Goal: Task Accomplishment & Management: Use online tool/utility

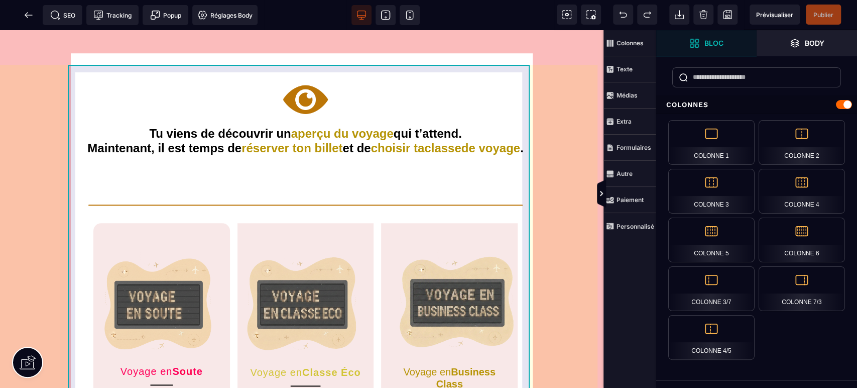
scroll to position [632, 0]
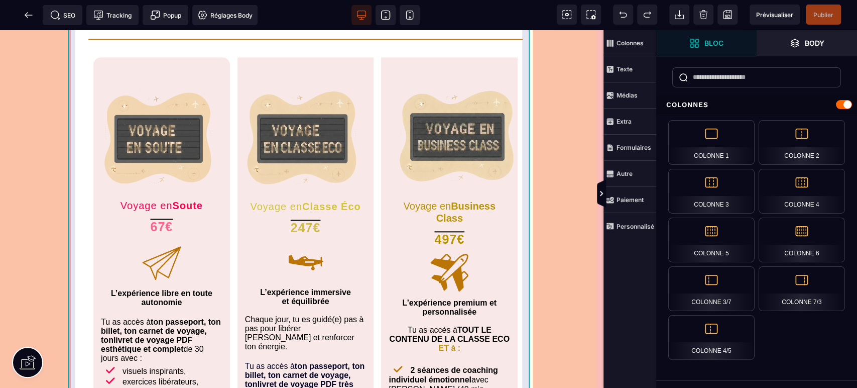
click at [527, 133] on div "Tu viens de découvrir un aperçu du voyage qui t’attend. Maintenant, il est temp…" at bounding box center [302, 293] width 462 height 811
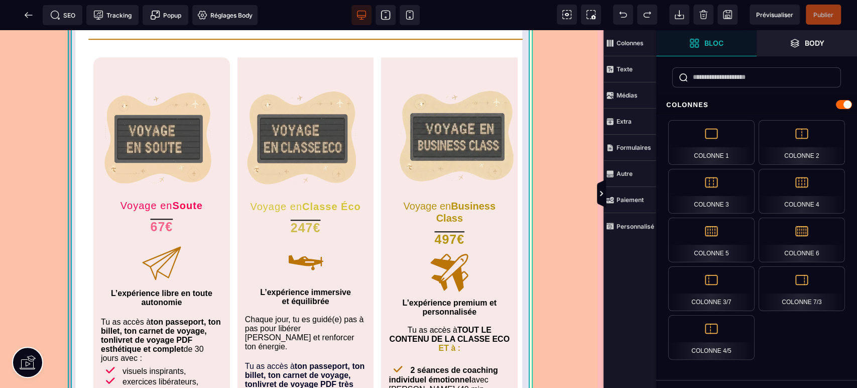
select select
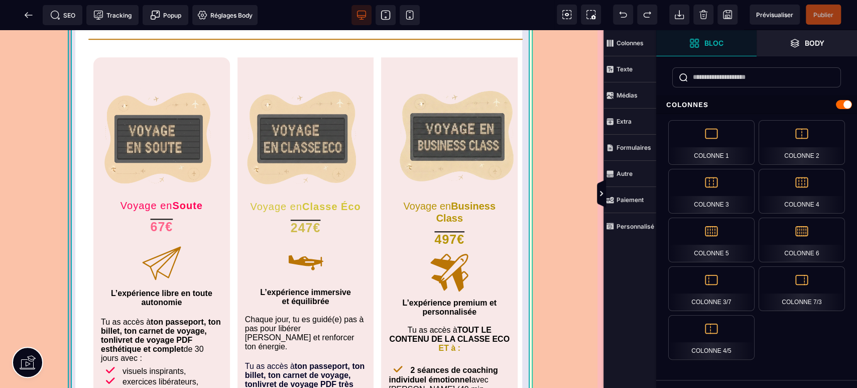
select select
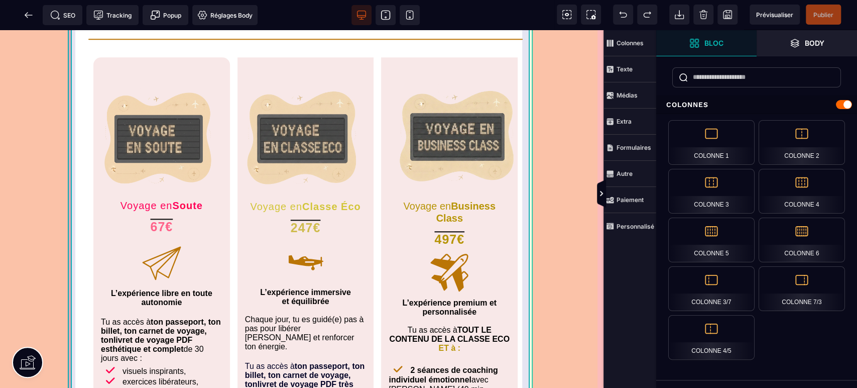
select select
select select "**"
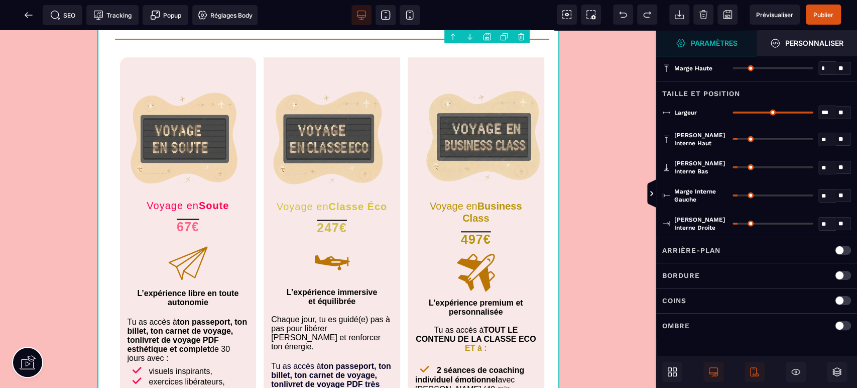
select select "****"
type input "***"
click at [809, 43] on strong "Personnaliser" at bounding box center [814, 43] width 58 height 8
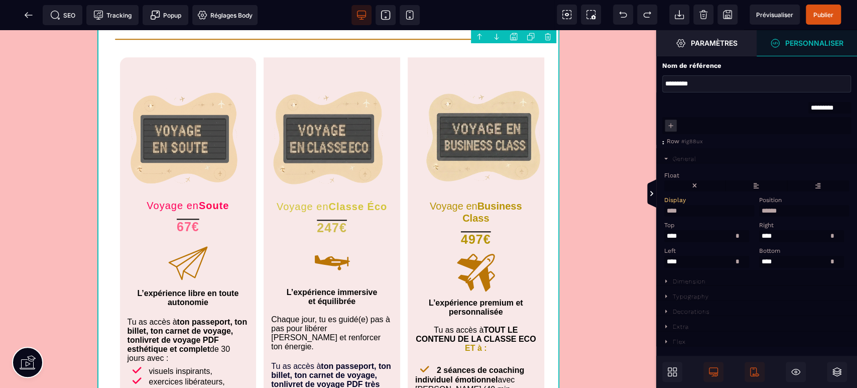
click at [686, 285] on div "Dimension" at bounding box center [689, 281] width 33 height 7
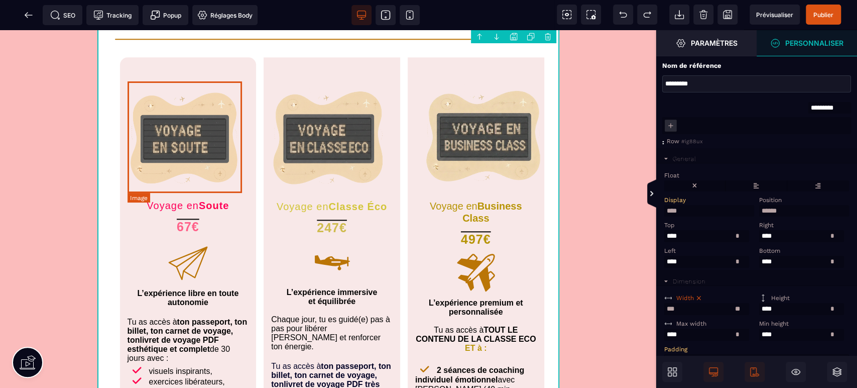
click at [224, 156] on img at bounding box center [188, 141] width 114 height 111
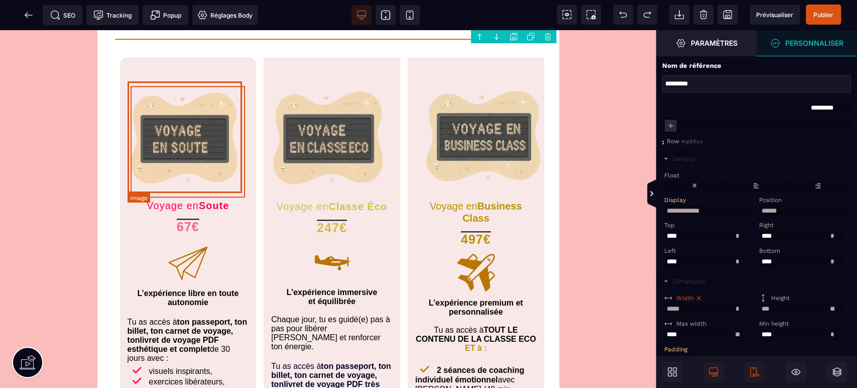
select select
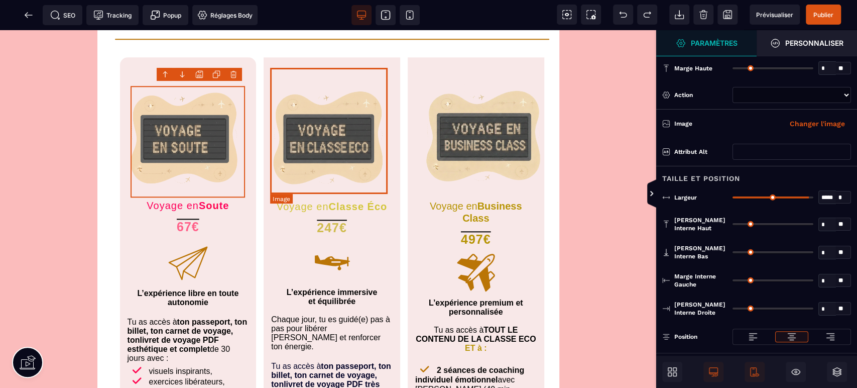
click at [319, 148] on img at bounding box center [331, 135] width 117 height 126
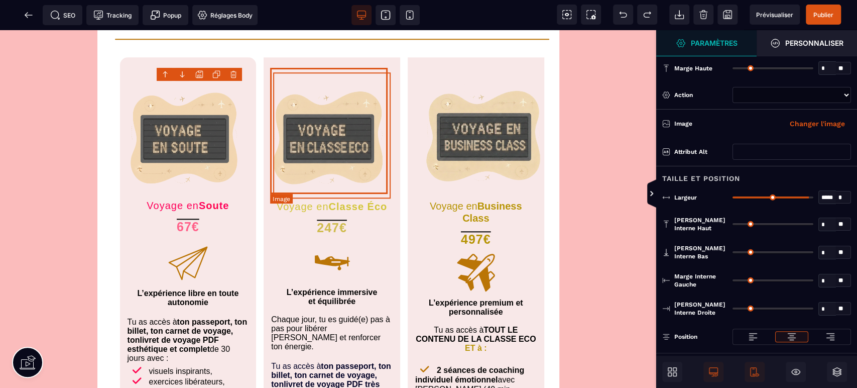
select select
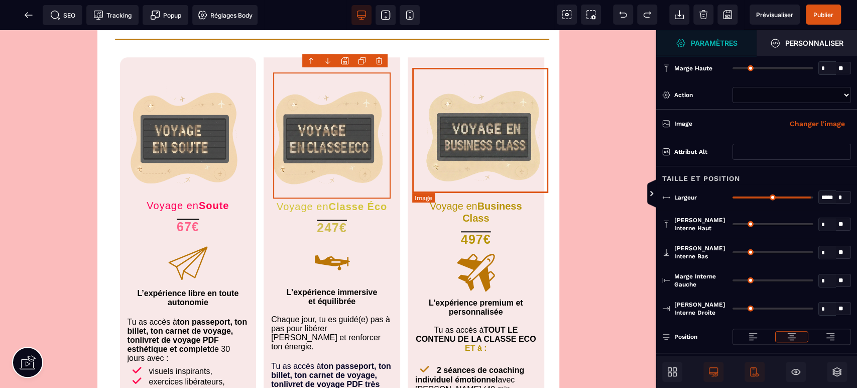
click at [506, 176] on img at bounding box center [483, 135] width 136 height 126
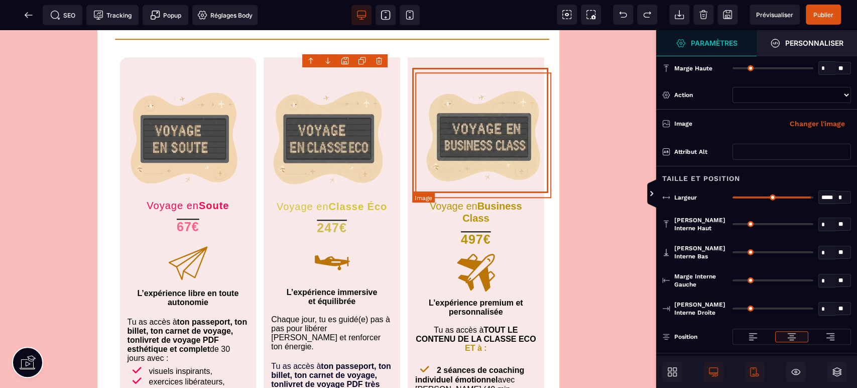
select select
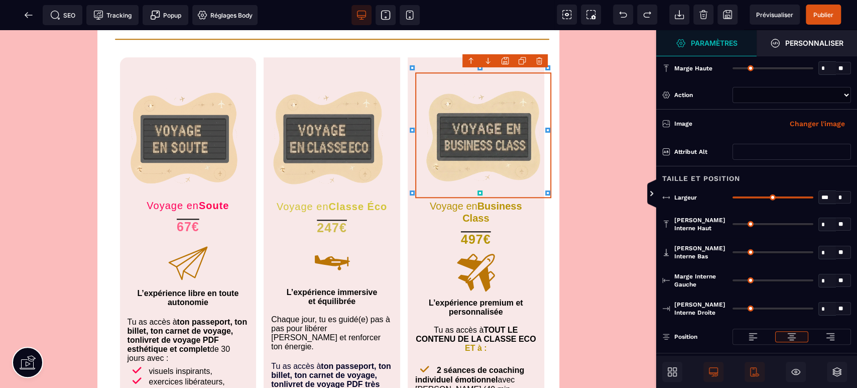
type input "***"
click at [544, 129] on icon at bounding box center [545, 130] width 5 height 5
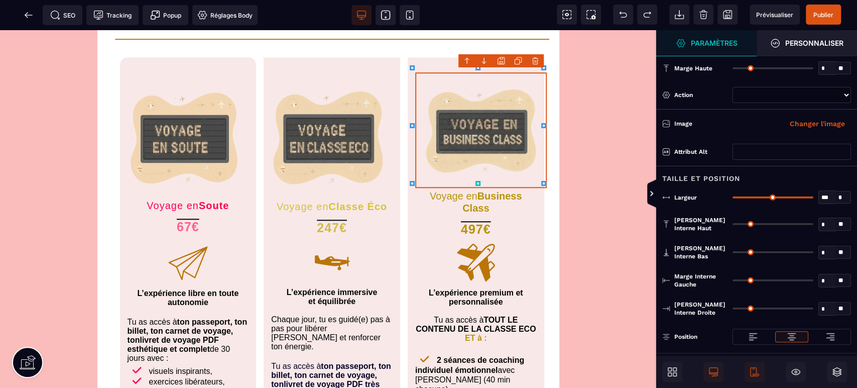
click at [530, 183] on div "B I U S A ******* Row" at bounding box center [328, 208] width 656 height 357
click at [540, 181] on icon at bounding box center [542, 181] width 5 height 5
type input "*"
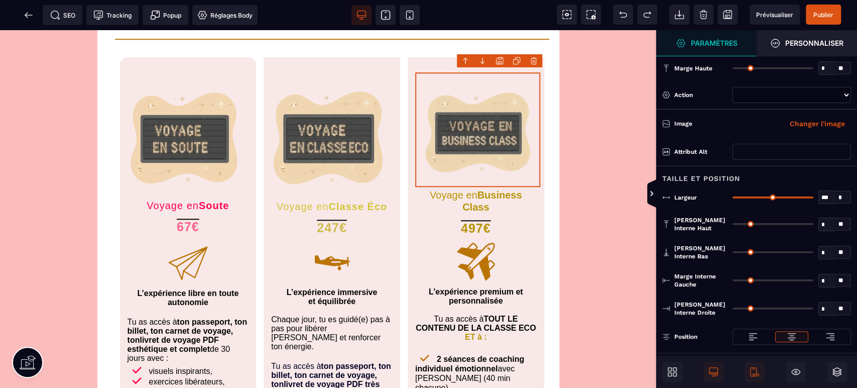
type input "**"
type input "*"
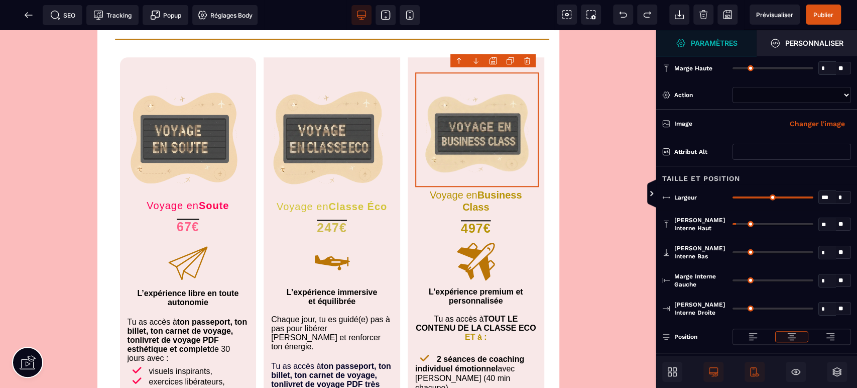
type input "*"
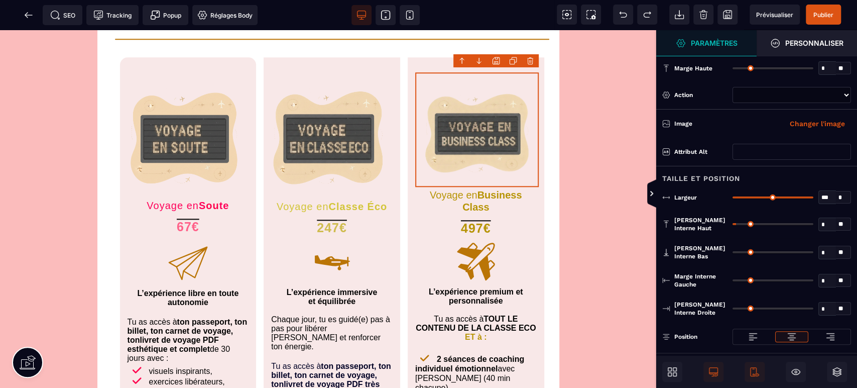
type input "*"
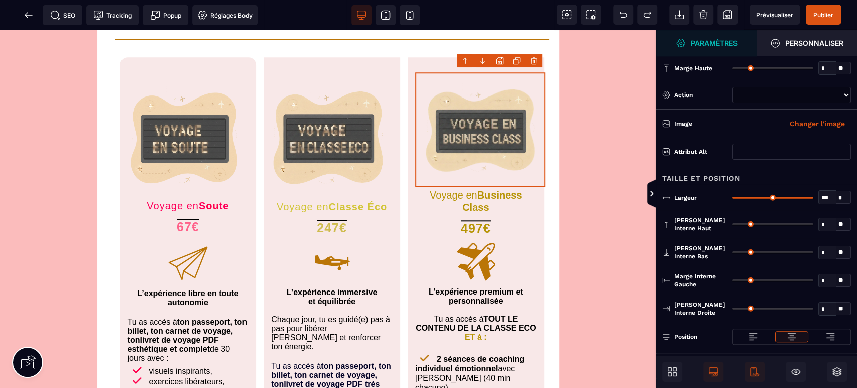
drag, startPoint x: 736, startPoint y: 225, endPoint x: 731, endPoint y: 224, distance: 5.1
click at [733, 224] on input "range" at bounding box center [773, 224] width 81 height 2
type input "*"
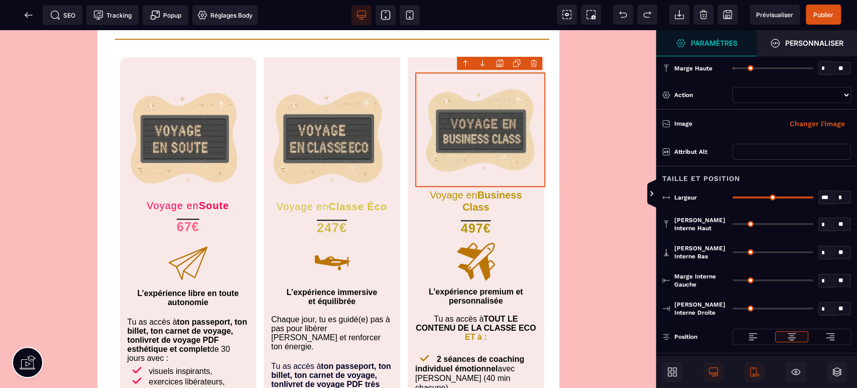
type input "*"
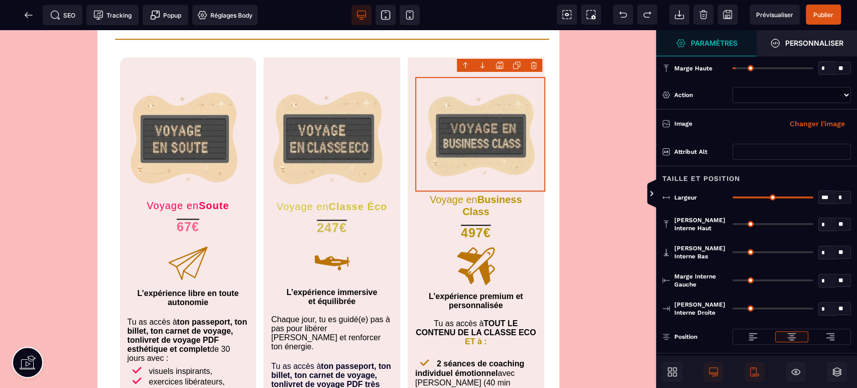
type input "**"
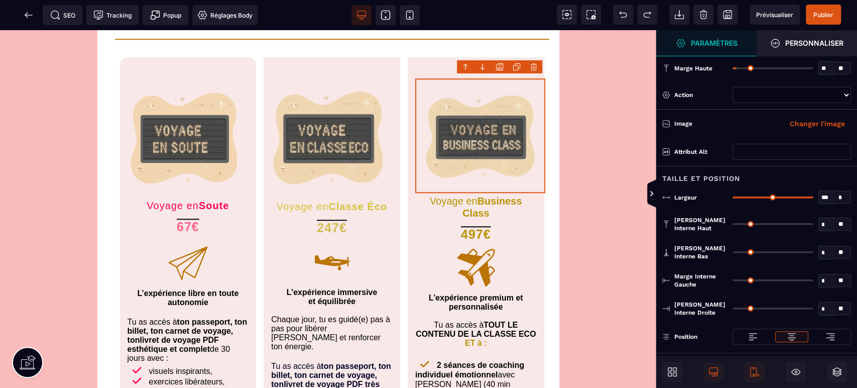
type input "**"
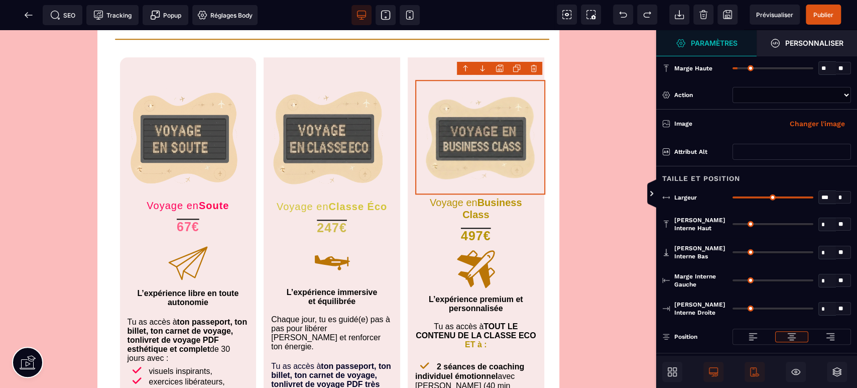
type input "**"
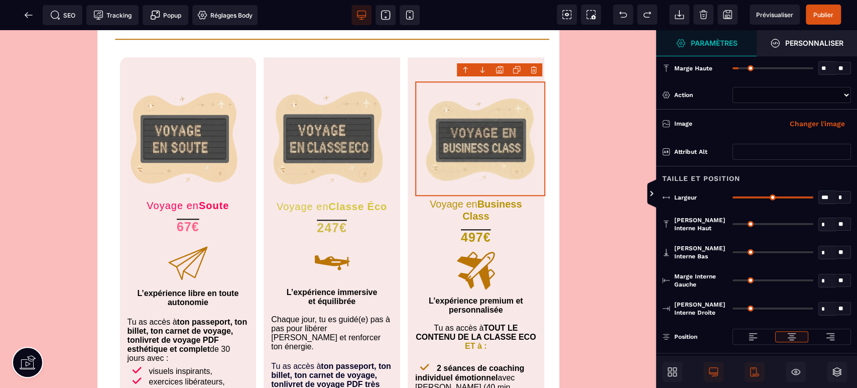
type input "**"
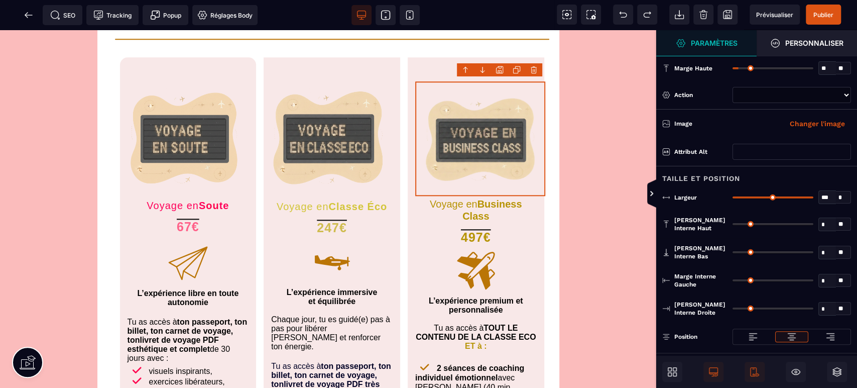
type input "**"
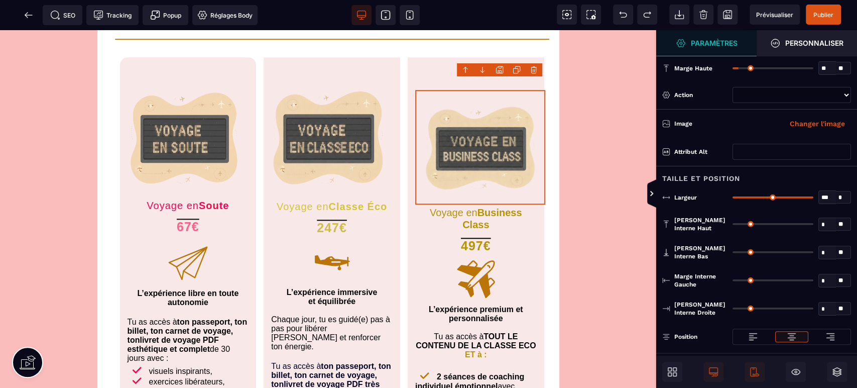
type input "**"
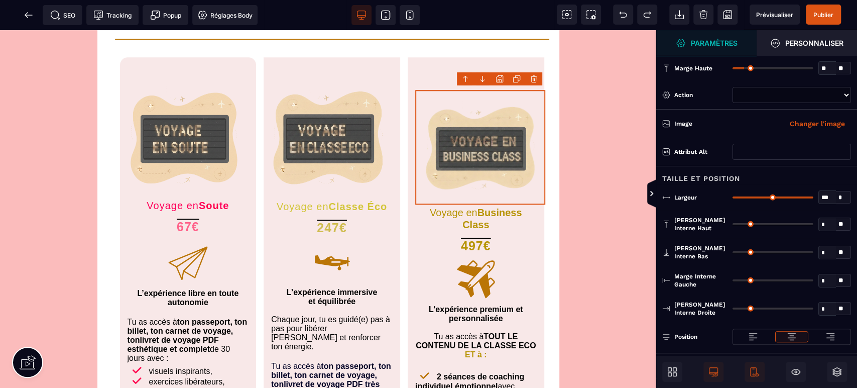
type input "**"
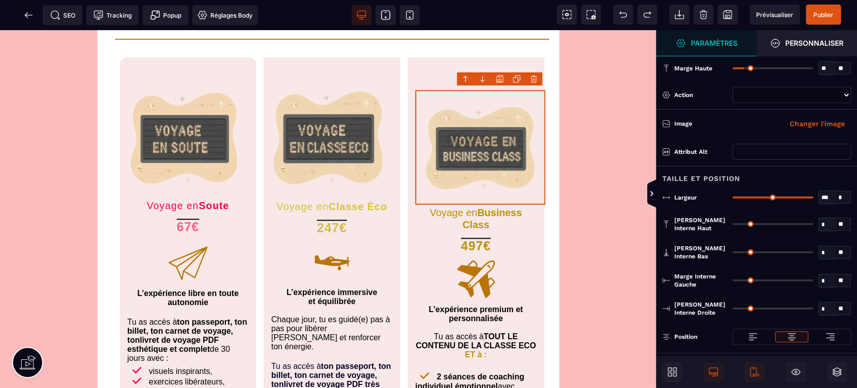
type input "**"
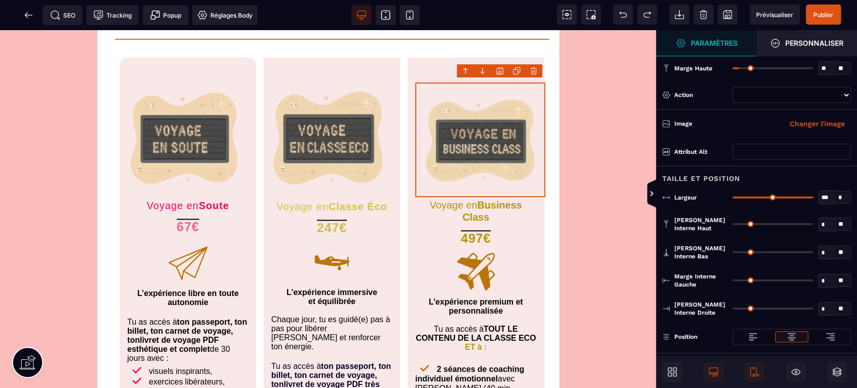
drag, startPoint x: 735, startPoint y: 69, endPoint x: 741, endPoint y: 68, distance: 6.1
type input "**"
click at [741, 68] on input "range" at bounding box center [773, 68] width 81 height 2
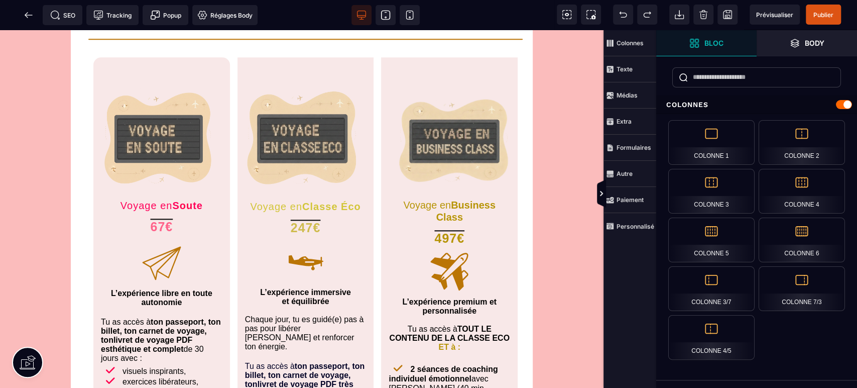
click at [823, 15] on span "Publier" at bounding box center [823, 15] width 20 height 8
click at [771, 7] on span "Prévisualiser" at bounding box center [775, 15] width 50 height 20
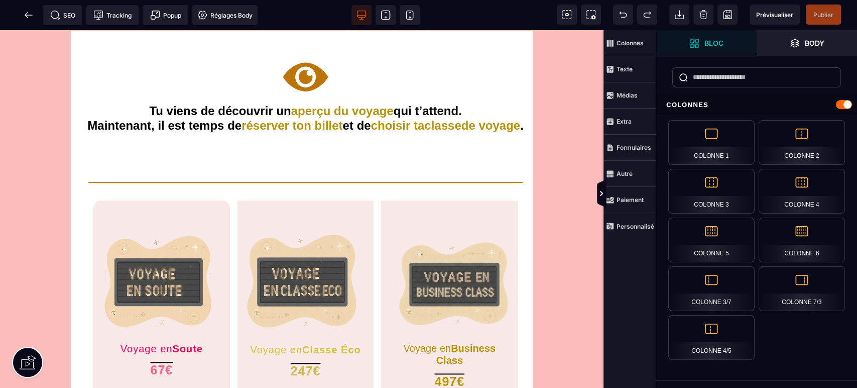
scroll to position [483, 0]
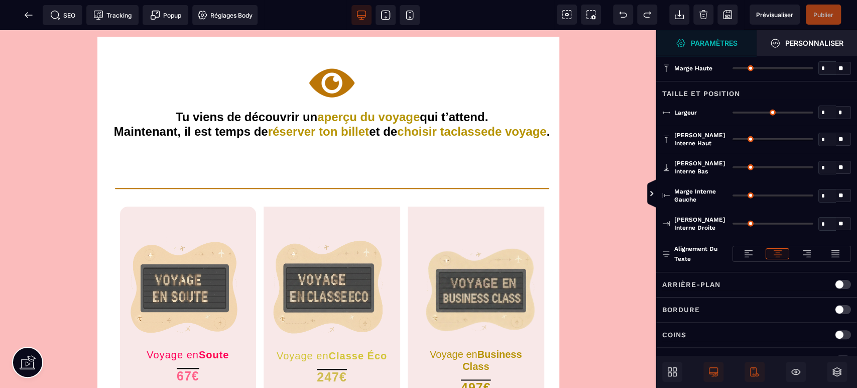
type input "*"
type input "**"
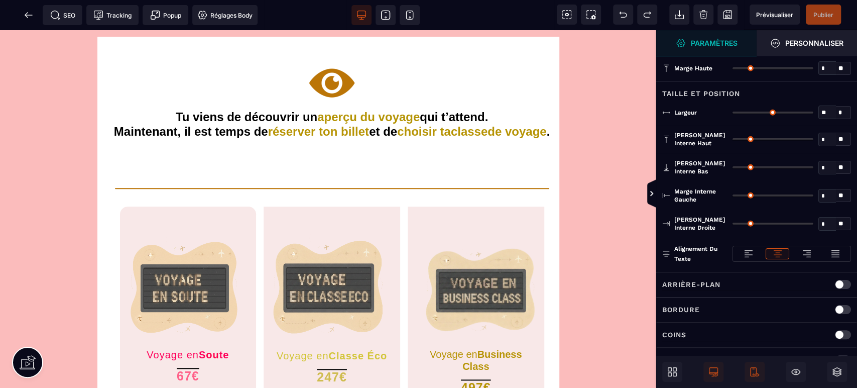
type input "**"
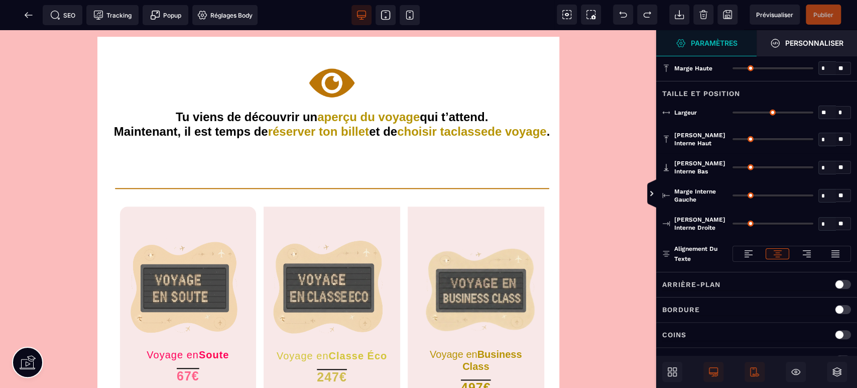
type input "**"
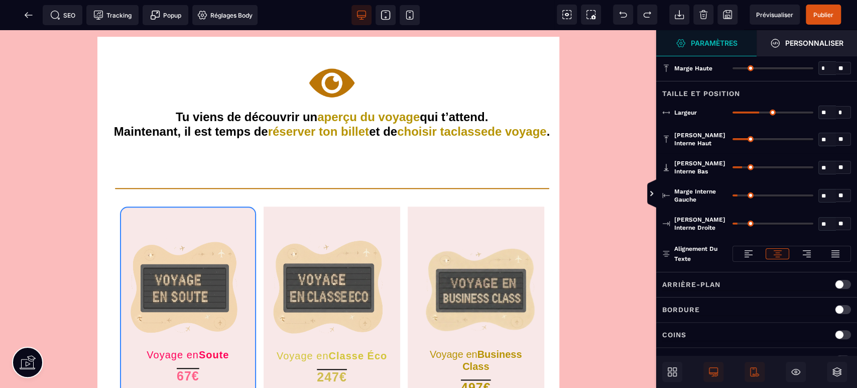
click at [813, 41] on strong "Personnaliser" at bounding box center [814, 43] width 58 height 8
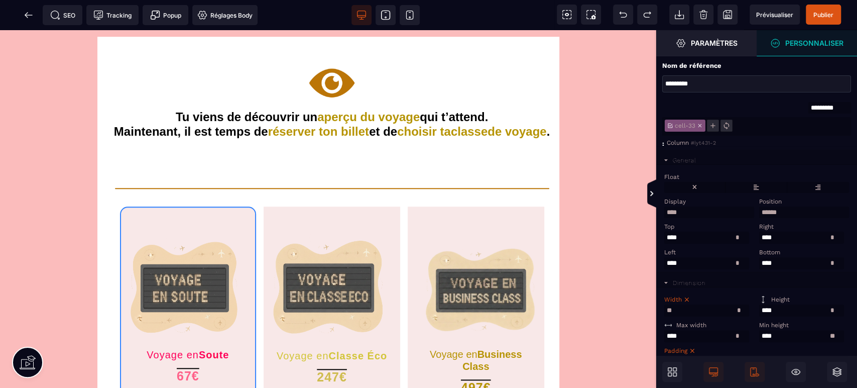
click at [413, 13] on icon at bounding box center [410, 15] width 10 height 10
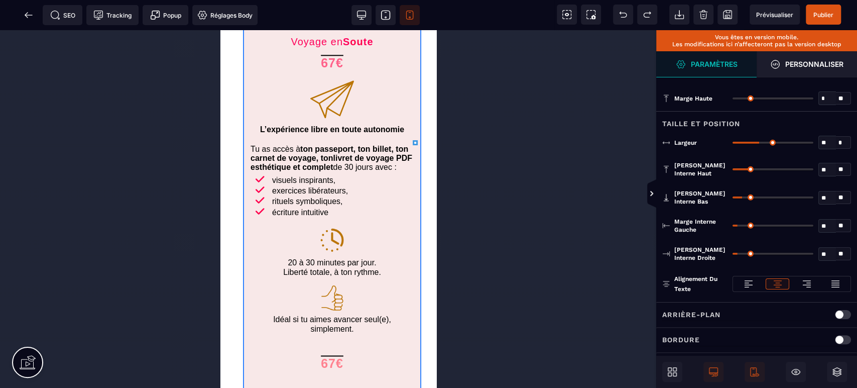
scroll to position [805, 0]
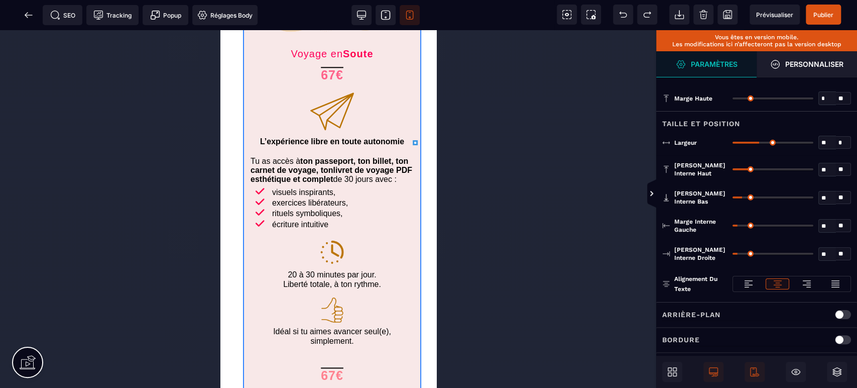
click at [399, 305] on div "B I U S A ******* Row" at bounding box center [328, 208] width 656 height 357
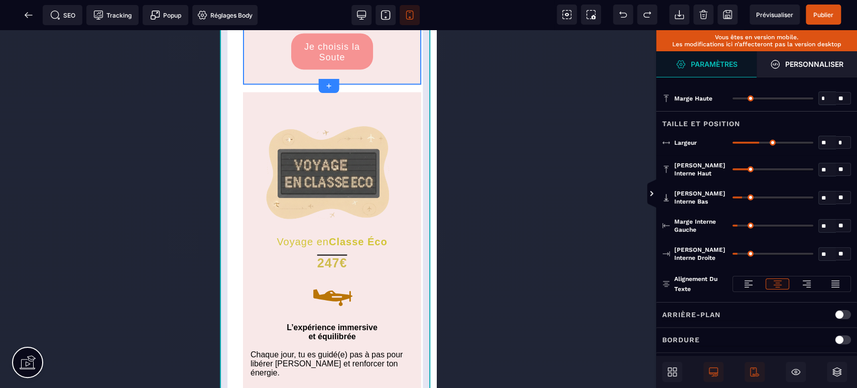
scroll to position [1177, 0]
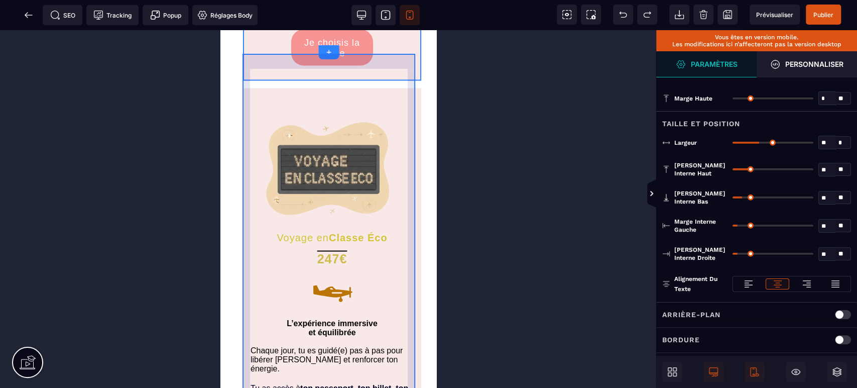
click at [413, 229] on div "Voyage en Classe Éco 247€ L’expérience immersive et équilibrée Chaque jour, tu …" at bounding box center [332, 383] width 178 height 590
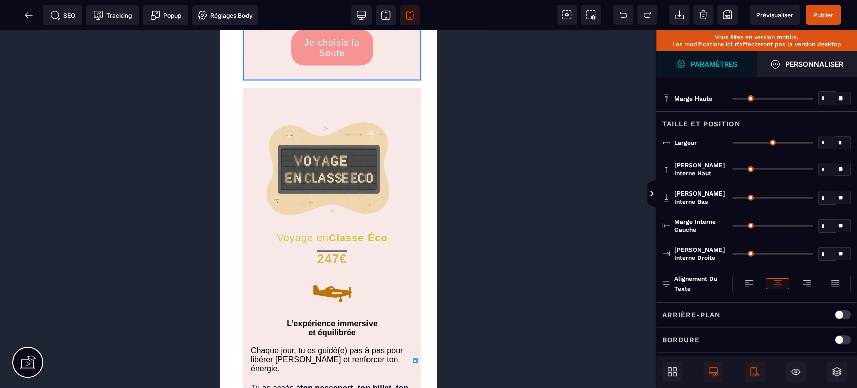
type input "*"
type input "**"
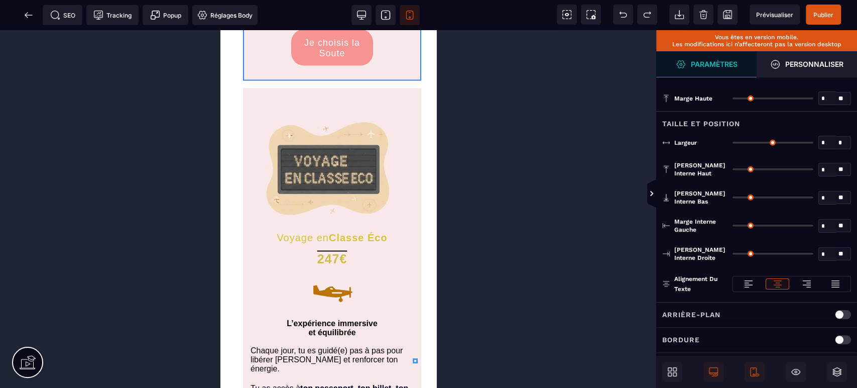
type input "**"
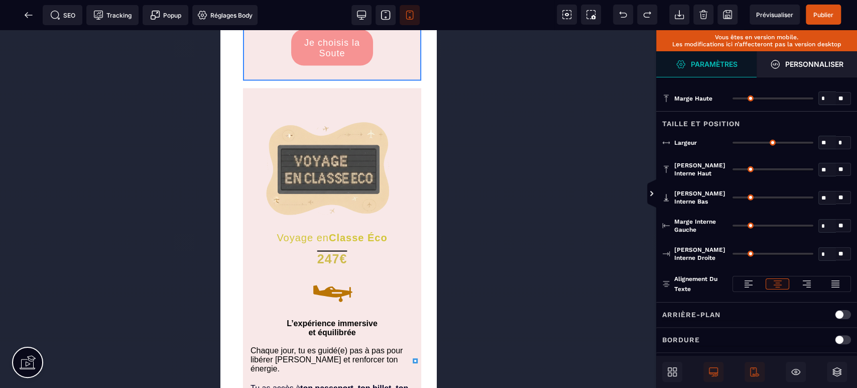
type input "**"
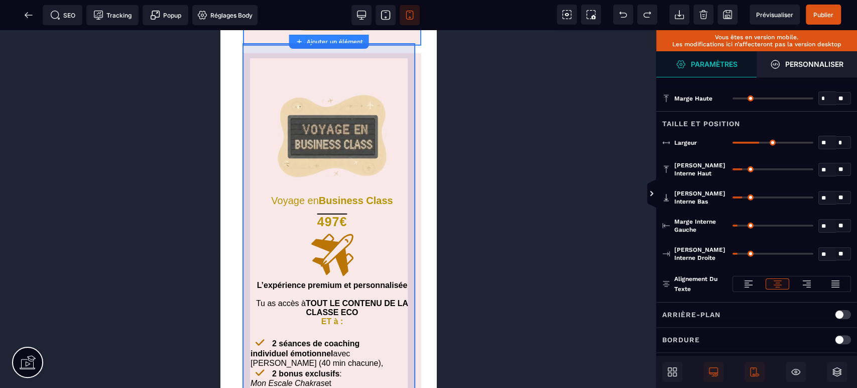
scroll to position [1995, 0]
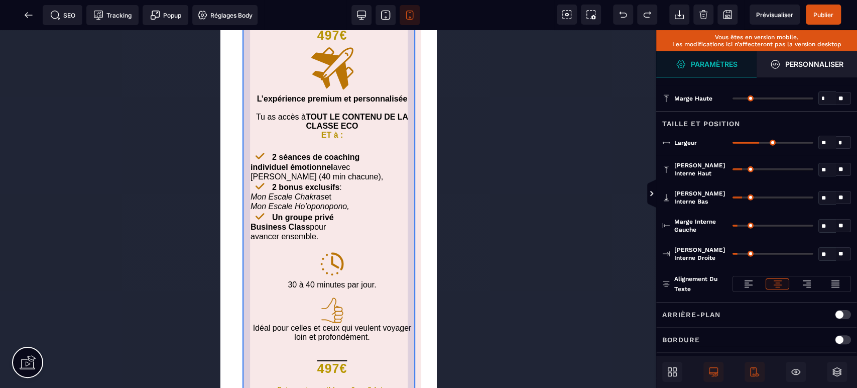
click at [415, 206] on div "Voyage en Business Class 497€ L’expérience premium et personnalisée Tu as accès…" at bounding box center [332, 163] width 178 height 592
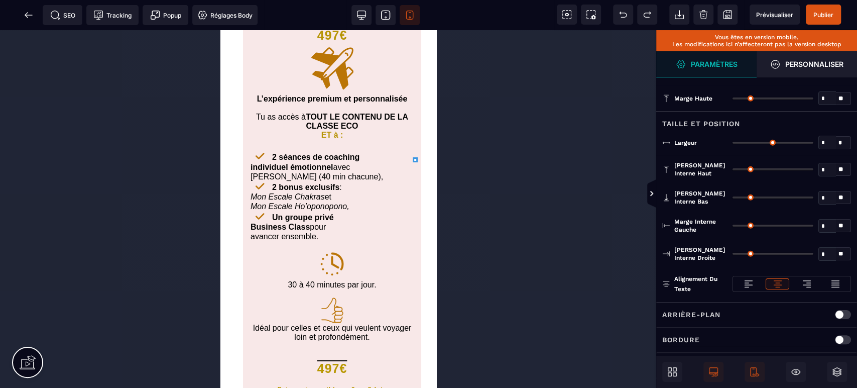
type input "*"
type input "**"
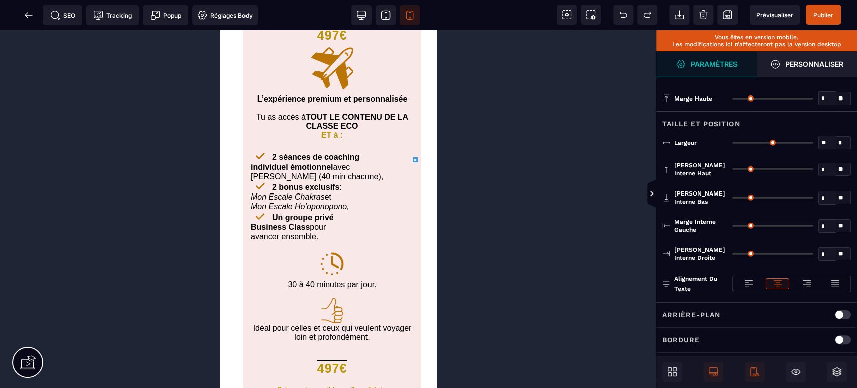
type input "**"
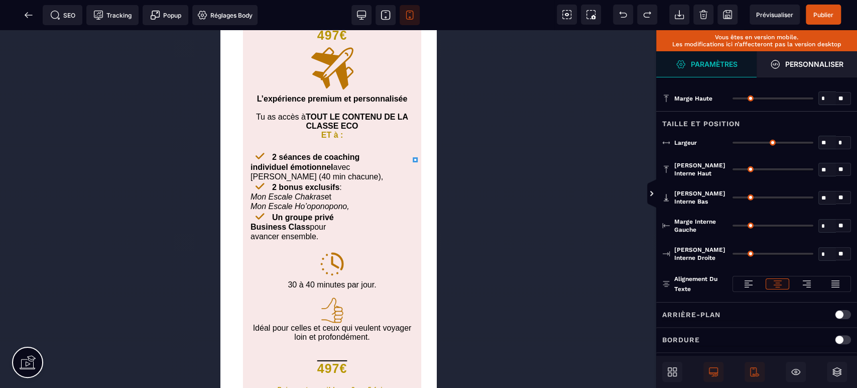
type input "**"
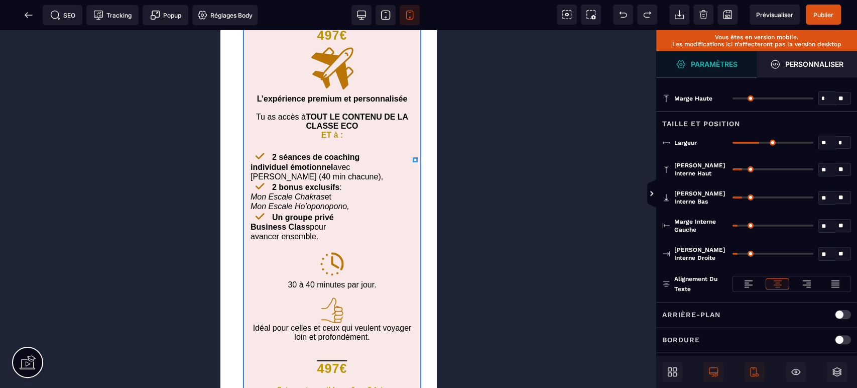
click at [461, 160] on div "B I U S A ******* Ajouter un élément [GEOGRAPHIC_DATA]" at bounding box center [328, 208] width 656 height 357
click at [823, 8] on span "Publier" at bounding box center [823, 15] width 35 height 20
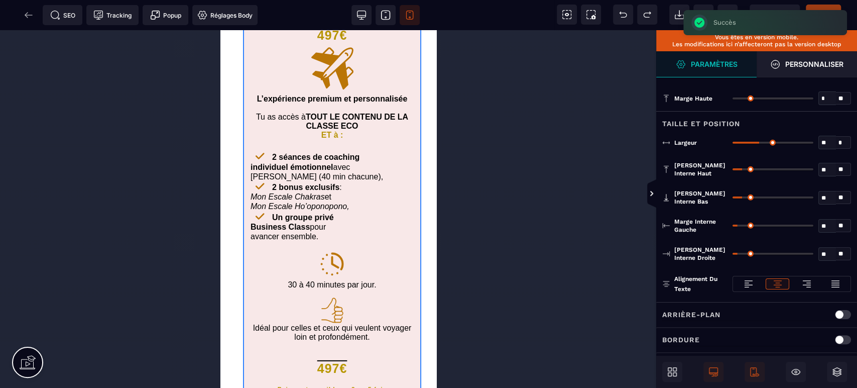
click at [358, 17] on icon at bounding box center [361, 14] width 9 height 7
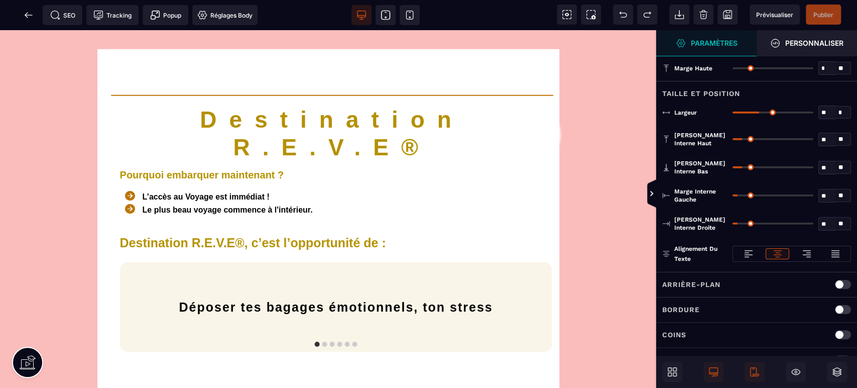
click at [767, 5] on span "Prévisualiser" at bounding box center [775, 15] width 50 height 20
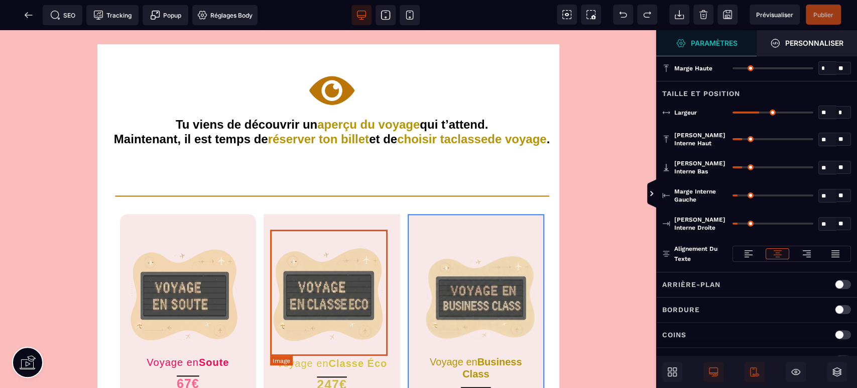
scroll to position [470, 0]
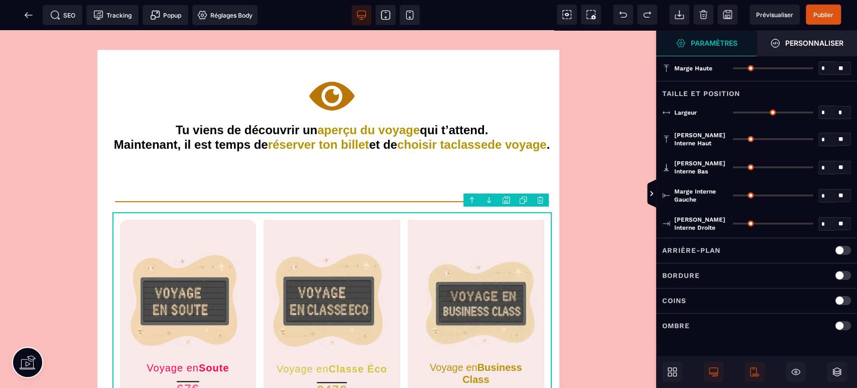
type input "*"
type input "***"
type input "**"
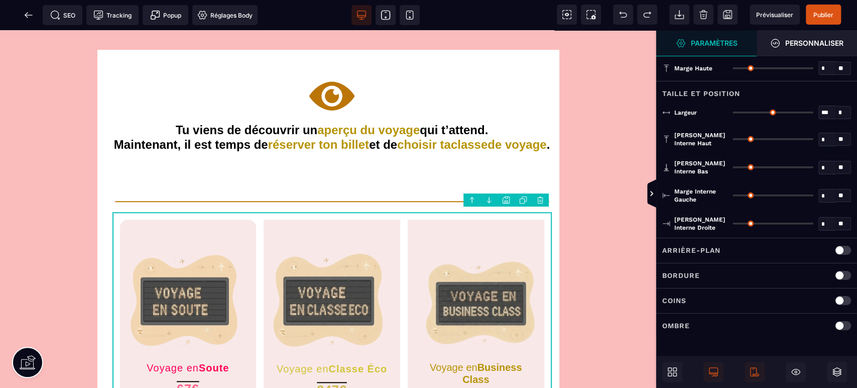
type input "**"
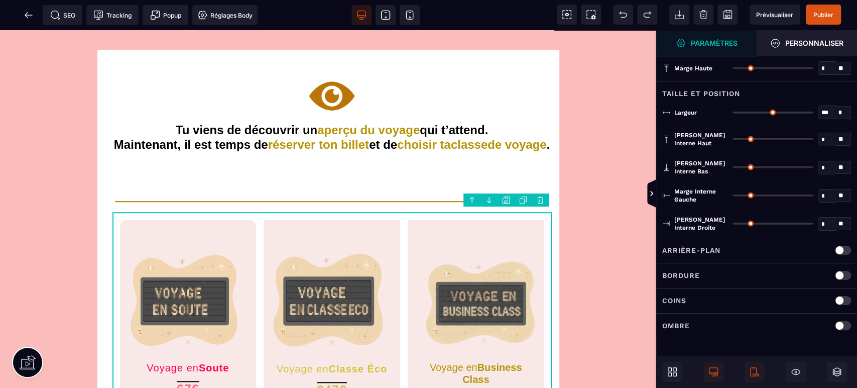
type input "**"
type input "*"
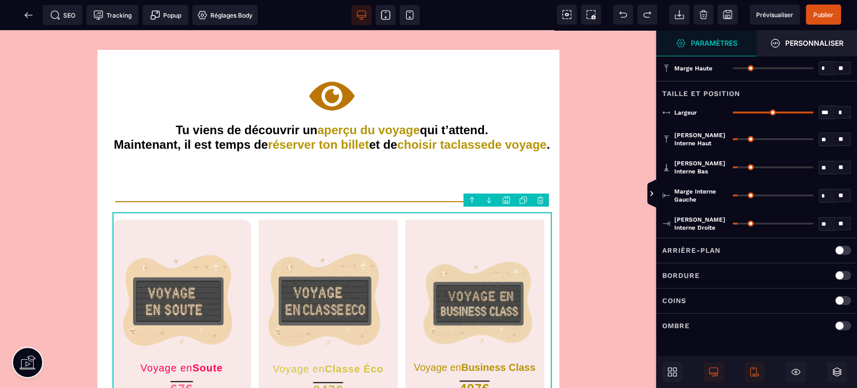
drag, startPoint x: 739, startPoint y: 193, endPoint x: 677, endPoint y: 193, distance: 61.8
type input "*"
click at [733, 194] on input "range" at bounding box center [773, 195] width 81 height 2
type input "**"
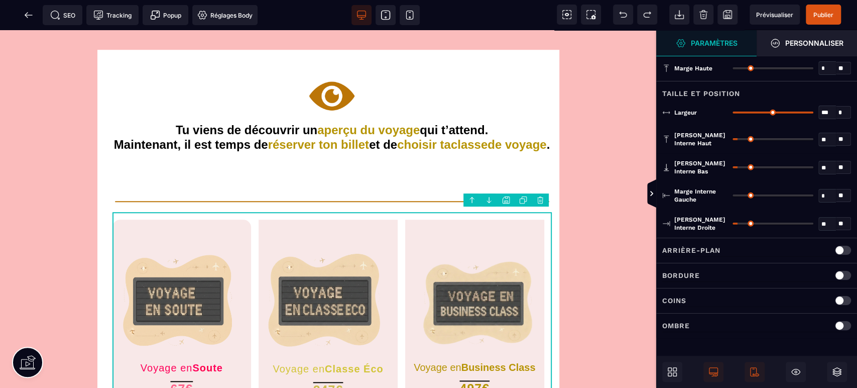
type input "**"
type input "*"
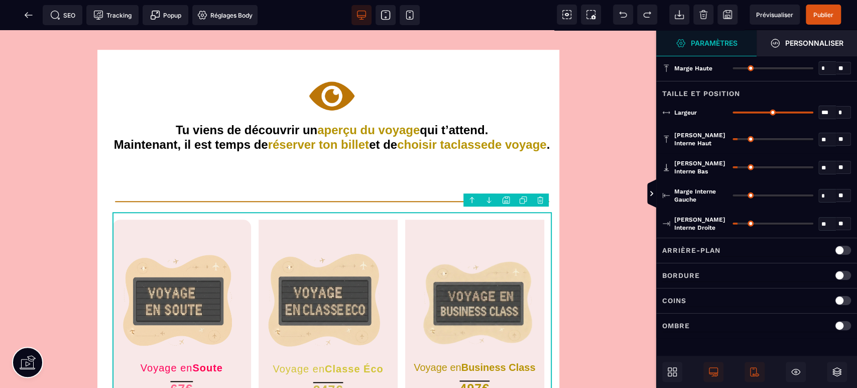
type input "*"
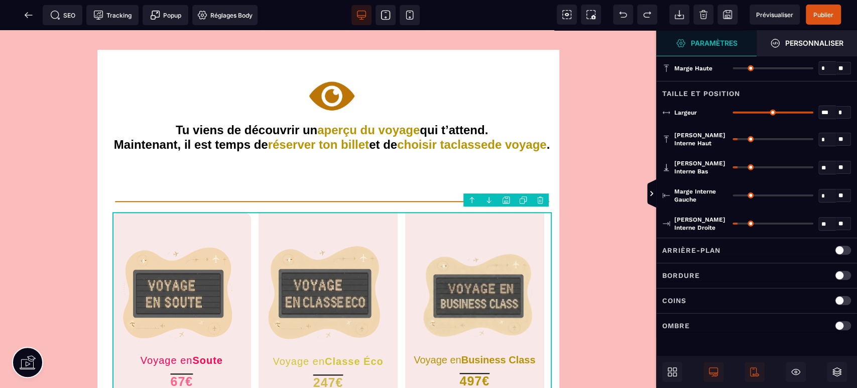
drag, startPoint x: 741, startPoint y: 139, endPoint x: 720, endPoint y: 149, distance: 22.7
type input "*"
click at [733, 140] on input "range" at bounding box center [773, 139] width 81 height 2
type input "*"
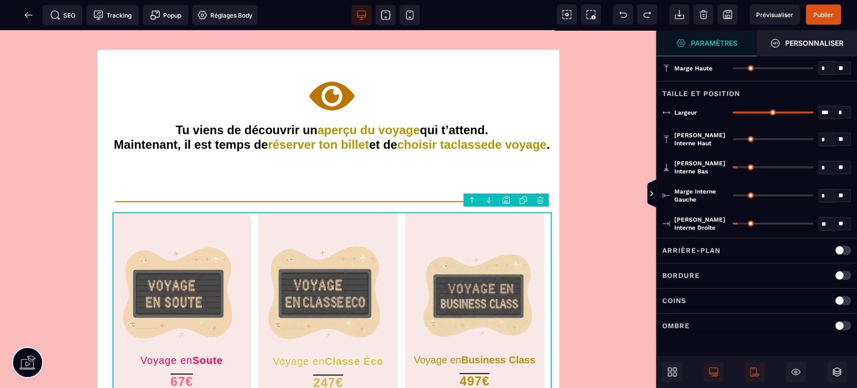
type input "*"
drag, startPoint x: 739, startPoint y: 166, endPoint x: 686, endPoint y: 170, distance: 53.3
type input "*"
click at [733, 168] on input "range" at bounding box center [773, 167] width 81 height 2
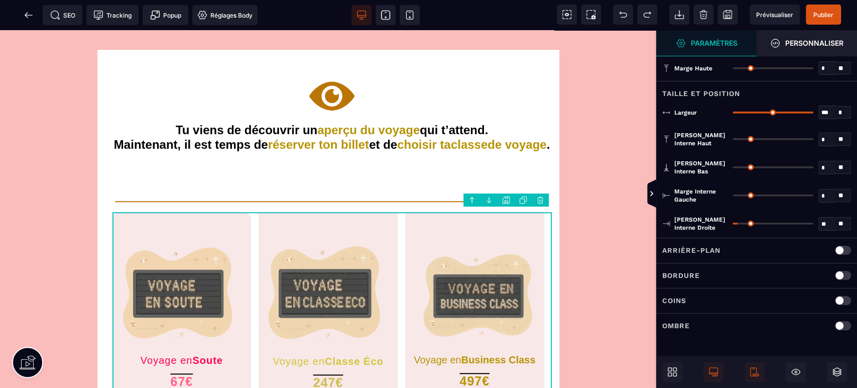
drag, startPoint x: 736, startPoint y: 220, endPoint x: 726, endPoint y: 219, distance: 9.6
click at [726, 219] on div "[PERSON_NAME] interne droite ** * ** Tous" at bounding box center [756, 223] width 189 height 16
type input "**"
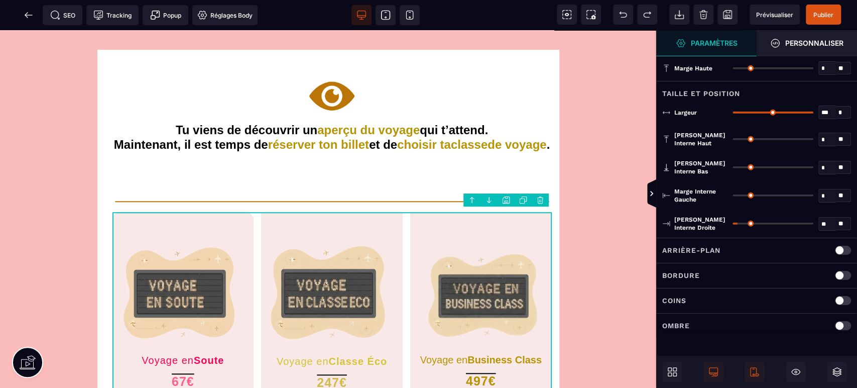
type input "*"
drag, startPoint x: 742, startPoint y: 223, endPoint x: 707, endPoint y: 220, distance: 34.8
type input "*"
click at [733, 222] on input "range" at bounding box center [773, 223] width 81 height 2
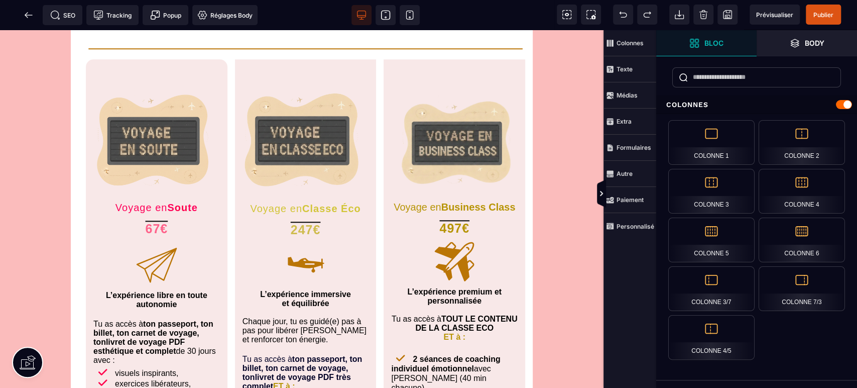
scroll to position [619, 0]
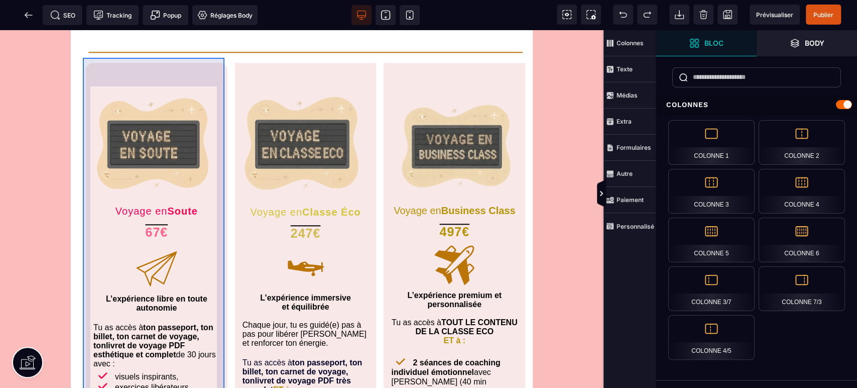
click at [86, 63] on div "Voyage en S ou te 67€ L’expérience libre en toute autonomie Tu as accès à ton p…" at bounding box center [157, 371] width 142 height 617
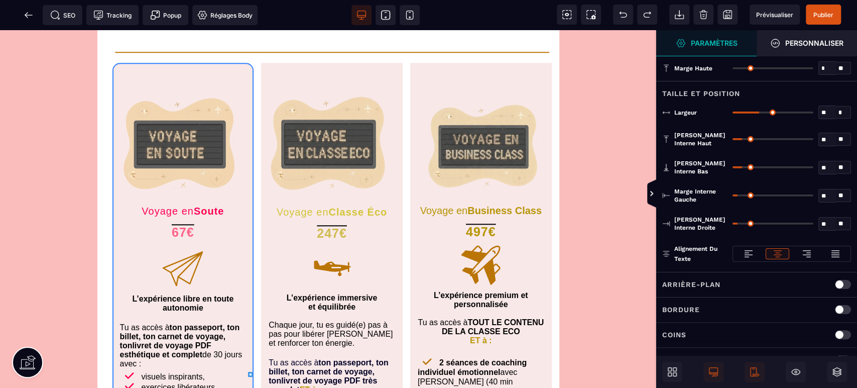
click at [692, 331] on div "Coins" at bounding box center [756, 334] width 189 height 13
select select
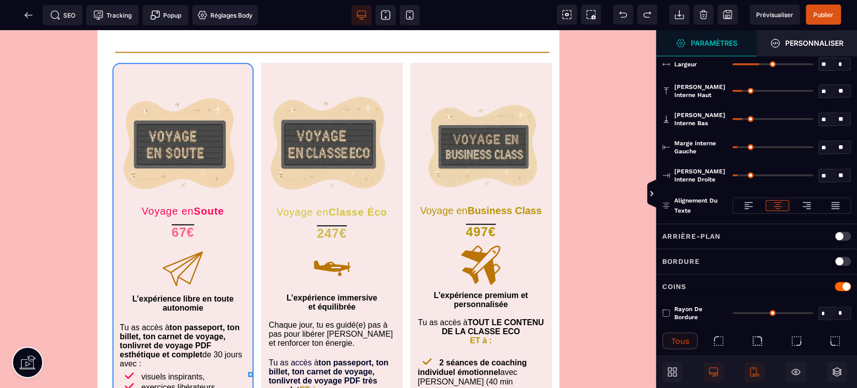
scroll to position [83, 0]
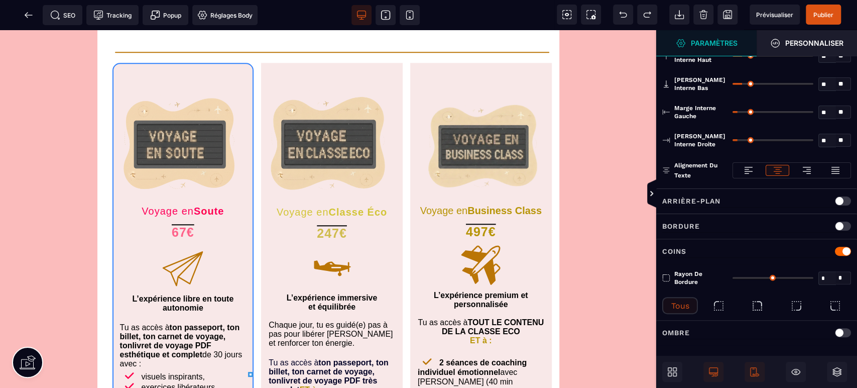
type input "**"
select select
type input "**"
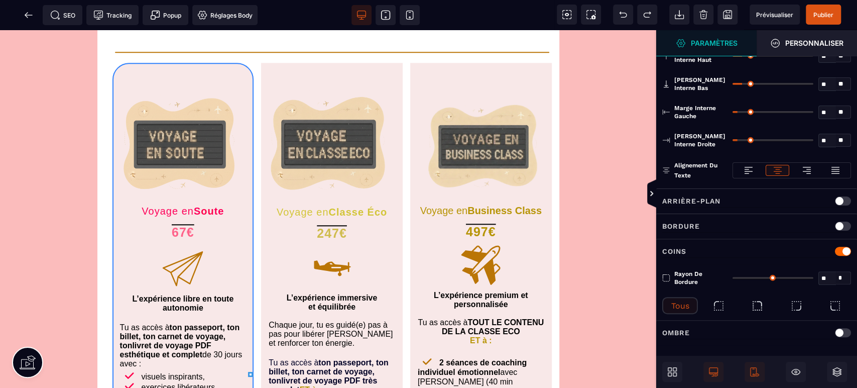
type input "**"
type input "*"
select select
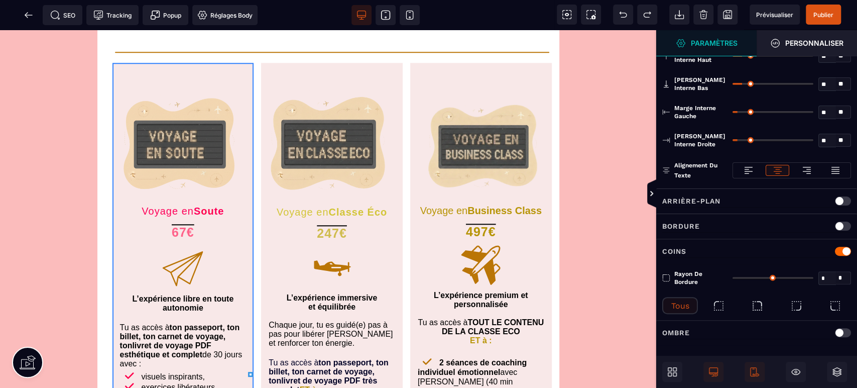
drag, startPoint x: 735, startPoint y: 272, endPoint x: 665, endPoint y: 274, distance: 69.8
click at [733, 277] on input "range" at bounding box center [773, 278] width 81 height 2
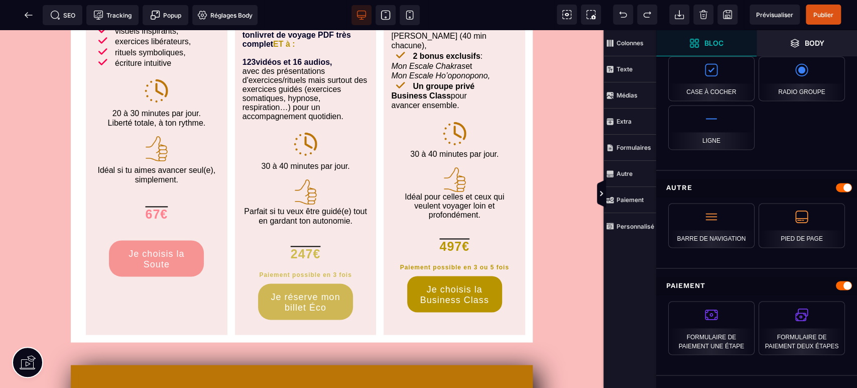
scroll to position [991, 0]
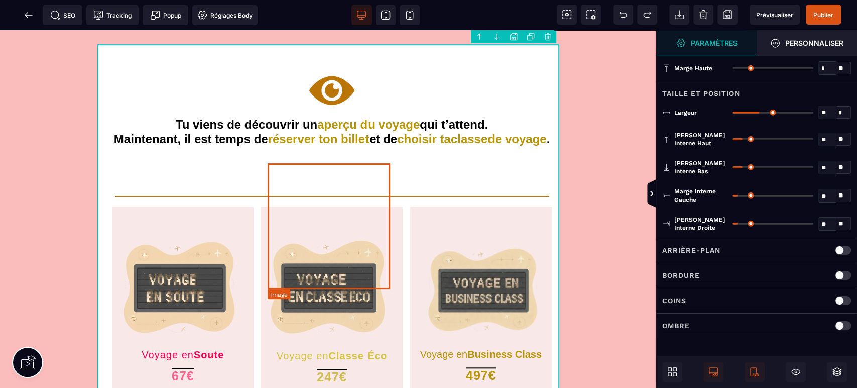
scroll to position [470, 0]
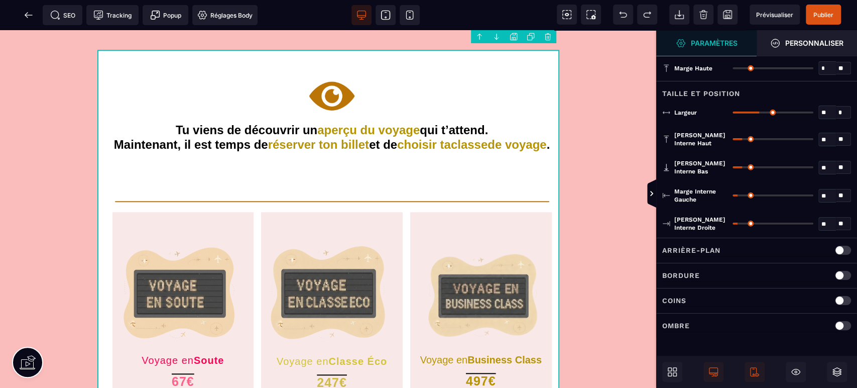
drag, startPoint x: 736, startPoint y: 192, endPoint x: 716, endPoint y: 192, distance: 19.6
click at [716, 192] on div "Marge interne gauche ** * ** Tous" at bounding box center [756, 195] width 189 height 16
type input "*"
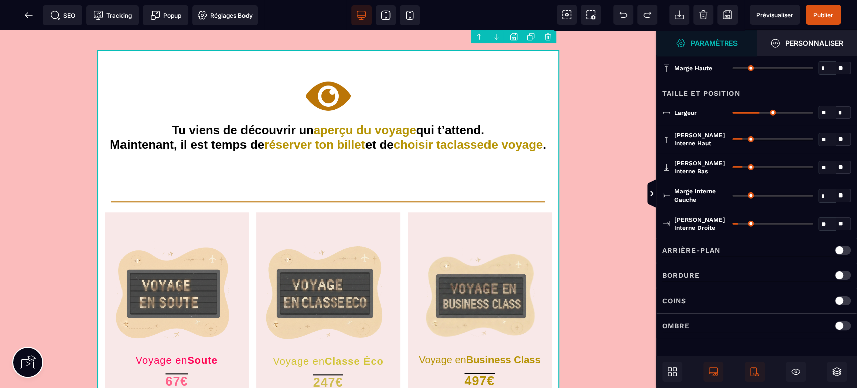
drag, startPoint x: 740, startPoint y: 194, endPoint x: 723, endPoint y: 191, distance: 17.4
type input "*"
click at [733, 194] on input "range" at bounding box center [773, 195] width 81 height 2
type input "*"
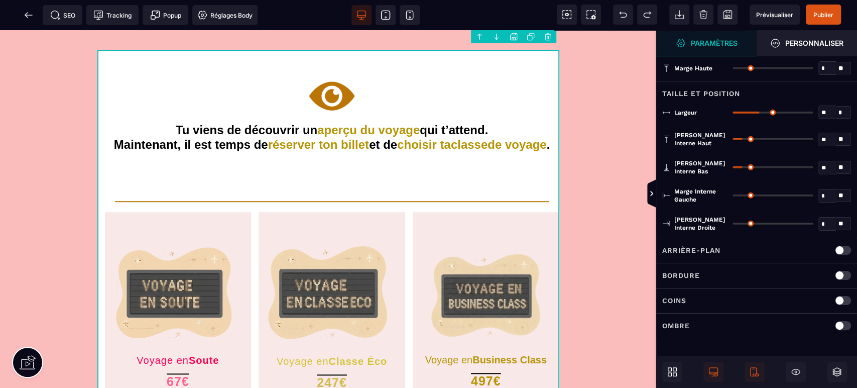
type input "*"
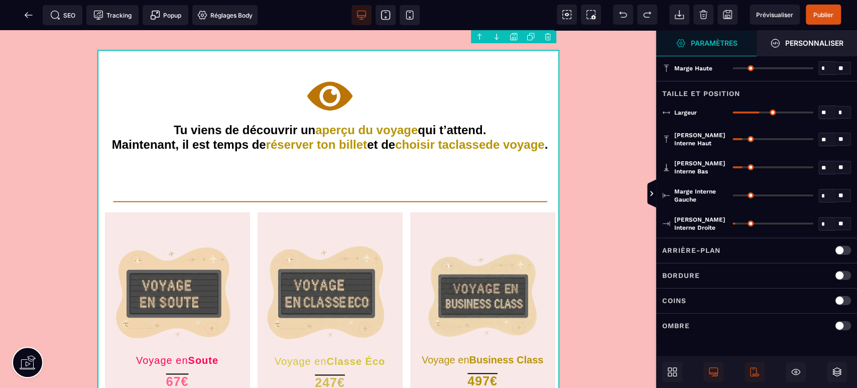
type input "*"
type input "**"
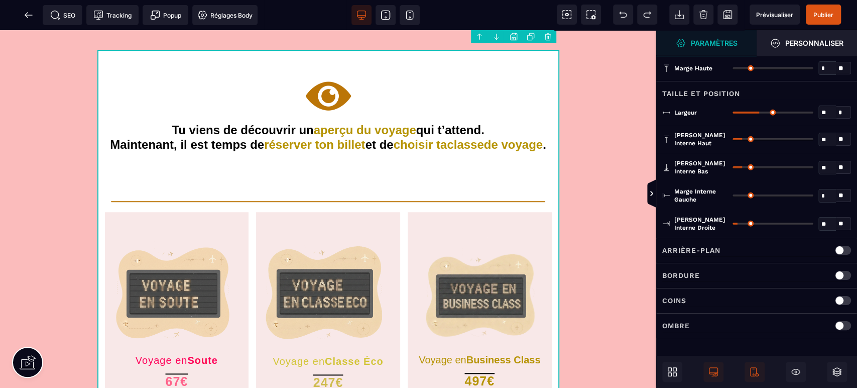
click at [740, 222] on input "range" at bounding box center [773, 223] width 81 height 2
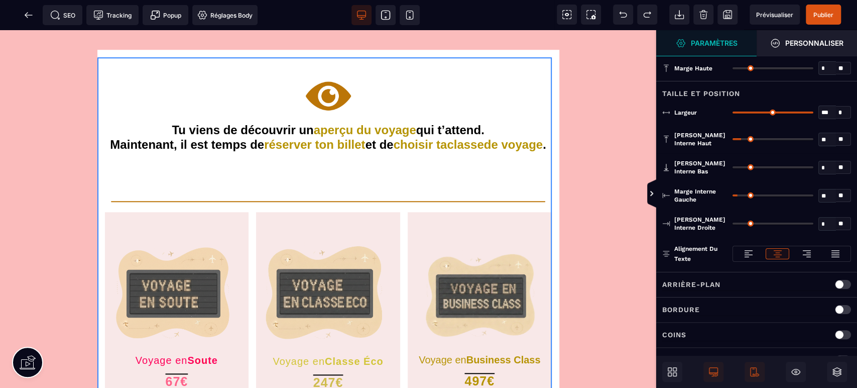
click at [410, 16] on icon at bounding box center [410, 15] width 10 height 10
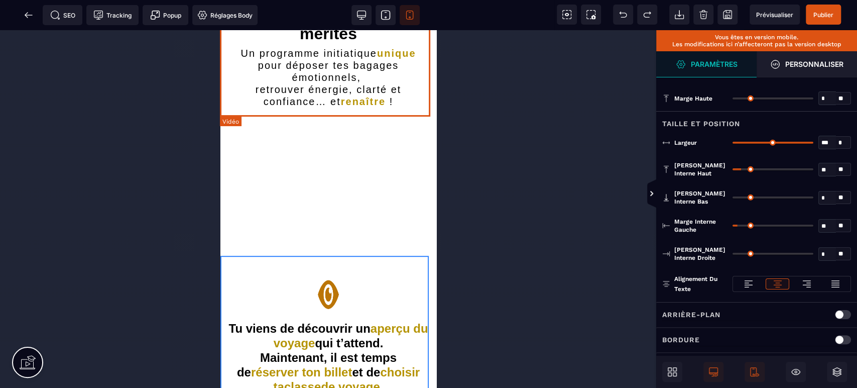
scroll to position [172, 0]
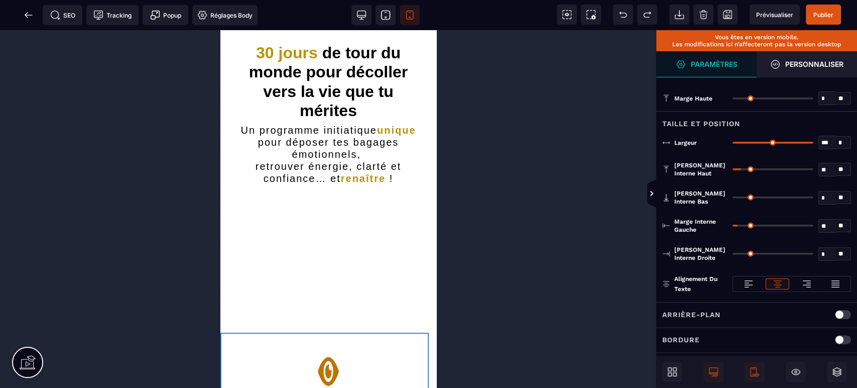
click at [363, 9] on span at bounding box center [361, 15] width 20 height 20
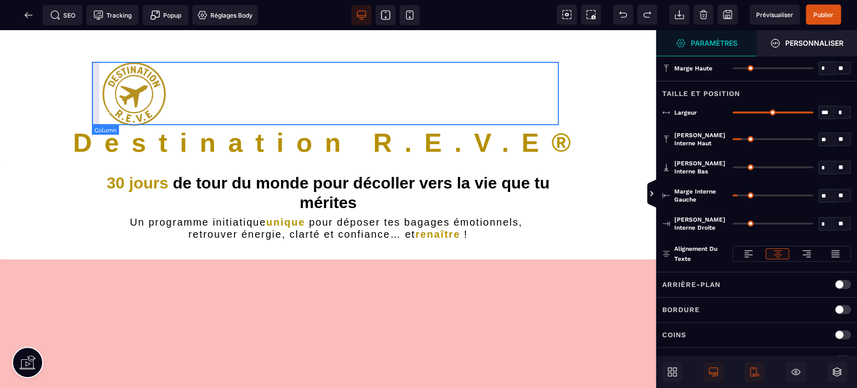
scroll to position [0, 0]
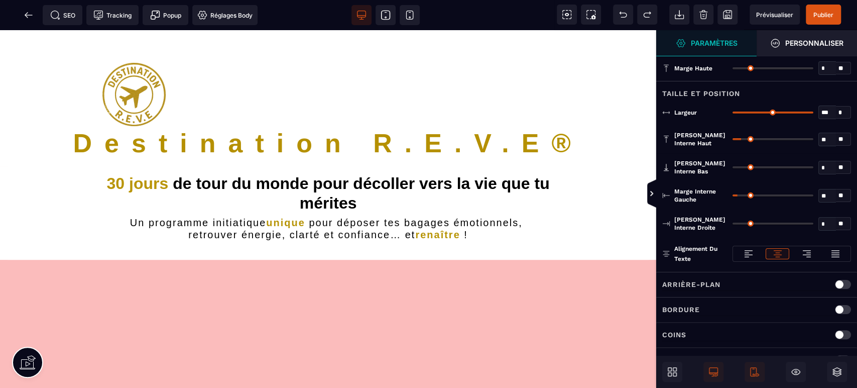
click at [825, 13] on span "Publier" at bounding box center [823, 15] width 20 height 8
click at [776, 13] on span "Prévisualiser" at bounding box center [774, 15] width 37 height 8
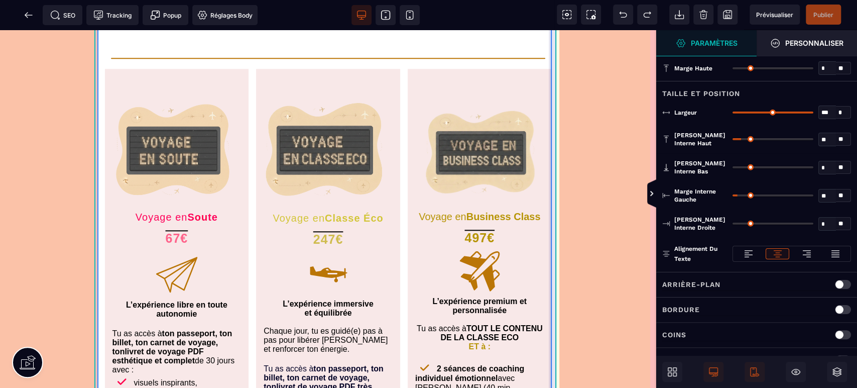
scroll to position [558, 0]
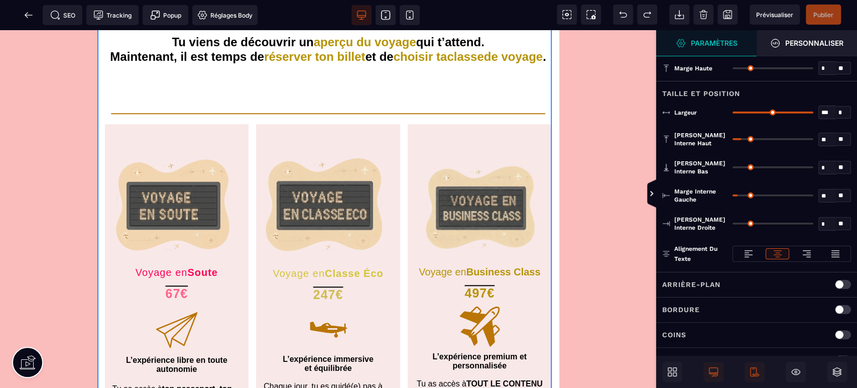
click at [725, 39] on strong "Paramètres" at bounding box center [714, 43] width 47 height 8
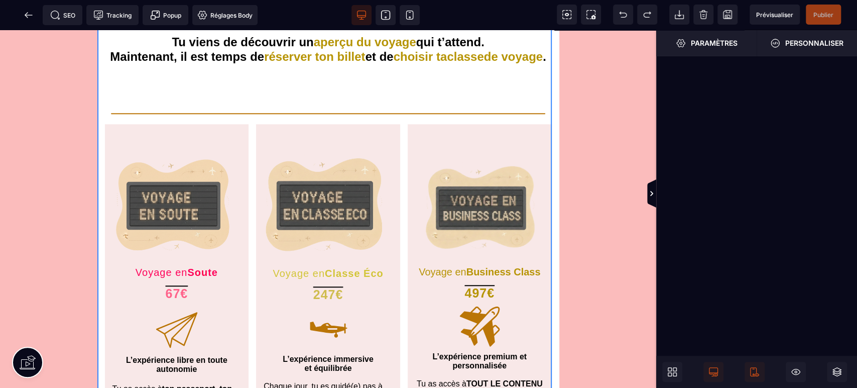
click at [828, 44] on strong "Personnaliser" at bounding box center [814, 43] width 58 height 8
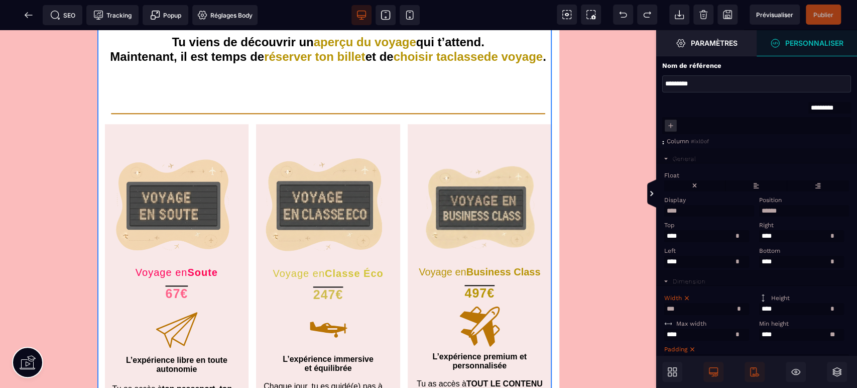
click at [674, 373] on icon at bounding box center [675, 374] width 4 height 4
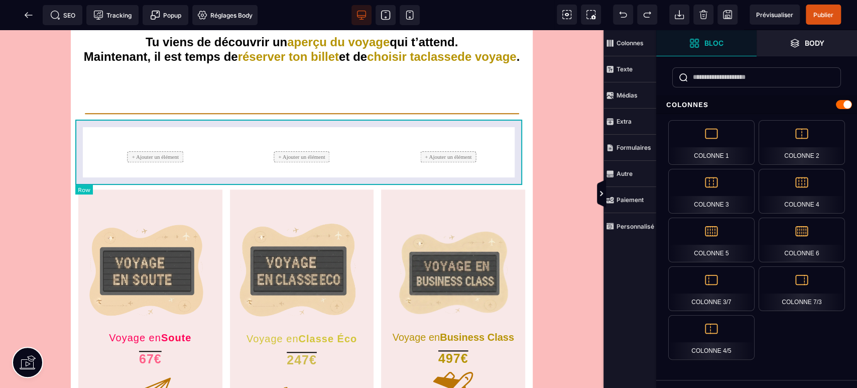
click at [78, 124] on div "+ Ajouter un élément + Ajouter un élément + Ajouter un élément" at bounding box center [301, 156] width 447 height 65
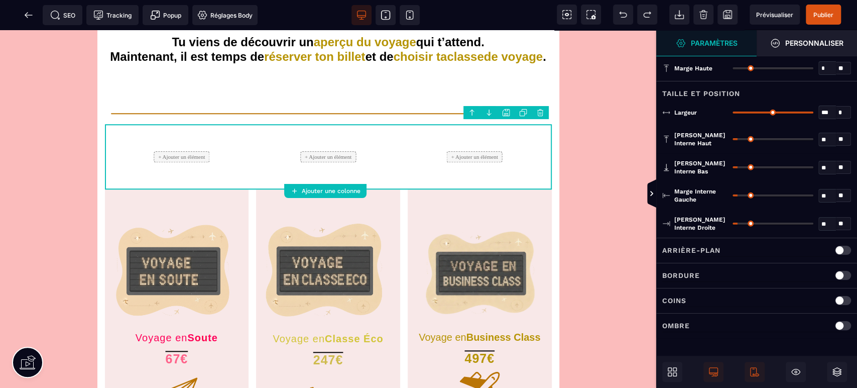
type input "*"
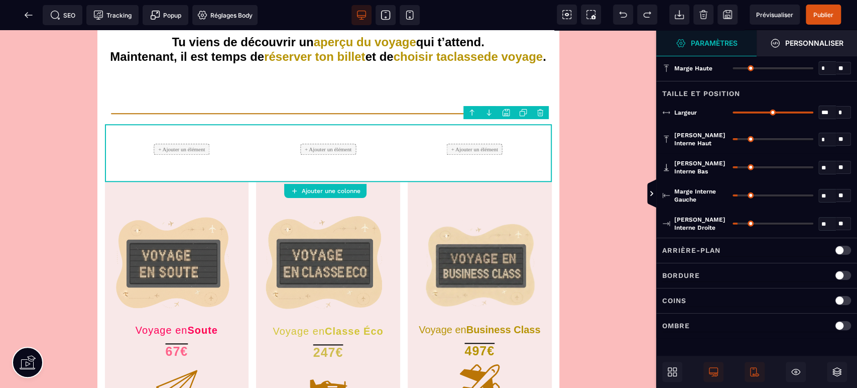
type input "*"
drag, startPoint x: 738, startPoint y: 137, endPoint x: 723, endPoint y: 134, distance: 15.3
type input "*"
click at [733, 138] on input "range" at bounding box center [773, 139] width 81 height 2
type input "*"
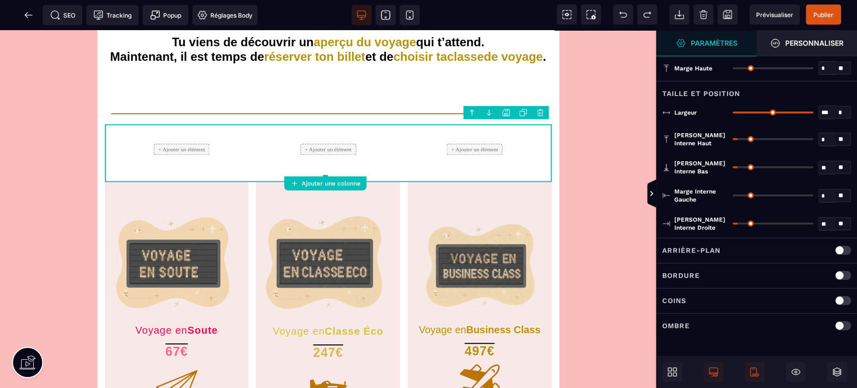
type input "*"
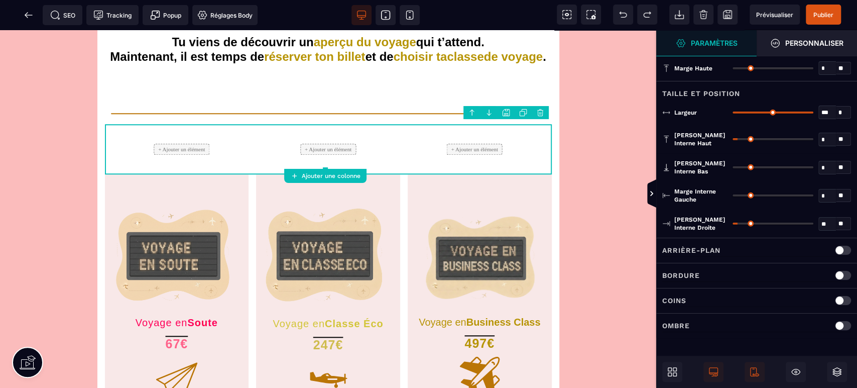
drag, startPoint x: 739, startPoint y: 167, endPoint x: 724, endPoint y: 170, distance: 15.8
type input "*"
click at [733, 168] on input "range" at bounding box center [773, 167] width 81 height 2
type input "*"
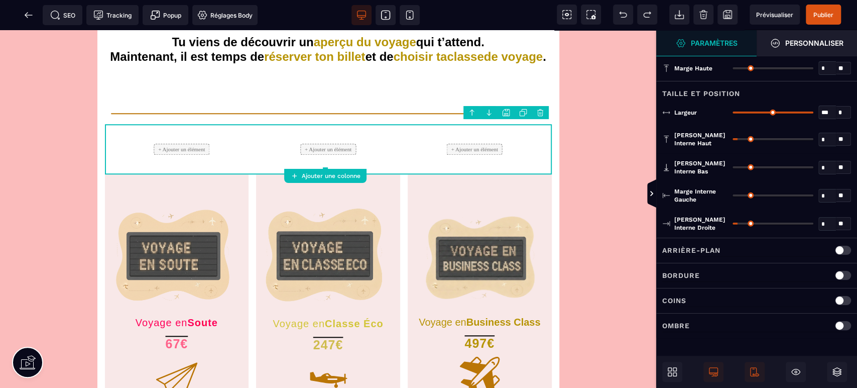
drag, startPoint x: 740, startPoint y: 221, endPoint x: 726, endPoint y: 223, distance: 14.2
type input "*"
click at [733, 223] on input "range" at bounding box center [773, 223] width 81 height 2
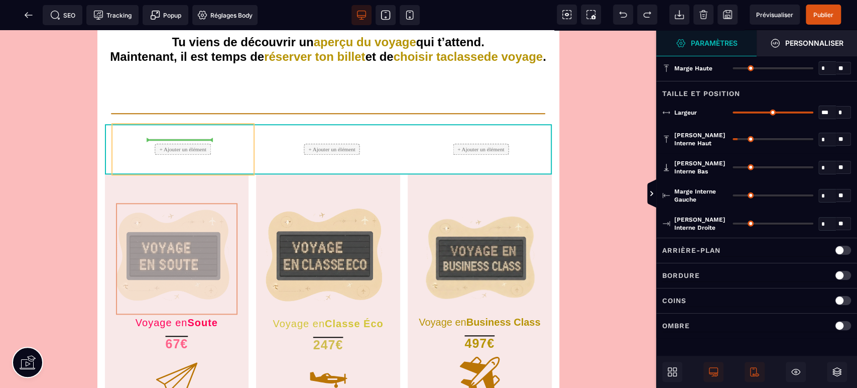
drag, startPoint x: 221, startPoint y: 206, endPoint x: 219, endPoint y: 134, distance: 72.3
select select
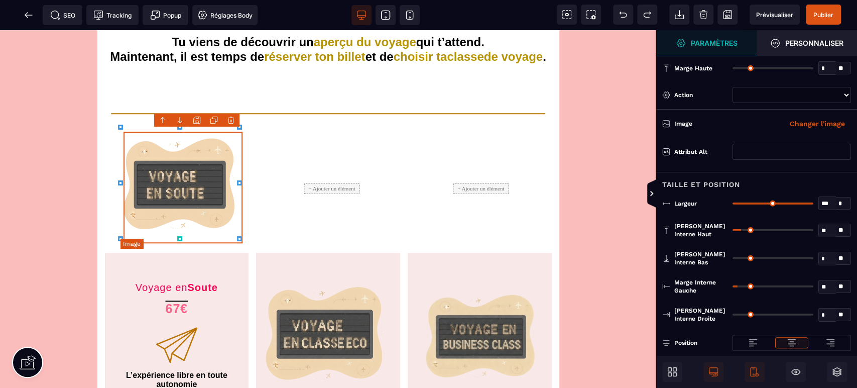
select select
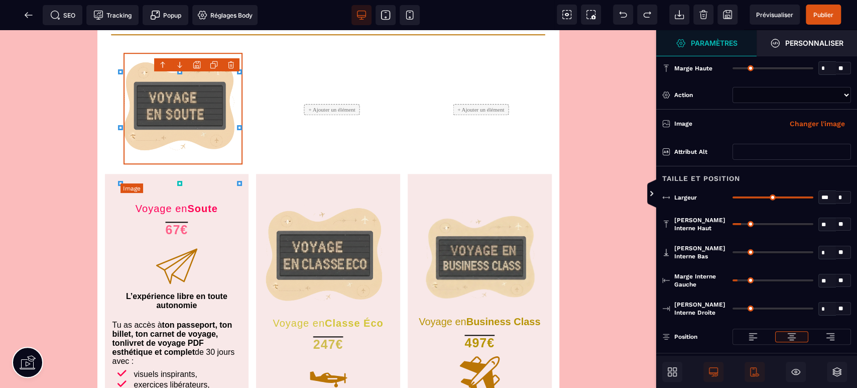
scroll to position [669, 0]
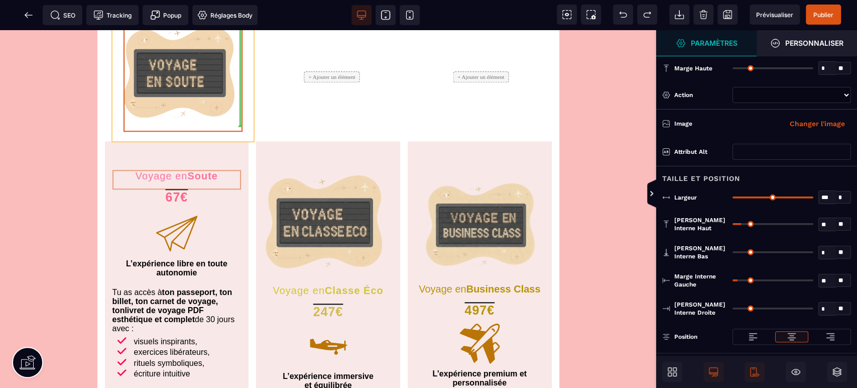
drag, startPoint x: 209, startPoint y: 170, endPoint x: 242, endPoint y: 125, distance: 55.0
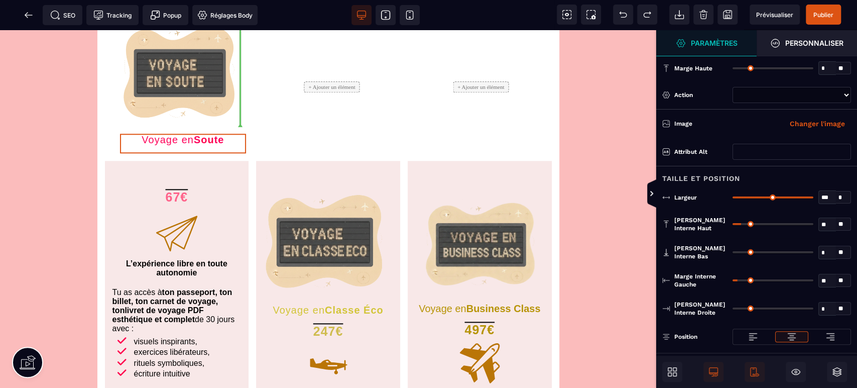
select select "***"
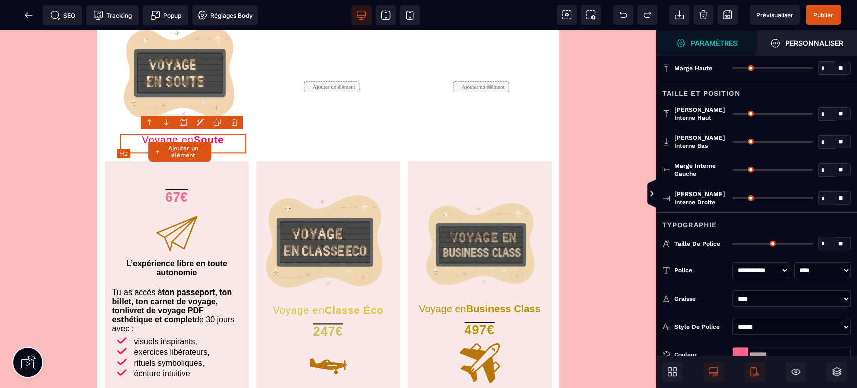
type input "*"
type input "**"
type input "*"
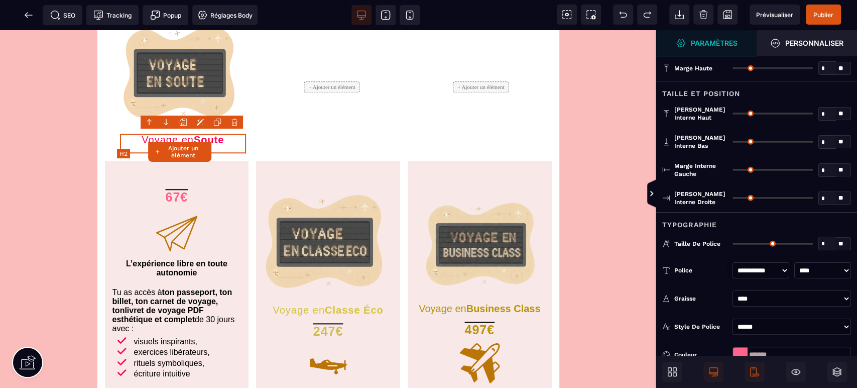
type input "*"
type input "**"
type input "*"
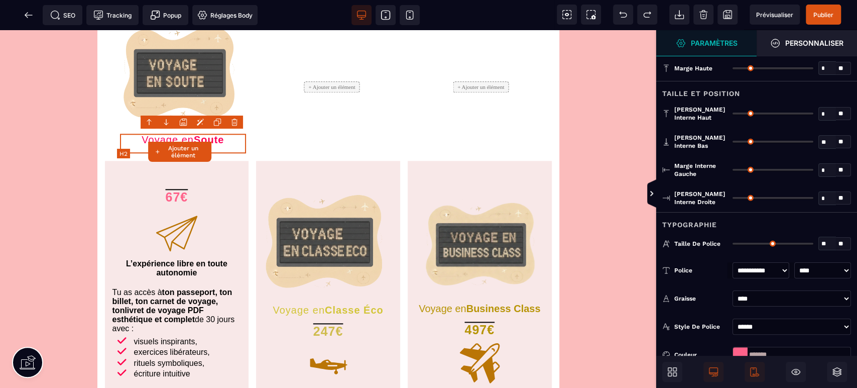
type input "**"
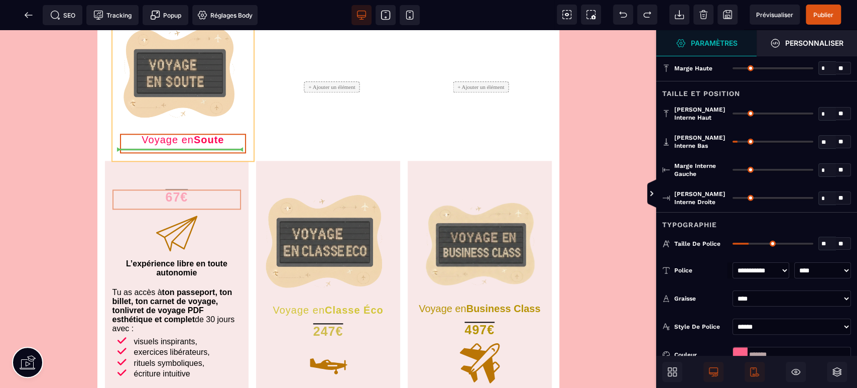
drag, startPoint x: 189, startPoint y: 188, endPoint x: 236, endPoint y: 141, distance: 66.4
select select "***"
select select "********"
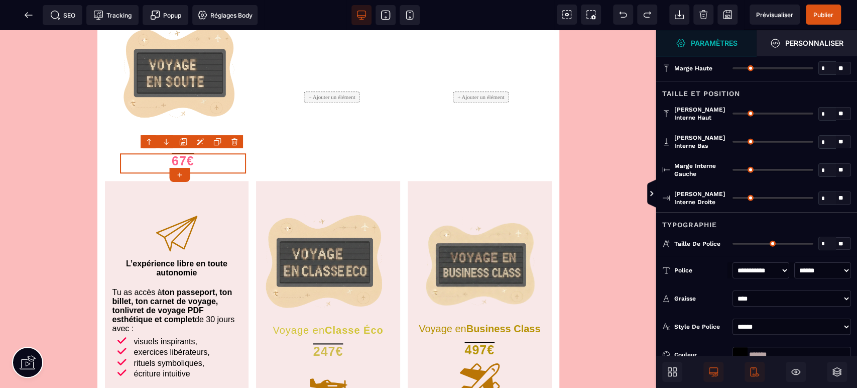
type input "*"
type input "**"
type input "*"
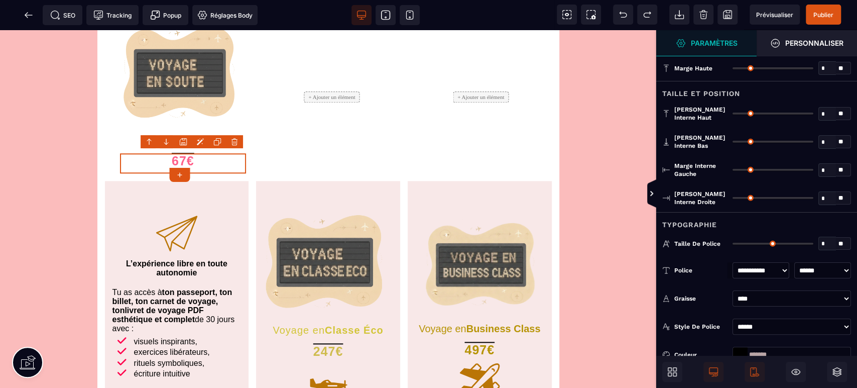
type input "*"
type input "**"
type input "*"
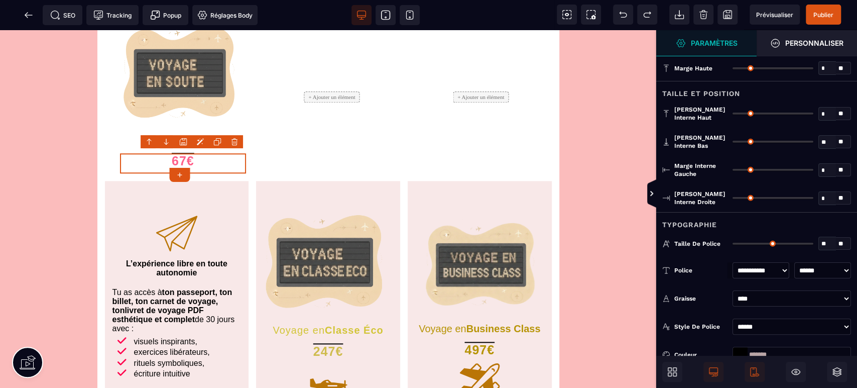
type input "**"
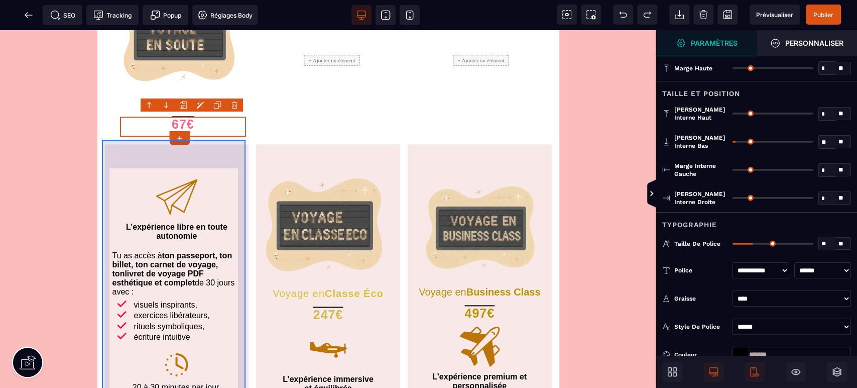
scroll to position [744, 0]
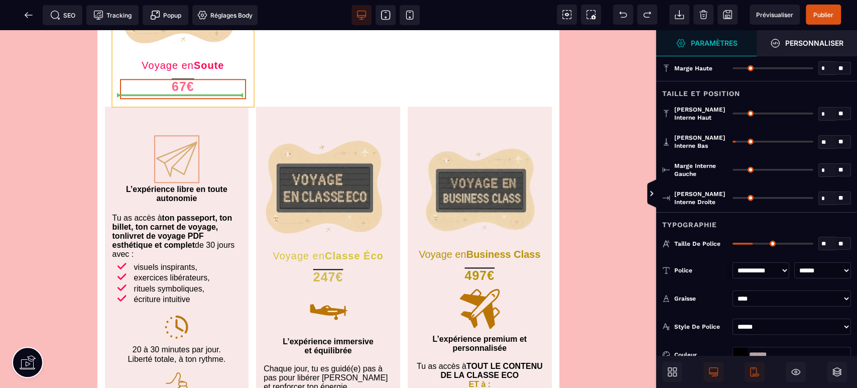
drag, startPoint x: 186, startPoint y: 150, endPoint x: 245, endPoint y: 85, distance: 86.7
select select
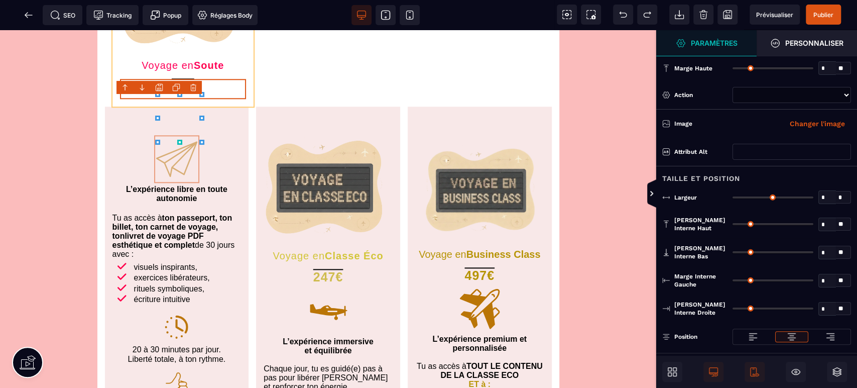
type input "*"
type input "**"
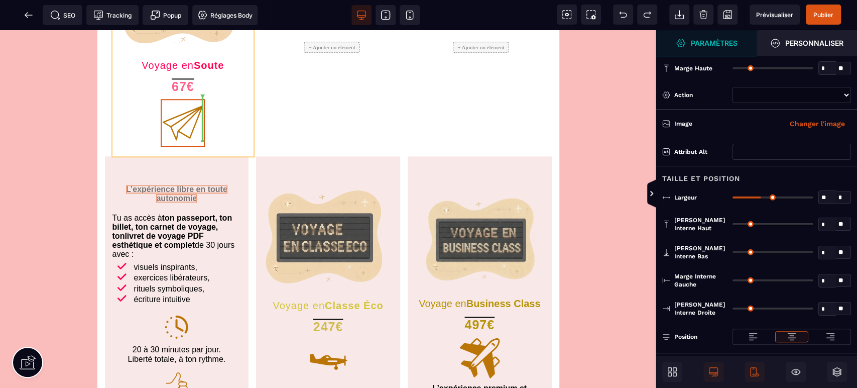
drag, startPoint x: 189, startPoint y: 188, endPoint x: 218, endPoint y: 141, distance: 55.5
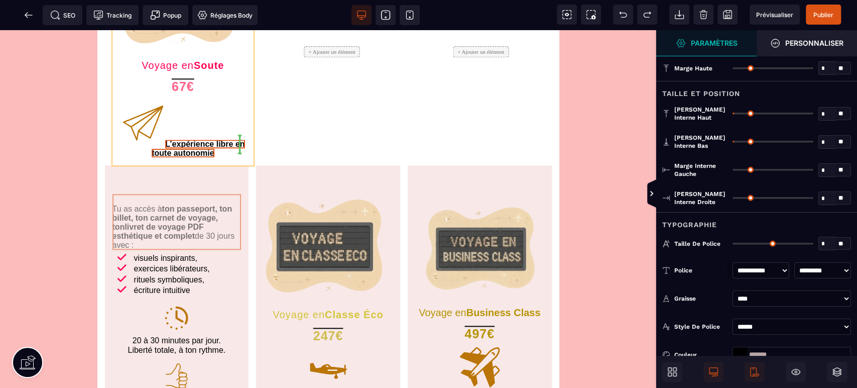
drag, startPoint x: 160, startPoint y: 191, endPoint x: 206, endPoint y: 143, distance: 66.8
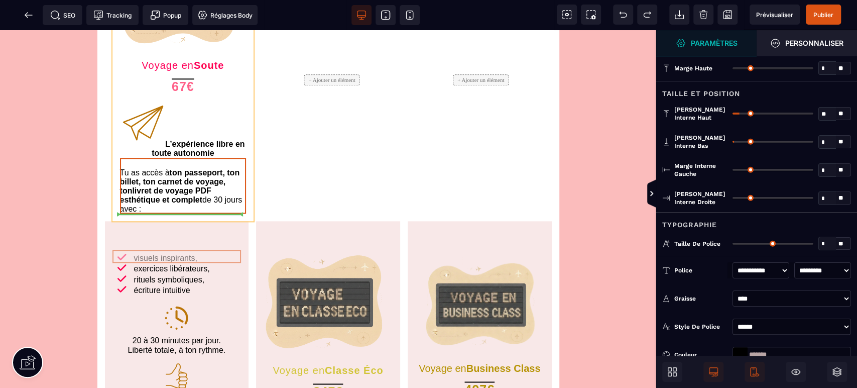
drag, startPoint x: 220, startPoint y: 256, endPoint x: 236, endPoint y: 214, distance: 45.1
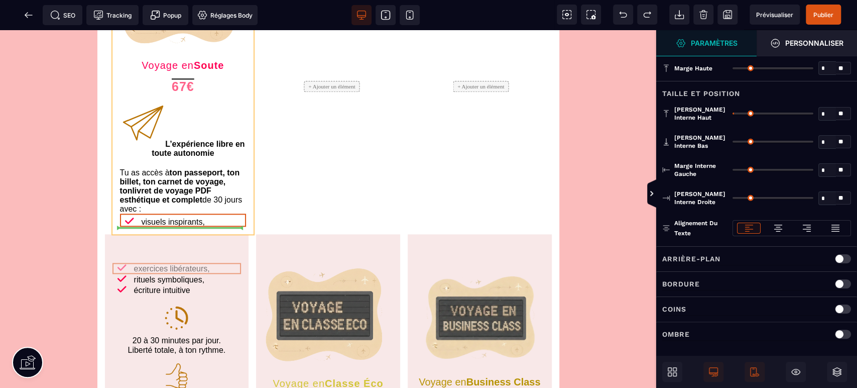
drag, startPoint x: 222, startPoint y: 267, endPoint x: 228, endPoint y: 227, distance: 40.1
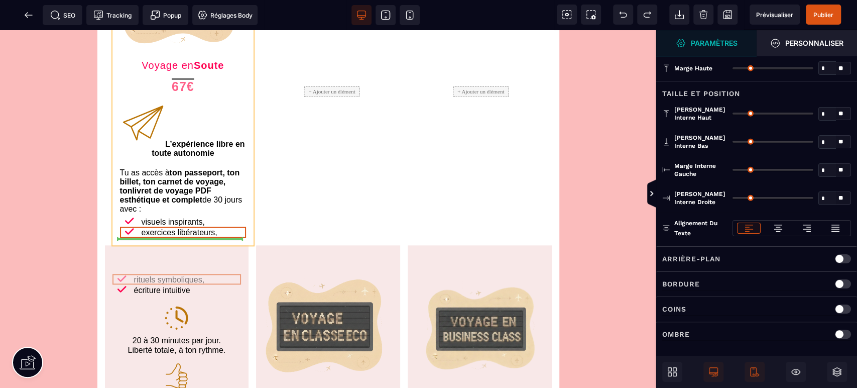
drag, startPoint x: 224, startPoint y: 280, endPoint x: 233, endPoint y: 240, distance: 41.2
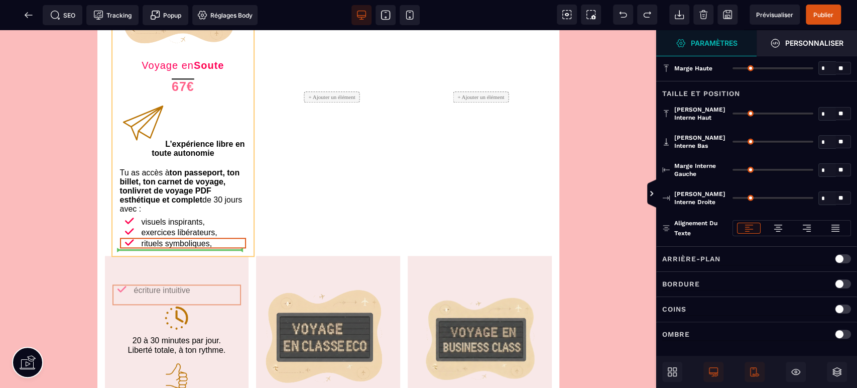
drag, startPoint x: 205, startPoint y: 290, endPoint x: 217, endPoint y: 248, distance: 44.2
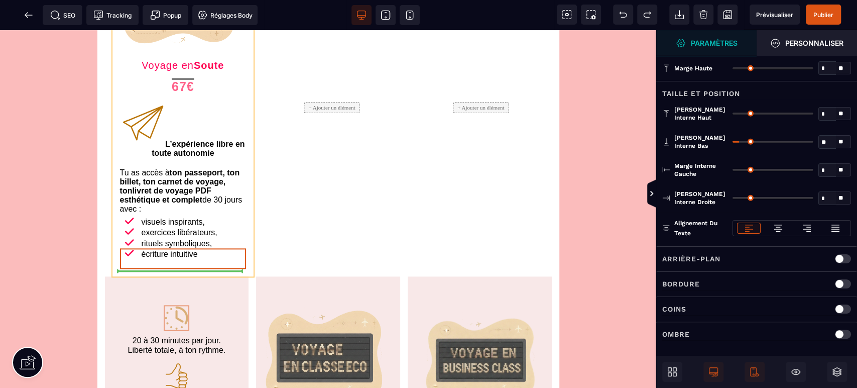
drag, startPoint x: 176, startPoint y: 312, endPoint x: 199, endPoint y: 269, distance: 48.7
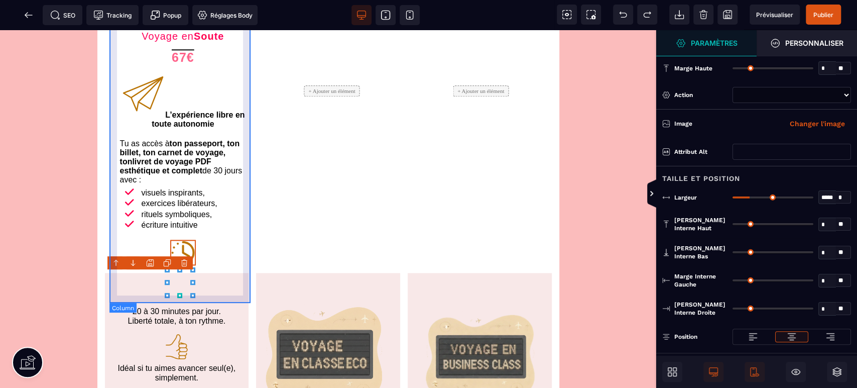
scroll to position [856, 0]
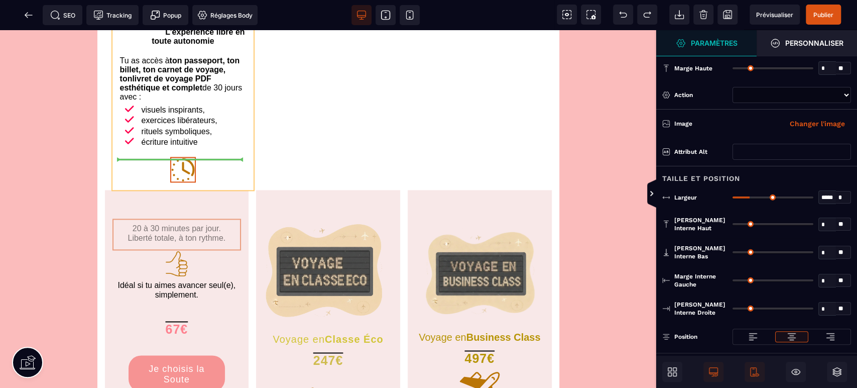
drag, startPoint x: 232, startPoint y: 251, endPoint x: 230, endPoint y: 185, distance: 65.8
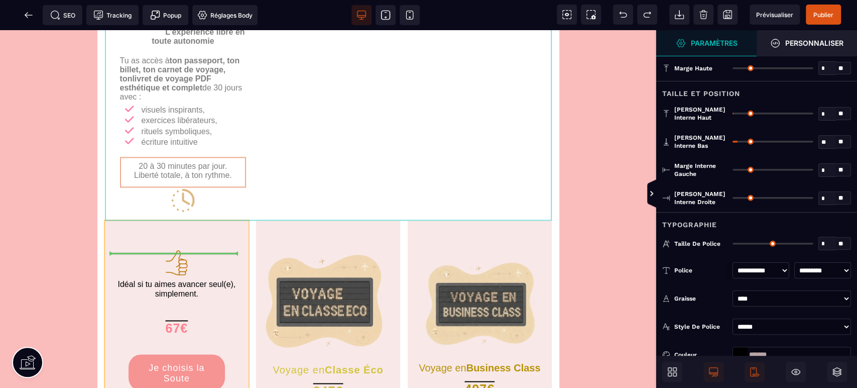
drag, startPoint x: 237, startPoint y: 191, endPoint x: 159, endPoint y: 242, distance: 92.9
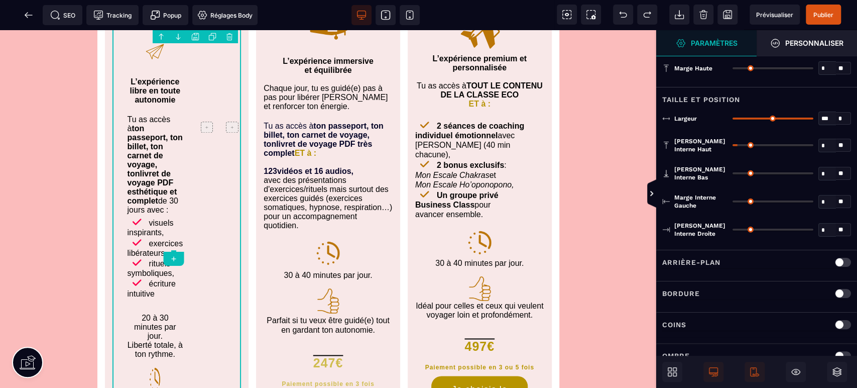
scroll to position [1006, 0]
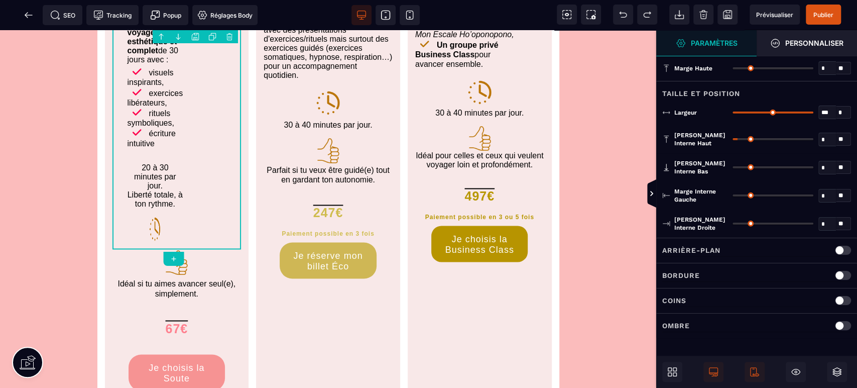
click at [629, 10] on span at bounding box center [623, 15] width 20 height 20
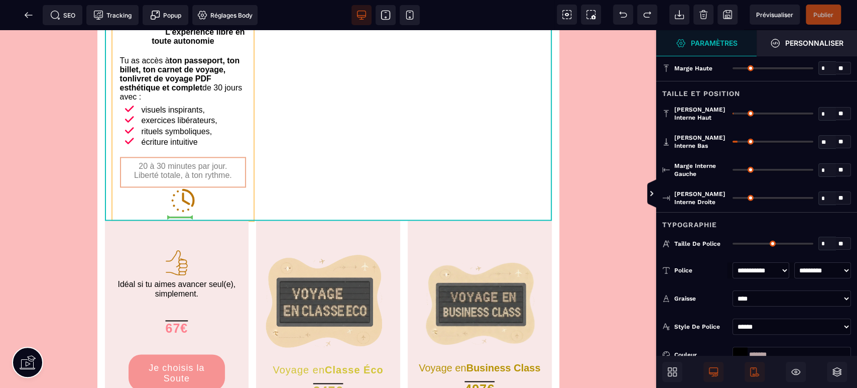
drag, startPoint x: 121, startPoint y: 190, endPoint x: 159, endPoint y: 211, distance: 43.6
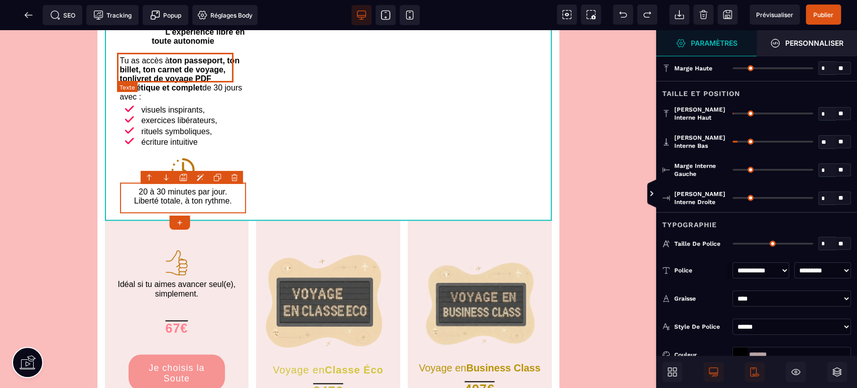
scroll to position [818, 0]
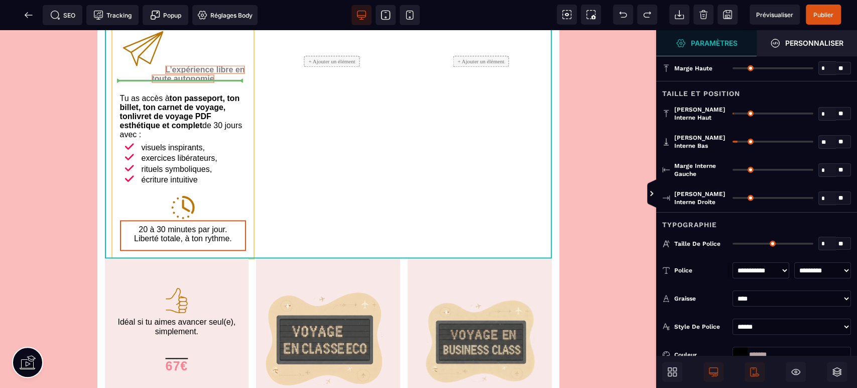
drag, startPoint x: 188, startPoint y: 64, endPoint x: 173, endPoint y: 86, distance: 26.7
click at [173, 86] on div "Voyage en S ou te 67€ L’expérience libre en toute autonomie Tu as accès à ton p…" at bounding box center [183, 61] width 142 height 394
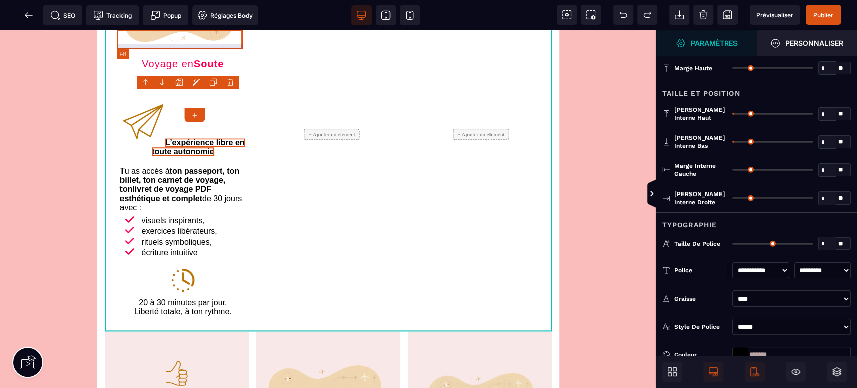
scroll to position [744, 0]
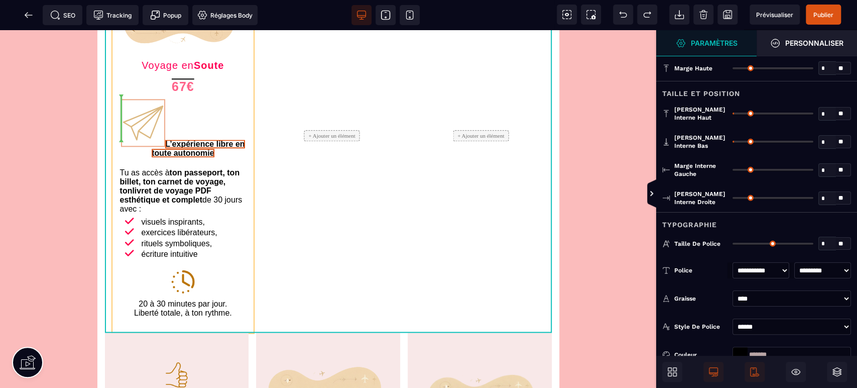
drag, startPoint x: 150, startPoint y: 106, endPoint x: 134, endPoint y: 113, distance: 17.5
click at [134, 113] on div "Voyage en S ou te 67€ L’expérience libre en toute autonomie Tu as accès à ton p…" at bounding box center [183, 135] width 142 height 394
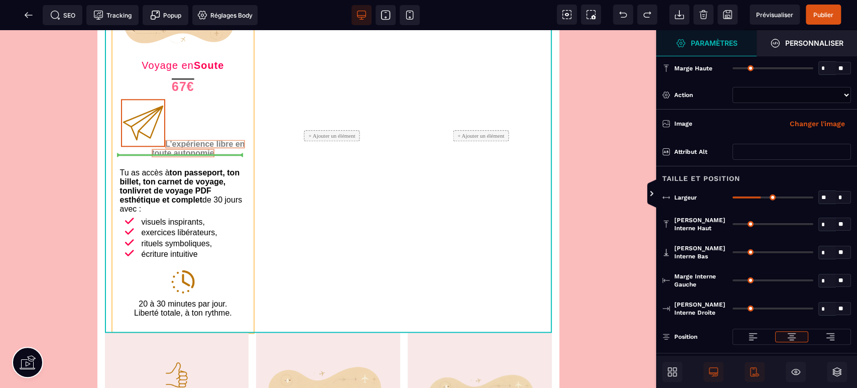
drag, startPoint x: 202, startPoint y: 139, endPoint x: 137, endPoint y: 173, distance: 73.0
click at [137, 173] on div "Voyage en S ou te 67€ L’expérience libre en toute autonomie Tu as accès à ton p…" at bounding box center [183, 135] width 142 height 394
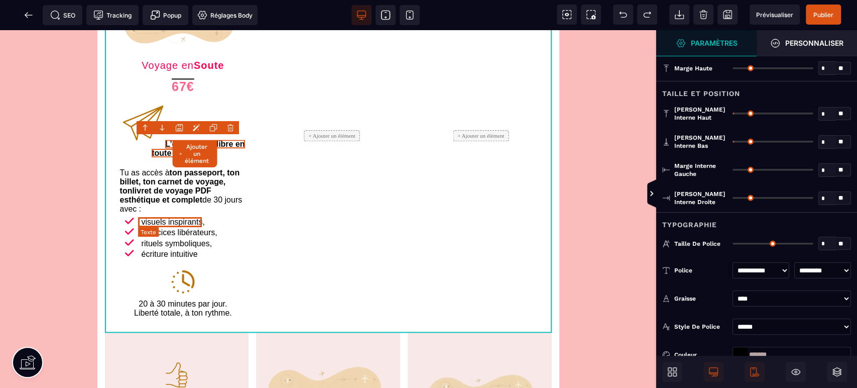
click at [159, 218] on span "visuels inspirants," at bounding box center [173, 221] width 63 height 9
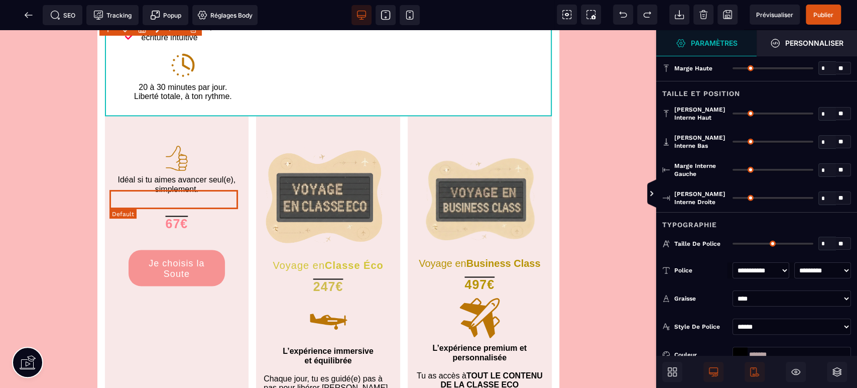
scroll to position [1041, 0]
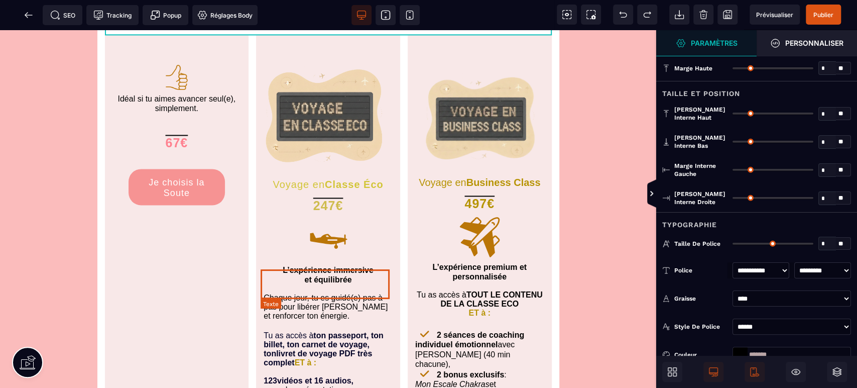
click at [382, 274] on div "L’expérience immersive et équilibrée" at bounding box center [328, 279] width 129 height 27
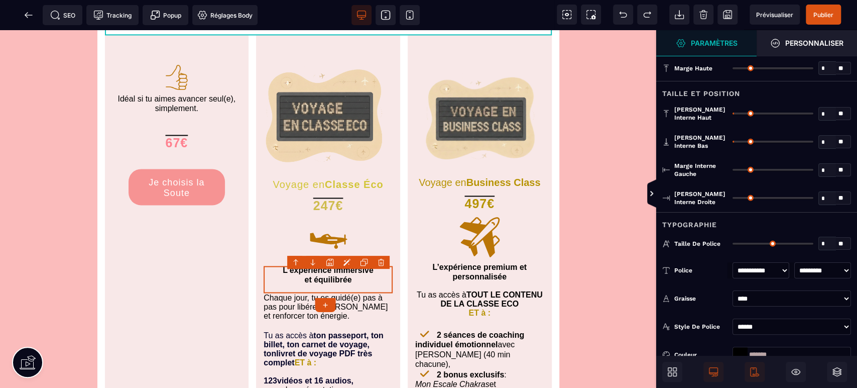
click at [363, 264] on icon at bounding box center [364, 262] width 8 height 8
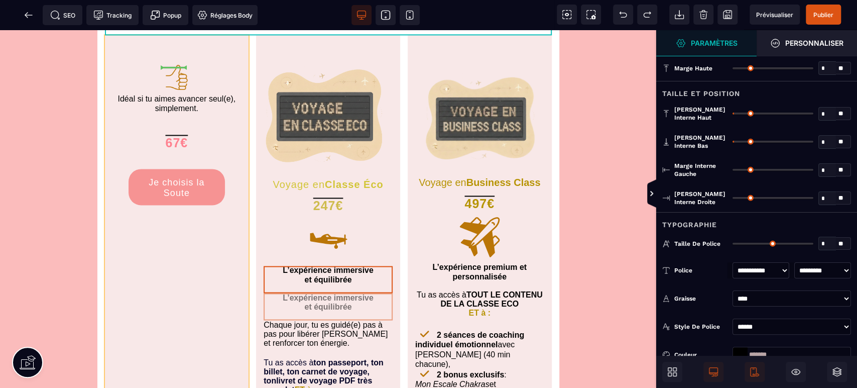
drag, startPoint x: 384, startPoint y: 303, endPoint x: 197, endPoint y: 75, distance: 295.1
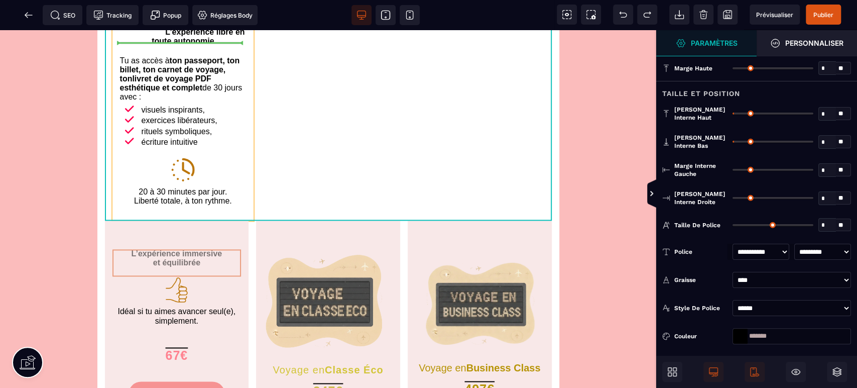
scroll to position [818, 0]
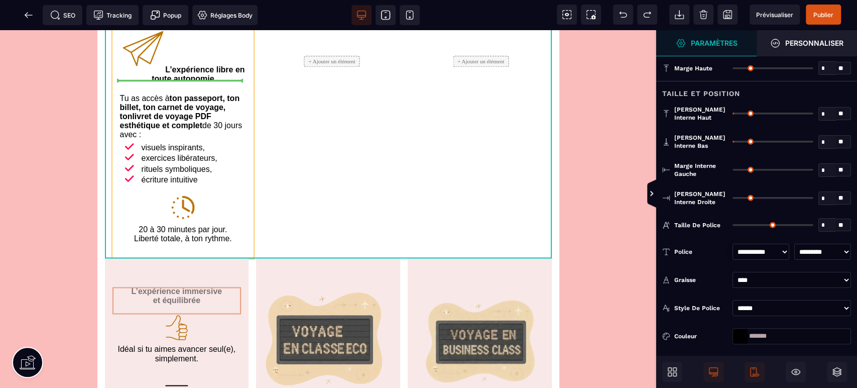
drag, startPoint x: 221, startPoint y: 257, endPoint x: 198, endPoint y: 81, distance: 176.7
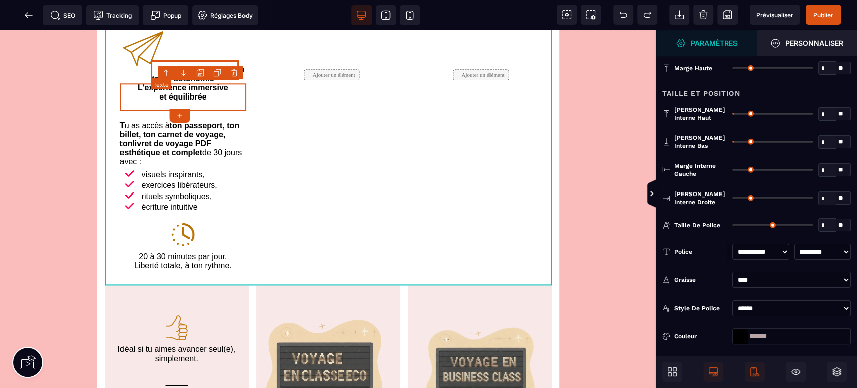
click at [180, 65] on b "L’expérience libre en toute autonomie" at bounding box center [198, 74] width 93 height 18
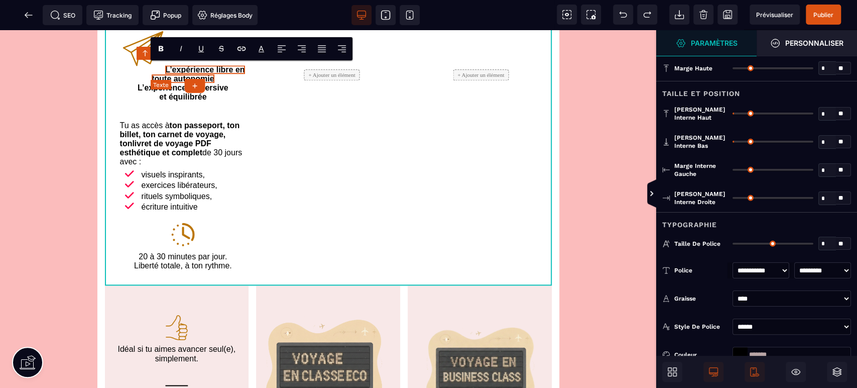
click at [180, 65] on b "L’expérience libre en toute autonomie" at bounding box center [198, 74] width 93 height 18
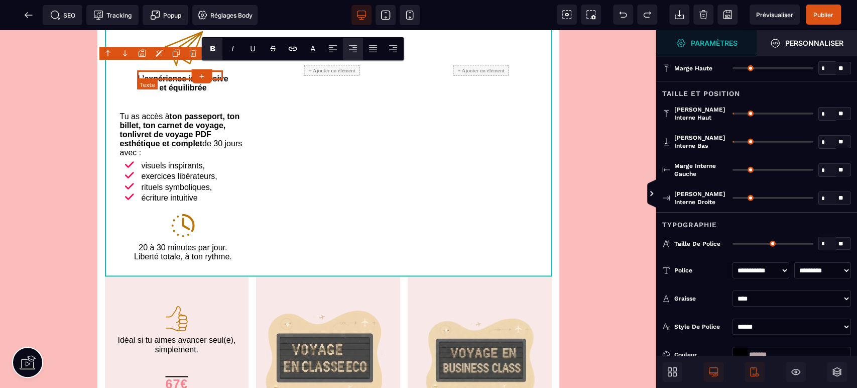
click at [181, 74] on b "L’expérience immersive" at bounding box center [183, 78] width 91 height 9
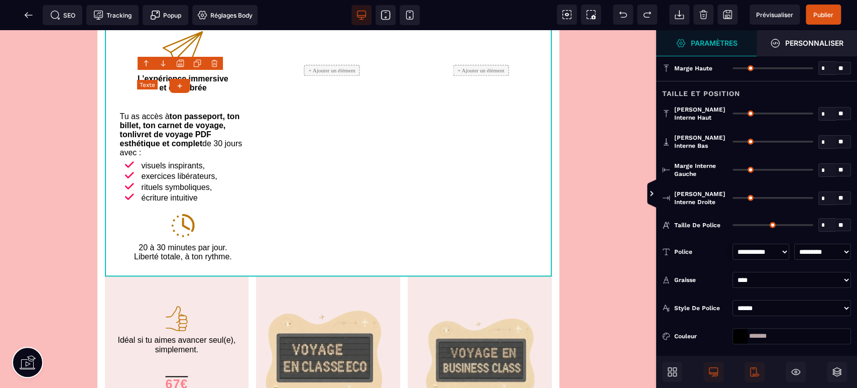
click at [181, 74] on b "L’expérience immersive" at bounding box center [183, 78] width 91 height 9
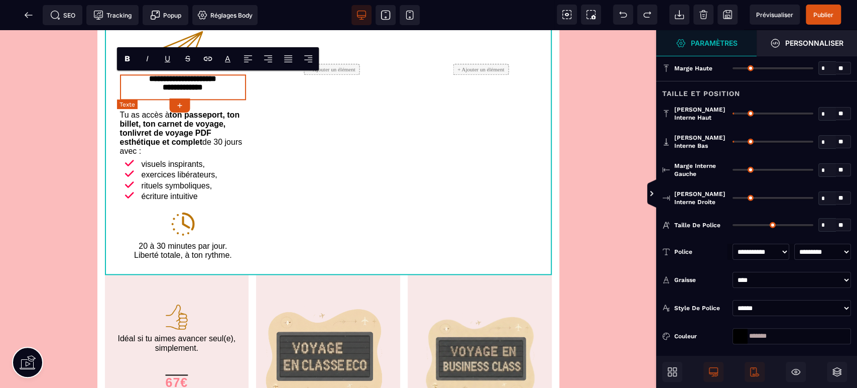
click at [181, 75] on b "**********" at bounding box center [182, 79] width 67 height 8
click at [181, 87] on b "**********" at bounding box center [183, 87] width 40 height 8
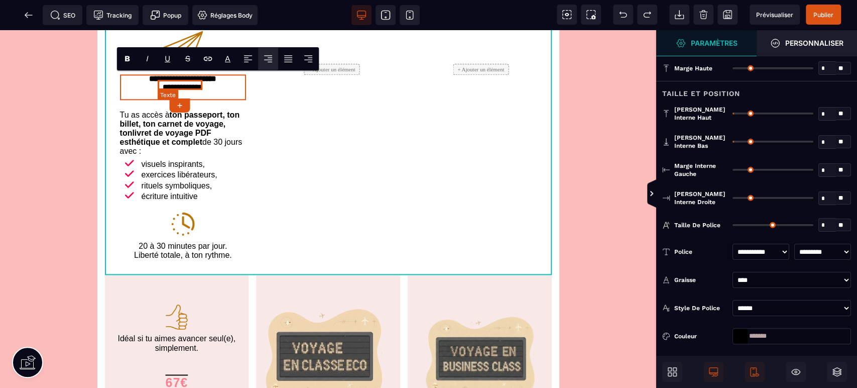
click at [181, 87] on b "**********" at bounding box center [183, 87] width 40 height 8
click at [181, 83] on b "**********" at bounding box center [183, 87] width 40 height 8
click at [181, 86] on b "**********" at bounding box center [183, 87] width 40 height 8
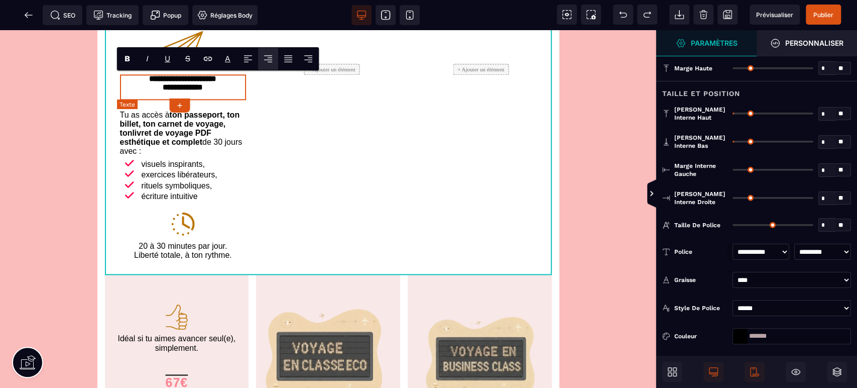
click at [181, 86] on b "**********" at bounding box center [183, 87] width 40 height 8
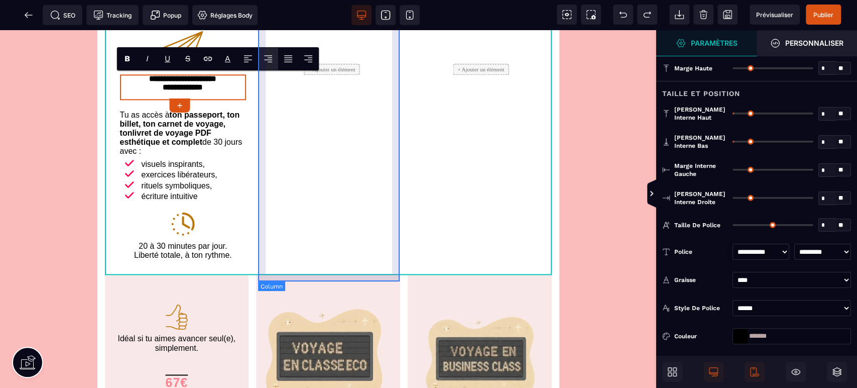
click at [281, 100] on div "+ Ajouter un élément" at bounding box center [332, 69] width 142 height 411
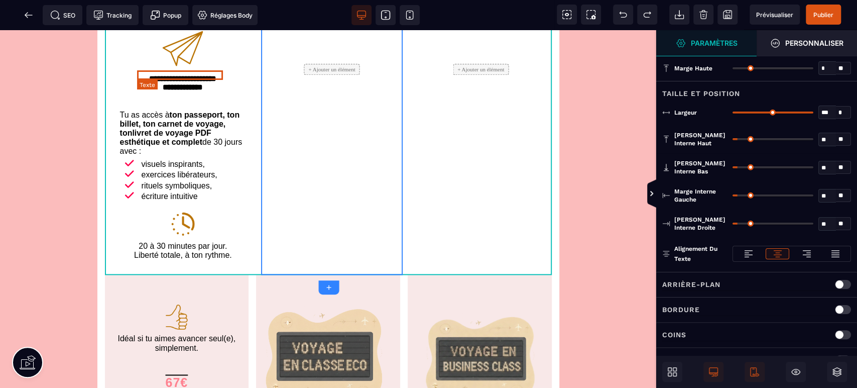
click at [193, 79] on b "**********" at bounding box center [182, 79] width 67 height 8
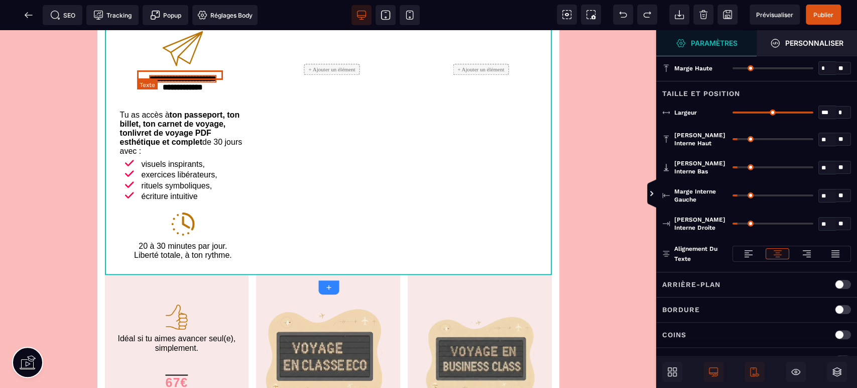
click at [193, 79] on b "**********" at bounding box center [182, 79] width 67 height 8
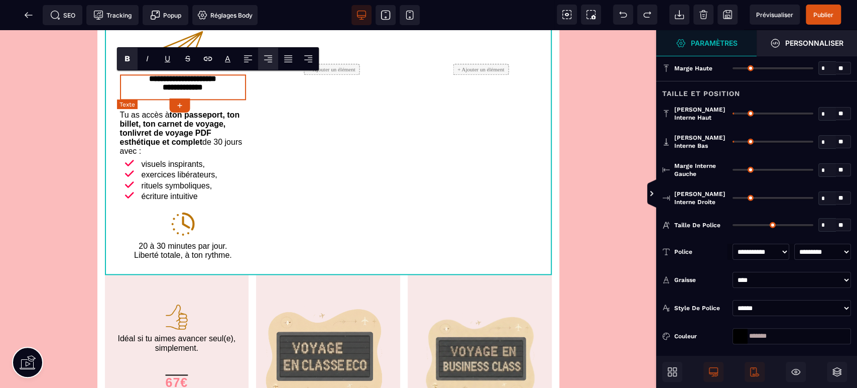
click at [192, 78] on b "**********" at bounding box center [182, 79] width 67 height 8
paste div
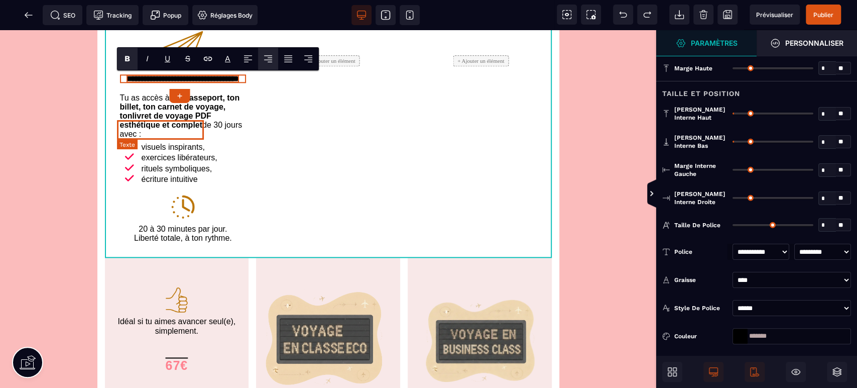
click at [196, 125] on b "livret de voyage PDF esthétique et complet" at bounding box center [165, 120] width 91 height 18
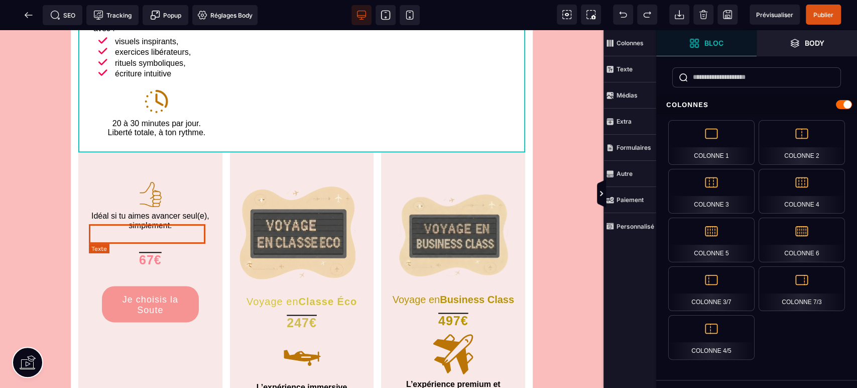
scroll to position [929, 0]
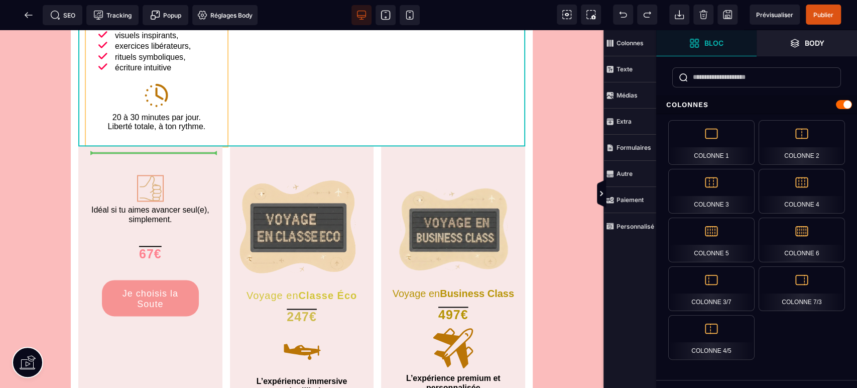
drag, startPoint x: 150, startPoint y: 200, endPoint x: 180, endPoint y: 148, distance: 60.1
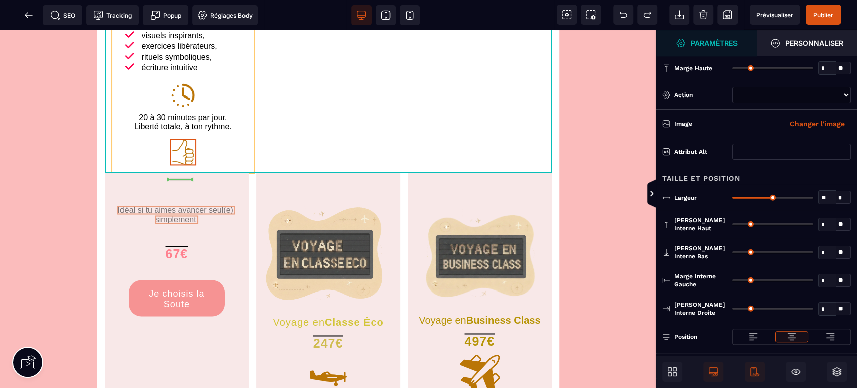
drag, startPoint x: 186, startPoint y: 223, endPoint x: 189, endPoint y: 180, distance: 43.8
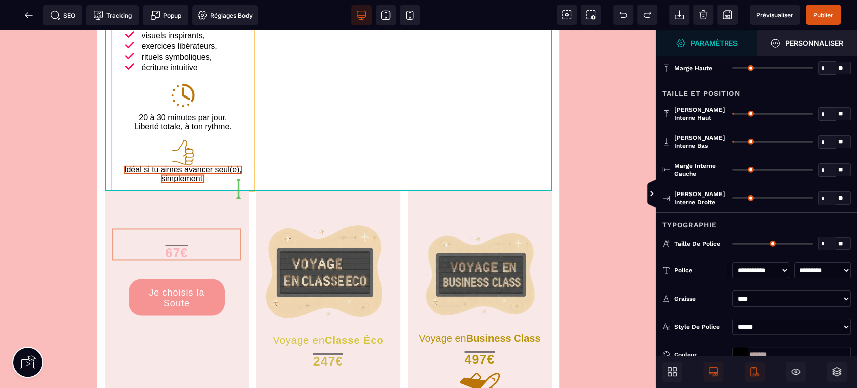
drag, startPoint x: 174, startPoint y: 268, endPoint x: 239, endPoint y: 199, distance: 94.8
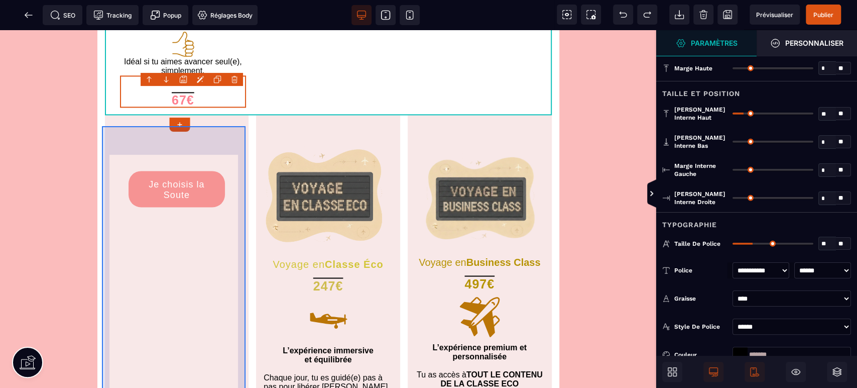
scroll to position [1041, 0]
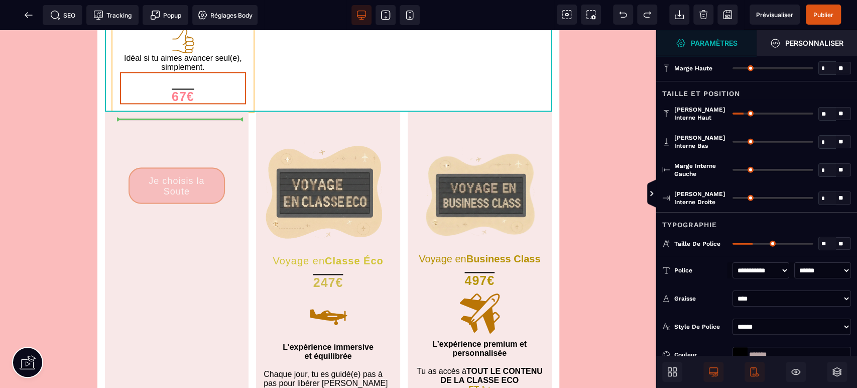
drag, startPoint x: 193, startPoint y: 205, endPoint x: 224, endPoint y: 116, distance: 94.6
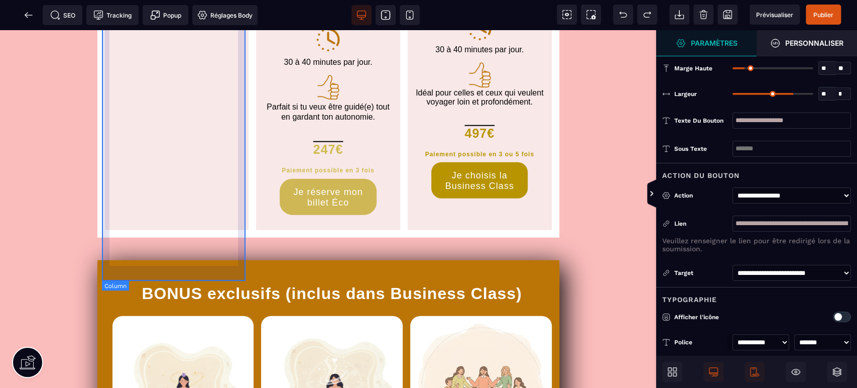
scroll to position [1599, 0]
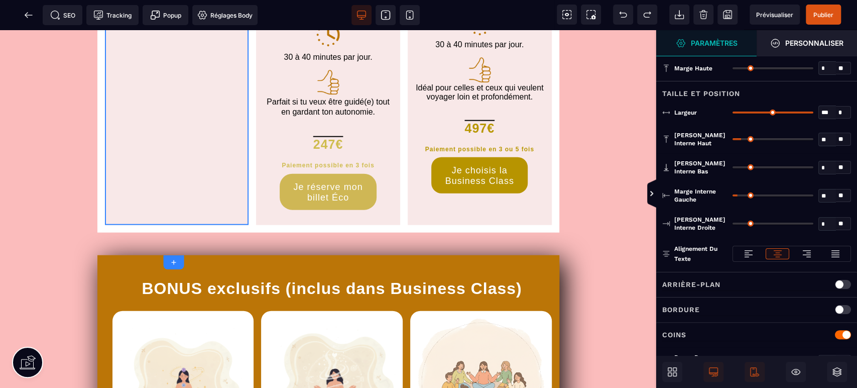
click at [703, 289] on p "Arrière-plan" at bounding box center [691, 284] width 58 height 12
click at [773, 340] on input "*******" at bounding box center [792, 341] width 118 height 16
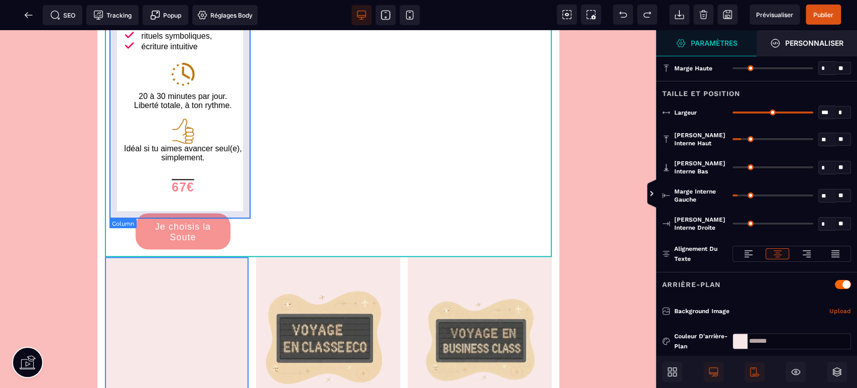
scroll to position [929, 0]
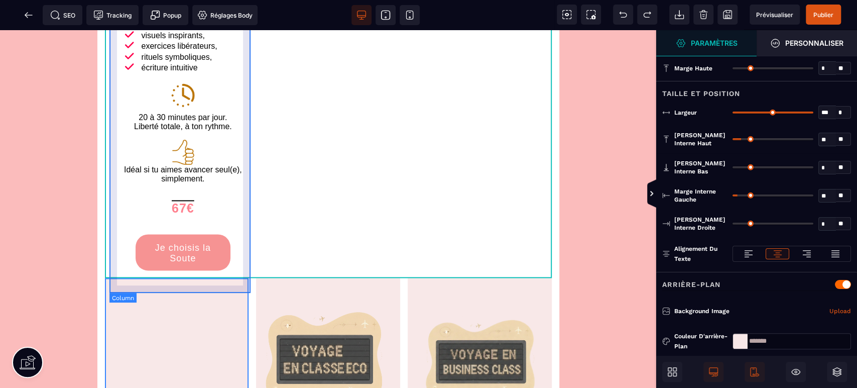
click at [121, 249] on div "**********" at bounding box center [183, 14] width 142 height 525
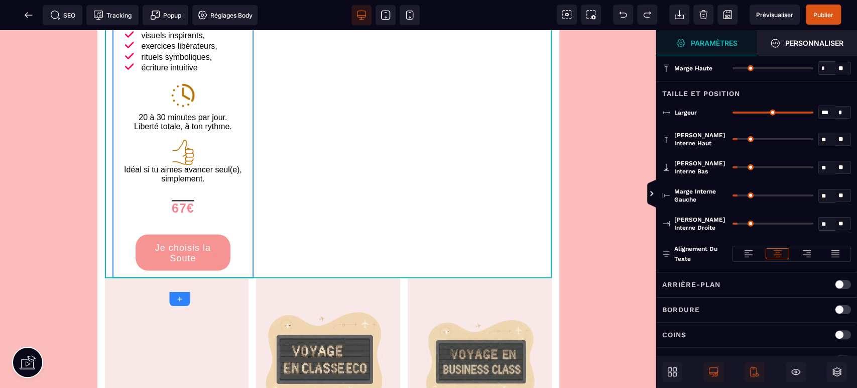
click at [839, 280] on div at bounding box center [843, 284] width 16 height 9
click at [756, 340] on input "text" at bounding box center [792, 341] width 118 height 16
paste input "*******"
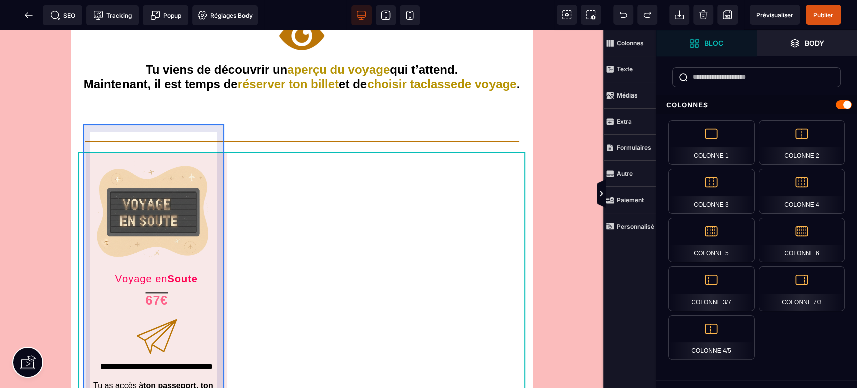
scroll to position [521, 0]
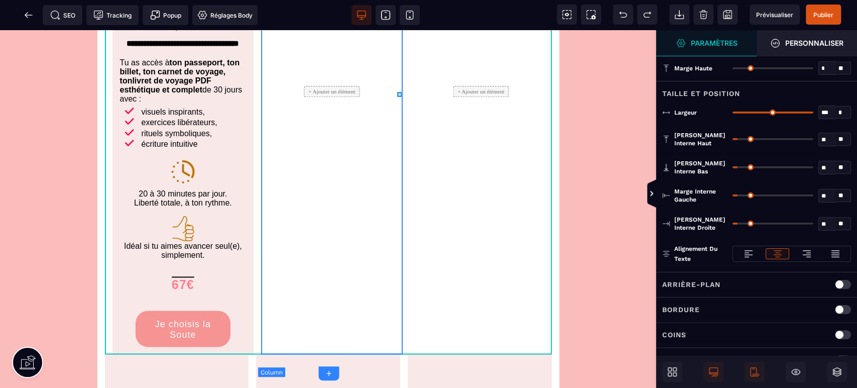
scroll to position [856, 0]
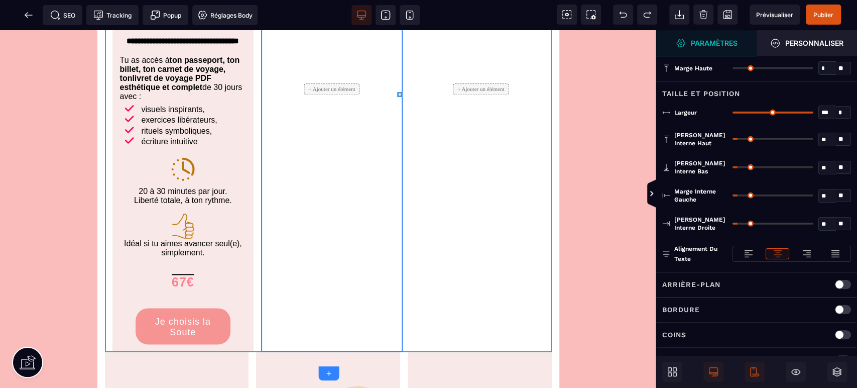
click at [826, 13] on span "Publier" at bounding box center [823, 15] width 20 height 8
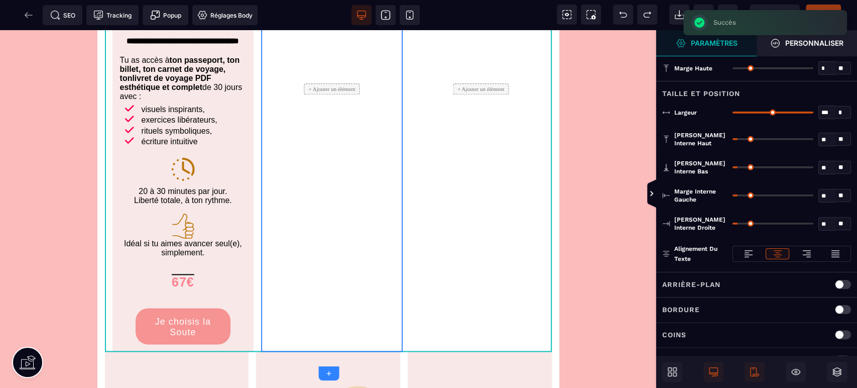
click at [777, 8] on span "Prévisualiser" at bounding box center [775, 15] width 50 height 20
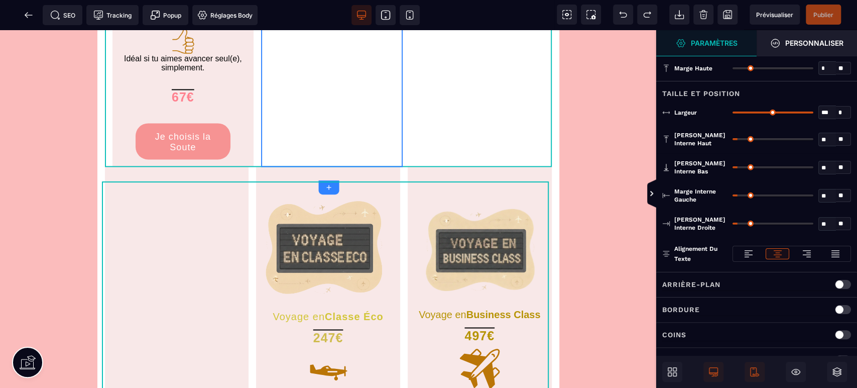
scroll to position [1041, 0]
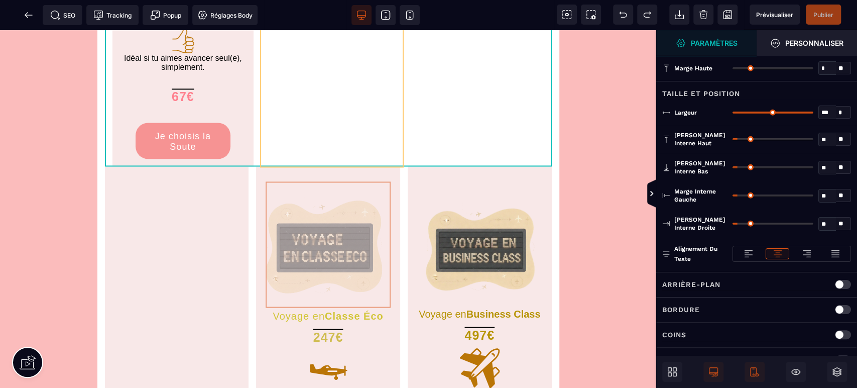
drag, startPoint x: 347, startPoint y: 221, endPoint x: 332, endPoint y: 133, distance: 90.1
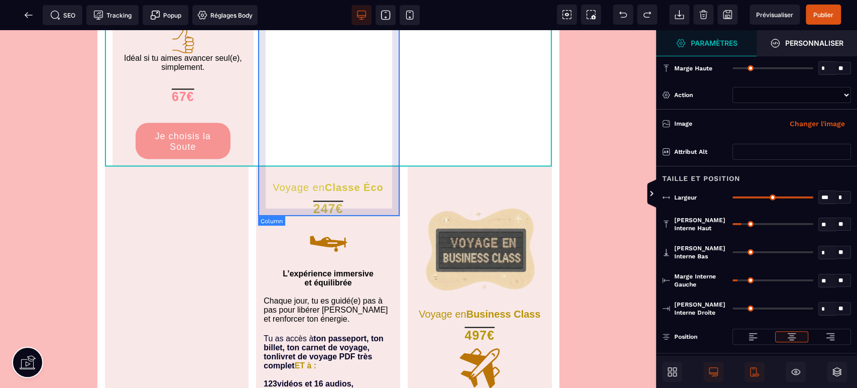
scroll to position [1078, 0]
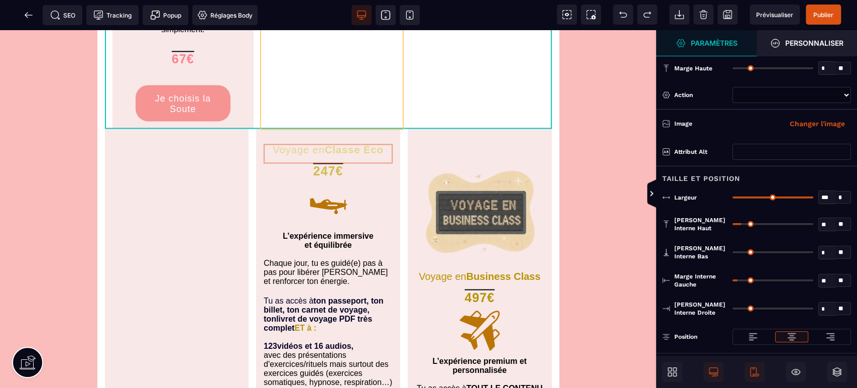
drag, startPoint x: 354, startPoint y: 156, endPoint x: 349, endPoint y: 108, distance: 48.4
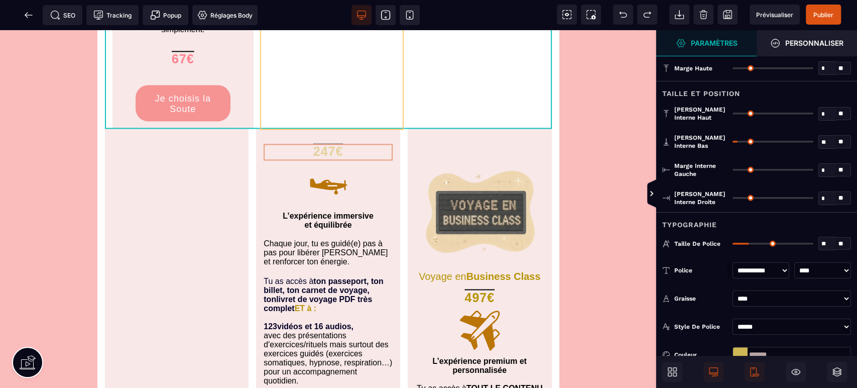
drag, startPoint x: 331, startPoint y: 168, endPoint x: 339, endPoint y: 108, distance: 60.4
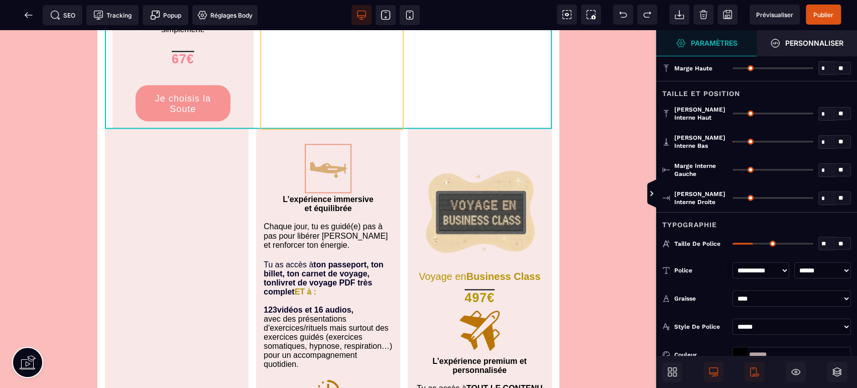
drag, startPoint x: 334, startPoint y: 181, endPoint x: 346, endPoint y: 111, distance: 71.3
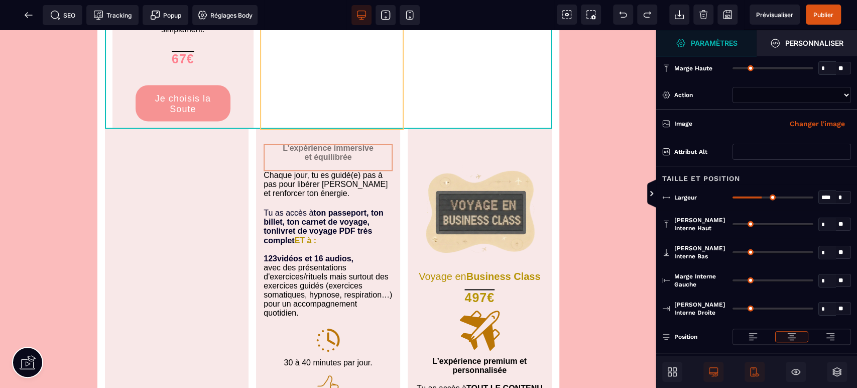
drag, startPoint x: 374, startPoint y: 176, endPoint x: 379, endPoint y: 116, distance: 60.0
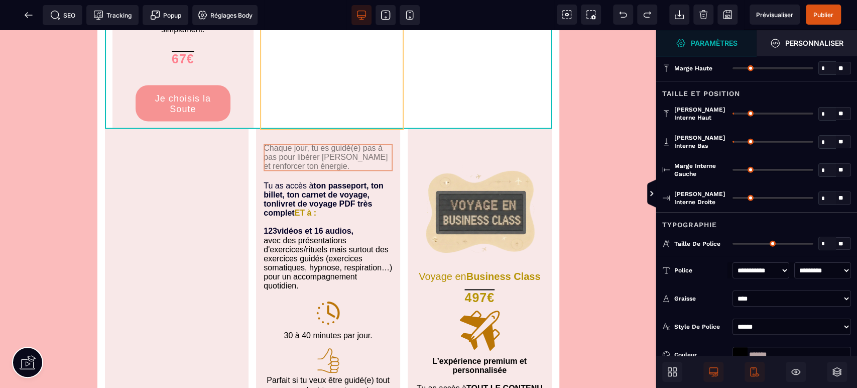
drag, startPoint x: 364, startPoint y: 178, endPoint x: 367, endPoint y: 121, distance: 57.3
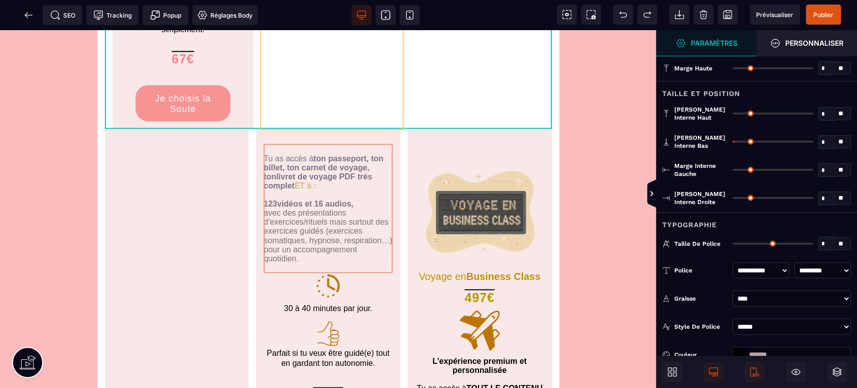
drag, startPoint x: 382, startPoint y: 179, endPoint x: 383, endPoint y: 115, distance: 63.8
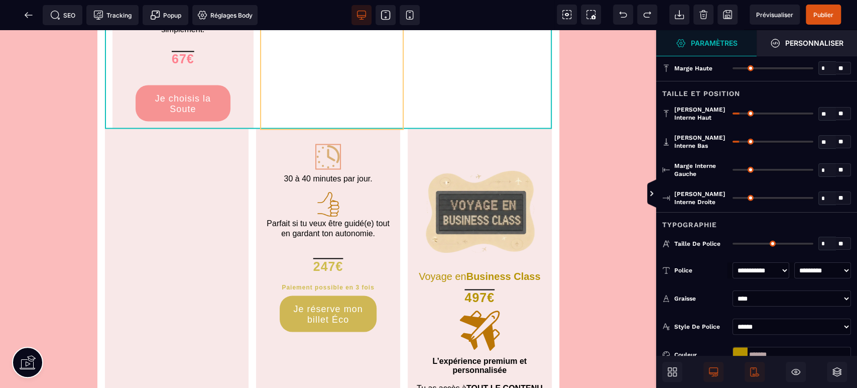
drag, startPoint x: 331, startPoint y: 173, endPoint x: 356, endPoint y: 115, distance: 63.0
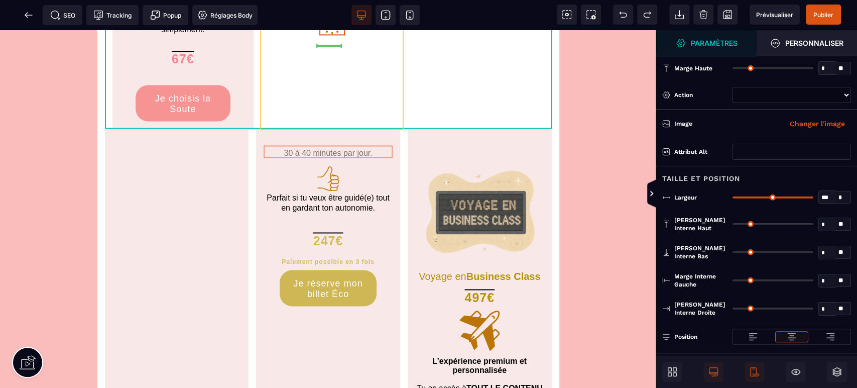
drag, startPoint x: 378, startPoint y: 167, endPoint x: 389, endPoint y: 117, distance: 50.3
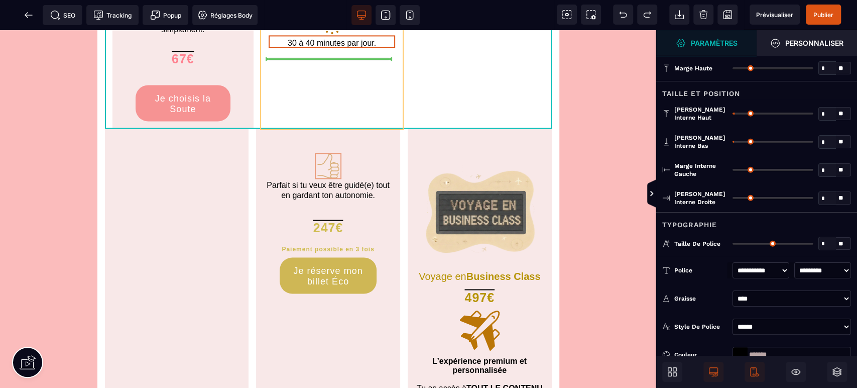
drag, startPoint x: 334, startPoint y: 183, endPoint x: 362, endPoint y: 112, distance: 75.8
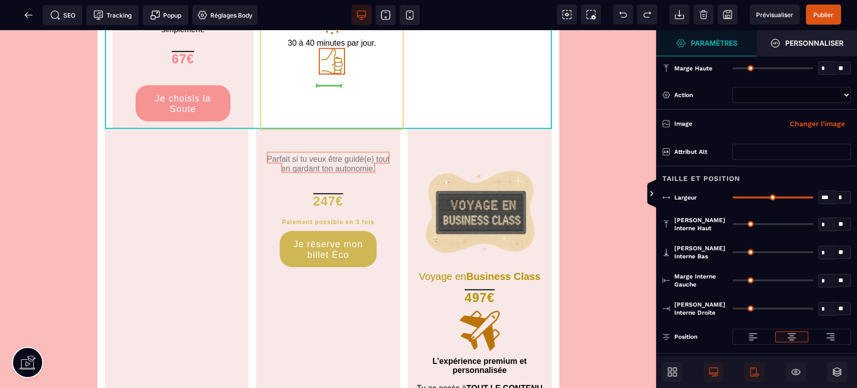
drag, startPoint x: 348, startPoint y: 176, endPoint x: 377, endPoint y: 116, distance: 66.7
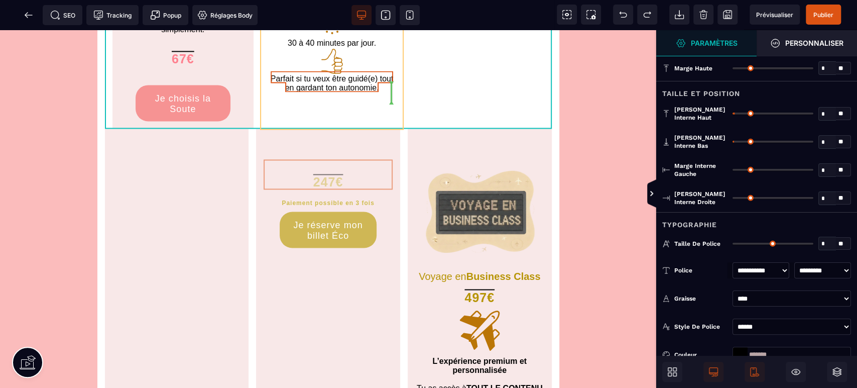
drag, startPoint x: 341, startPoint y: 187, endPoint x: 356, endPoint y: 136, distance: 52.8
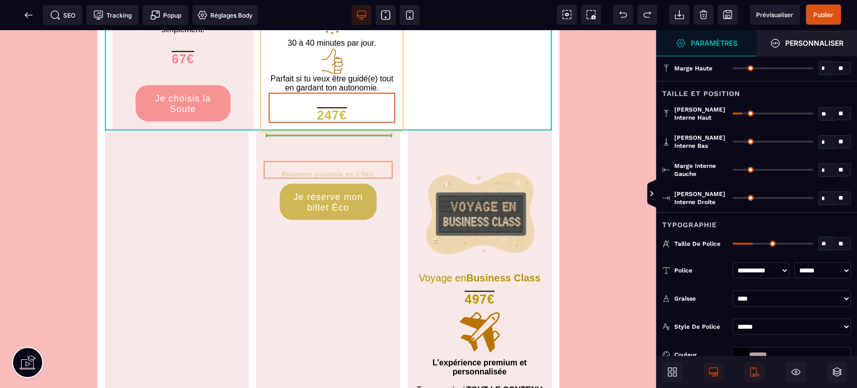
drag, startPoint x: 355, startPoint y: 181, endPoint x: 369, endPoint y: 139, distance: 43.8
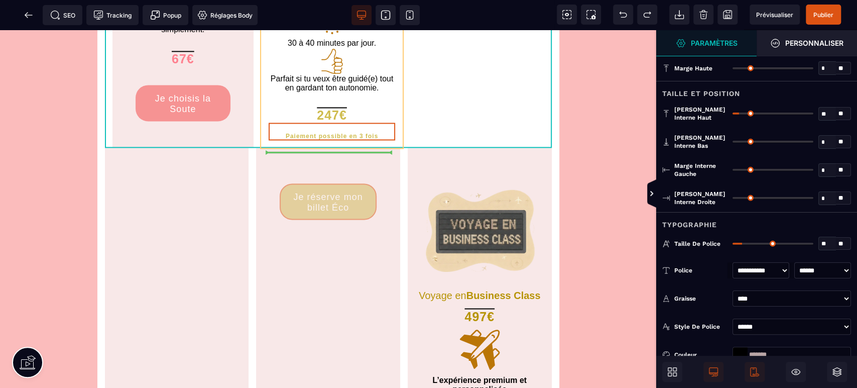
drag, startPoint x: 358, startPoint y: 205, endPoint x: 369, endPoint y: 154, distance: 52.2
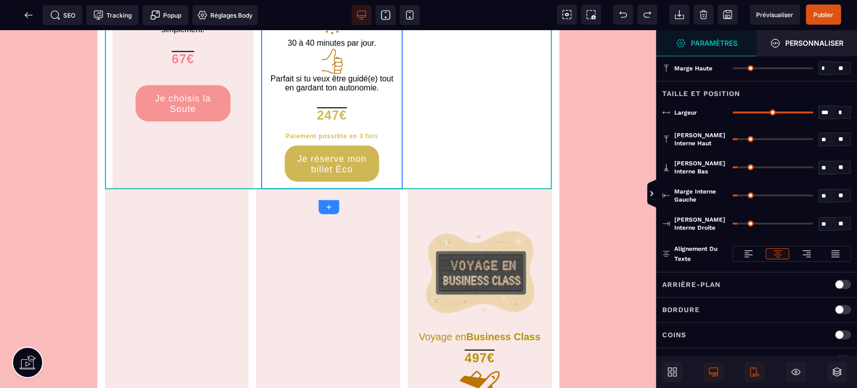
click at [699, 286] on p "Arrière-plan" at bounding box center [691, 284] width 58 height 12
click at [756, 341] on input "text" at bounding box center [792, 341] width 118 height 16
paste input "*******"
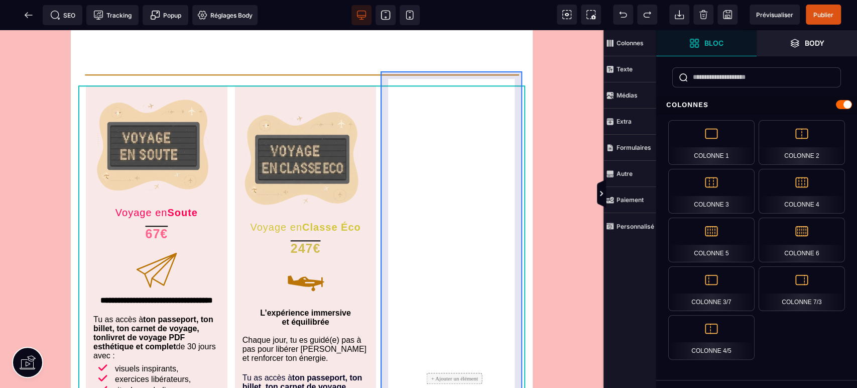
scroll to position [594, 0]
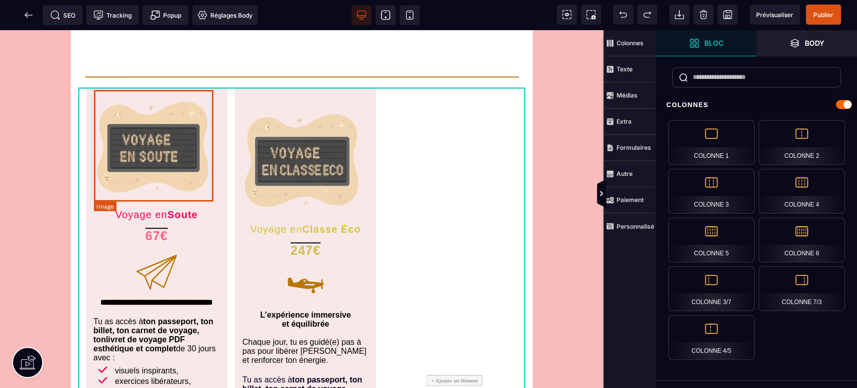
click at [160, 95] on img at bounding box center [156, 150] width 119 height 111
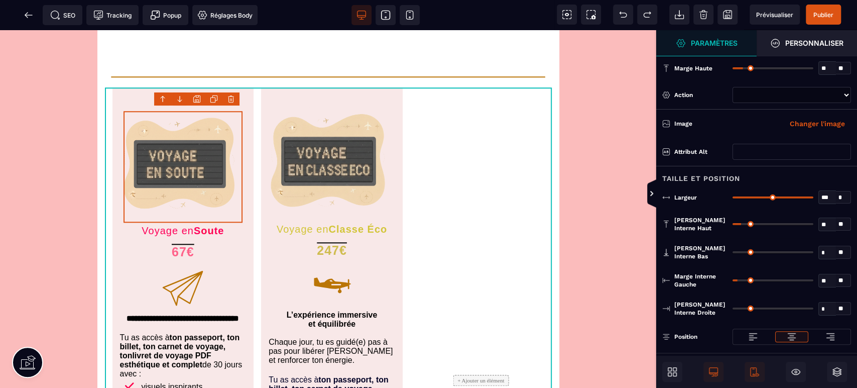
drag, startPoint x: 738, startPoint y: 67, endPoint x: 745, endPoint y: 65, distance: 7.2
click at [745, 67] on input "range" at bounding box center [773, 68] width 81 height 2
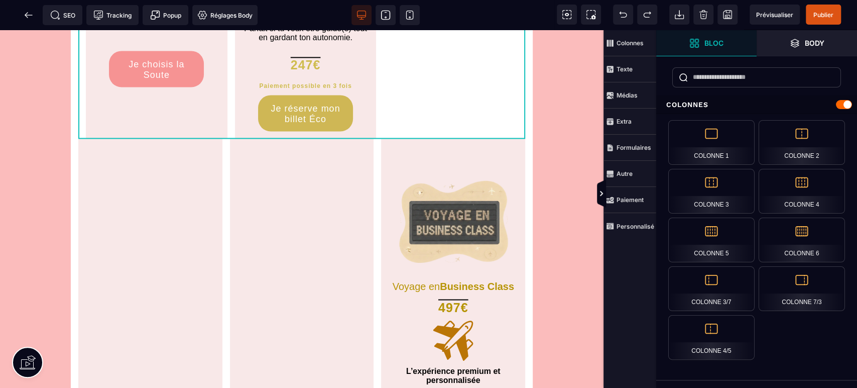
scroll to position [1078, 0]
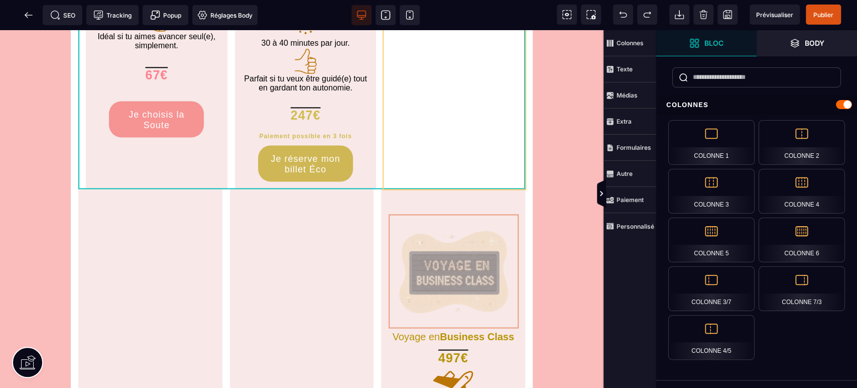
drag, startPoint x: 460, startPoint y: 240, endPoint x: 481, endPoint y: 146, distance: 97.3
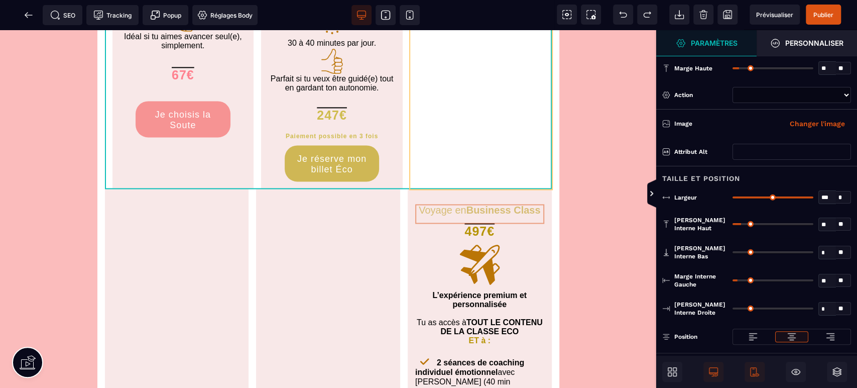
drag, startPoint x: 501, startPoint y: 221, endPoint x: 517, endPoint y: 154, distance: 68.7
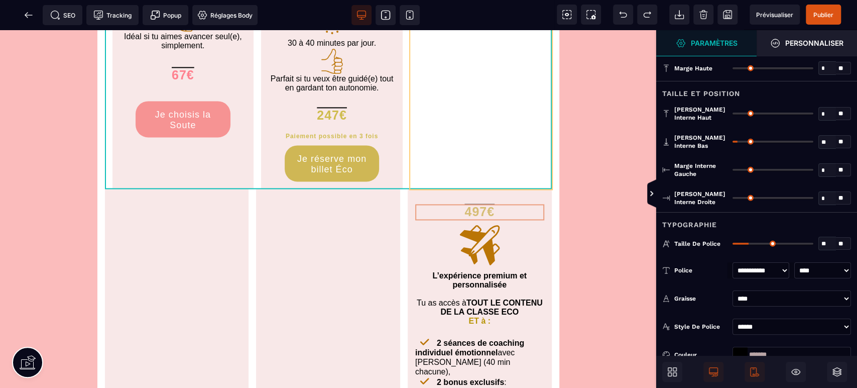
drag, startPoint x: 492, startPoint y: 223, endPoint x: 514, endPoint y: 161, distance: 65.6
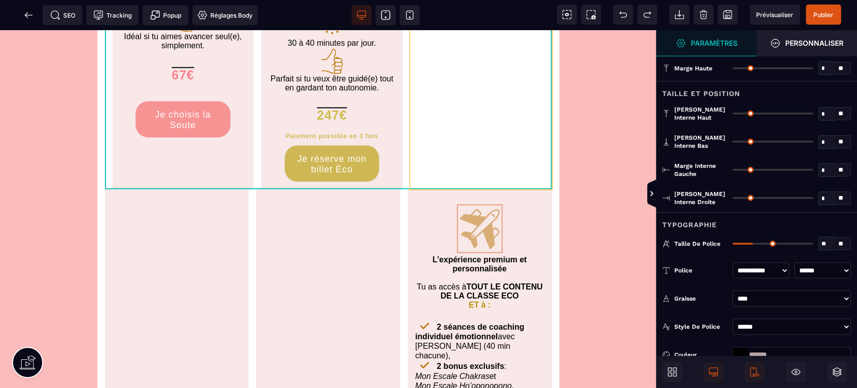
drag, startPoint x: 492, startPoint y: 232, endPoint x: 510, endPoint y: 175, distance: 59.5
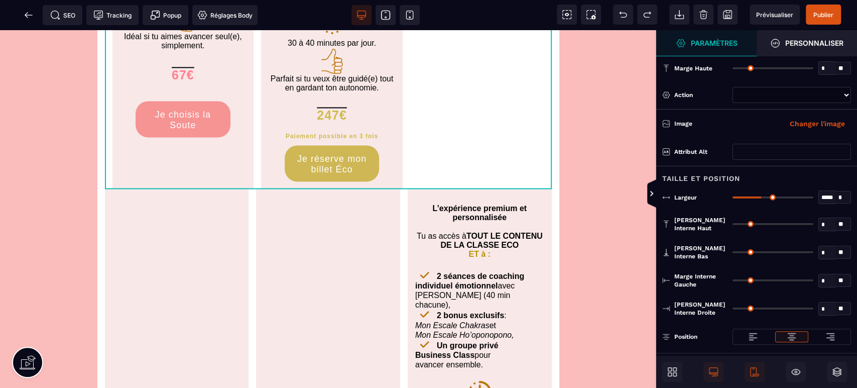
click at [507, 221] on b "L’expérience premium et personnalisée" at bounding box center [479, 213] width 94 height 18
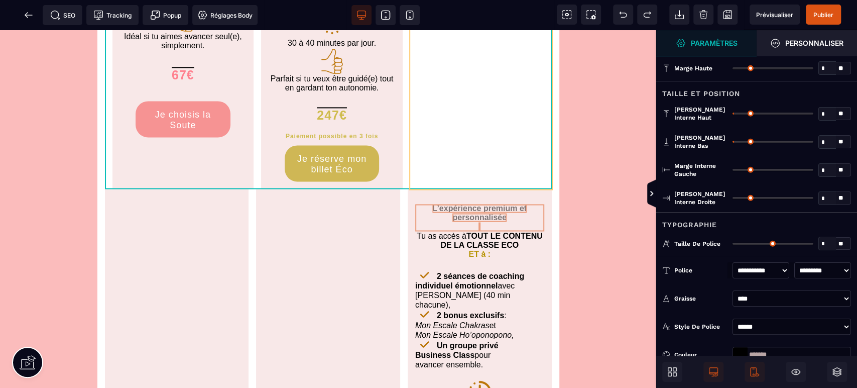
drag, startPoint x: 518, startPoint y: 235, endPoint x: 530, endPoint y: 162, distance: 74.8
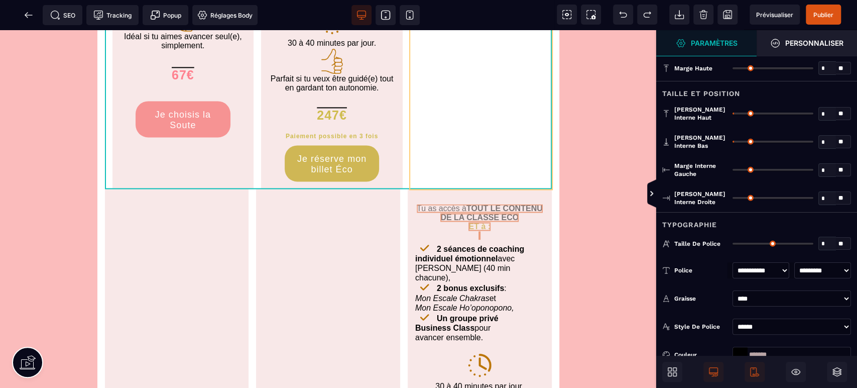
drag, startPoint x: 474, startPoint y: 244, endPoint x: 486, endPoint y: 226, distance: 21.3
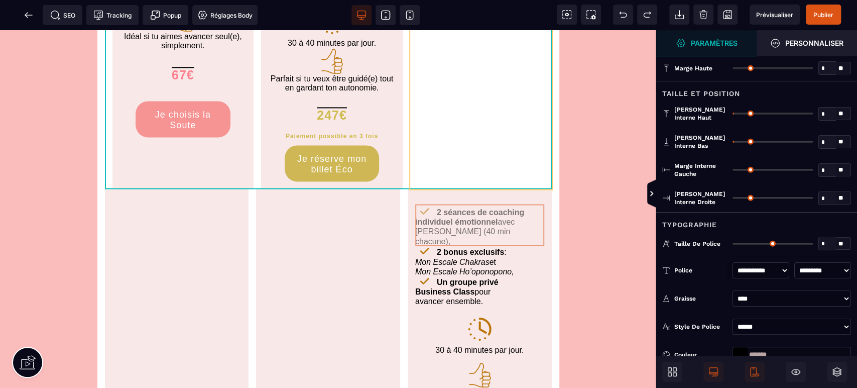
drag, startPoint x: 541, startPoint y: 232, endPoint x: 523, endPoint y: 183, distance: 52.4
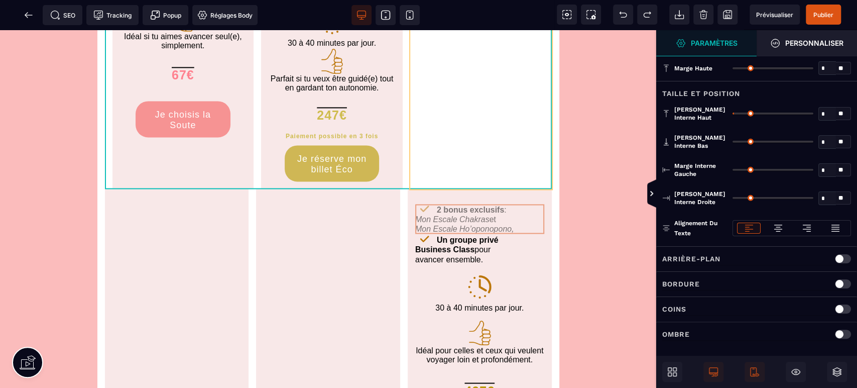
drag, startPoint x: 538, startPoint y: 228, endPoint x: 540, endPoint y: 168, distance: 60.8
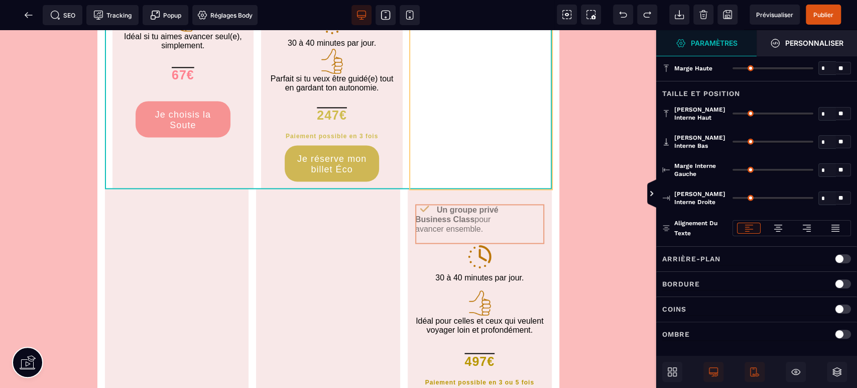
drag, startPoint x: 538, startPoint y: 233, endPoint x: 535, endPoint y: 163, distance: 70.4
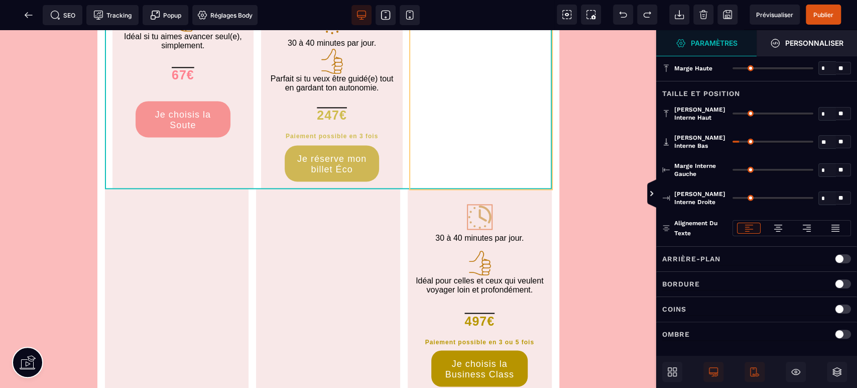
drag, startPoint x: 487, startPoint y: 232, endPoint x: 492, endPoint y: 165, distance: 67.0
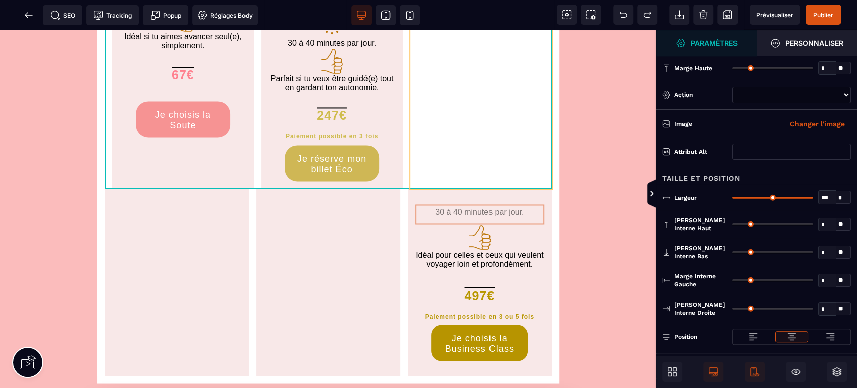
drag, startPoint x: 499, startPoint y: 221, endPoint x: 501, endPoint y: 167, distance: 54.3
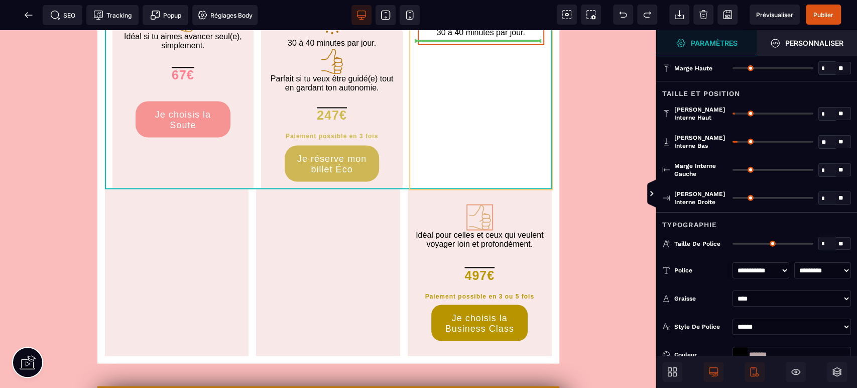
drag, startPoint x: 481, startPoint y: 227, endPoint x: 491, endPoint y: 174, distance: 53.7
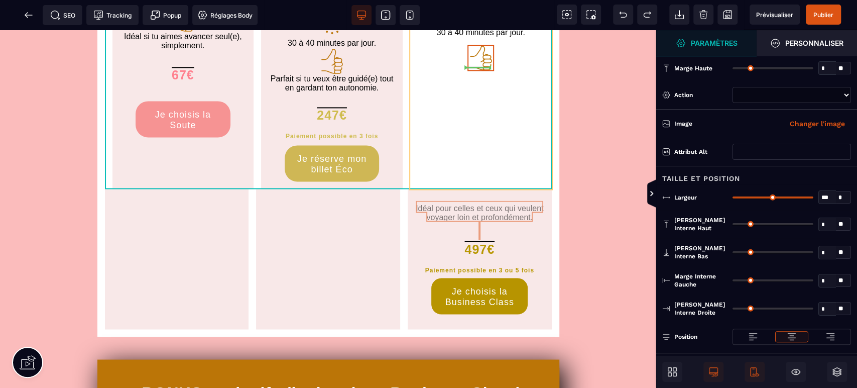
drag, startPoint x: 493, startPoint y: 227, endPoint x: 499, endPoint y: 175, distance: 52.6
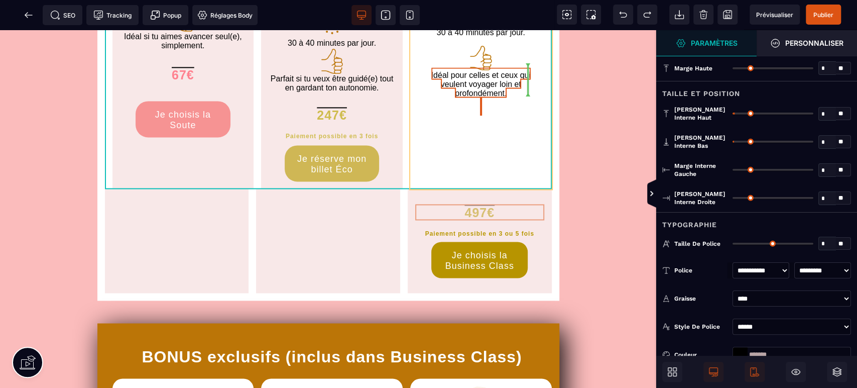
drag, startPoint x: 484, startPoint y: 220, endPoint x: 492, endPoint y: 175, distance: 45.5
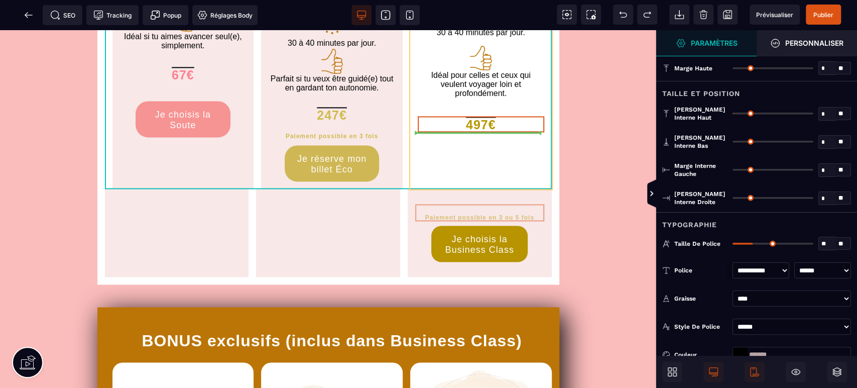
drag, startPoint x: 489, startPoint y: 226, endPoint x: 498, endPoint y: 180, distance: 47.7
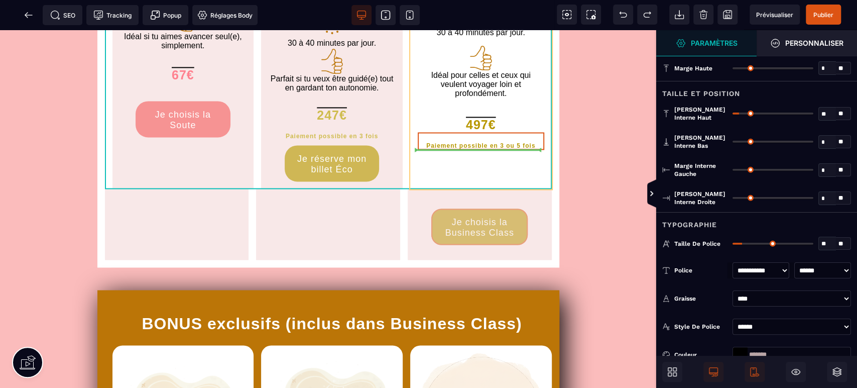
drag, startPoint x: 494, startPoint y: 226, endPoint x: 499, endPoint y: 172, distance: 53.9
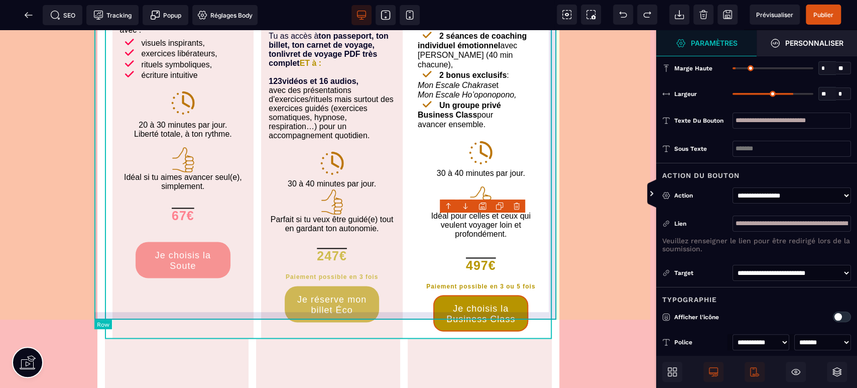
scroll to position [818, 0]
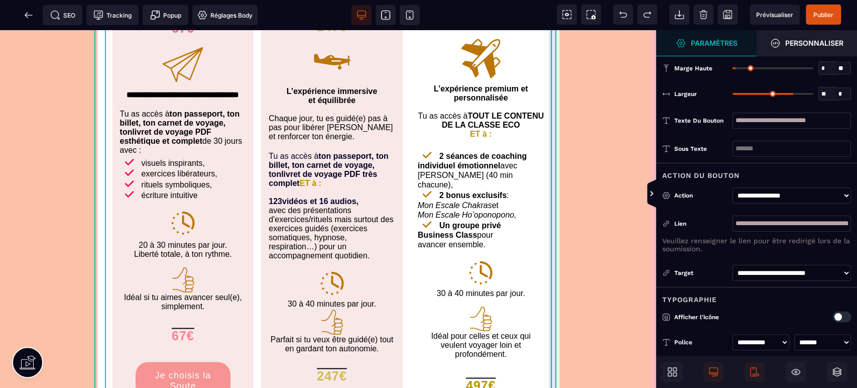
click at [552, 168] on div "**********" at bounding box center [328, 110] width 462 height 816
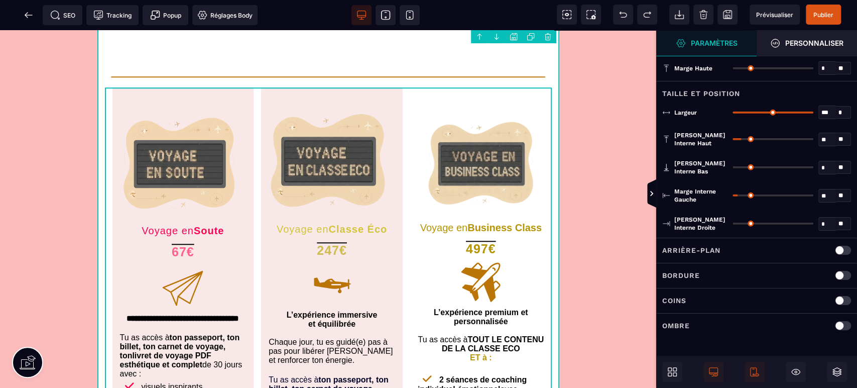
scroll to position [632, 0]
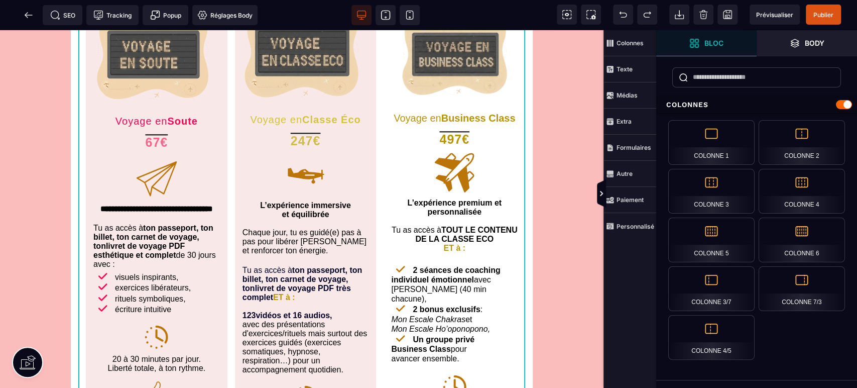
scroll to position [706, 0]
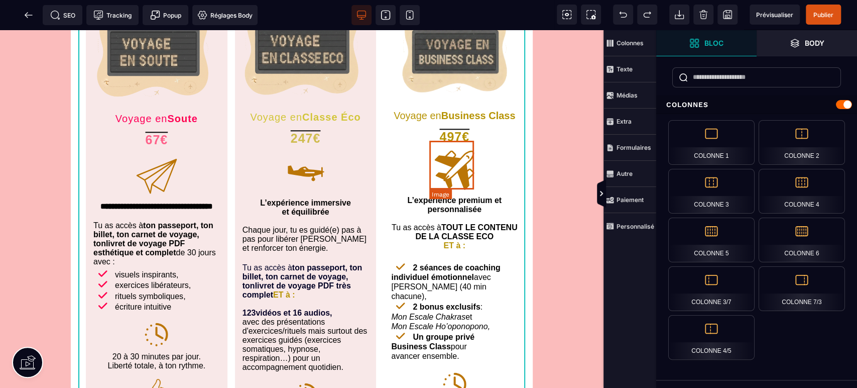
click at [461, 166] on img at bounding box center [454, 169] width 45 height 49
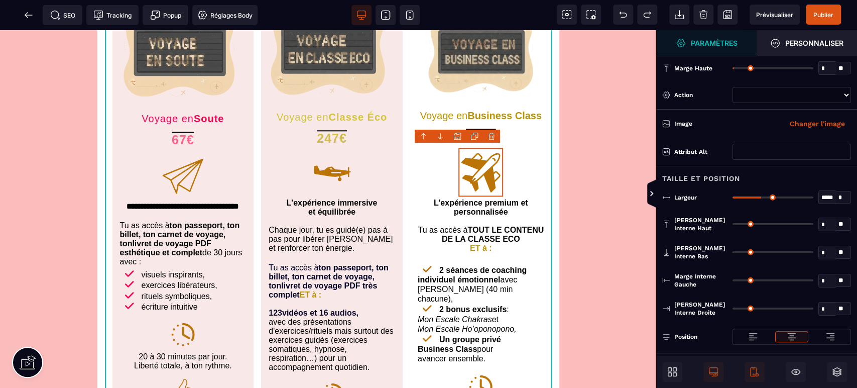
click at [737, 67] on input "range" at bounding box center [773, 68] width 81 height 2
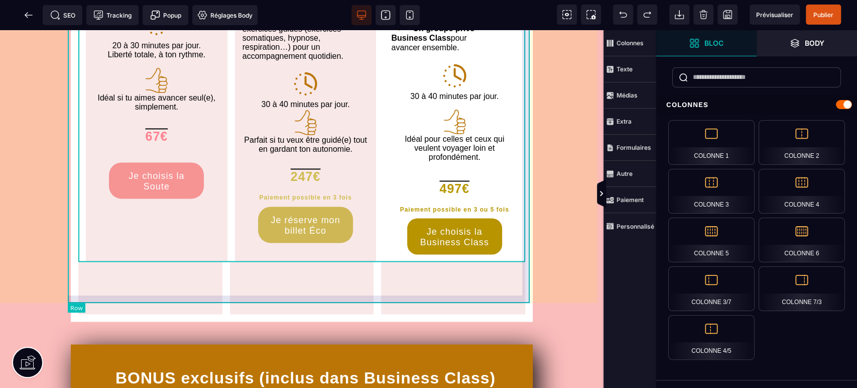
scroll to position [1041, 0]
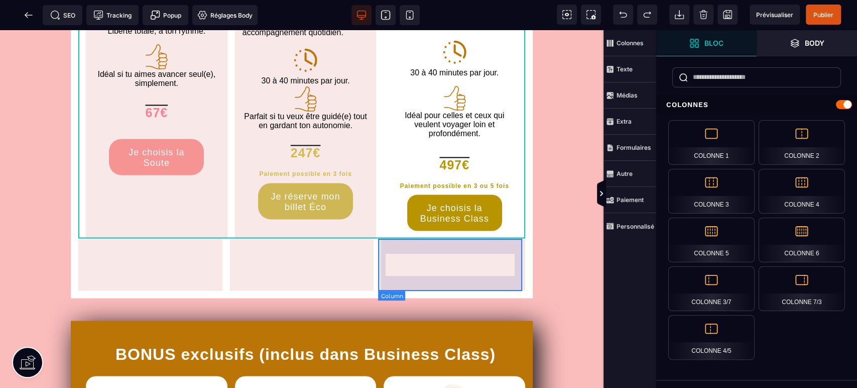
click at [522, 275] on div at bounding box center [453, 264] width 144 height 52
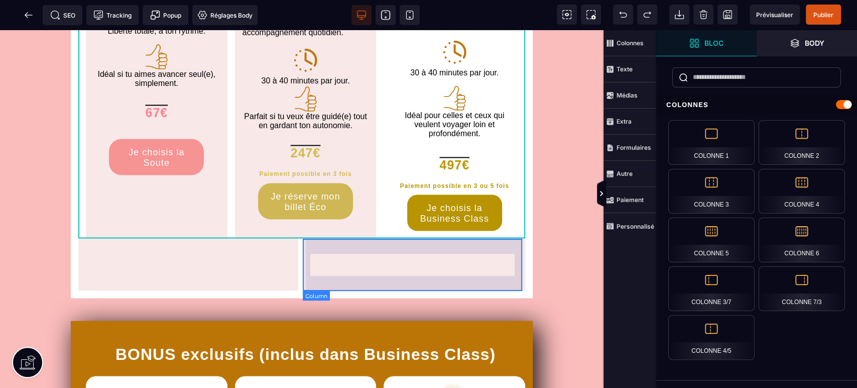
click at [519, 268] on div at bounding box center [416, 264] width 220 height 52
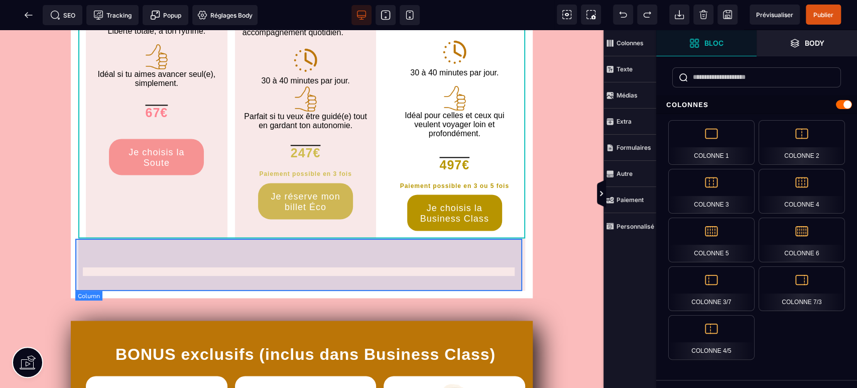
click at [521, 265] on div at bounding box center [301, 264] width 447 height 52
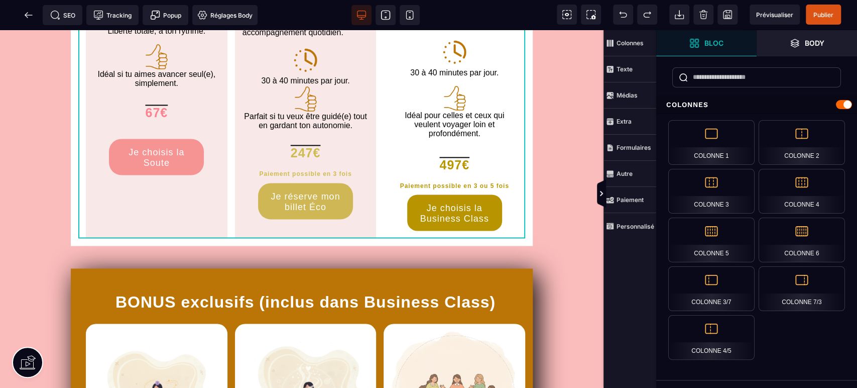
click at [821, 13] on span "Publier" at bounding box center [823, 15] width 20 height 8
click at [775, 12] on div "Succès ×" at bounding box center [765, 22] width 164 height 25
click at [775, 11] on span "Prévisualiser" at bounding box center [774, 15] width 37 height 8
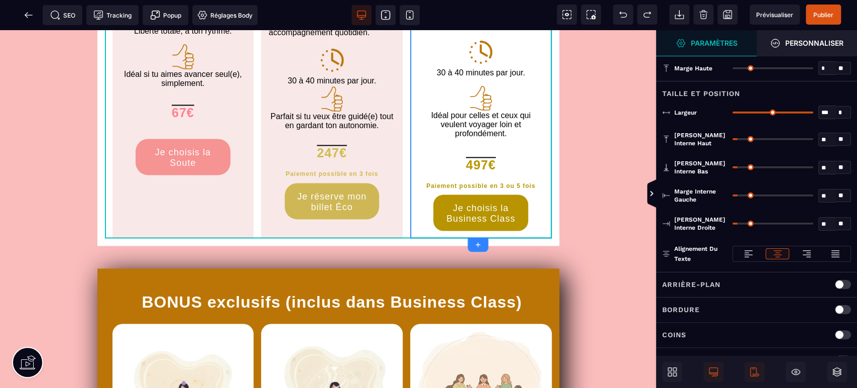
click at [746, 287] on div "Arrière-plan" at bounding box center [756, 284] width 189 height 13
click at [758, 336] on input "text" at bounding box center [792, 341] width 118 height 16
paste input "*******"
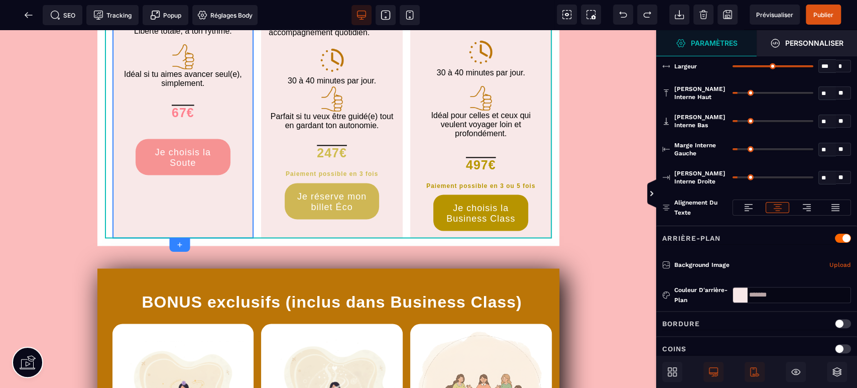
scroll to position [90, 0]
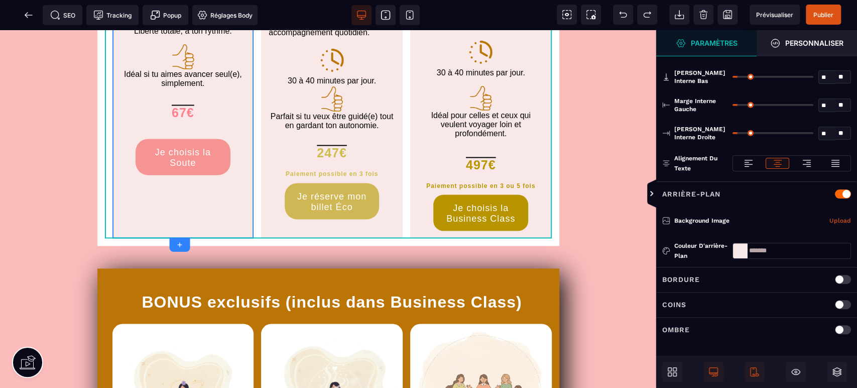
click at [682, 300] on p "Coins" at bounding box center [674, 304] width 24 height 12
drag, startPoint x: 831, startPoint y: 330, endPoint x: 815, endPoint y: 327, distance: 15.8
click at [815, 327] on div "* *" at bounding box center [792, 331] width 118 height 16
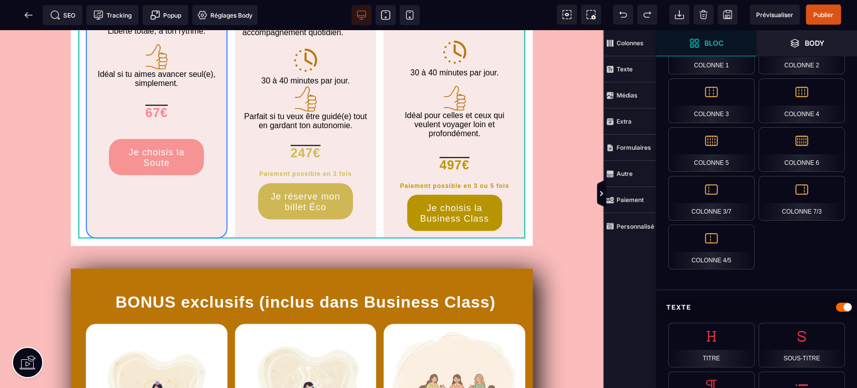
scroll to position [960, 0]
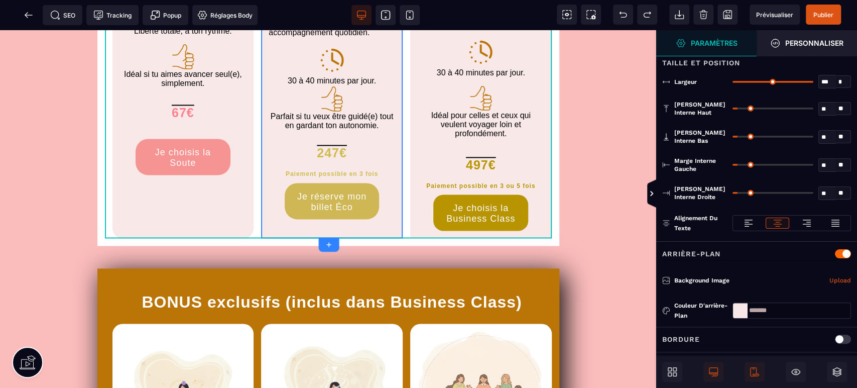
scroll to position [90, 0]
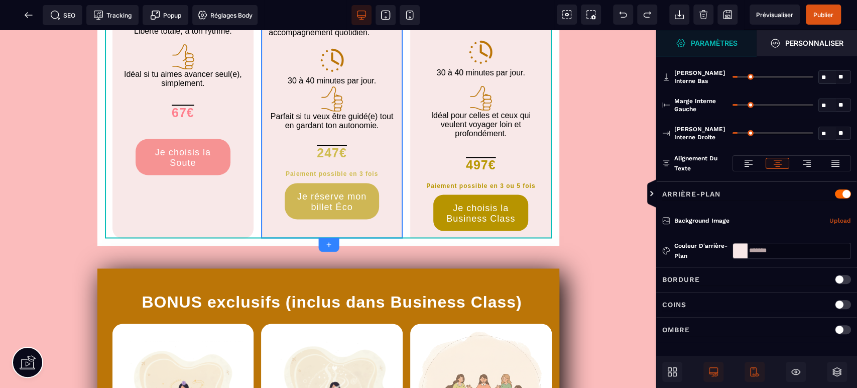
click at [700, 301] on div "Coins" at bounding box center [756, 304] width 189 height 13
drag, startPoint x: 836, startPoint y: 330, endPoint x: 785, endPoint y: 324, distance: 51.6
click at [785, 324] on div "* *" at bounding box center [792, 331] width 118 height 16
drag, startPoint x: 829, startPoint y: 329, endPoint x: 788, endPoint y: 329, distance: 41.2
click at [788, 329] on div "* *" at bounding box center [792, 331] width 118 height 16
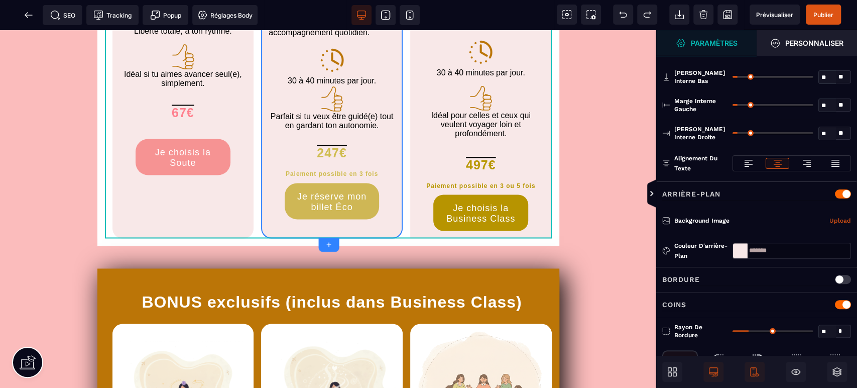
drag, startPoint x: 603, startPoint y: 265, endPoint x: 583, endPoint y: 234, distance: 35.9
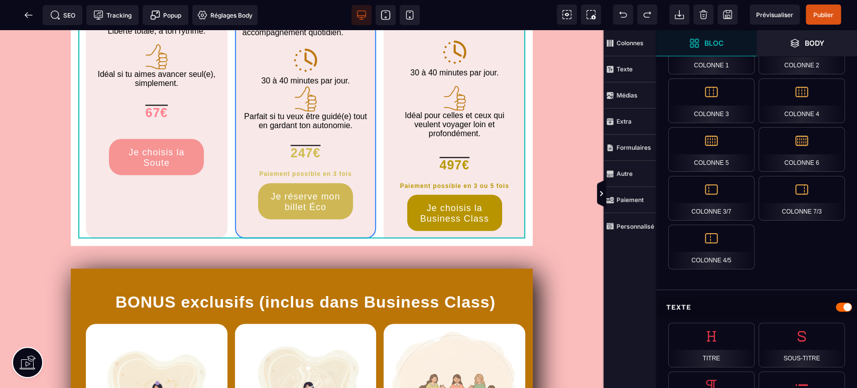
scroll to position [960, 0]
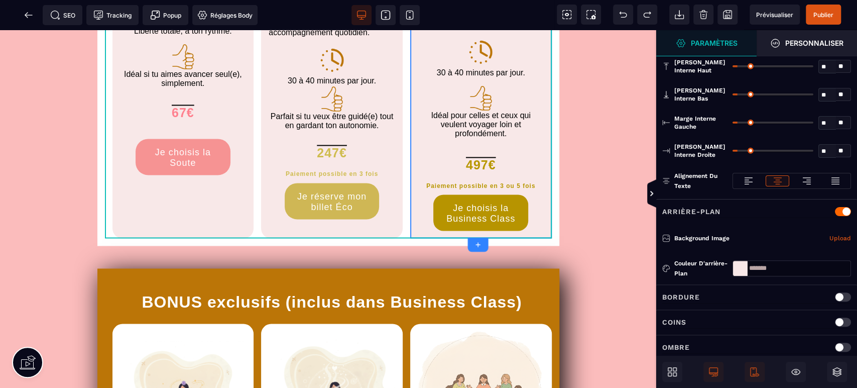
scroll to position [74, 0]
click at [695, 321] on div "Coins" at bounding box center [756, 320] width 189 height 13
drag, startPoint x: 828, startPoint y: 346, endPoint x: 787, endPoint y: 344, distance: 40.7
click at [790, 344] on div "* *" at bounding box center [792, 347] width 118 height 16
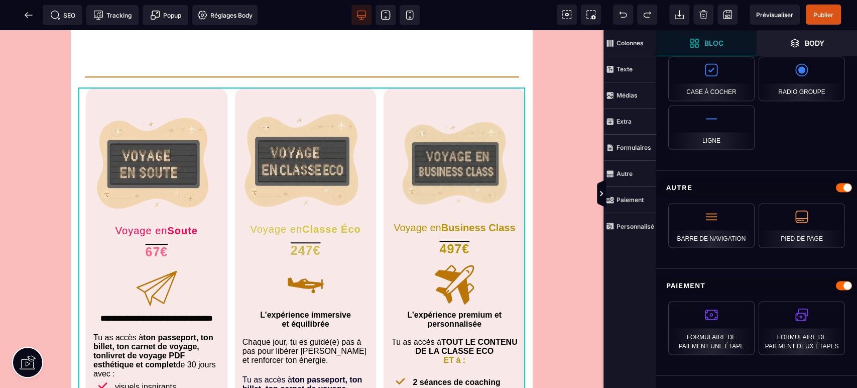
scroll to position [558, 0]
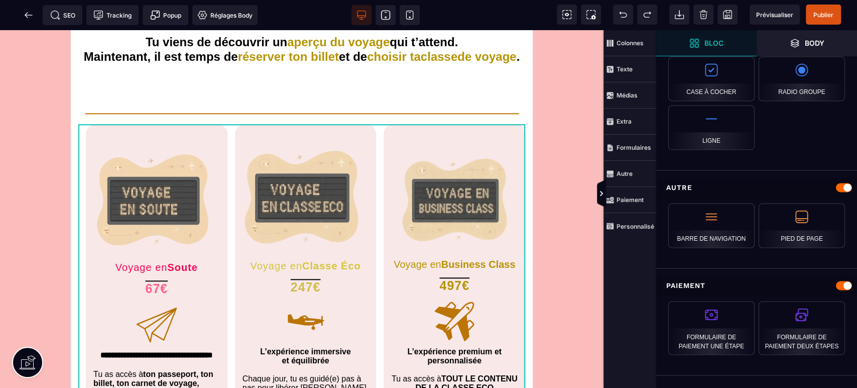
click at [811, 12] on span "Publier" at bounding box center [823, 15] width 35 height 20
click at [386, 16] on icon at bounding box center [386, 15] width 10 height 10
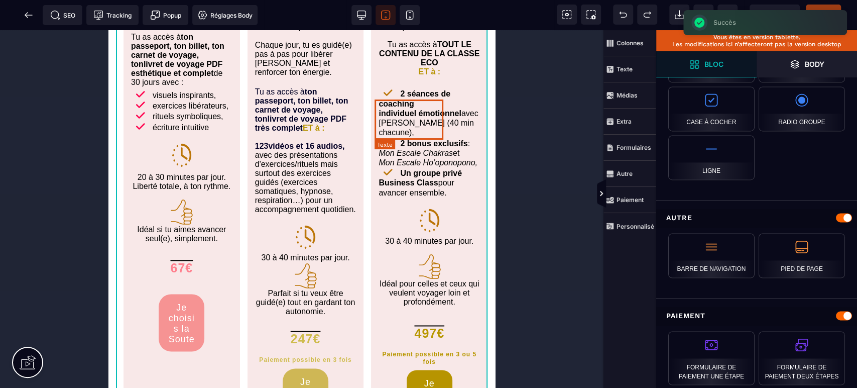
scroll to position [936, 0]
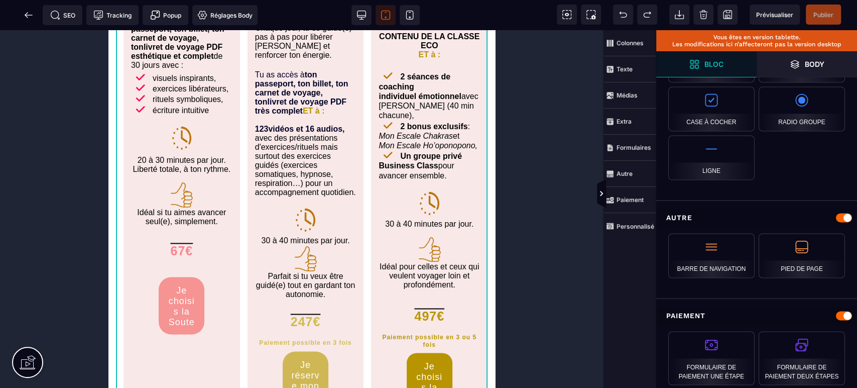
click at [412, 11] on icon at bounding box center [410, 15] width 10 height 10
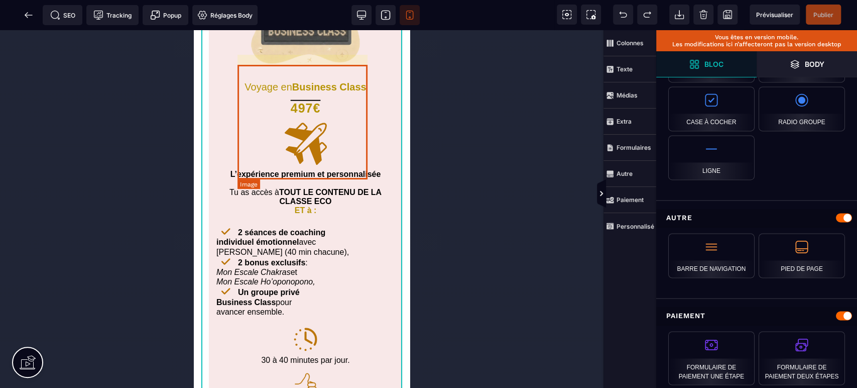
scroll to position [1716, 0]
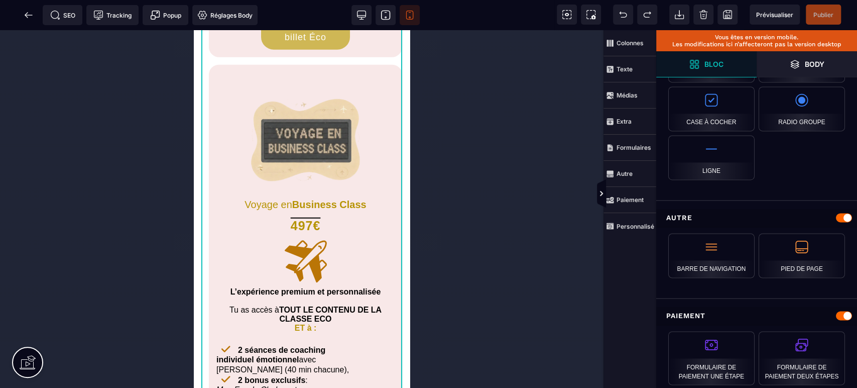
click at [358, 15] on icon at bounding box center [361, 15] width 10 height 10
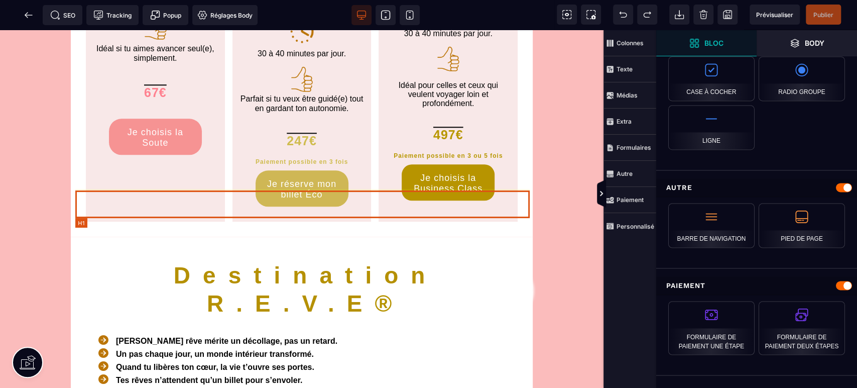
scroll to position [3204, 0]
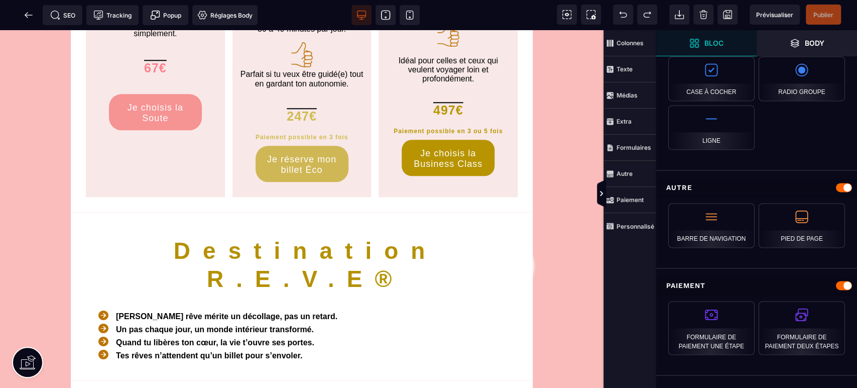
click at [644, 223] on strong "Personnalisé" at bounding box center [636, 226] width 38 height 8
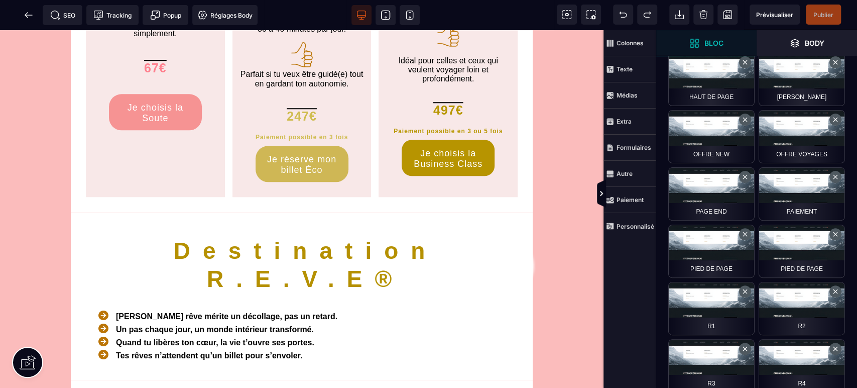
scroll to position [87, 0]
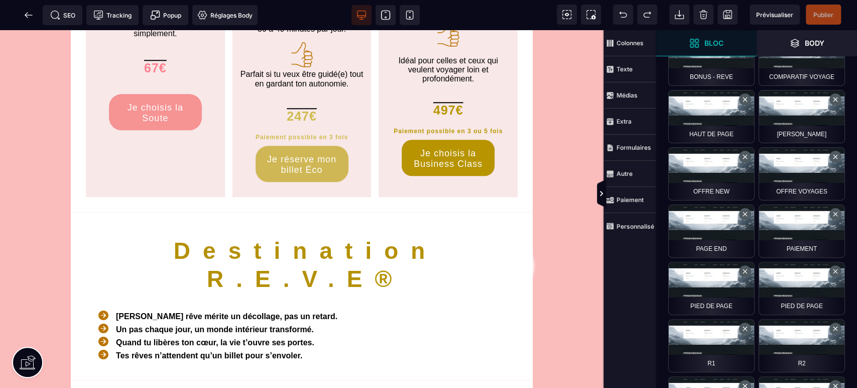
click at [744, 158] on button at bounding box center [745, 157] width 12 height 12
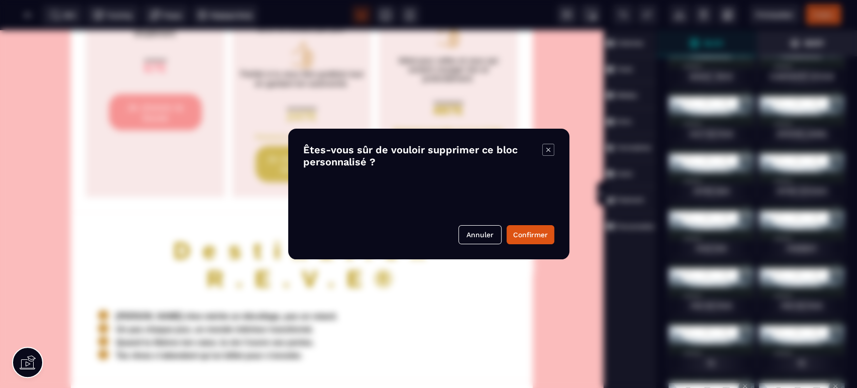
click at [524, 227] on button "Confirmer" at bounding box center [531, 234] width 48 height 19
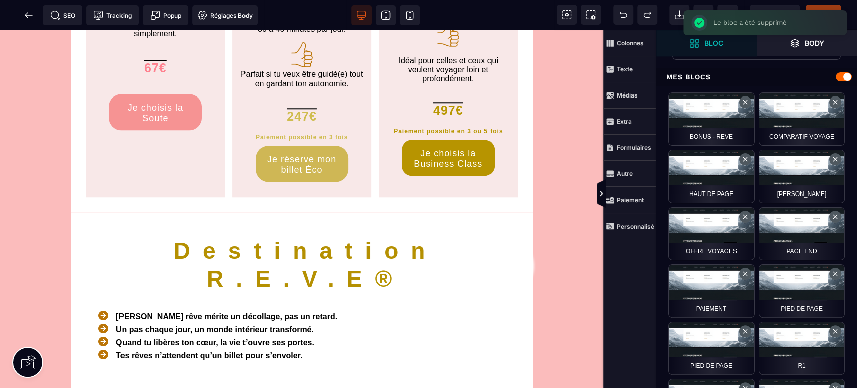
scroll to position [13, 0]
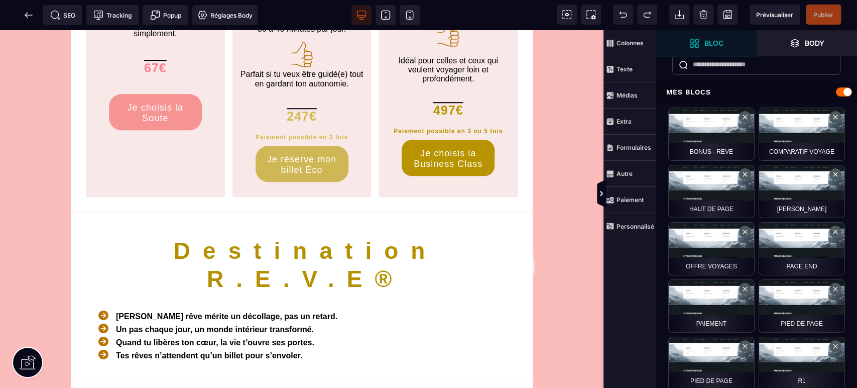
click at [799, 125] on div "Comparatif Voyage" at bounding box center [802, 133] width 86 height 53
click at [835, 120] on button at bounding box center [835, 117] width 12 height 12
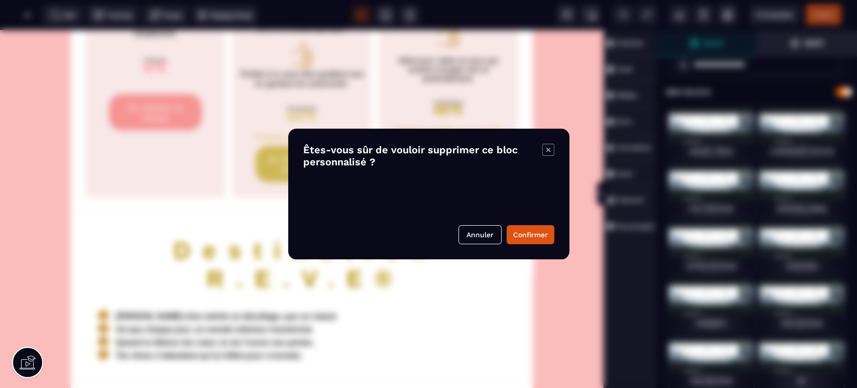
click at [541, 232] on button "Confirmer" at bounding box center [531, 234] width 48 height 19
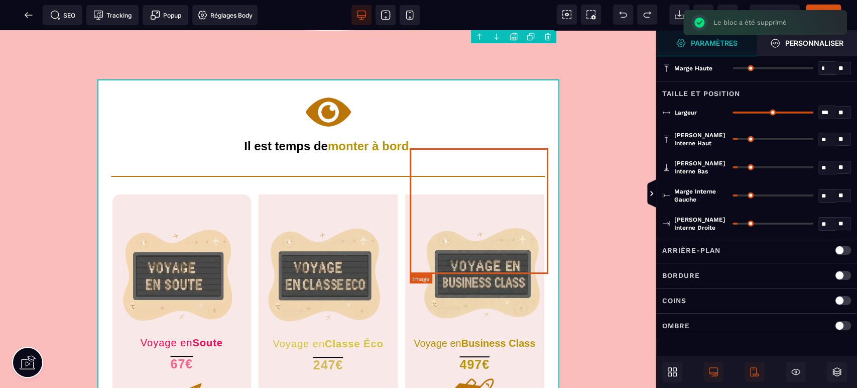
scroll to position [2535, 0]
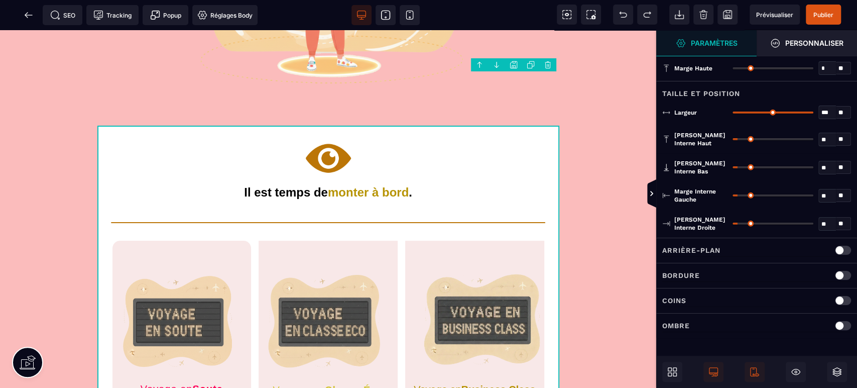
click at [516, 63] on body "B I U S A ******* Ajouter une colonne Row" at bounding box center [428, 194] width 857 height 388
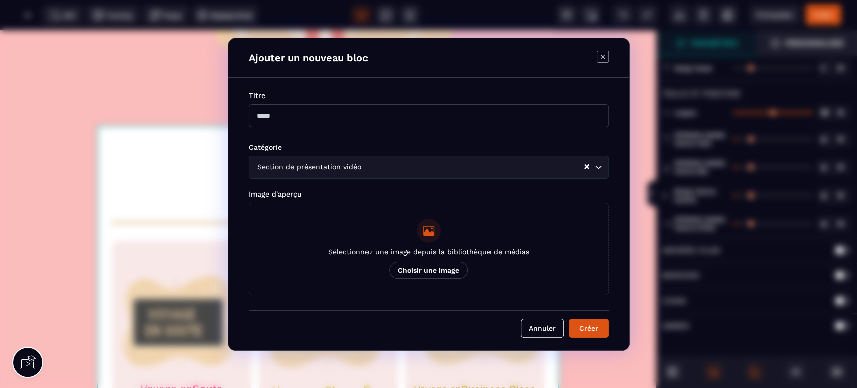
click at [284, 118] on input "Modal window" at bounding box center [429, 115] width 360 height 23
click at [290, 113] on input "*********" at bounding box center [429, 115] width 360 height 23
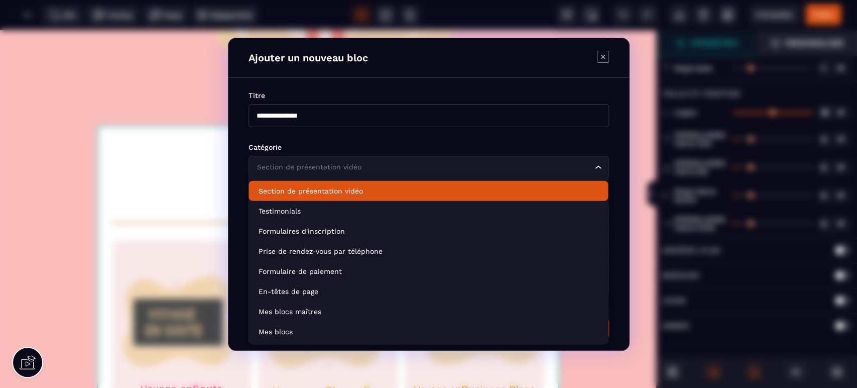
click at [420, 172] on input "Search for option" at bounding box center [423, 167] width 337 height 11
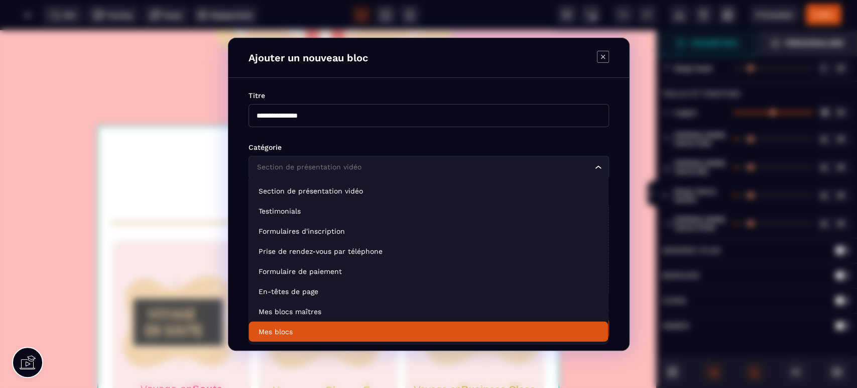
click at [378, 329] on p "Mes blocs" at bounding box center [428, 331] width 339 height 10
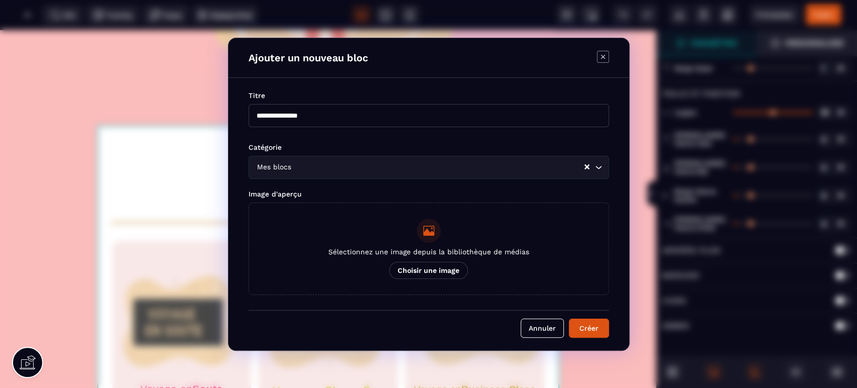
click at [597, 327] on button "Créer" at bounding box center [589, 327] width 40 height 19
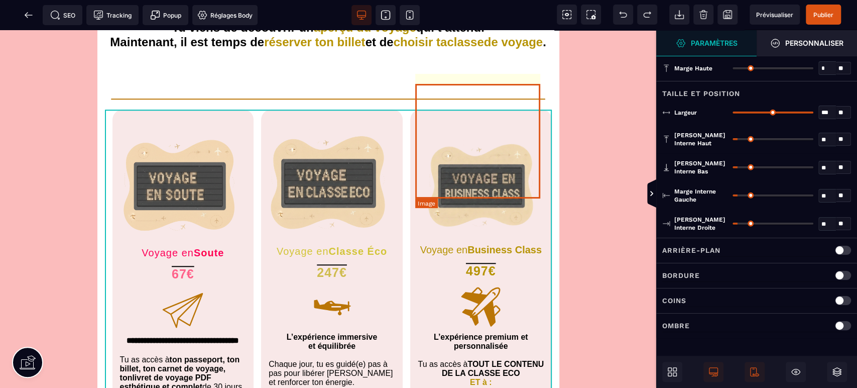
scroll to position [563, 0]
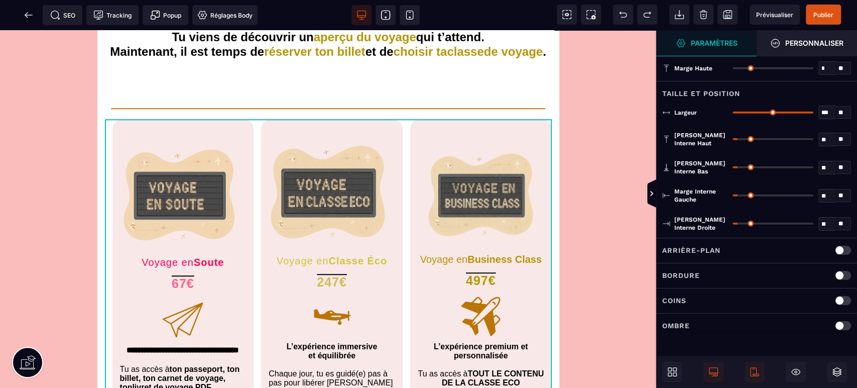
click at [781, 13] on span "Prévisualiser" at bounding box center [774, 15] width 37 height 8
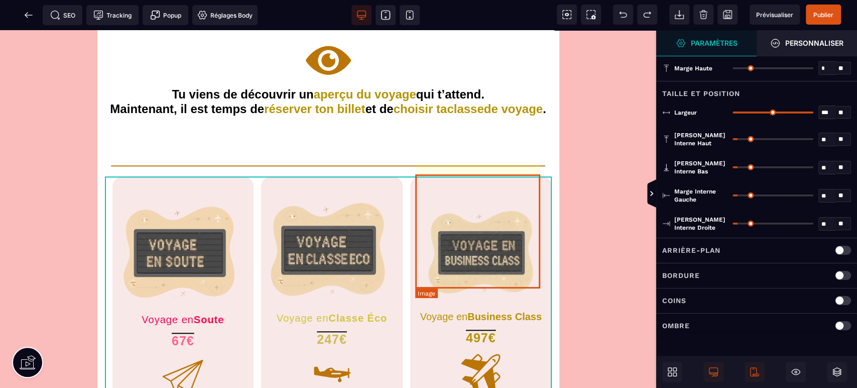
scroll to position [521, 0]
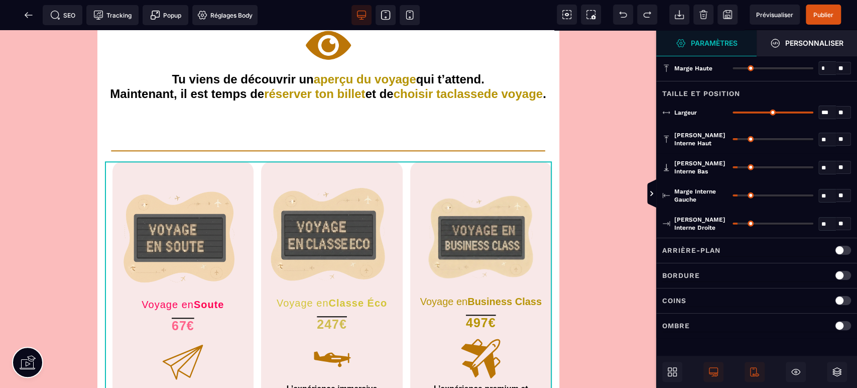
click at [676, 373] on icon at bounding box center [675, 374] width 4 height 4
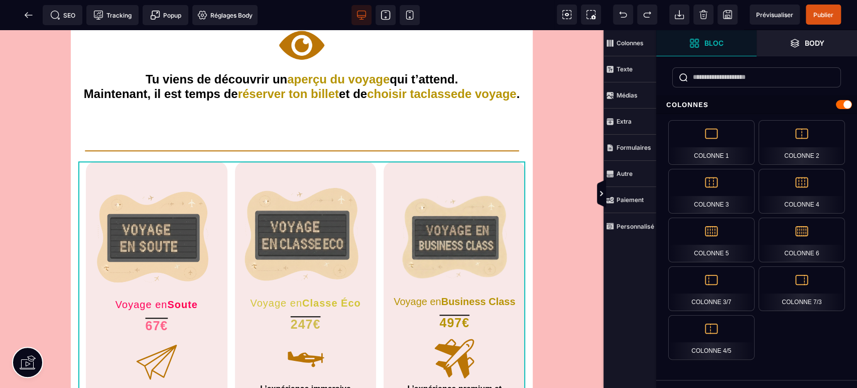
click at [633, 227] on strong "Personnalisé" at bounding box center [636, 226] width 38 height 8
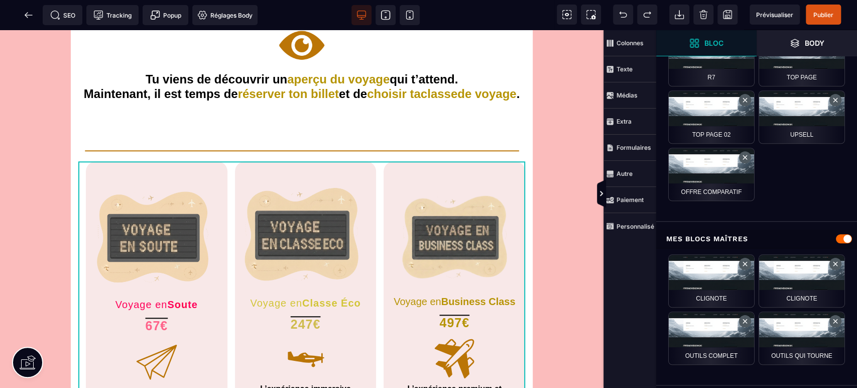
scroll to position [483, 0]
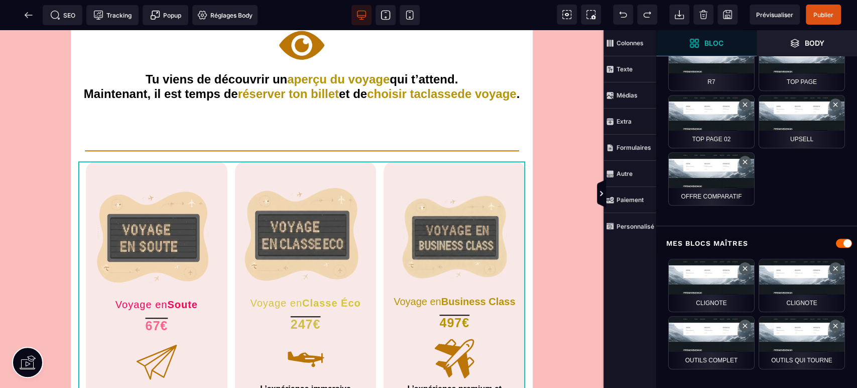
click at [747, 163] on button at bounding box center [745, 162] width 12 height 12
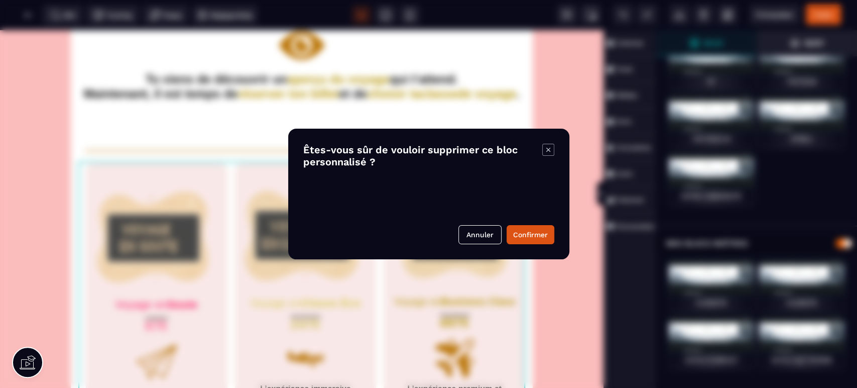
click at [522, 232] on button "Confirmer" at bounding box center [531, 234] width 48 height 19
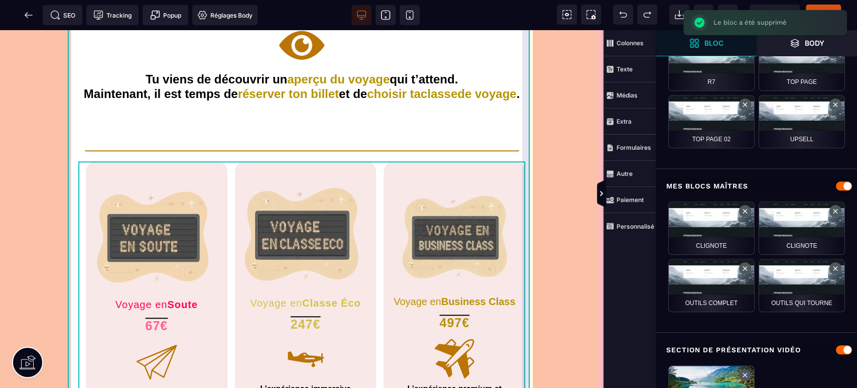
click at [527, 167] on div "**********" at bounding box center [302, 382] width 462 height 767
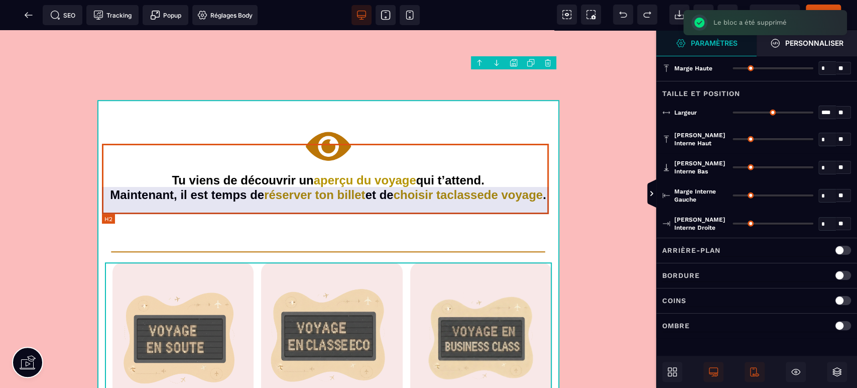
scroll to position [409, 0]
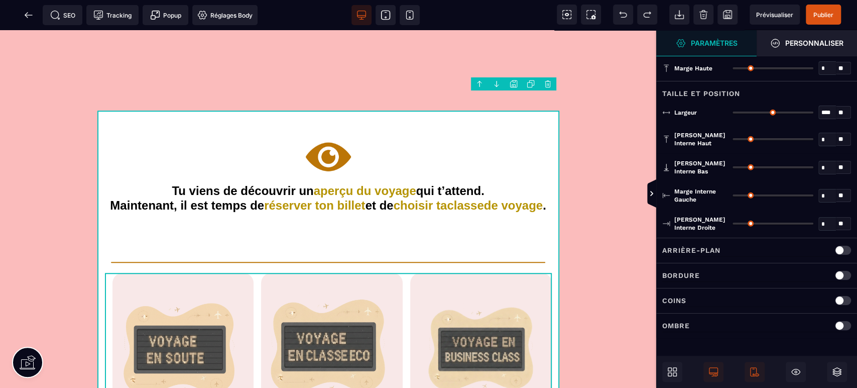
click at [516, 83] on body "B I U S A ******* Ajouter une colonne Vidéo" at bounding box center [428, 194] width 857 height 388
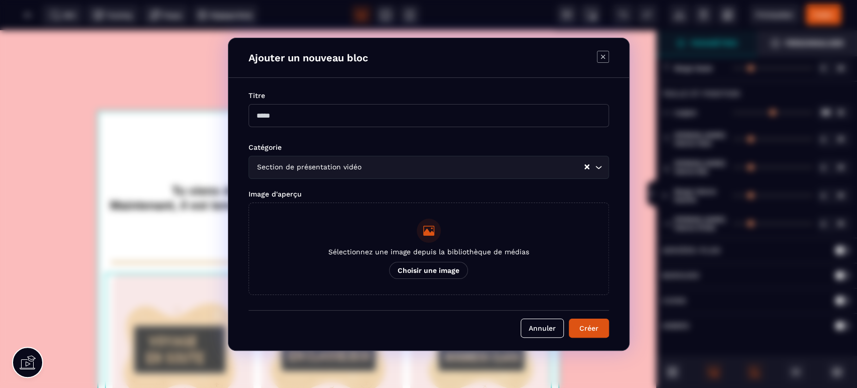
click at [317, 108] on input "Modal window" at bounding box center [429, 115] width 360 height 23
click at [334, 164] on div "Section de présentation vidéo" at bounding box center [419, 167] width 330 height 11
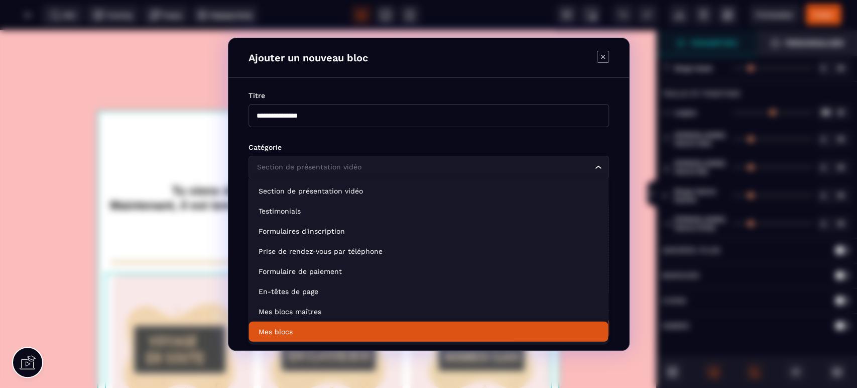
click at [295, 332] on p "Mes blocs" at bounding box center [428, 331] width 339 height 10
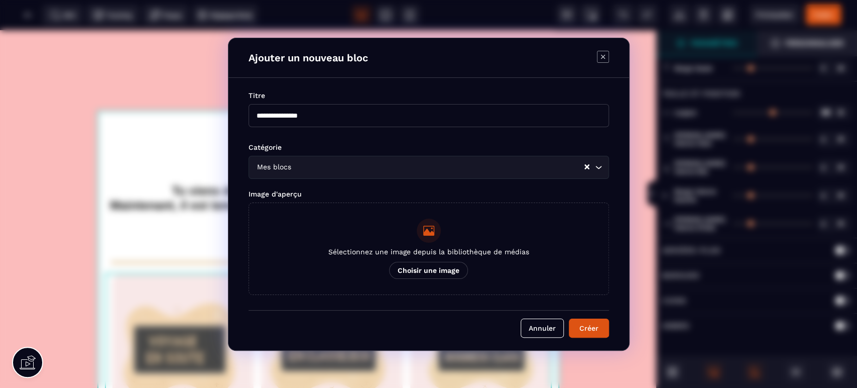
click at [599, 330] on button "Créer" at bounding box center [589, 327] width 40 height 19
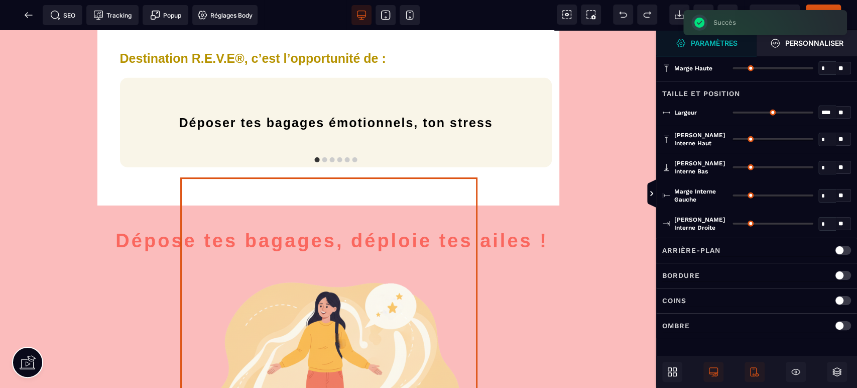
scroll to position [2157, 0]
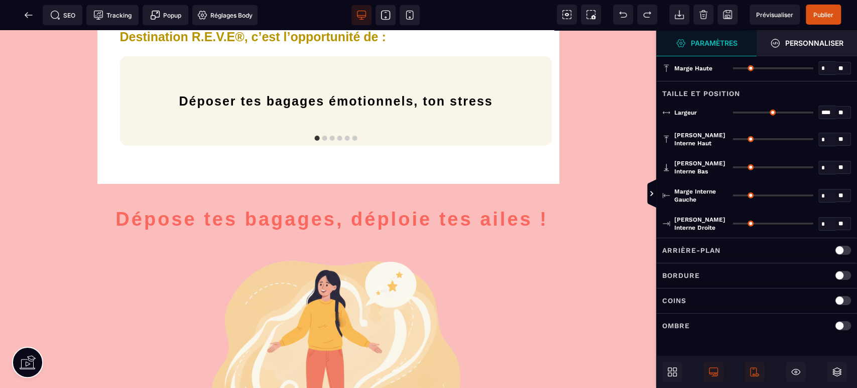
click at [666, 378] on span at bounding box center [672, 372] width 20 height 20
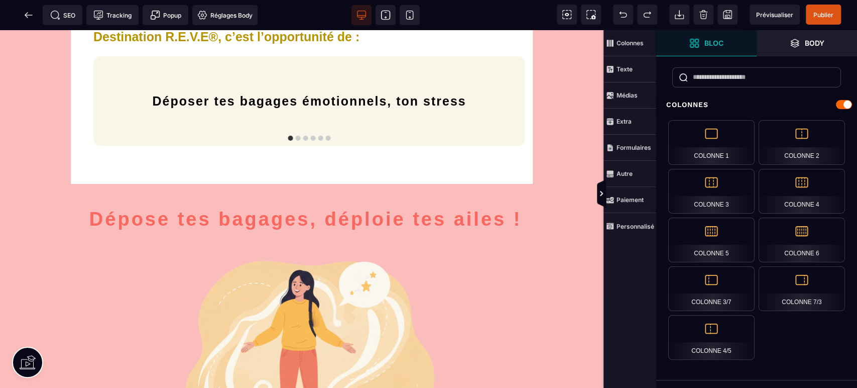
click at [647, 224] on strong "Personnalisé" at bounding box center [636, 226] width 38 height 8
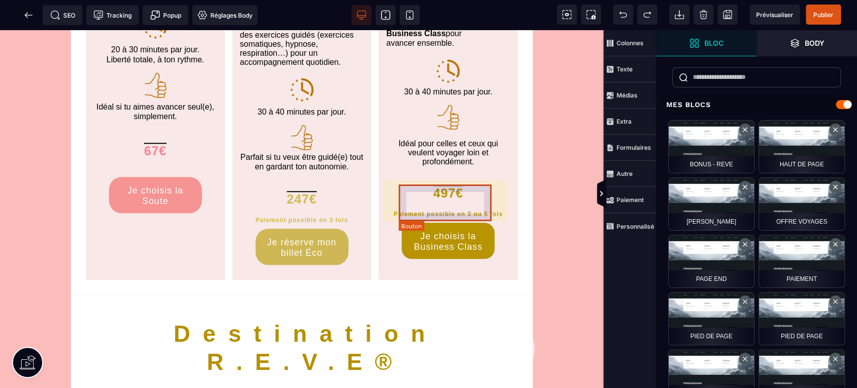
scroll to position [3124, 0]
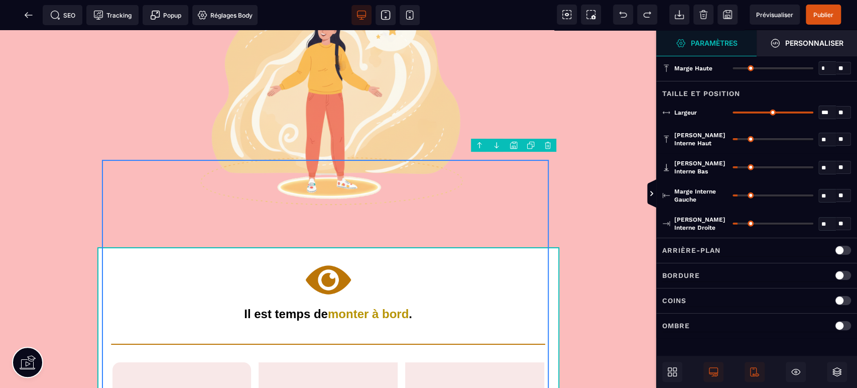
scroll to position [2380, 0]
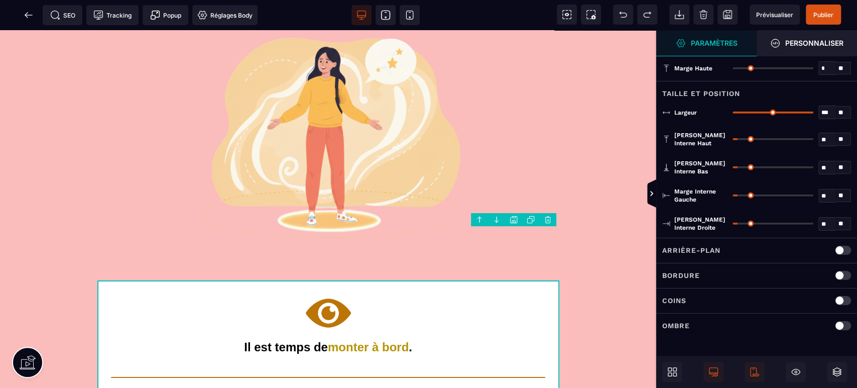
click at [671, 374] on icon at bounding box center [670, 374] width 4 height 4
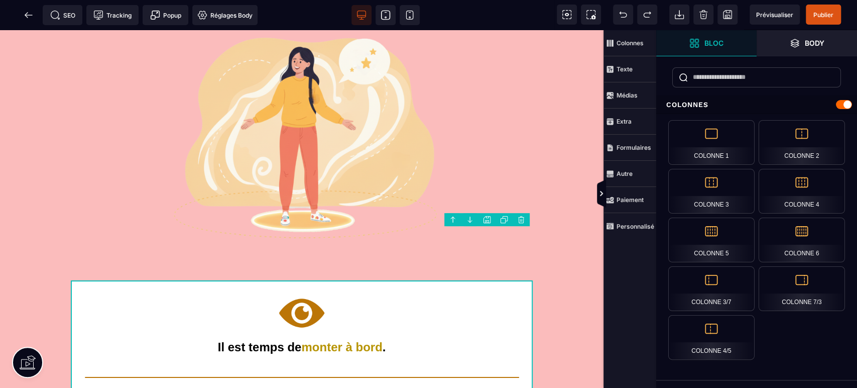
click at [635, 222] on strong "Personnalisé" at bounding box center [636, 226] width 38 height 8
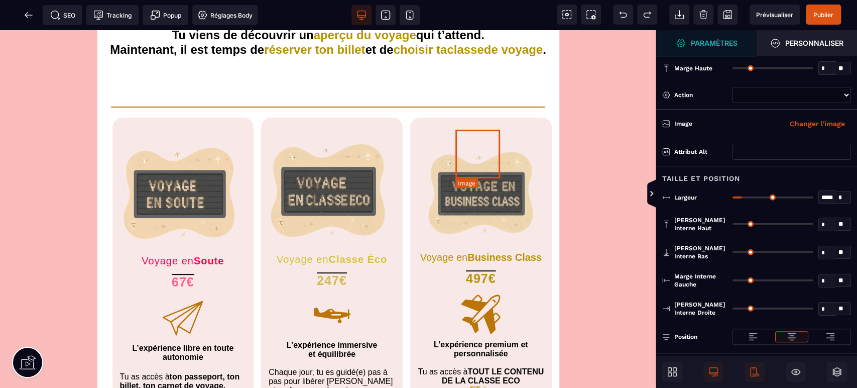
scroll to position [2640, 0]
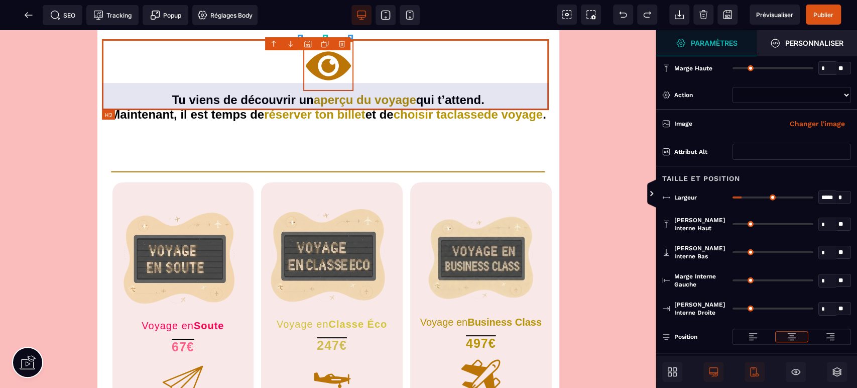
click at [462, 93] on h2 "Tu viens de découvrir un aperçu du voyage qui t’attend. Maintenant, il est temp…" at bounding box center [328, 121] width 447 height 56
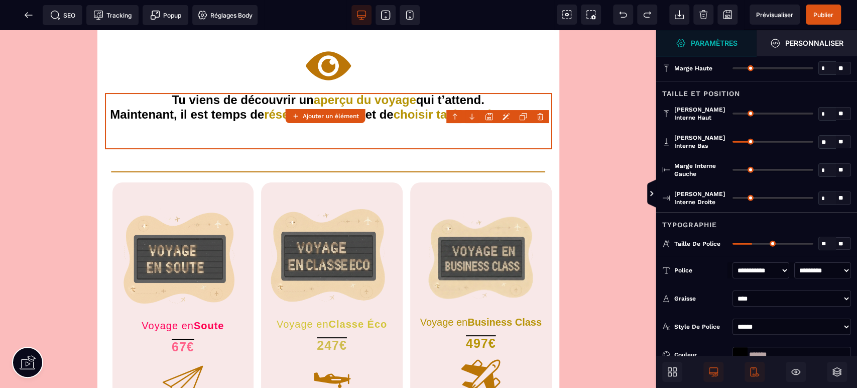
click at [538, 114] on body "B I U S A ******* Ajouter un élément" at bounding box center [428, 194] width 857 height 388
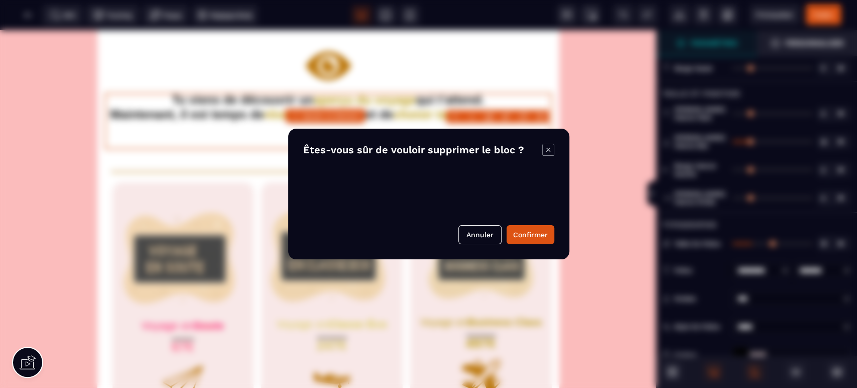
click at [527, 237] on button "Confirmer" at bounding box center [531, 234] width 48 height 19
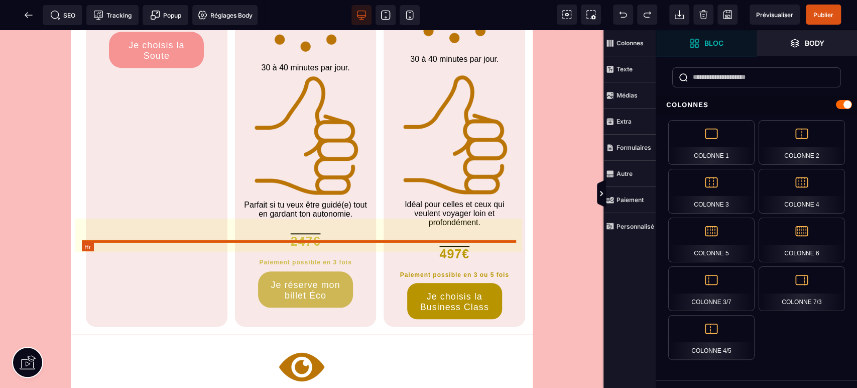
scroll to position [3235, 0]
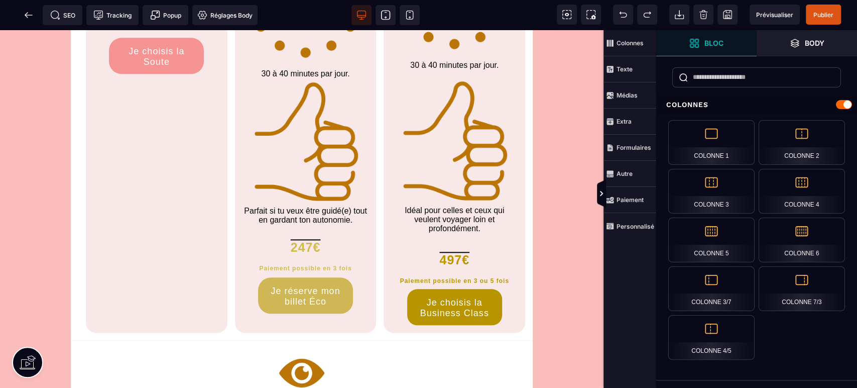
click at [829, 18] on span "Publier" at bounding box center [823, 15] width 20 height 8
click at [769, 14] on div at bounding box center [428, 194] width 857 height 388
click at [780, 5] on span "Prévisualiser" at bounding box center [775, 15] width 50 height 20
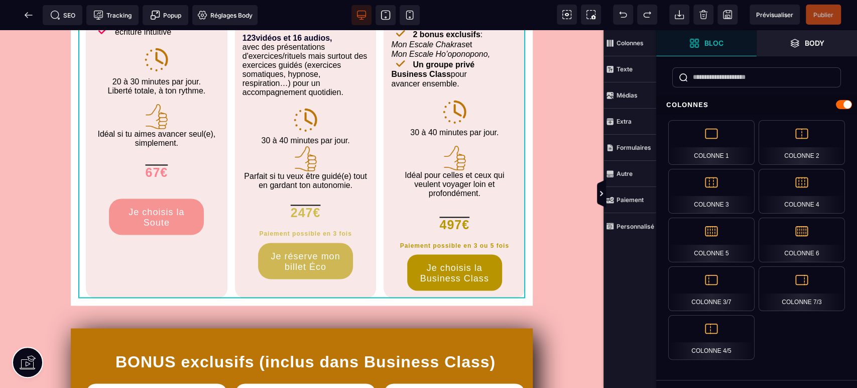
scroll to position [967, 0]
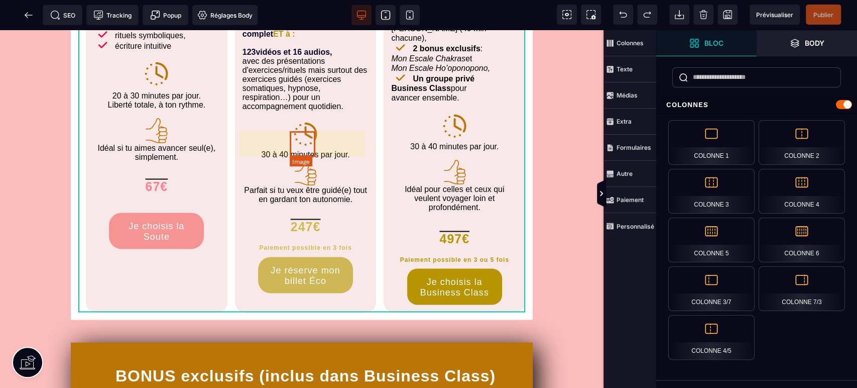
click at [300, 140] on img at bounding box center [306, 134] width 26 height 26
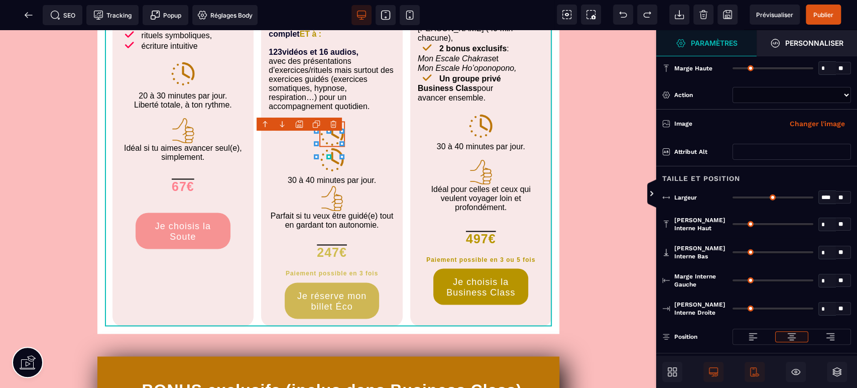
click at [314, 125] on icon at bounding box center [316, 124] width 8 height 8
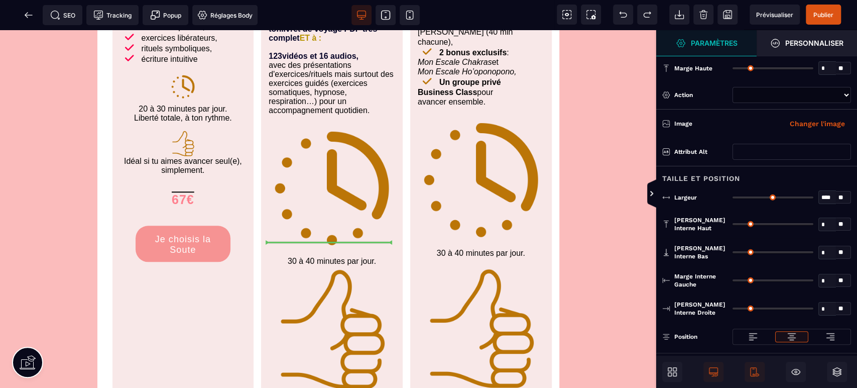
scroll to position [3087, 0]
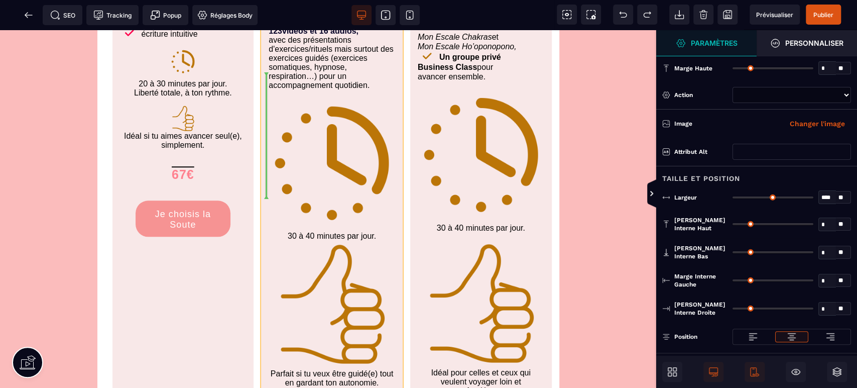
drag, startPoint x: 333, startPoint y: 167, endPoint x: 310, endPoint y: 154, distance: 26.1
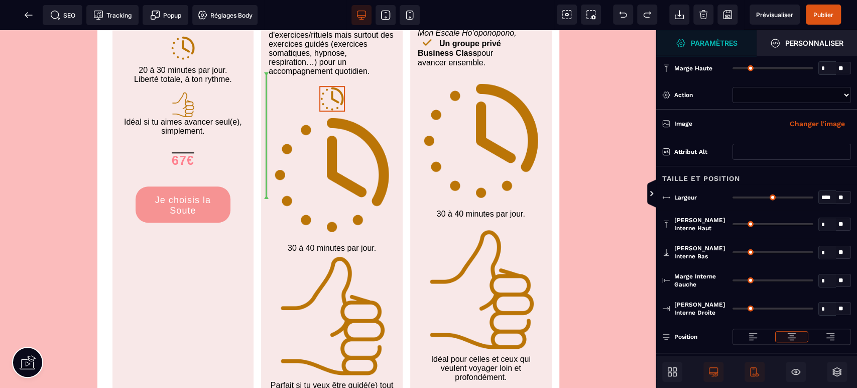
scroll to position [3061, 0]
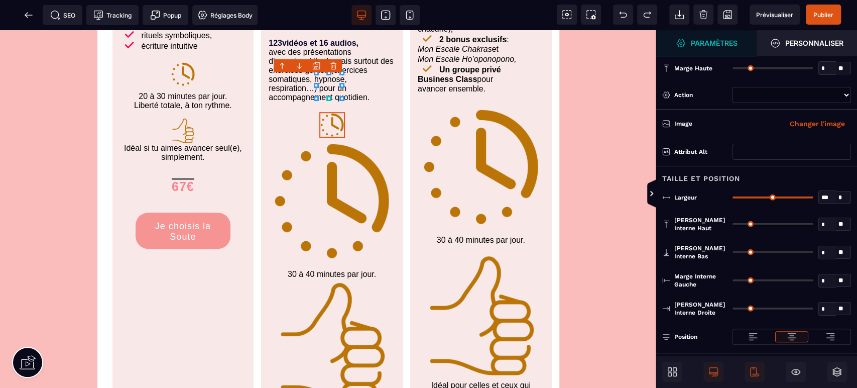
click at [336, 138] on img at bounding box center [332, 201] width 127 height 127
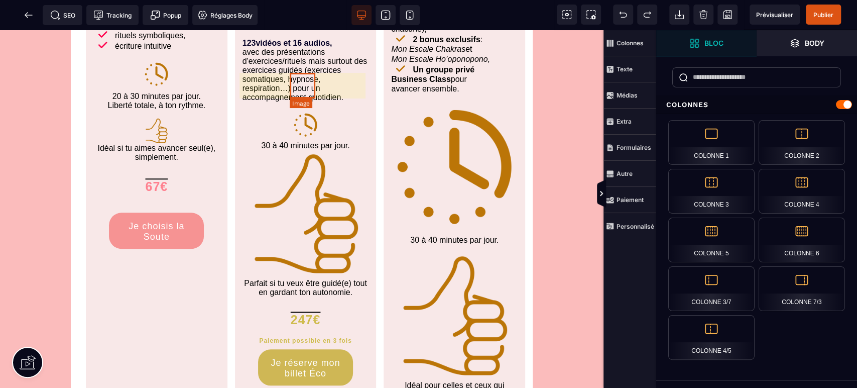
click at [311, 112] on img at bounding box center [306, 125] width 26 height 26
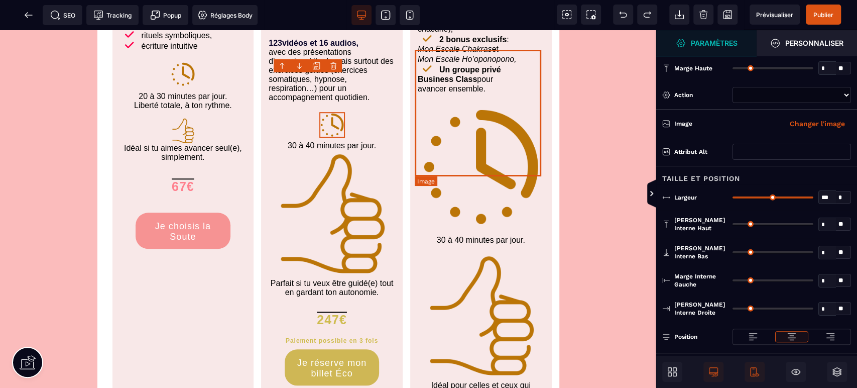
click at [478, 103] on img at bounding box center [481, 166] width 127 height 127
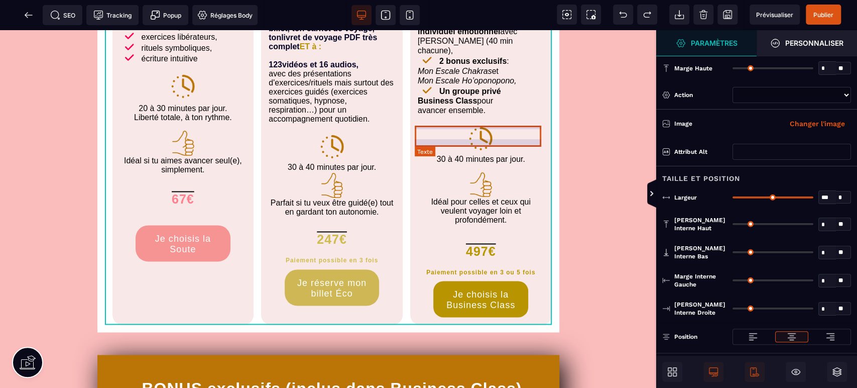
scroll to position [978, 0]
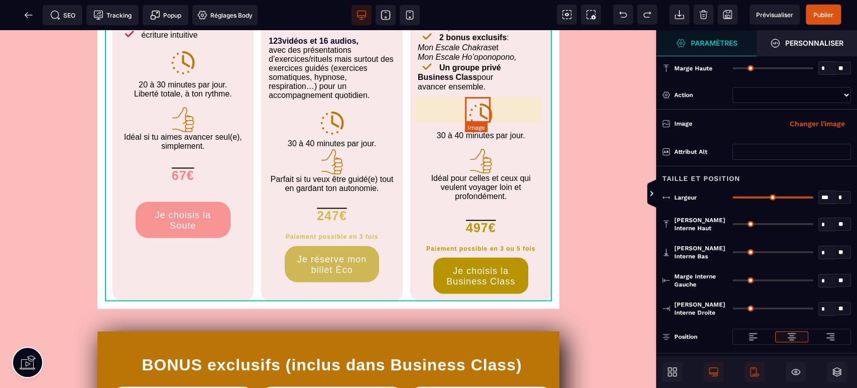
click at [481, 111] on img at bounding box center [481, 115] width 26 height 26
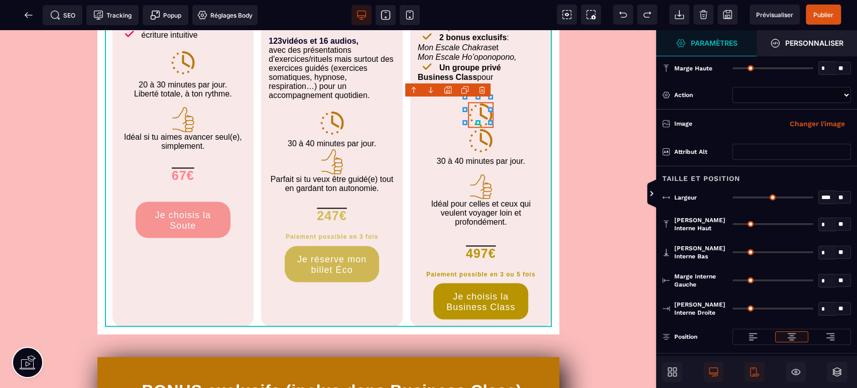
click at [462, 86] on icon at bounding box center [465, 90] width 8 height 8
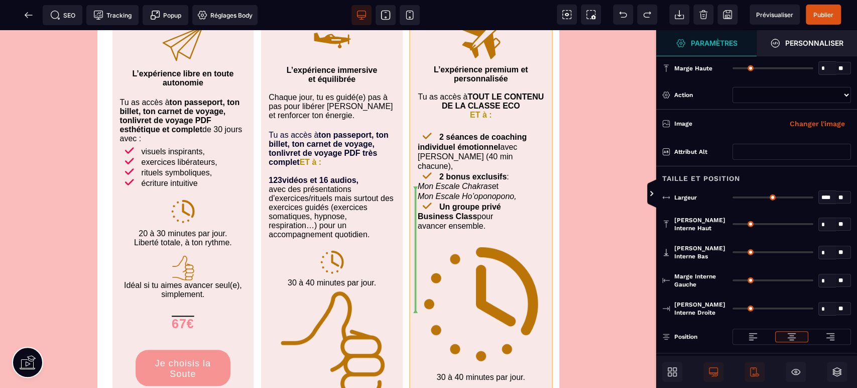
drag, startPoint x: 478, startPoint y: 136, endPoint x: 462, endPoint y: 239, distance: 104.7
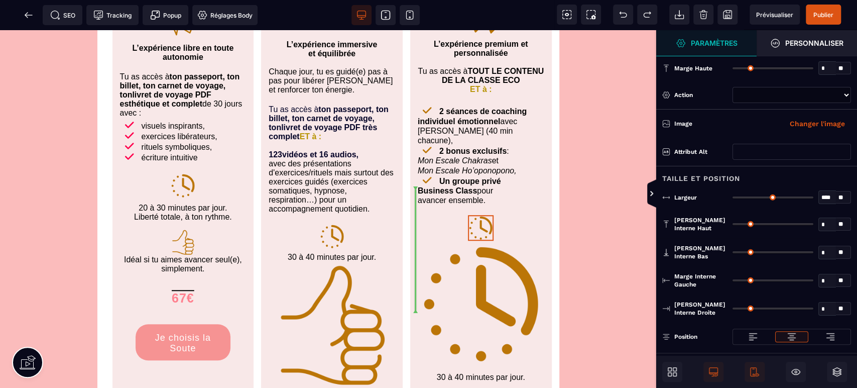
scroll to position [2924, 0]
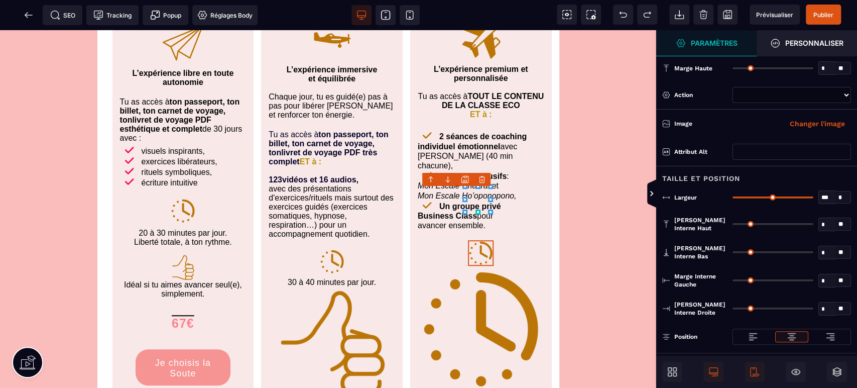
click at [478, 266] on img at bounding box center [481, 329] width 127 height 127
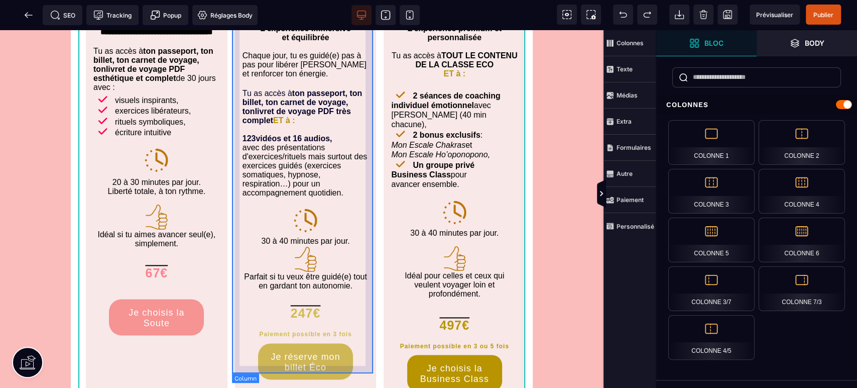
scroll to position [879, 0]
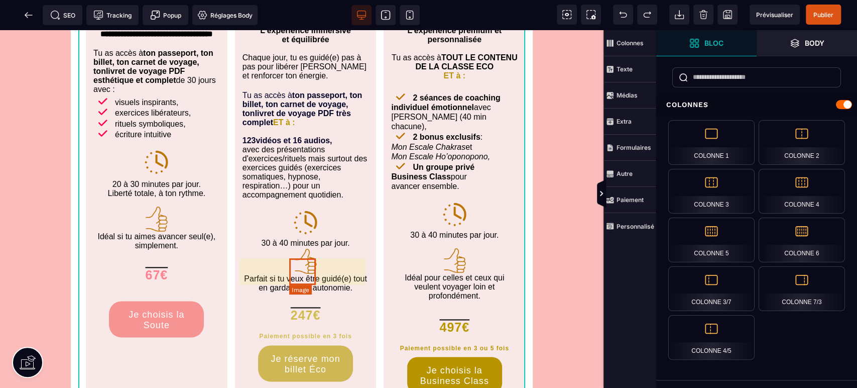
click at [301, 268] on img at bounding box center [305, 261] width 27 height 27
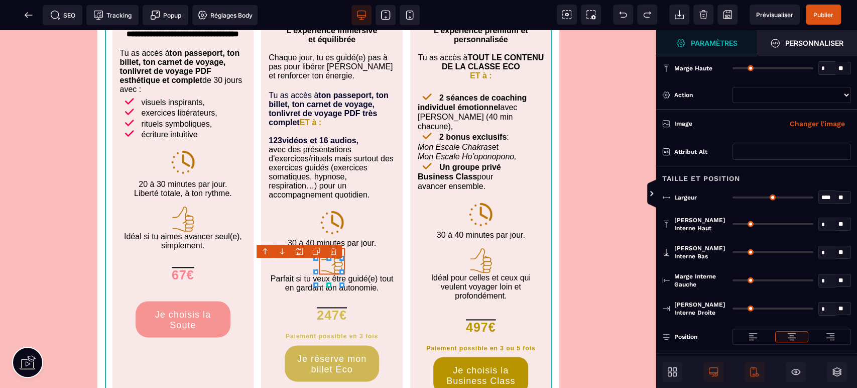
click at [315, 253] on icon at bounding box center [316, 251] width 8 height 8
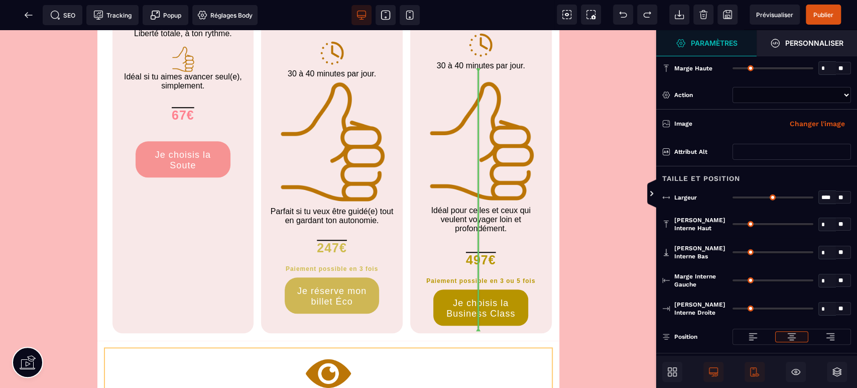
scroll to position [3148, 0]
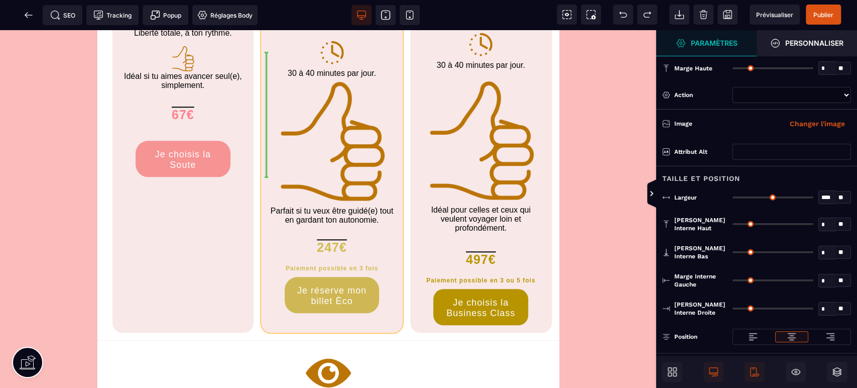
drag, startPoint x: 334, startPoint y: 292, endPoint x: 299, endPoint y: 164, distance: 132.3
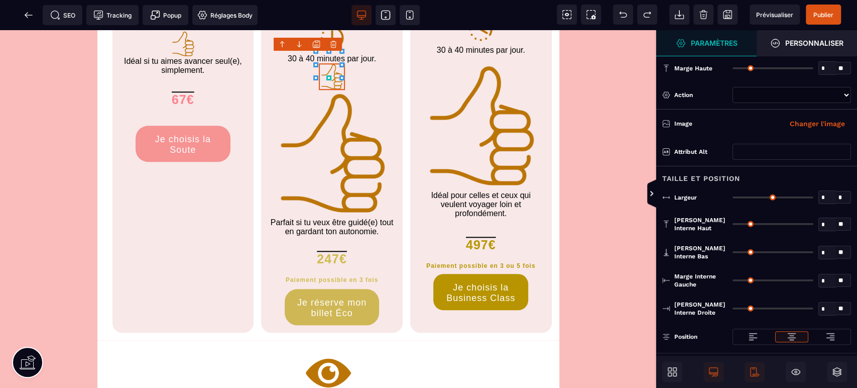
scroll to position [3121, 0]
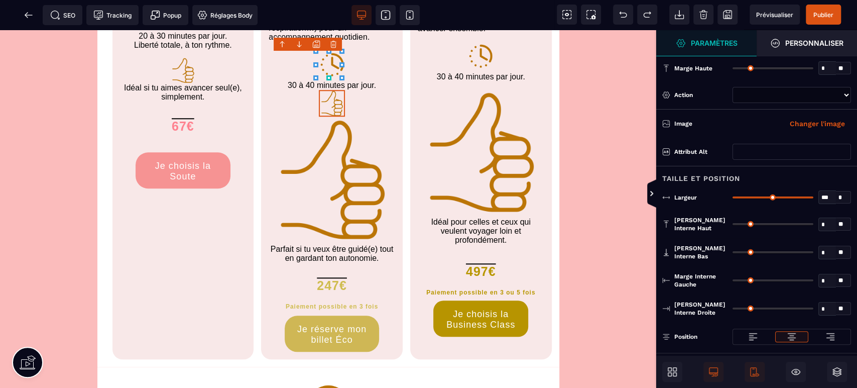
click at [328, 145] on img at bounding box center [332, 179] width 127 height 127
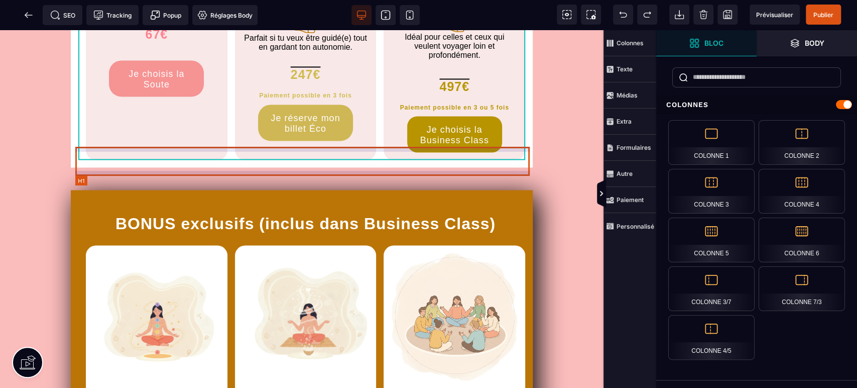
scroll to position [1001, 0]
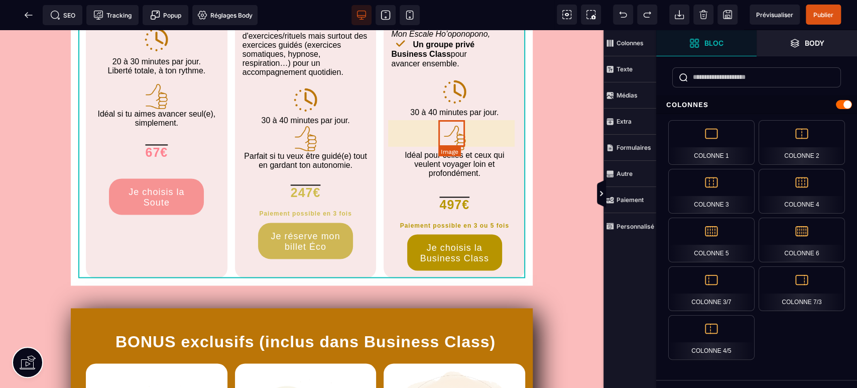
click at [452, 139] on img at bounding box center [454, 138] width 27 height 27
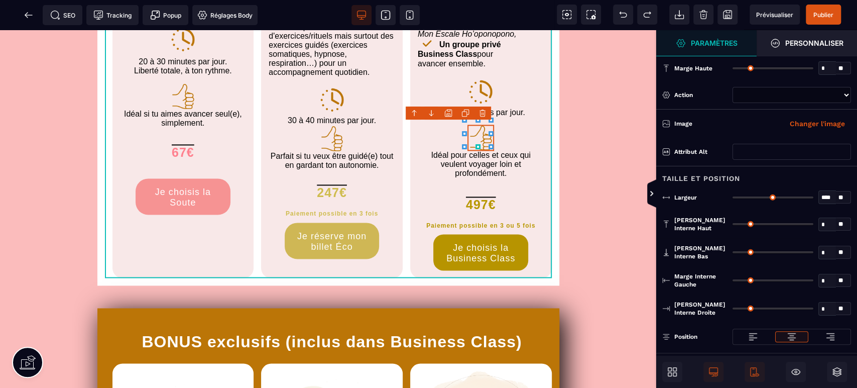
click at [464, 112] on icon at bounding box center [464, 113] width 5 height 5
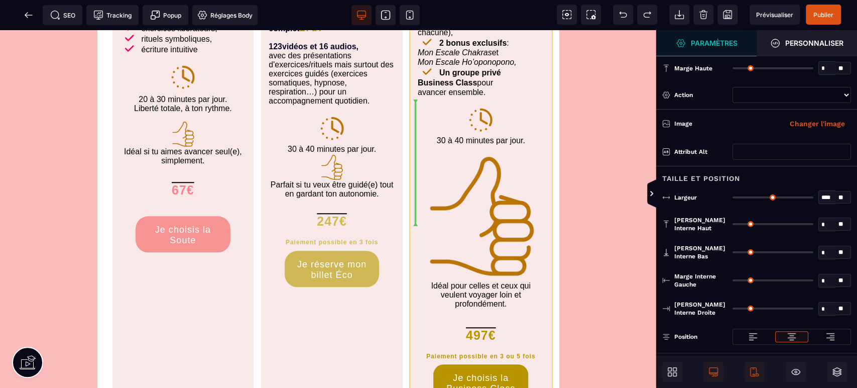
drag, startPoint x: 483, startPoint y: 159, endPoint x: 470, endPoint y: 200, distance: 42.7
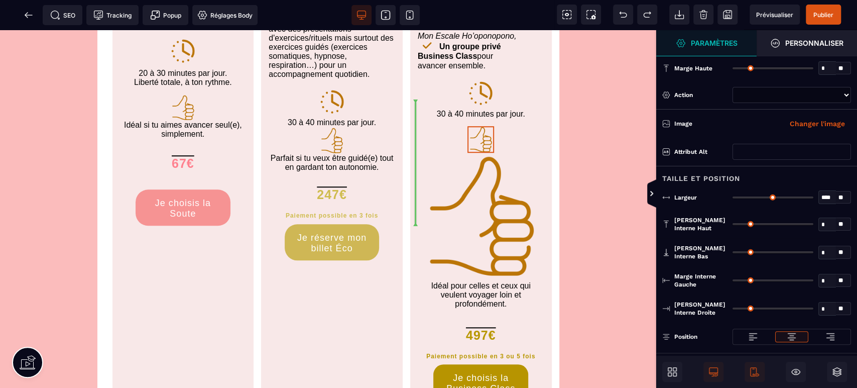
scroll to position [3058, 0]
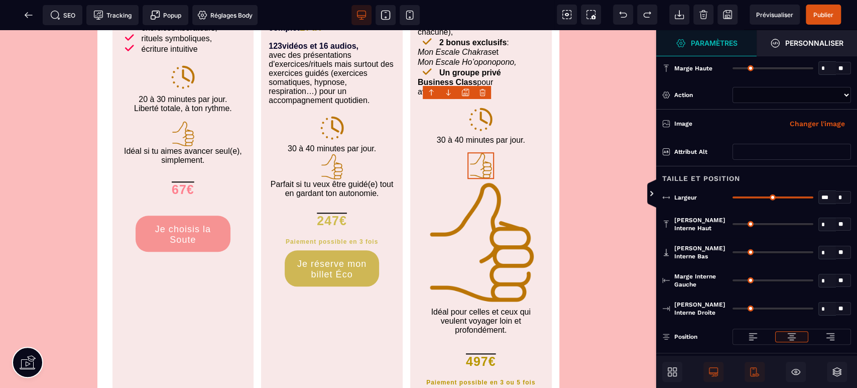
click at [490, 187] on img at bounding box center [481, 242] width 127 height 127
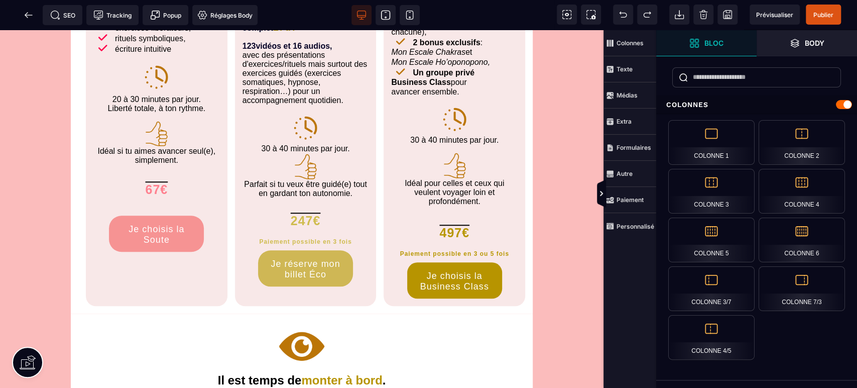
click at [561, 196] on div "**********" at bounding box center [302, 11] width 604 height 6079
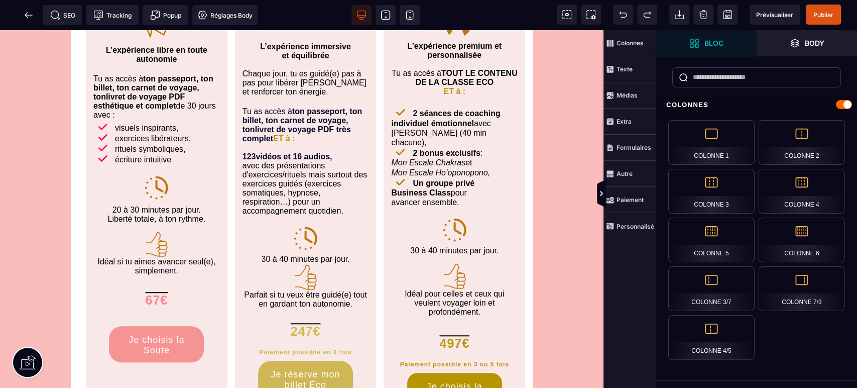
scroll to position [2946, 0]
click at [829, 15] on span "Publier" at bounding box center [823, 15] width 20 height 8
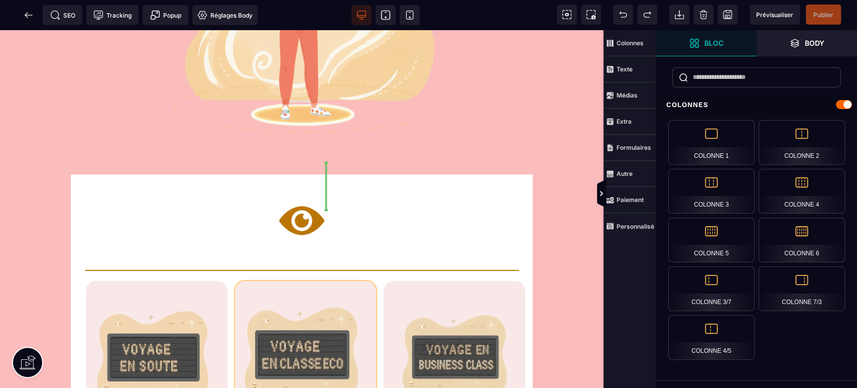
scroll to position [2426, 0]
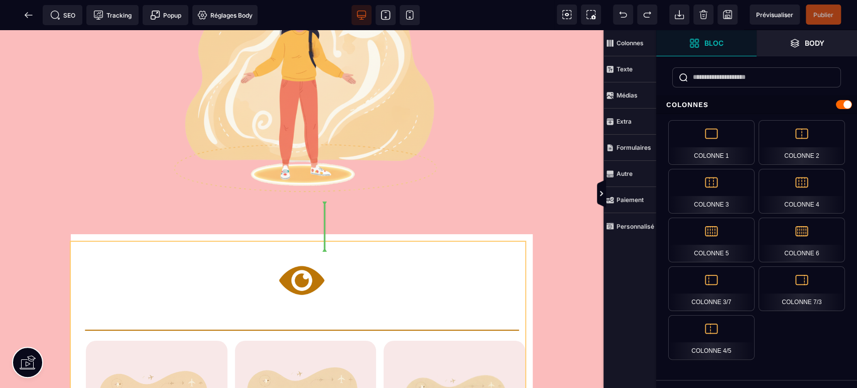
drag, startPoint x: 318, startPoint y: 256, endPoint x: 321, endPoint y: 238, distance: 17.8
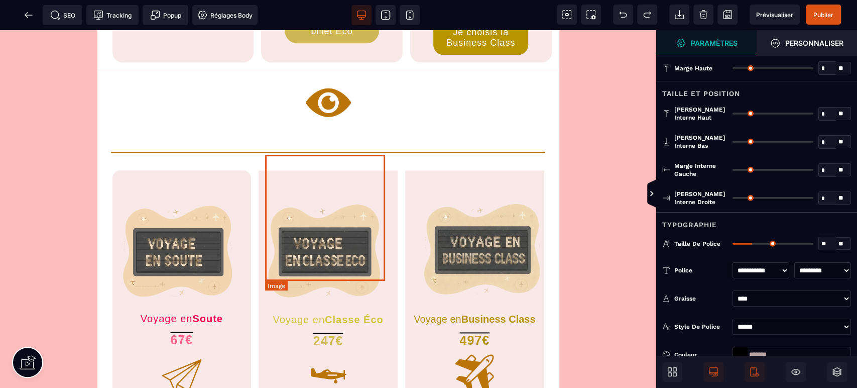
scroll to position [3318, 0]
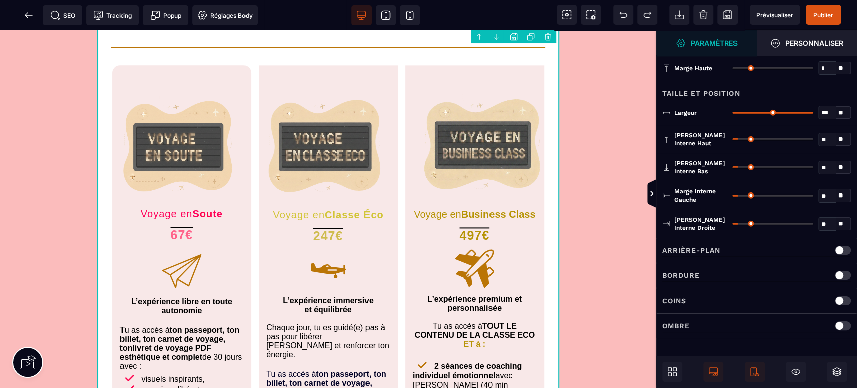
scroll to position [3542, 0]
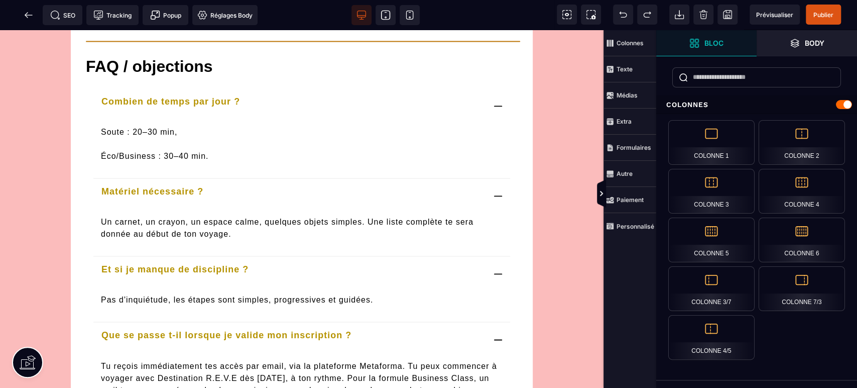
click at [827, 14] on span "Publier" at bounding box center [823, 15] width 20 height 8
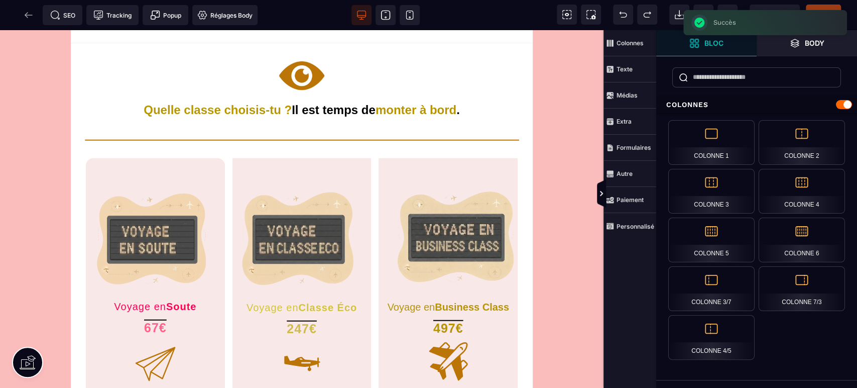
click at [773, 8] on span "Prévisualiser" at bounding box center [775, 15] width 50 height 20
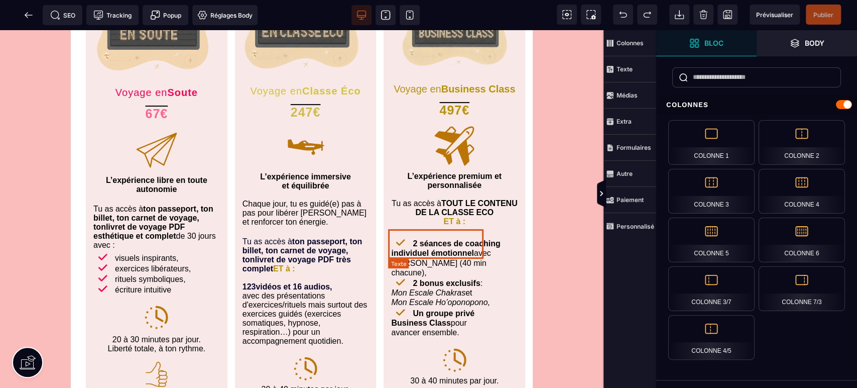
scroll to position [2804, 0]
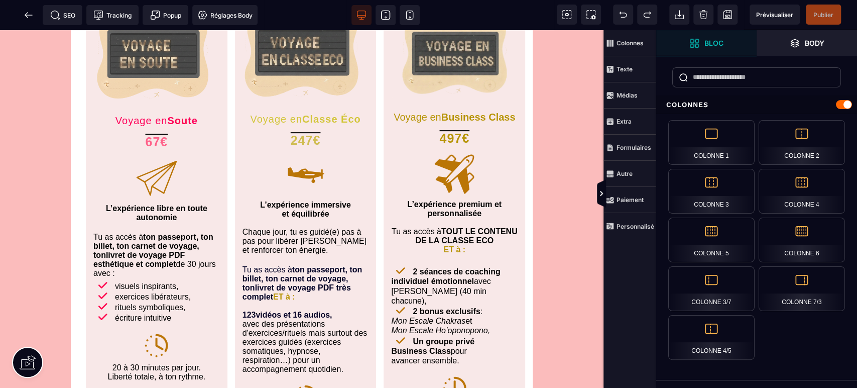
click at [772, 14] on span "Prévisualiser" at bounding box center [774, 15] width 37 height 8
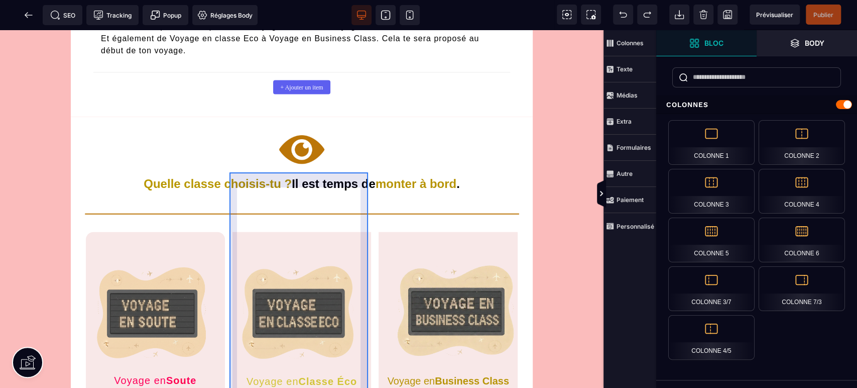
scroll to position [3942, 0]
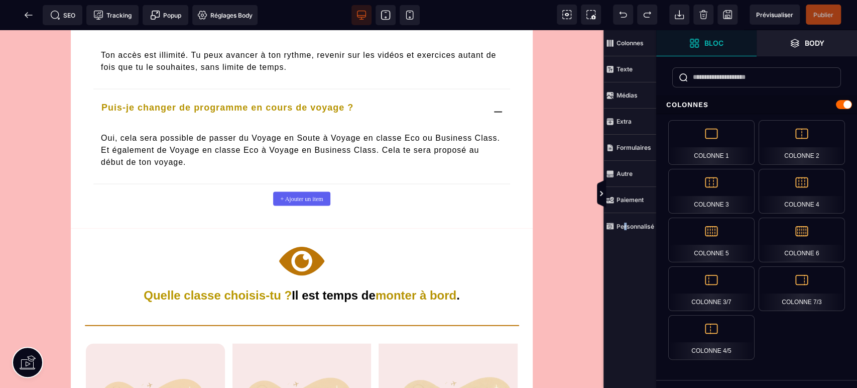
click at [625, 223] on strong "Personnalisé" at bounding box center [636, 226] width 38 height 8
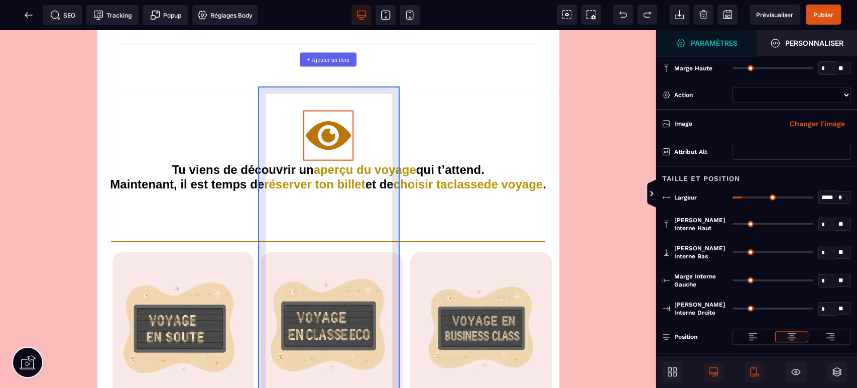
scroll to position [3980, 0]
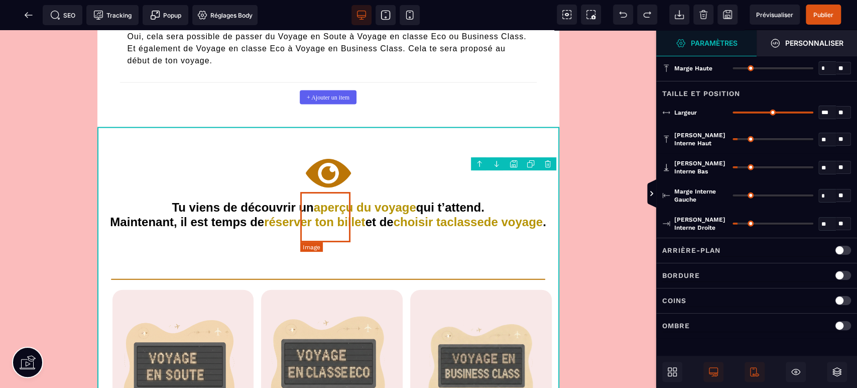
scroll to position [4053, 0]
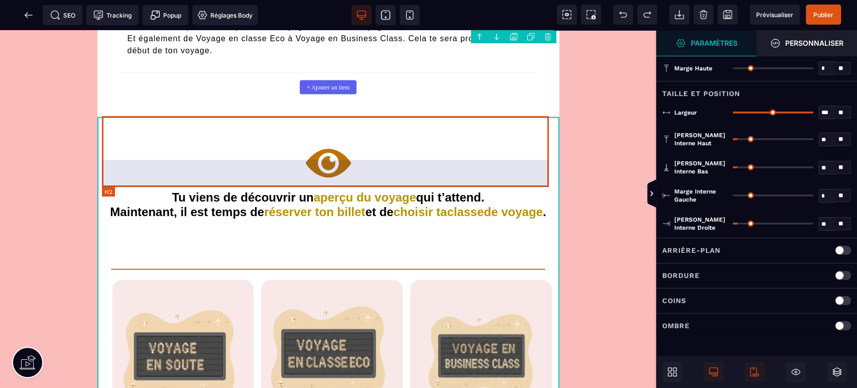
click at [349, 190] on h2 "Tu viens de découvrir un aperçu du voyage qui t’attend. Maintenant, il est temp…" at bounding box center [328, 218] width 447 height 56
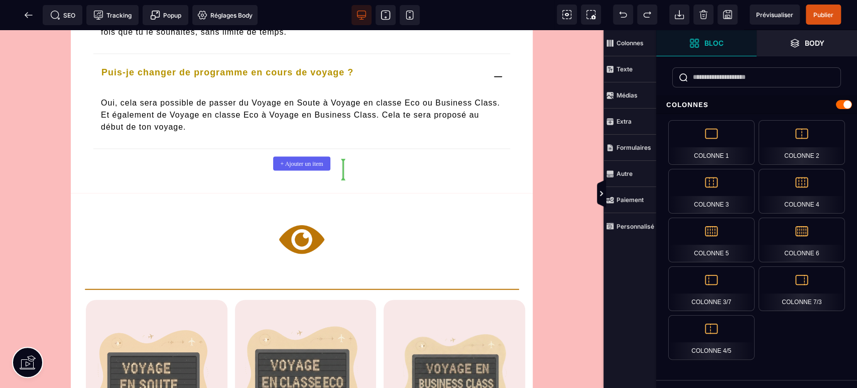
scroll to position [3868, 0]
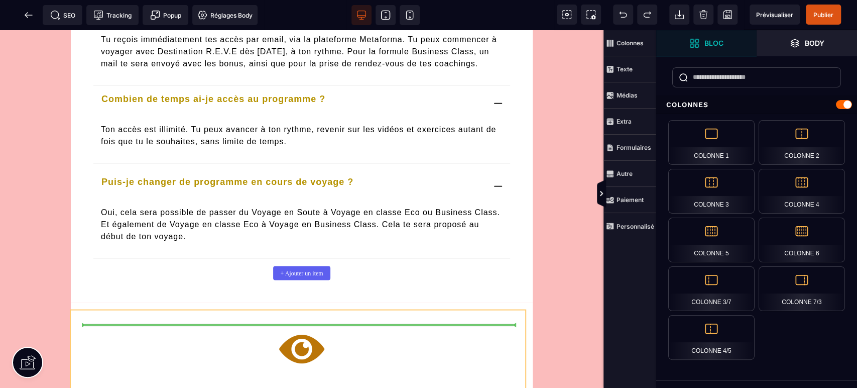
drag, startPoint x: 336, startPoint y: 263, endPoint x: 321, endPoint y: 303, distance: 42.9
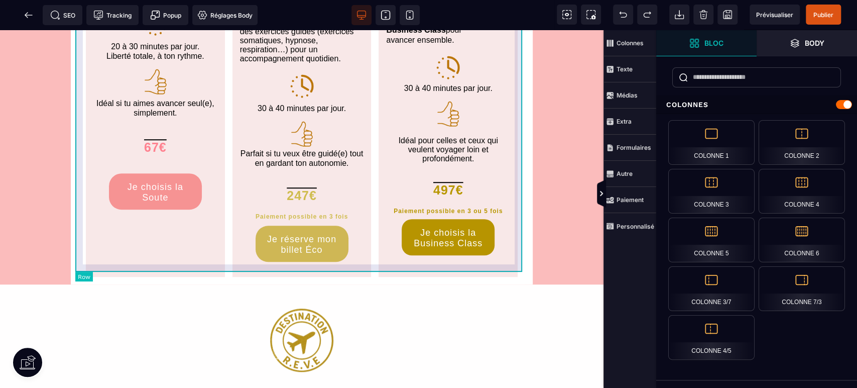
scroll to position [5615, 0]
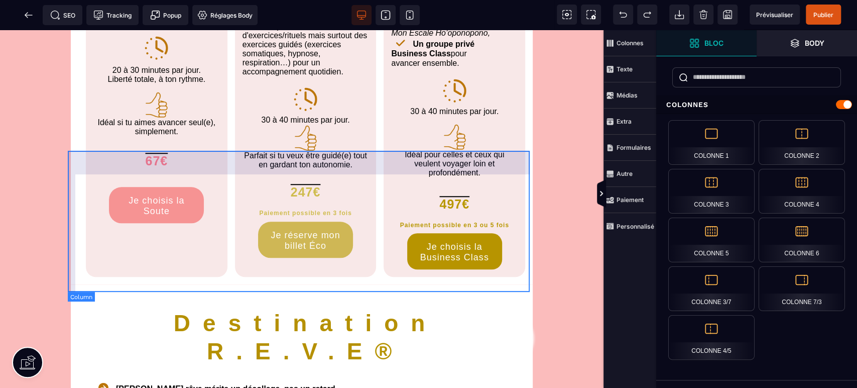
scroll to position [2964, 0]
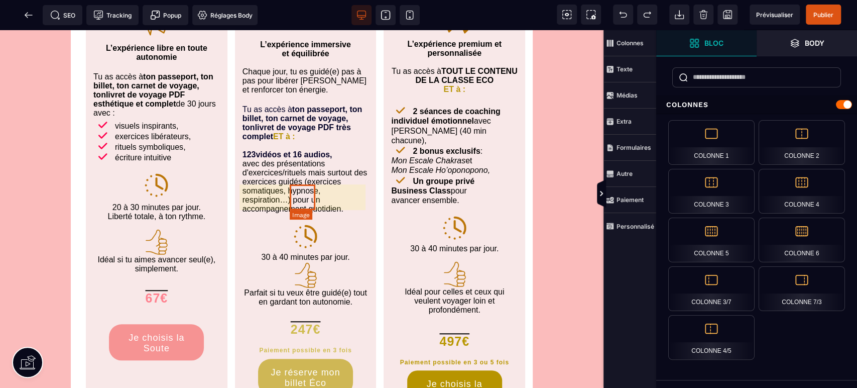
click at [307, 223] on img at bounding box center [306, 236] width 26 height 26
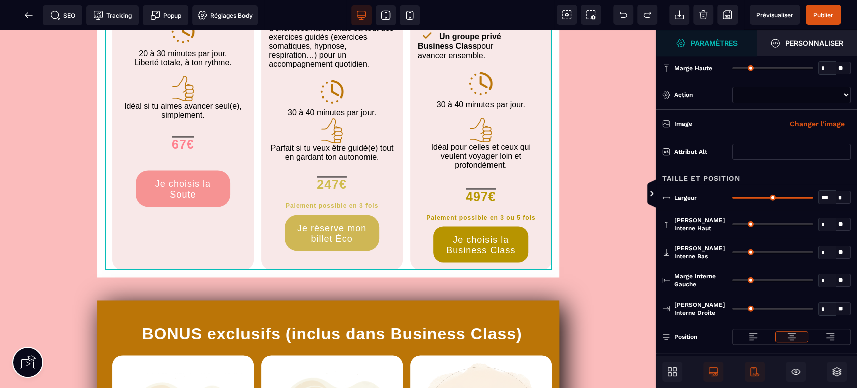
scroll to position [874, 0]
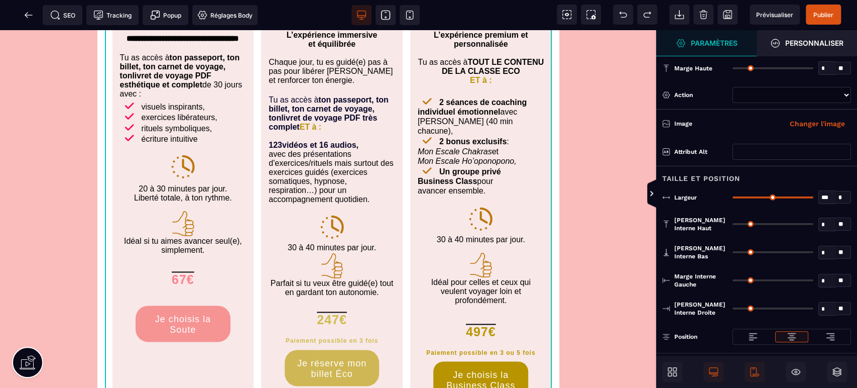
drag, startPoint x: 651, startPoint y: 232, endPoint x: 659, endPoint y: 140, distance: 92.7
click at [331, 235] on img at bounding box center [332, 227] width 26 height 26
click at [317, 216] on icon at bounding box center [314, 217] width 5 height 5
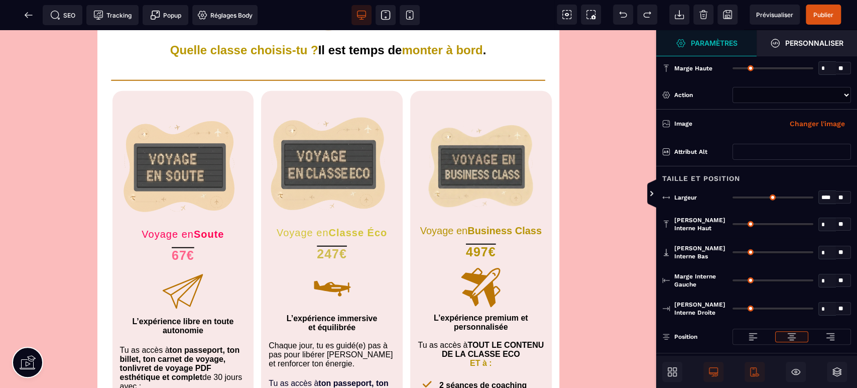
scroll to position [4406, 0]
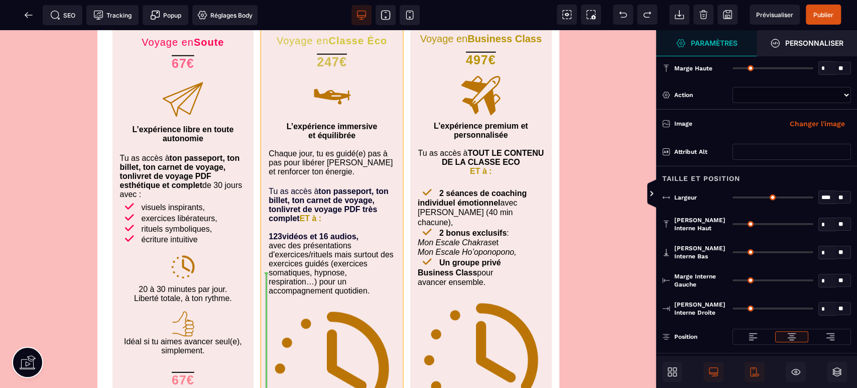
drag, startPoint x: 325, startPoint y: 264, endPoint x: 328, endPoint y: 275, distance: 11.4
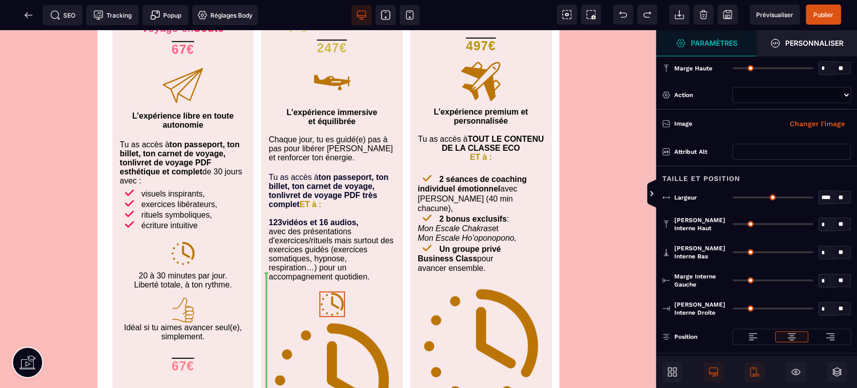
scroll to position [4380, 0]
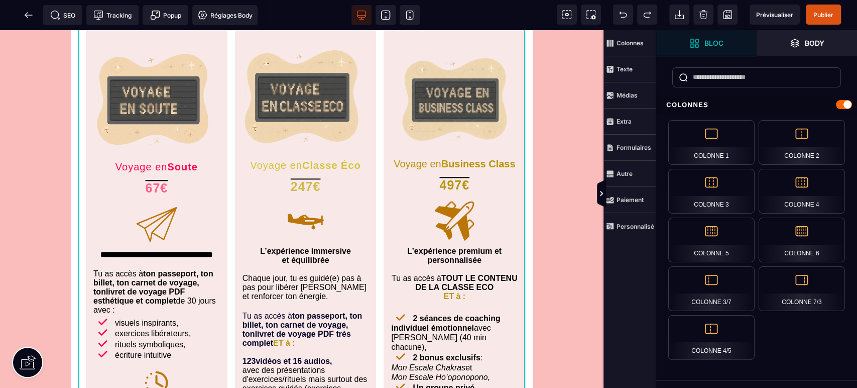
scroll to position [707, 0]
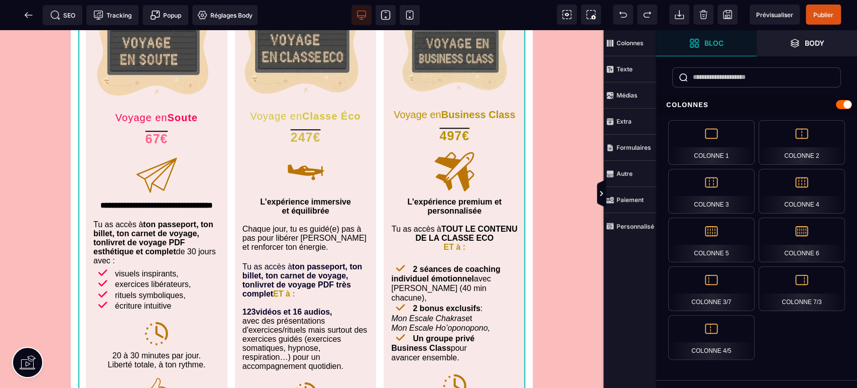
drag, startPoint x: 599, startPoint y: 319, endPoint x: 605, endPoint y: 131, distance: 188.4
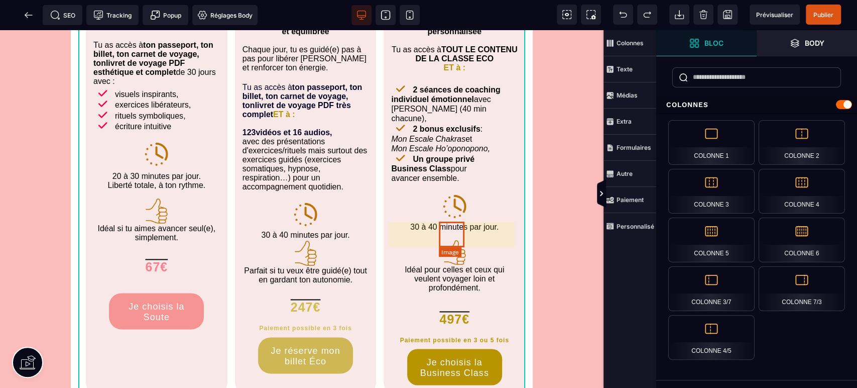
scroll to position [894, 0]
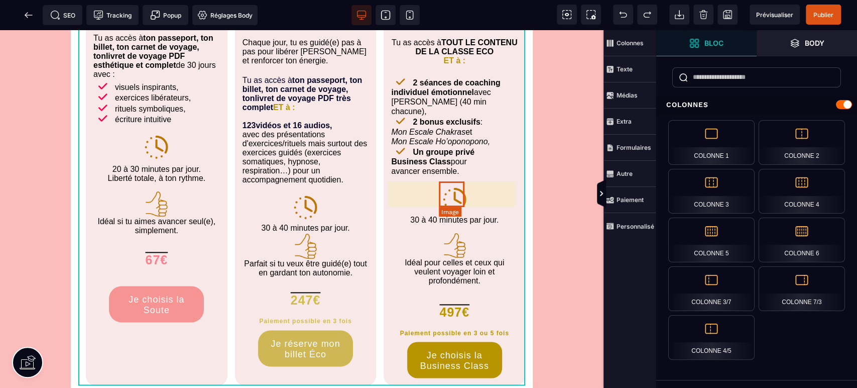
click at [461, 193] on img at bounding box center [455, 199] width 26 height 26
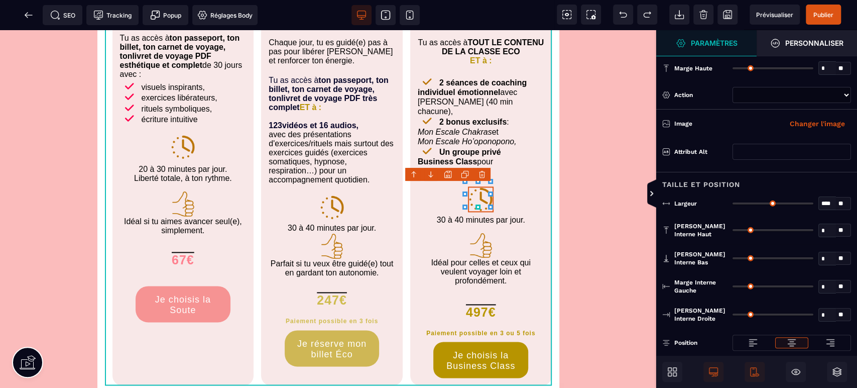
click at [463, 174] on icon at bounding box center [465, 174] width 8 height 8
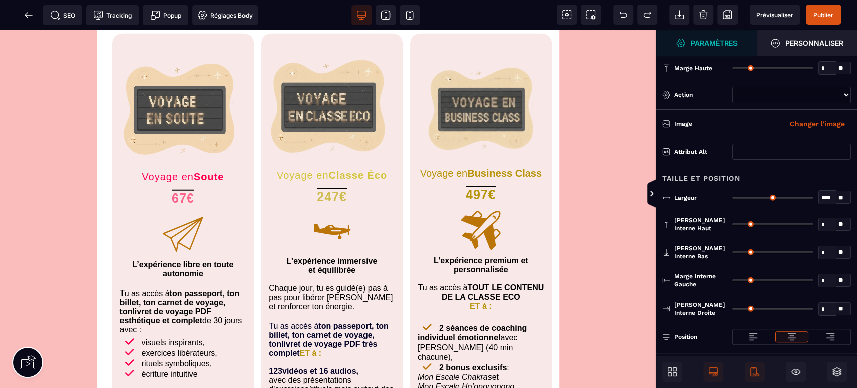
scroll to position [4359, 0]
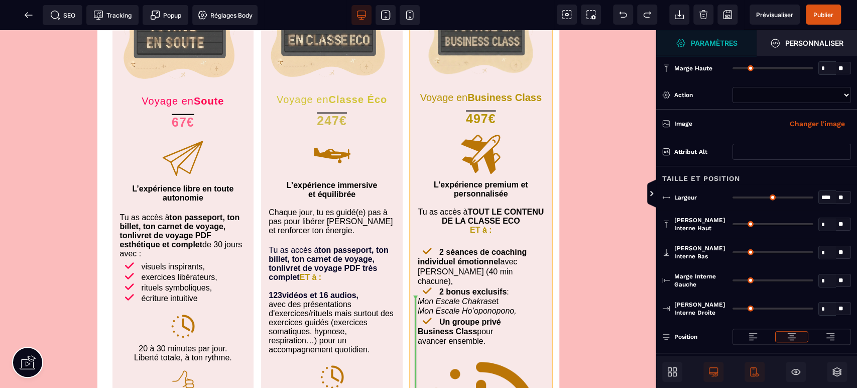
drag, startPoint x: 482, startPoint y: 218, endPoint x: 470, endPoint y: 316, distance: 98.6
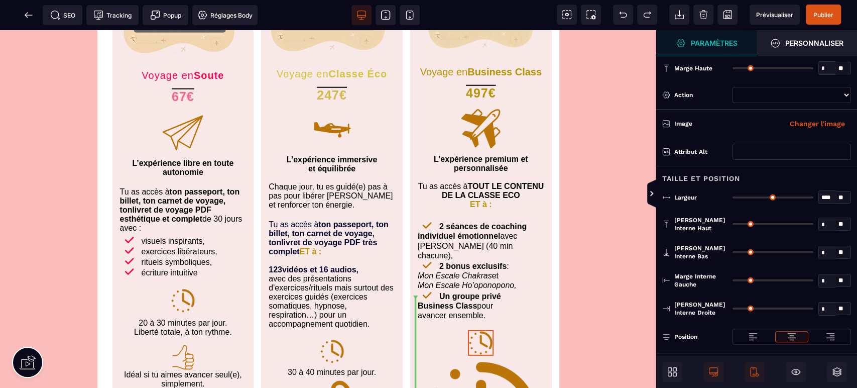
scroll to position [4334, 0]
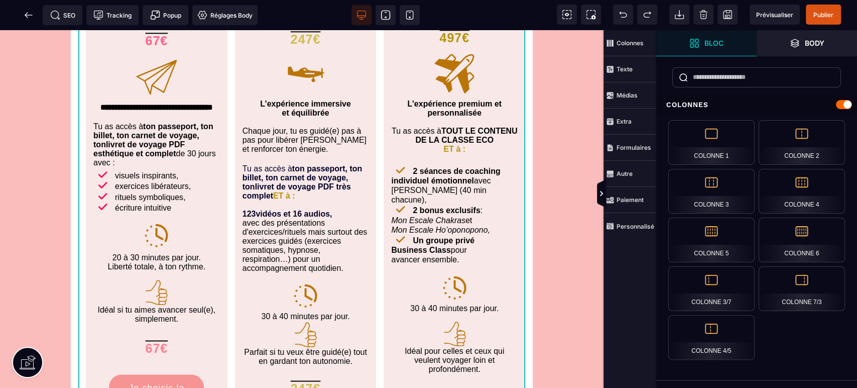
scroll to position [966, 0]
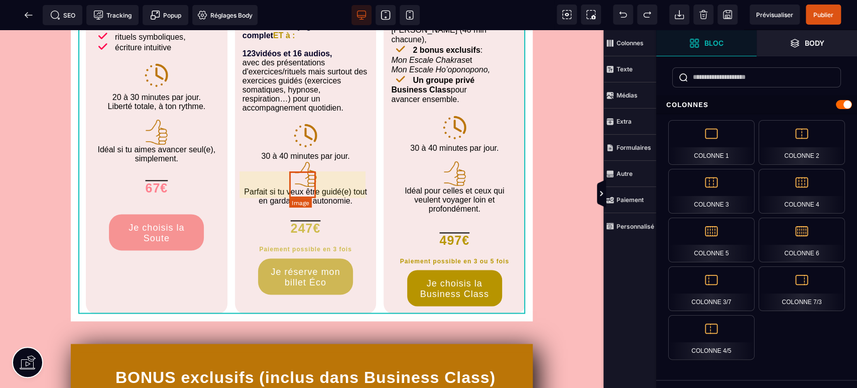
click at [302, 187] on img at bounding box center [305, 174] width 27 height 27
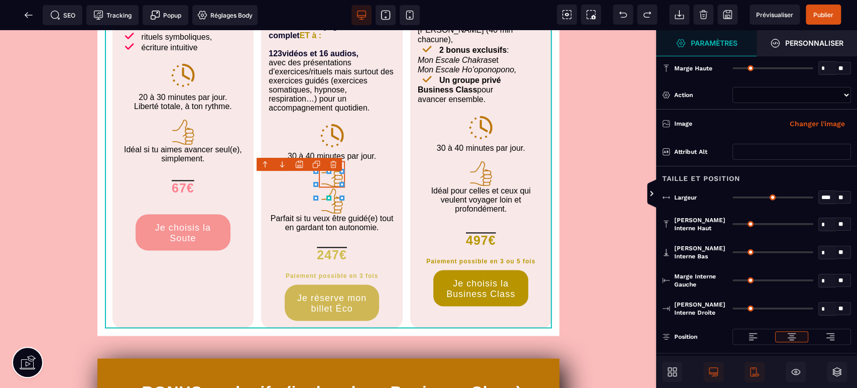
click at [319, 162] on icon at bounding box center [317, 163] width 5 height 5
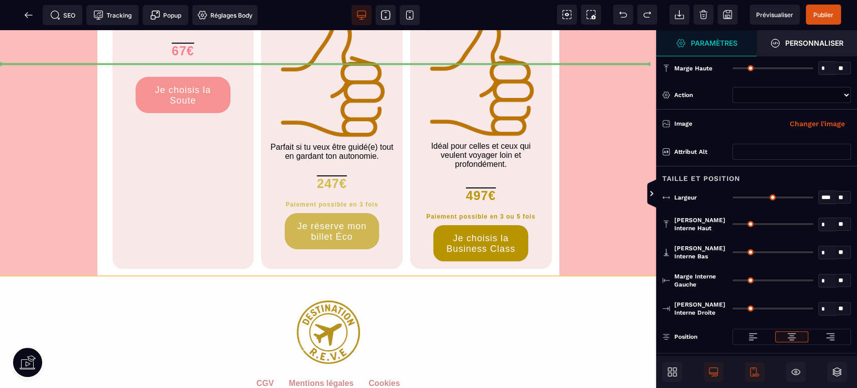
scroll to position [4551, 0]
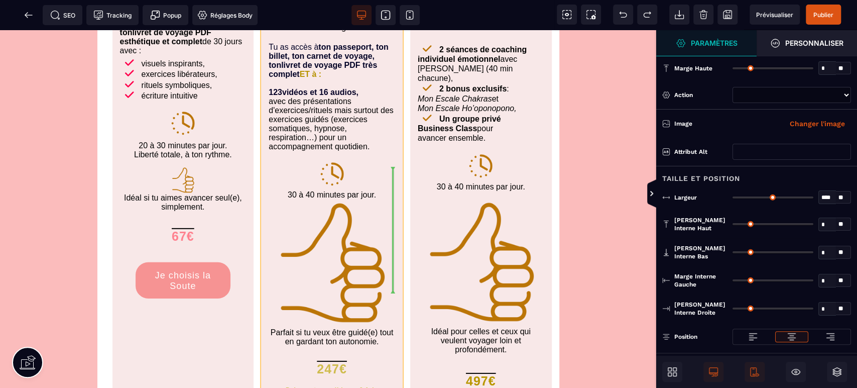
drag, startPoint x: 329, startPoint y: 208, endPoint x: 329, endPoint y: 219, distance: 11.5
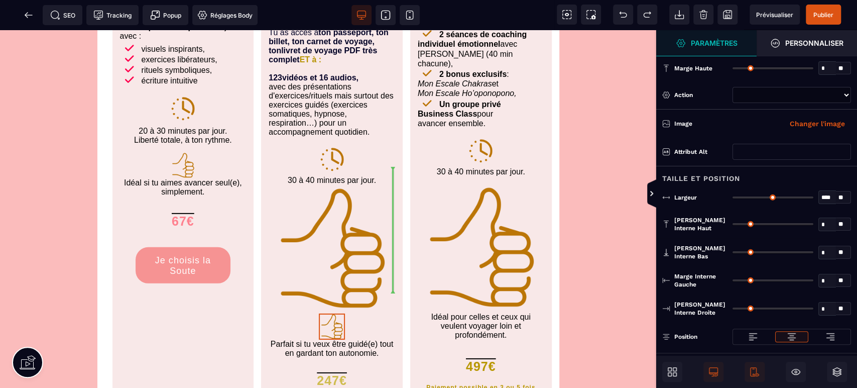
scroll to position [4525, 0]
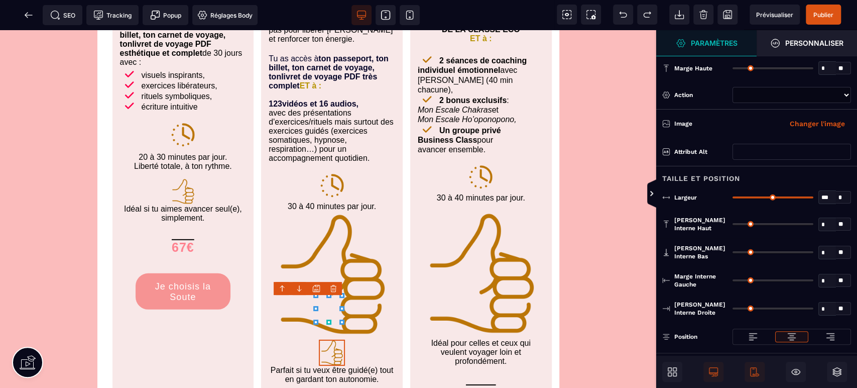
click at [333, 226] on img at bounding box center [332, 274] width 127 height 127
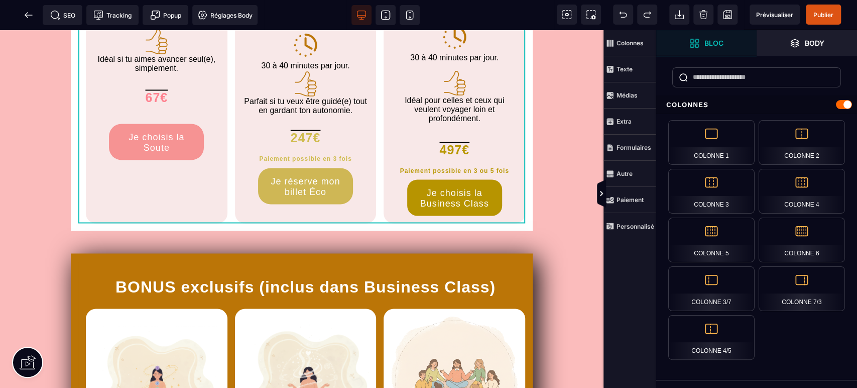
scroll to position [1076, 0]
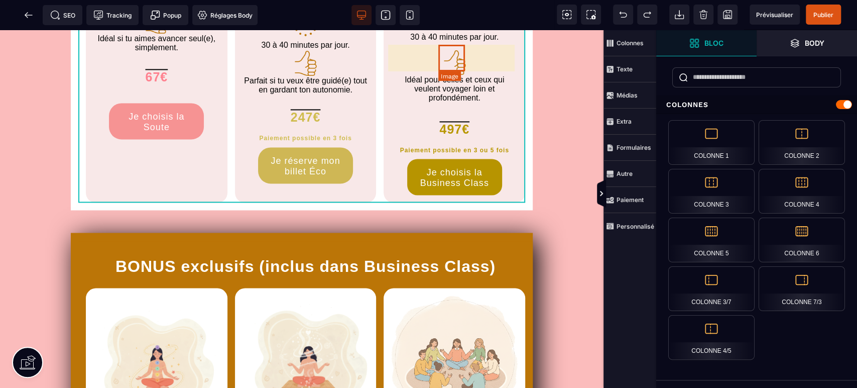
click at [457, 64] on img at bounding box center [454, 62] width 27 height 27
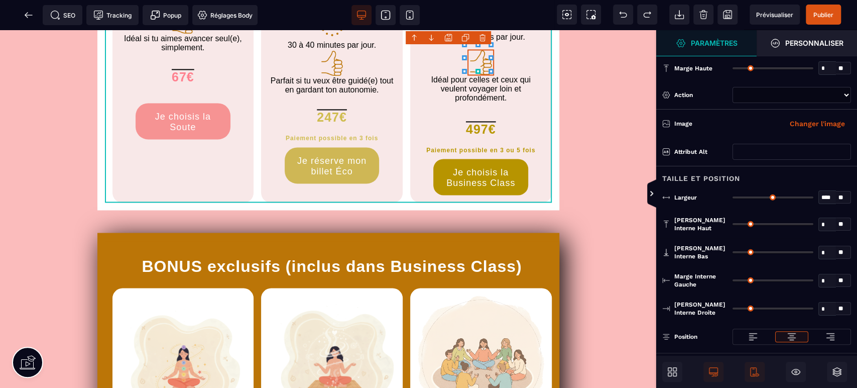
click at [468, 35] on icon at bounding box center [465, 38] width 8 height 8
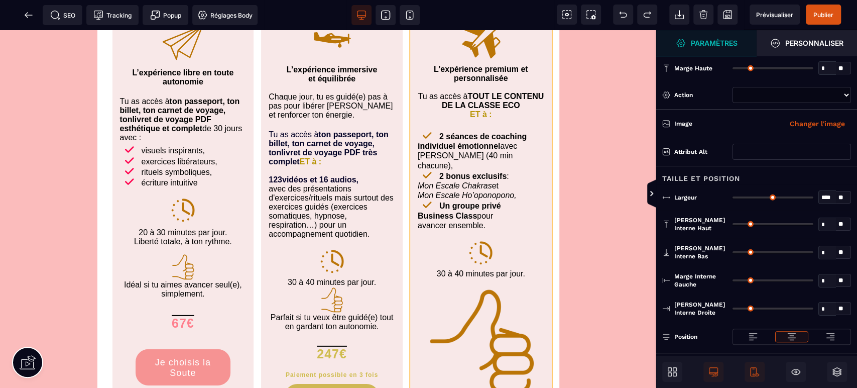
scroll to position [4547, 0]
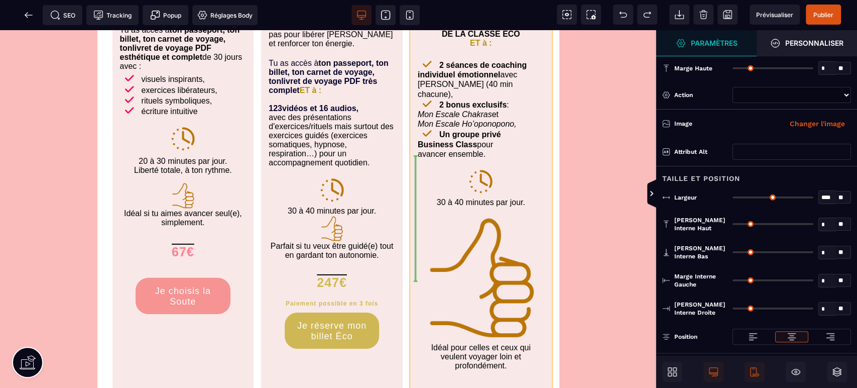
drag, startPoint x: 481, startPoint y: 83, endPoint x: 470, endPoint y: 260, distance: 176.6
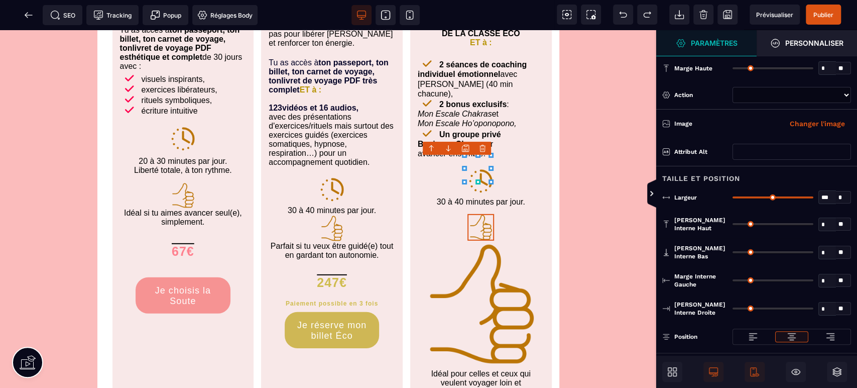
click at [479, 244] on img at bounding box center [481, 303] width 127 height 127
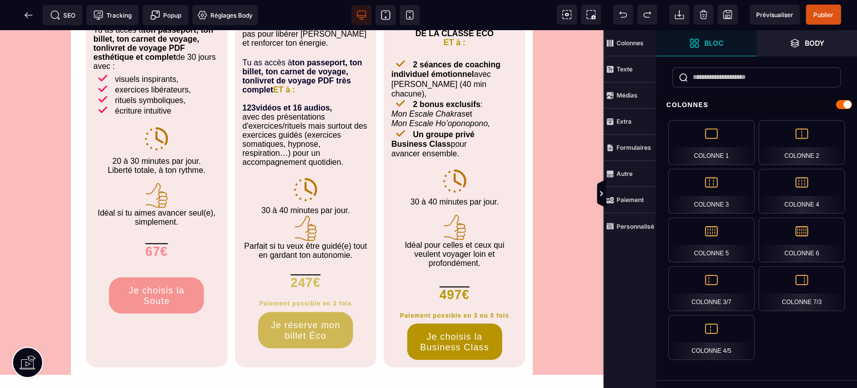
click at [817, 7] on span "Publier" at bounding box center [823, 15] width 35 height 20
click at [771, 8] on span "Prévisualiser" at bounding box center [775, 15] width 50 height 20
click at [29, 15] on icon at bounding box center [29, 15] width 8 height 1
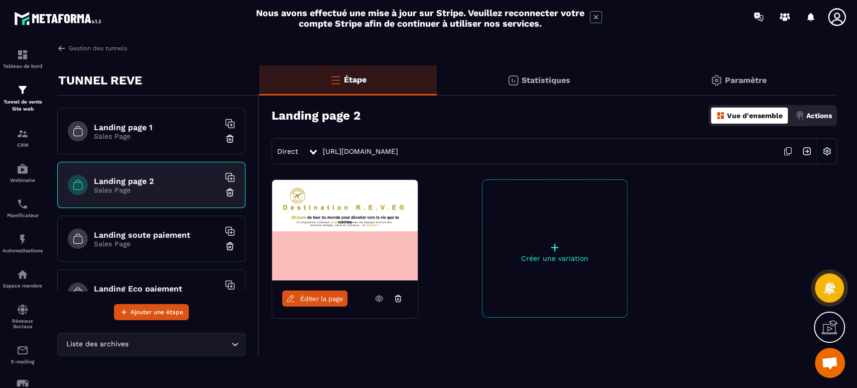
click at [599, 14] on icon at bounding box center [596, 17] width 12 height 12
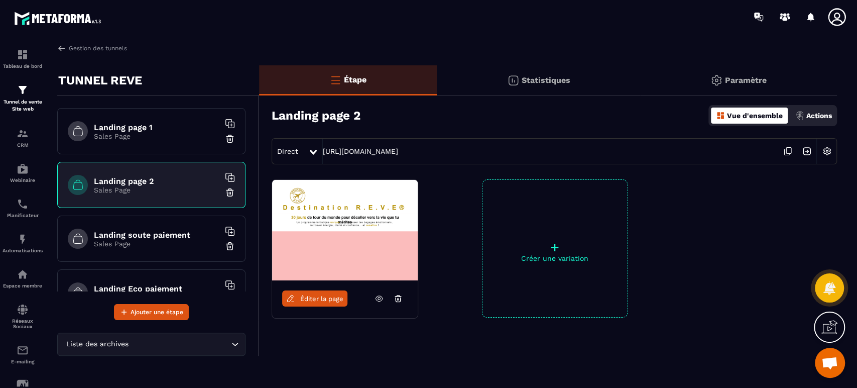
click at [825, 149] on img at bounding box center [826, 151] width 19 height 19
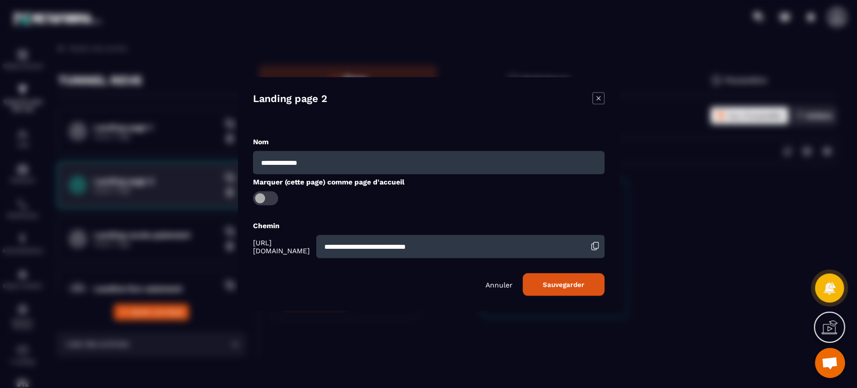
click at [597, 96] on icon "Modal window" at bounding box center [598, 98] width 12 height 12
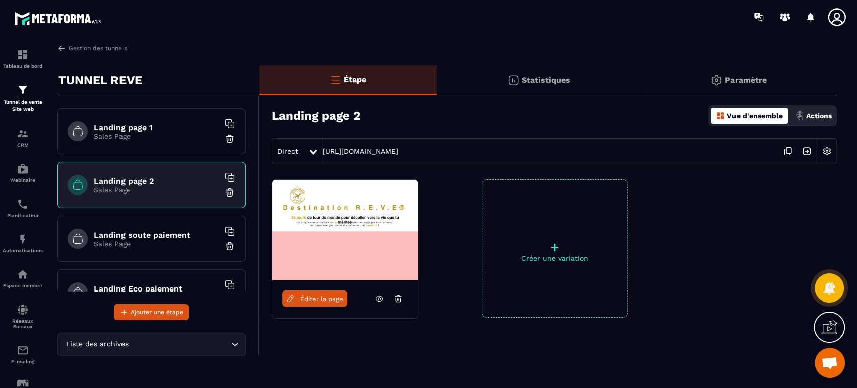
click at [823, 118] on p "Actions" at bounding box center [819, 115] width 26 height 8
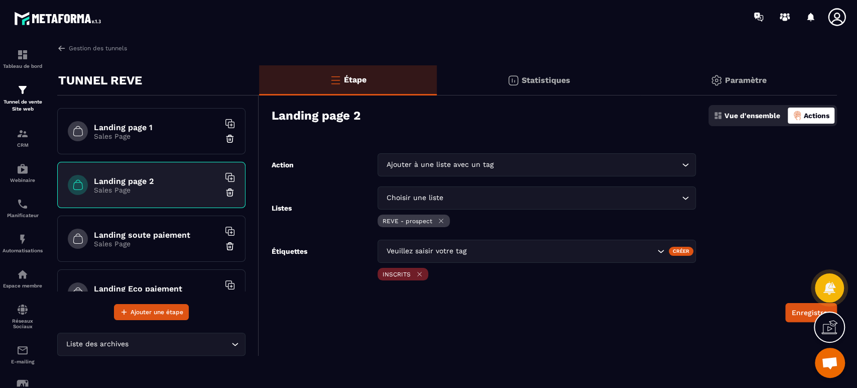
click at [174, 233] on h6 "Landing soute paiement" at bounding box center [157, 235] width 126 height 10
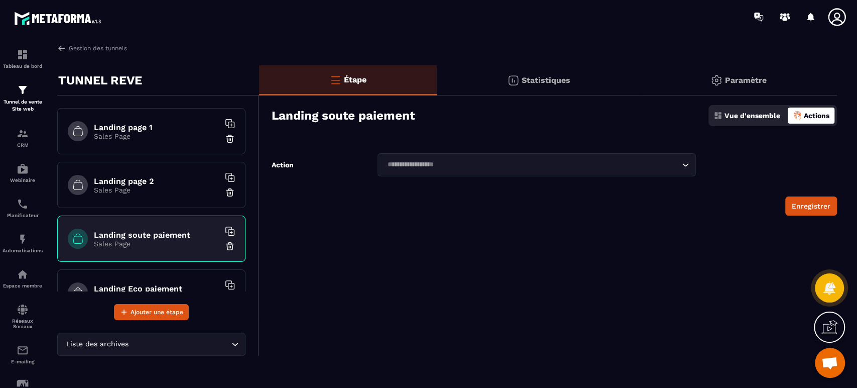
click at [174, 182] on h6 "Landing page 2" at bounding box center [157, 181] width 126 height 10
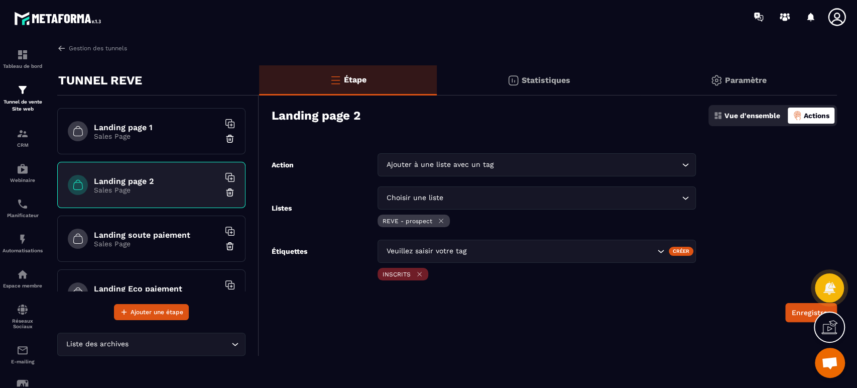
click at [157, 138] on p "Sales Page" at bounding box center [157, 136] width 126 height 8
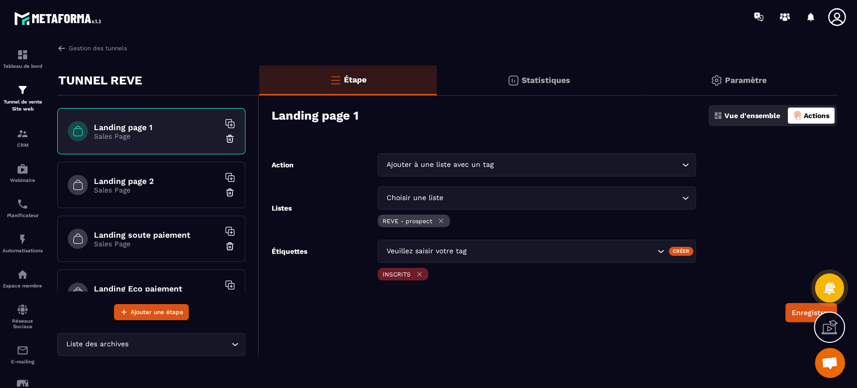
click at [153, 176] on h6 "Landing page 2" at bounding box center [157, 181] width 126 height 10
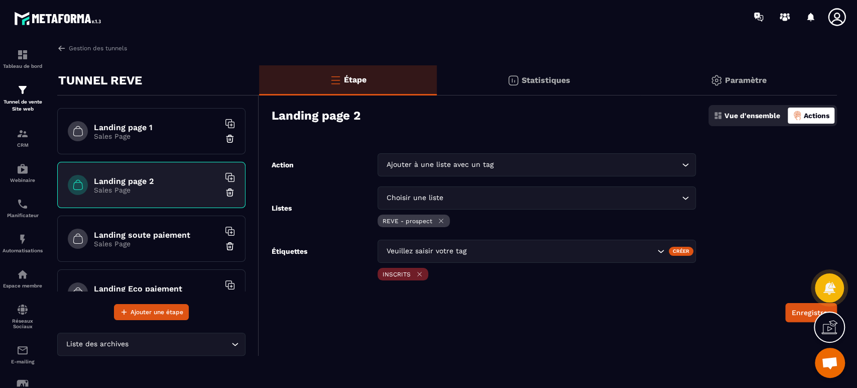
click at [420, 274] on icon at bounding box center [420, 274] width 8 height 8
click at [662, 248] on icon "Search for option" at bounding box center [661, 251] width 10 height 10
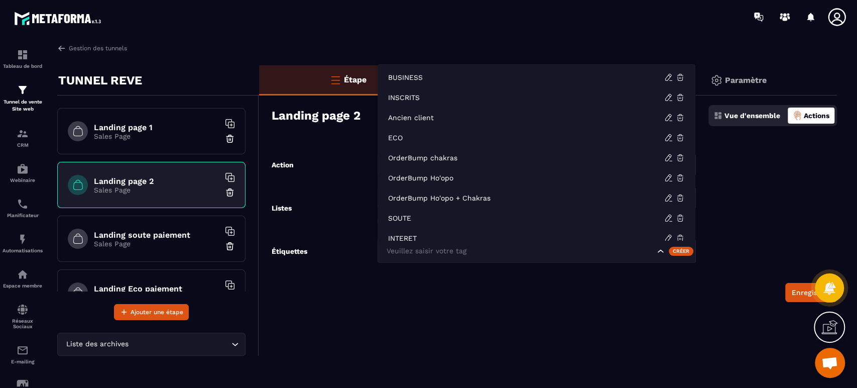
scroll to position [8, 0]
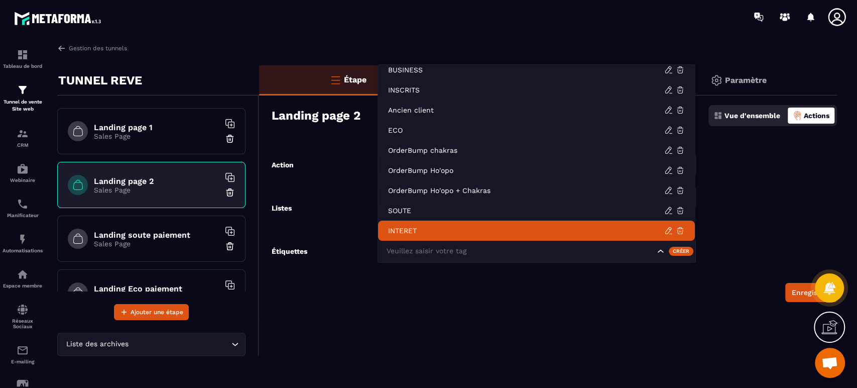
click at [550, 226] on p "INTERET" at bounding box center [526, 230] width 276 height 10
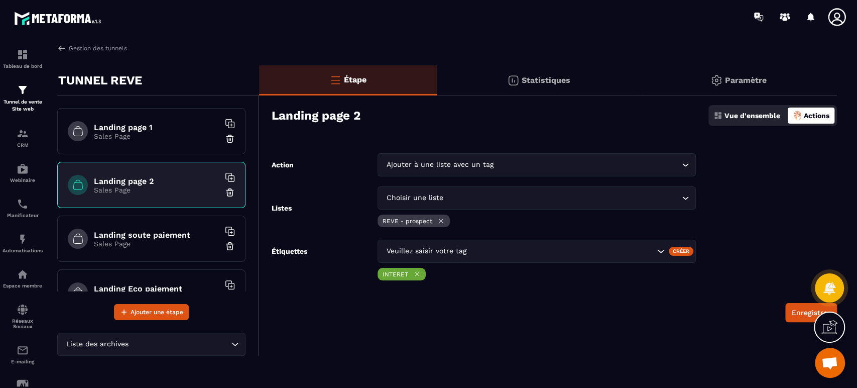
click at [802, 311] on button "Enregistrer" at bounding box center [811, 312] width 52 height 19
click at [440, 219] on icon at bounding box center [441, 221] width 8 height 8
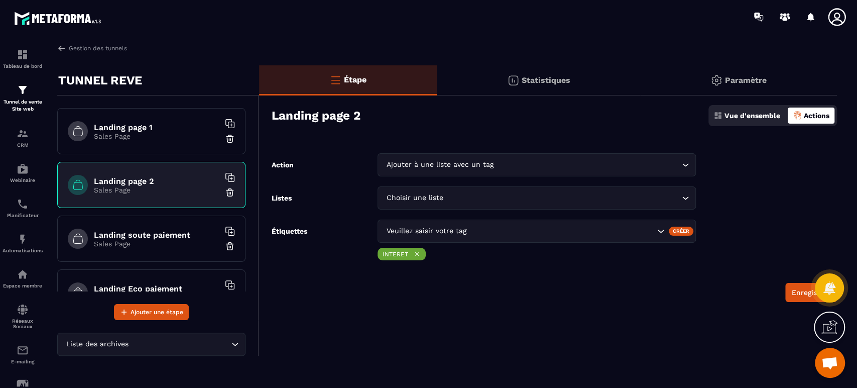
click at [414, 254] on icon at bounding box center [417, 254] width 8 height 8
click at [465, 168] on div "Ajouter à une liste avec un tag" at bounding box center [531, 164] width 297 height 11
click at [744, 115] on p "Vue d'ensemble" at bounding box center [753, 115] width 56 height 8
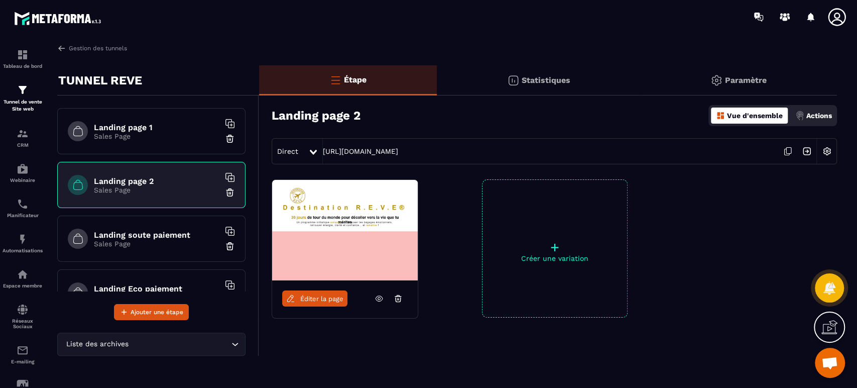
click at [823, 117] on p "Actions" at bounding box center [819, 115] width 26 height 8
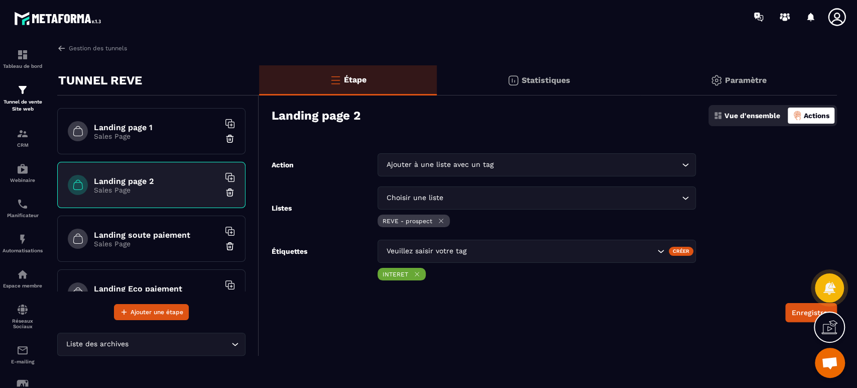
click at [538, 164] on input "Search for option" at bounding box center [587, 164] width 183 height 11
click at [479, 141] on div "Étape Statistiques Paramètre Landing page 2 Vue d'ensemble Actions Action Ajout…" at bounding box center [548, 210] width 578 height 290
click at [441, 217] on icon at bounding box center [441, 221] width 8 height 8
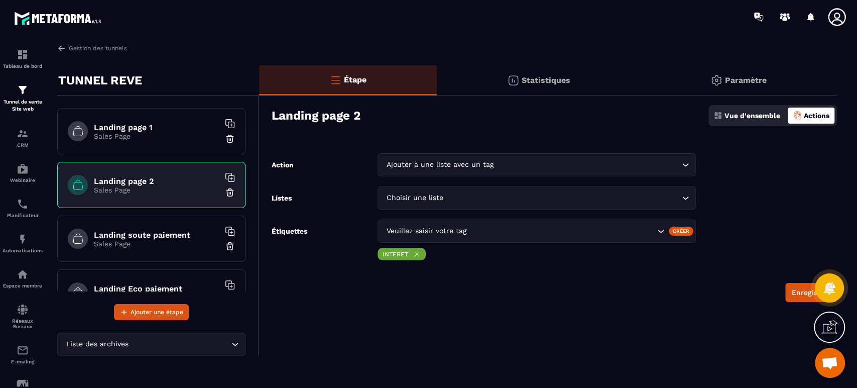
click at [416, 252] on icon at bounding box center [417, 254] width 8 height 8
click at [788, 270] on button "Enregistrer" at bounding box center [811, 272] width 52 height 19
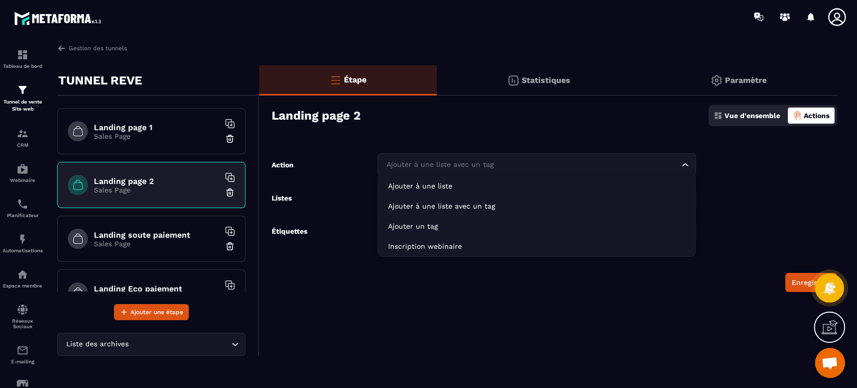
click at [449, 157] on div "Ajouter à une liste avec un tag Loading..." at bounding box center [537, 164] width 318 height 23
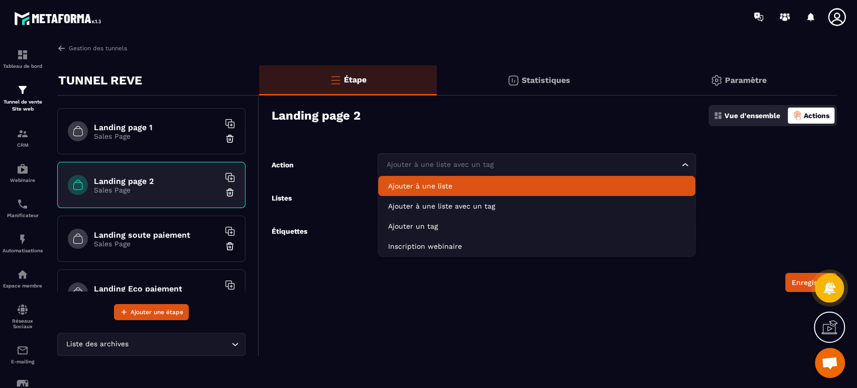
click at [423, 188] on p "Ajouter à une liste" at bounding box center [536, 186] width 297 height 10
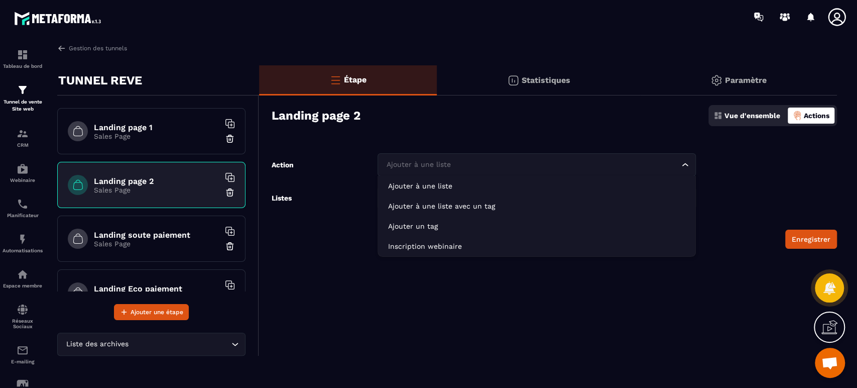
click at [424, 168] on div "Ajouter à une liste" at bounding box center [531, 164] width 297 height 11
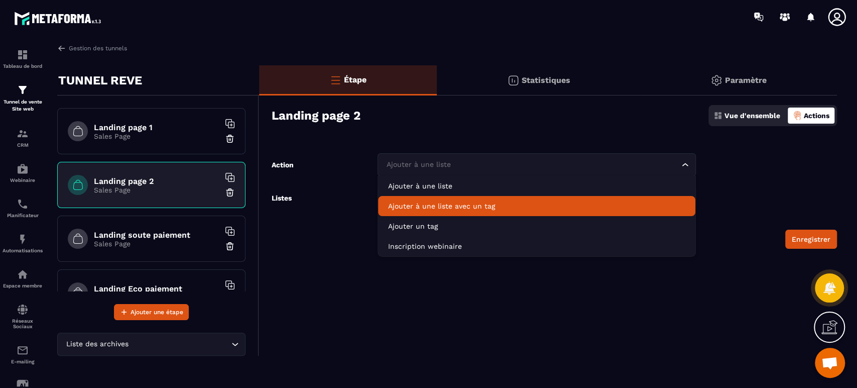
click at [482, 208] on p "Ajouter à une liste avec un tag" at bounding box center [536, 206] width 297 height 10
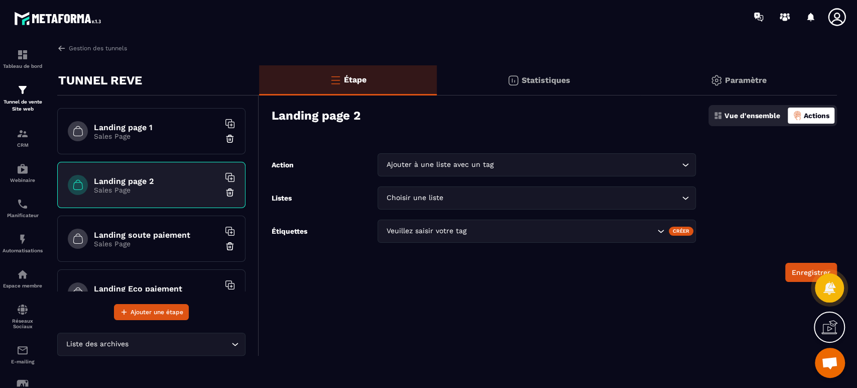
click at [450, 192] on div "Choisir une liste Loading..." at bounding box center [537, 197] width 318 height 23
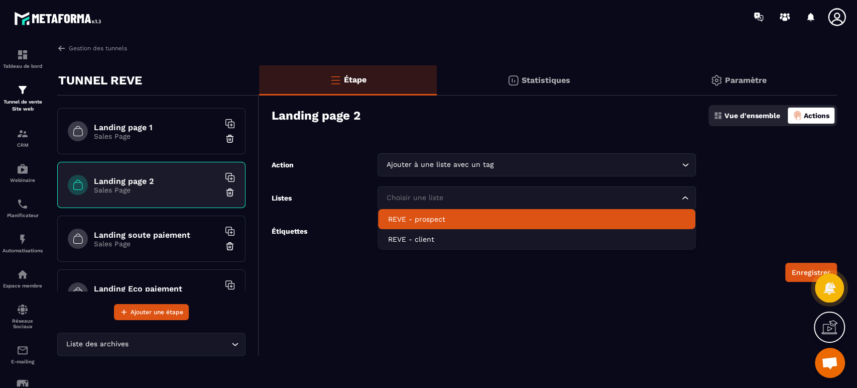
click at [442, 216] on p "REVE - prospect" at bounding box center [536, 219] width 297 height 10
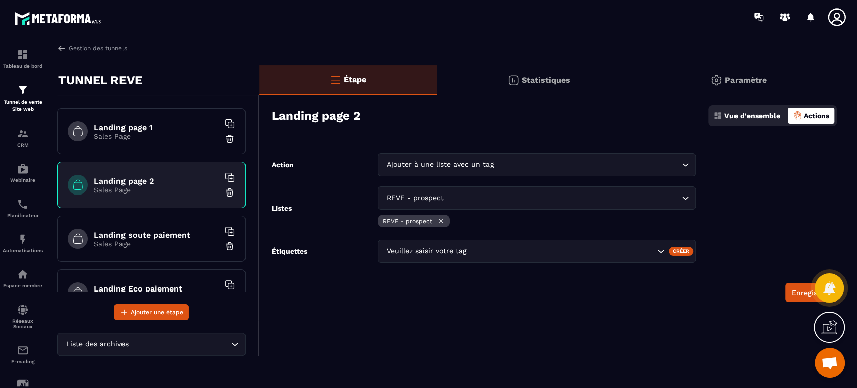
click at [433, 248] on div "Veuillez saisir votre tag" at bounding box center [519, 251] width 273 height 11
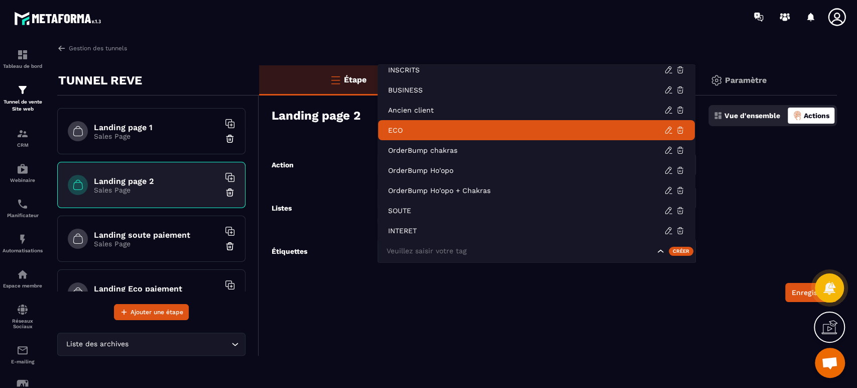
scroll to position [10, 0]
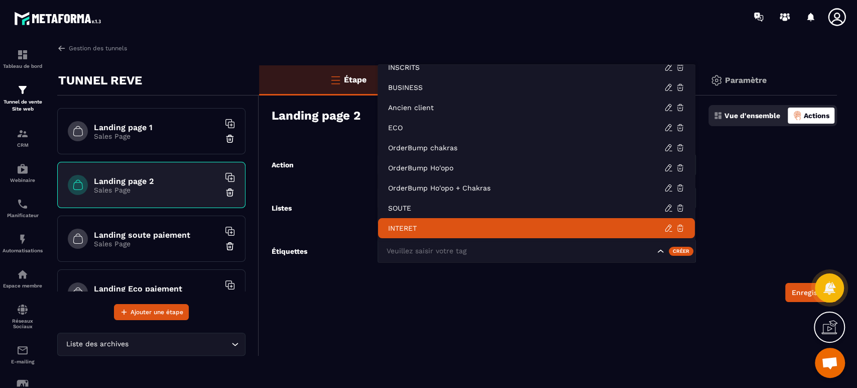
click at [439, 229] on p "INTERET" at bounding box center [526, 228] width 276 height 10
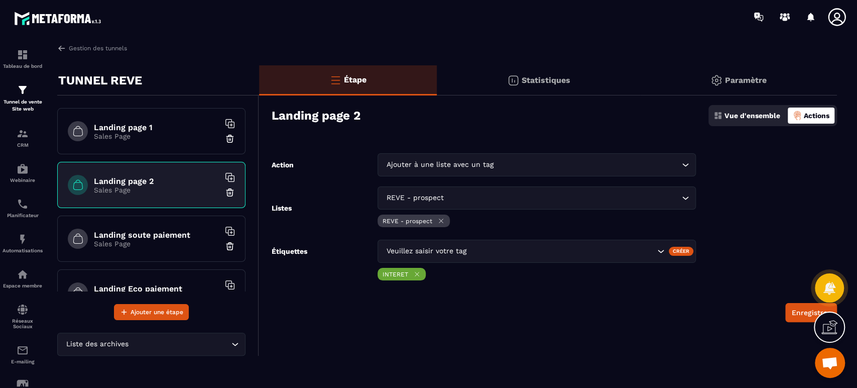
click at [799, 312] on button "Enregistrer" at bounding box center [811, 312] width 52 height 19
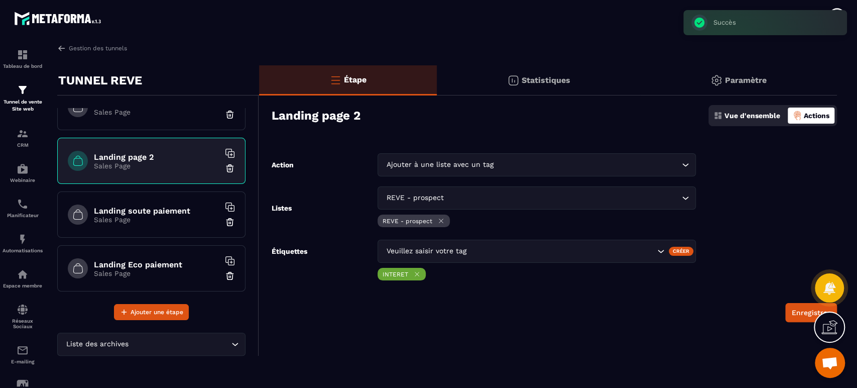
scroll to position [37, 0]
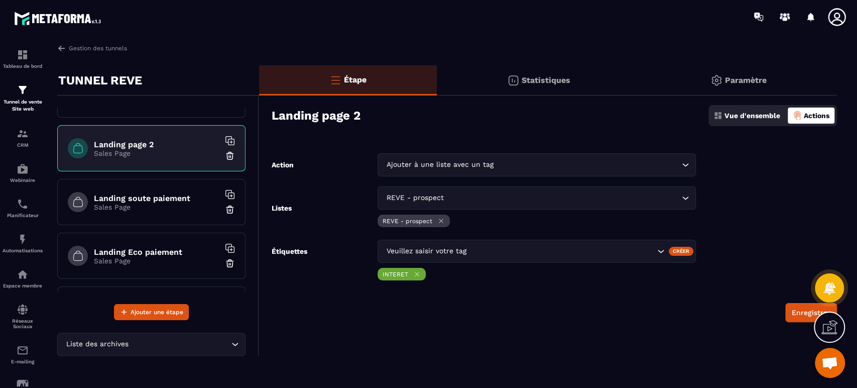
click at [170, 194] on h6 "Landing soute paiement" at bounding box center [157, 198] width 126 height 10
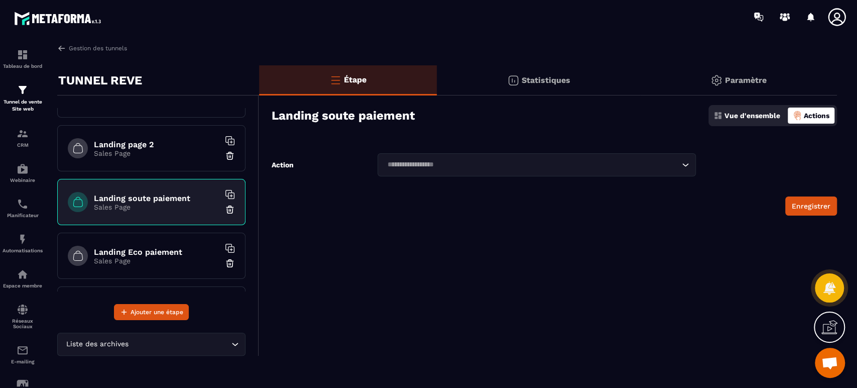
click at [174, 247] on h6 "Landing Eco paiement" at bounding box center [157, 252] width 126 height 10
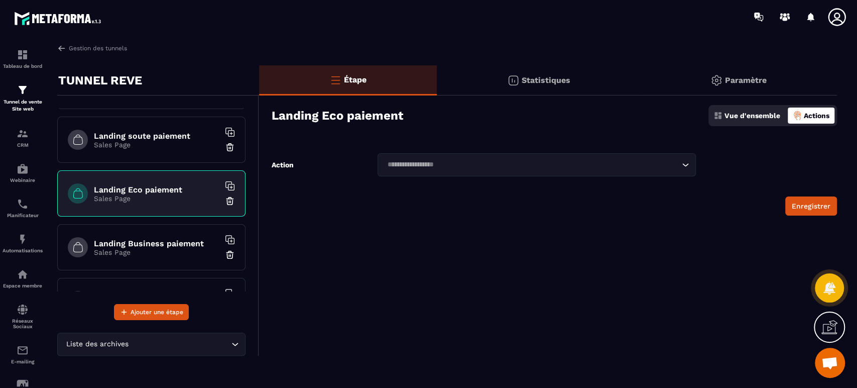
scroll to position [111, 0]
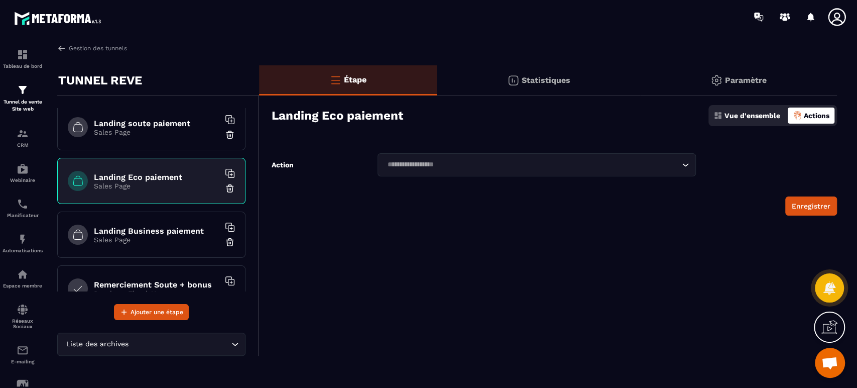
click at [166, 231] on h6 "Landing Business paiement" at bounding box center [157, 231] width 126 height 10
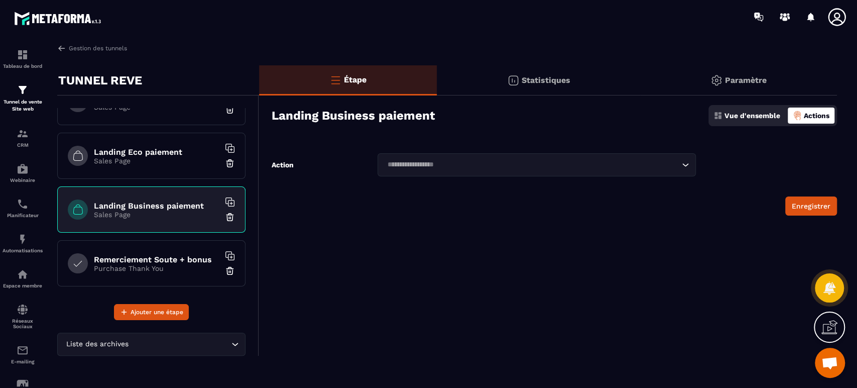
scroll to position [149, 0]
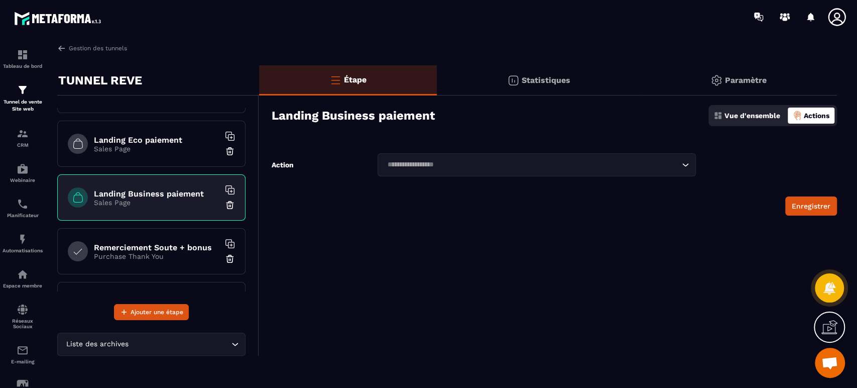
click at [157, 247] on h6 "Remerciement Soute + bonus" at bounding box center [157, 248] width 126 height 10
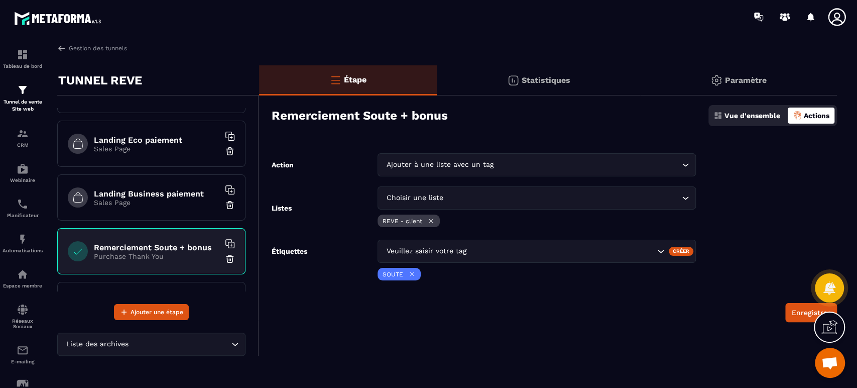
scroll to position [186, 0]
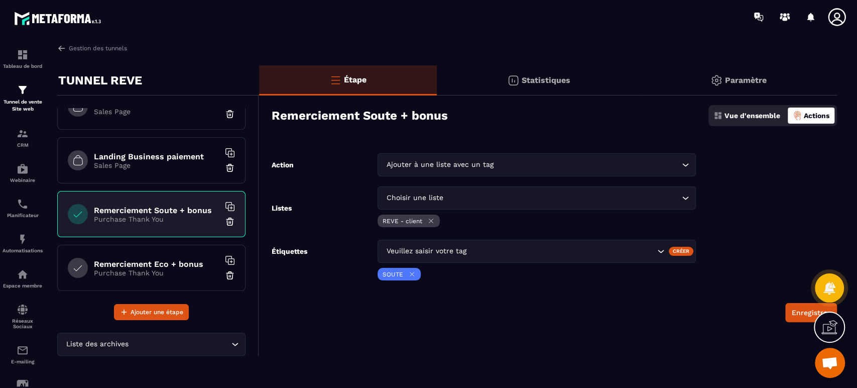
click at [185, 259] on h6 "Remerciement Eco + bonus" at bounding box center [157, 264] width 126 height 10
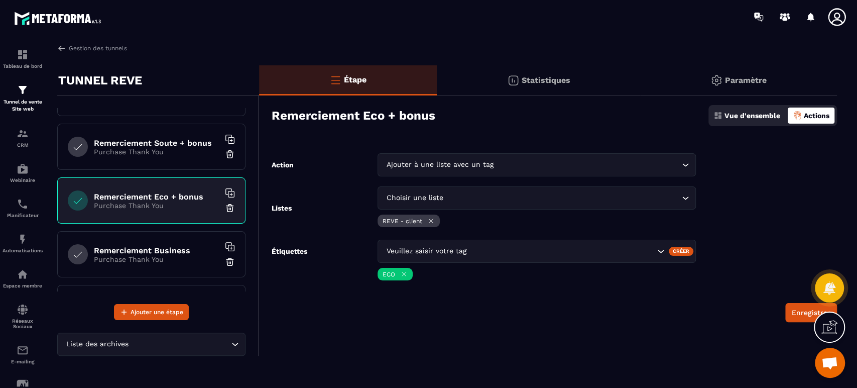
scroll to position [260, 0]
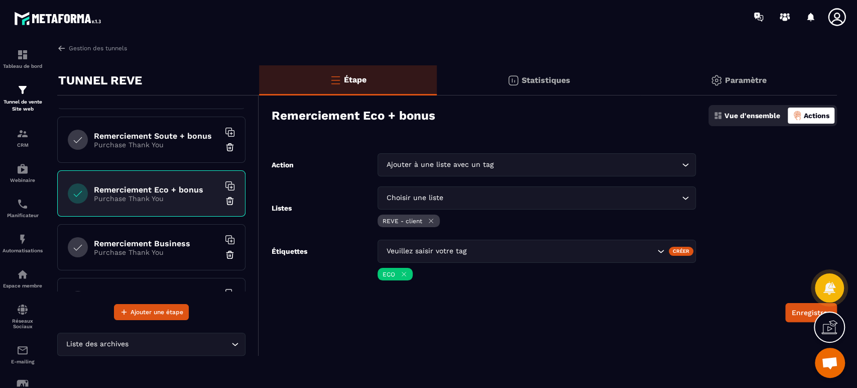
click at [173, 244] on h6 "Remerciement Business" at bounding box center [157, 243] width 126 height 10
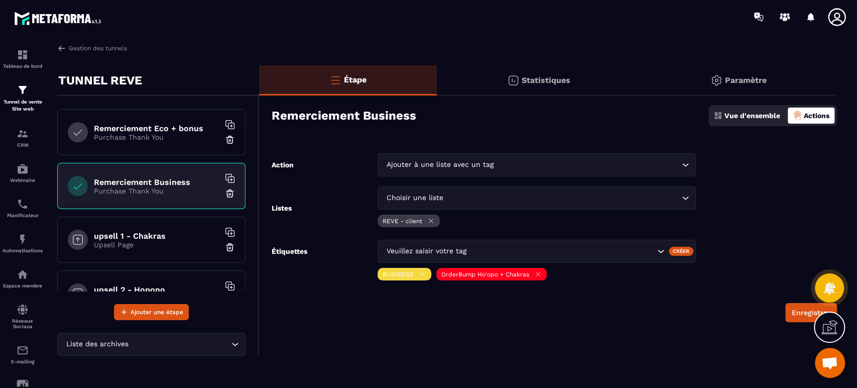
scroll to position [334, 0]
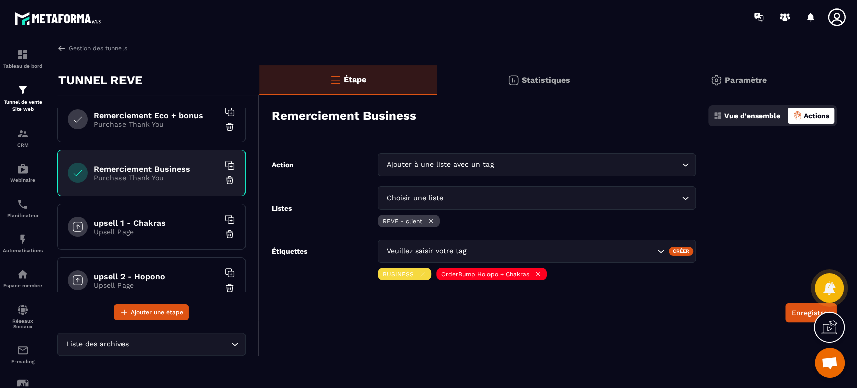
click at [163, 229] on p "Upsell Page" at bounding box center [157, 231] width 126 height 8
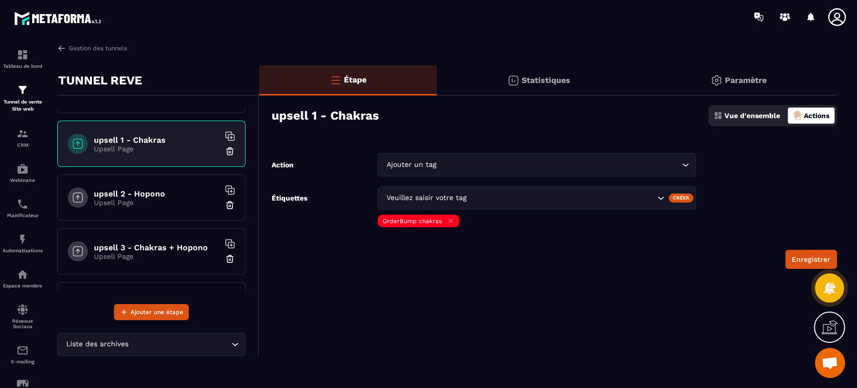
scroll to position [409, 0]
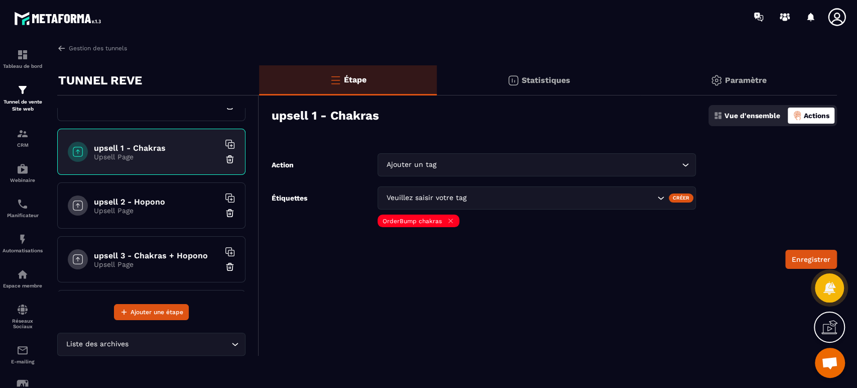
click at [174, 194] on div "upsell 2 - Hopono Upsell Page" at bounding box center [151, 205] width 188 height 46
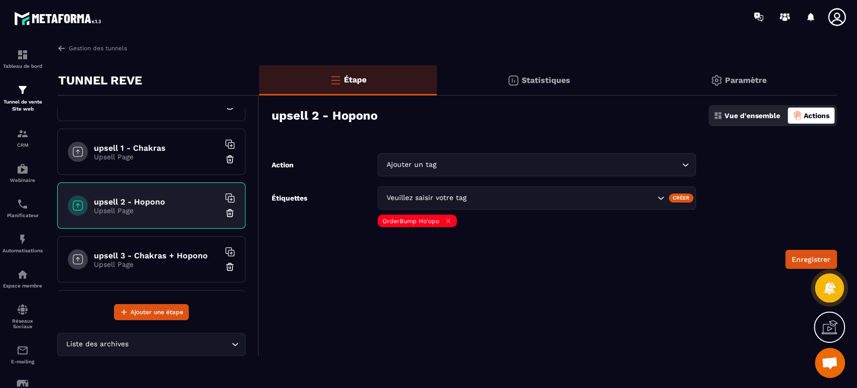
click at [154, 254] on h6 "upsell 3 - Chakras + Hopono" at bounding box center [157, 256] width 126 height 10
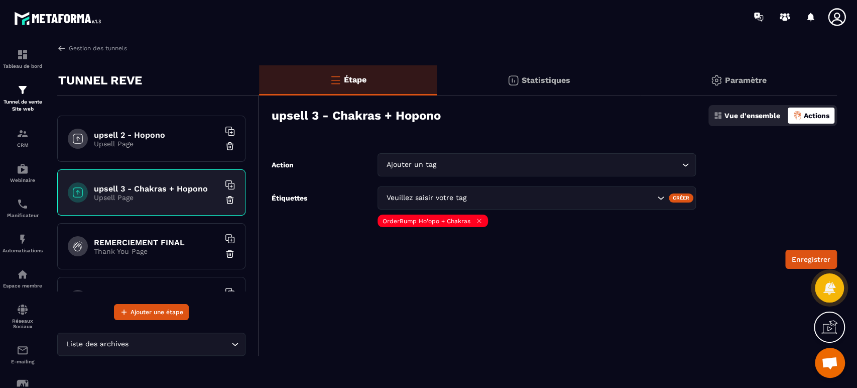
scroll to position [483, 0]
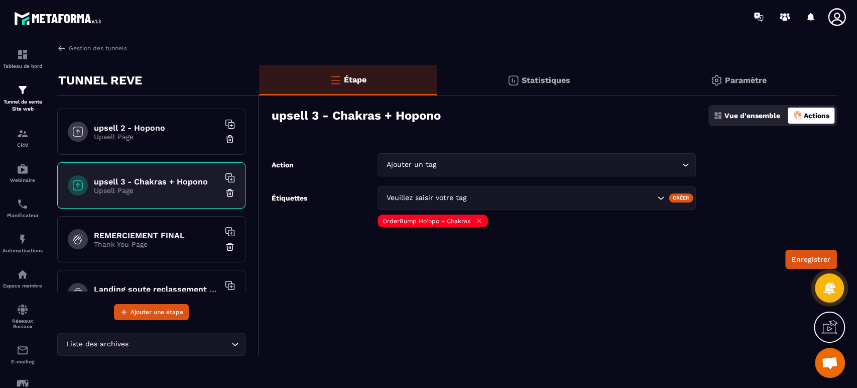
click at [158, 230] on h6 "REMERCIEMENT FINAL" at bounding box center [157, 235] width 126 height 10
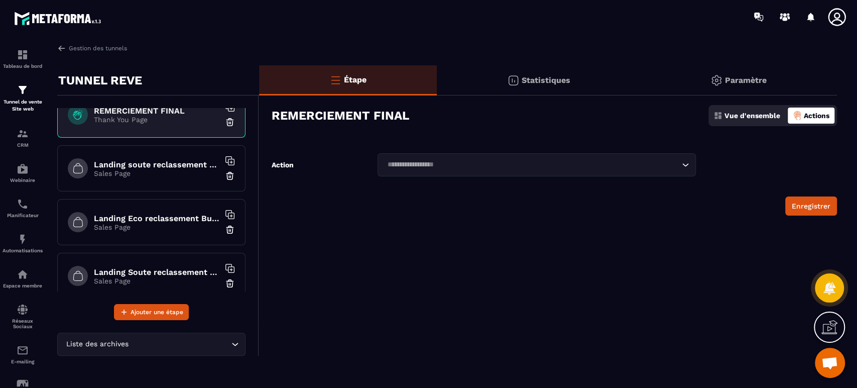
scroll to position [594, 0]
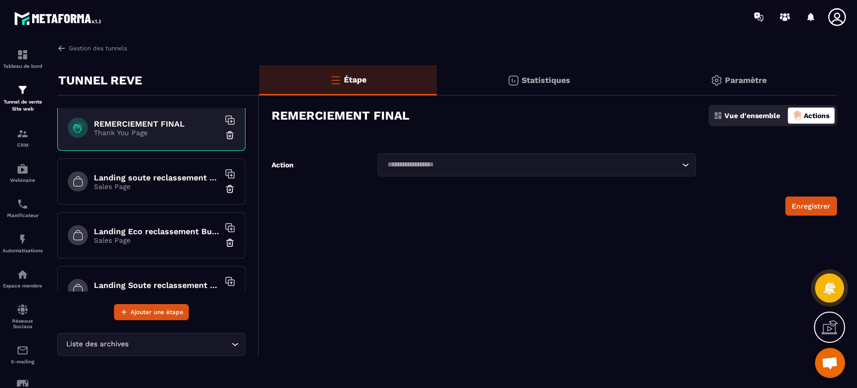
click at [157, 170] on div "Landing soute reclassement choix Sales Page" at bounding box center [151, 181] width 188 height 46
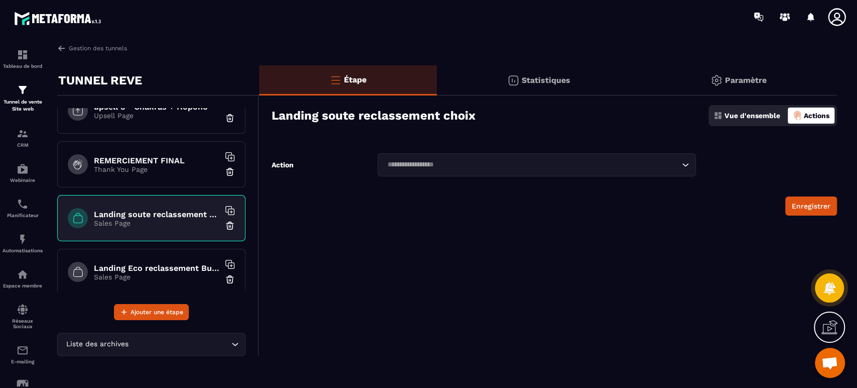
scroll to position [594, 0]
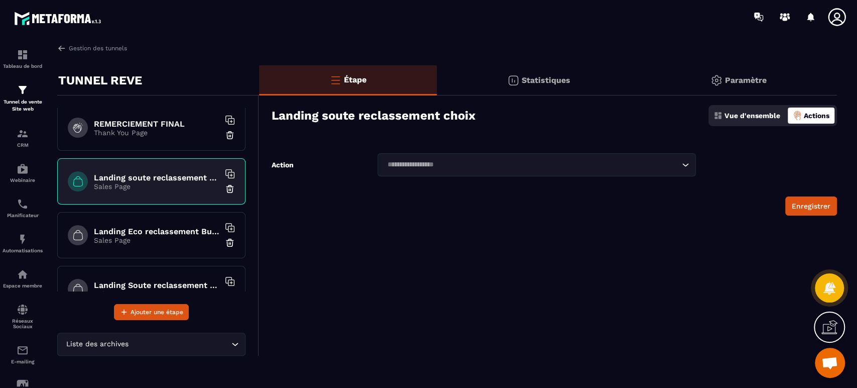
click at [184, 226] on h6 "Landing Eco reclassement Business paiement" at bounding box center [157, 231] width 126 height 10
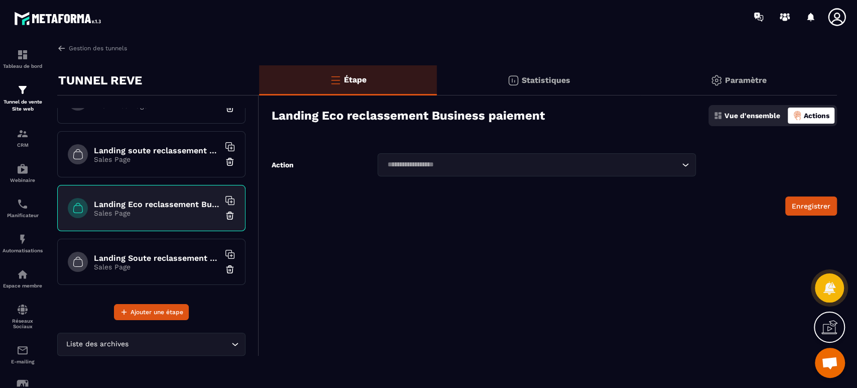
scroll to position [632, 0]
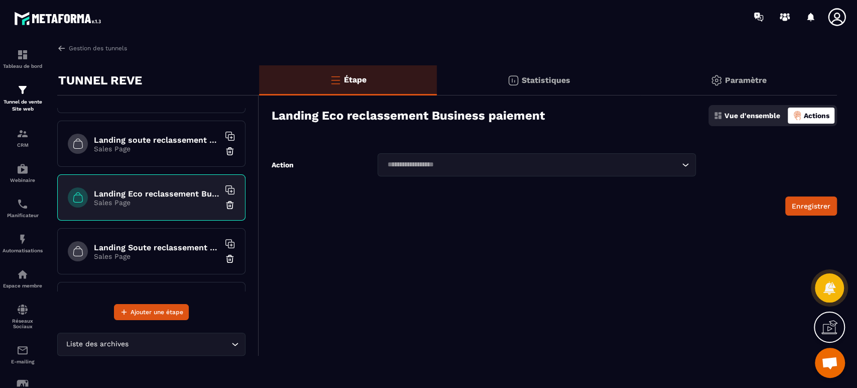
click at [181, 247] on h6 "Landing Soute reclassement Eco paiement" at bounding box center [157, 248] width 126 height 10
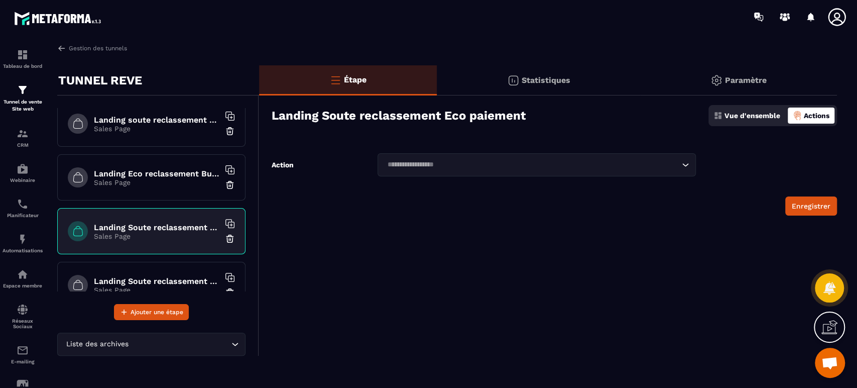
scroll to position [669, 0]
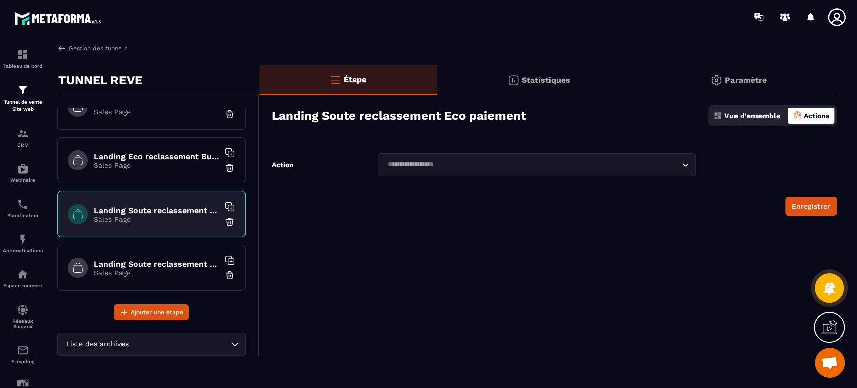
click at [172, 155] on h6 "Landing Eco reclassement Business paiement" at bounding box center [157, 157] width 126 height 10
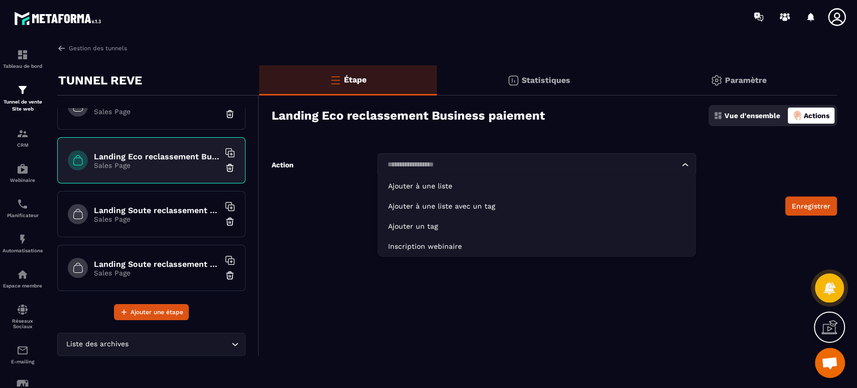
click at [442, 163] on input "Search for option" at bounding box center [531, 164] width 295 height 11
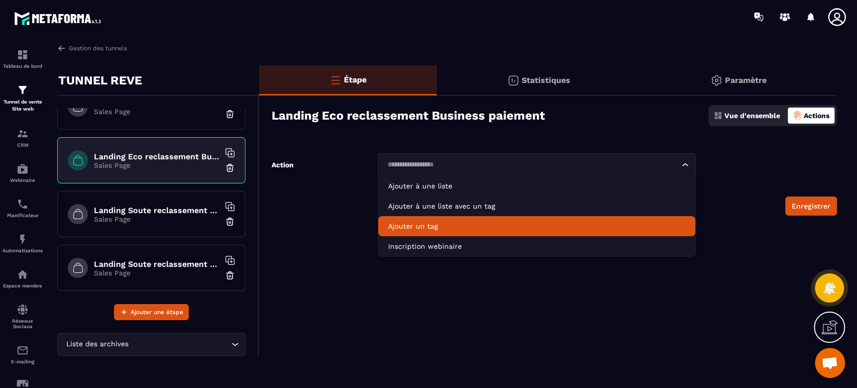
click at [445, 227] on p "Ajouter un tag" at bounding box center [536, 226] width 297 height 10
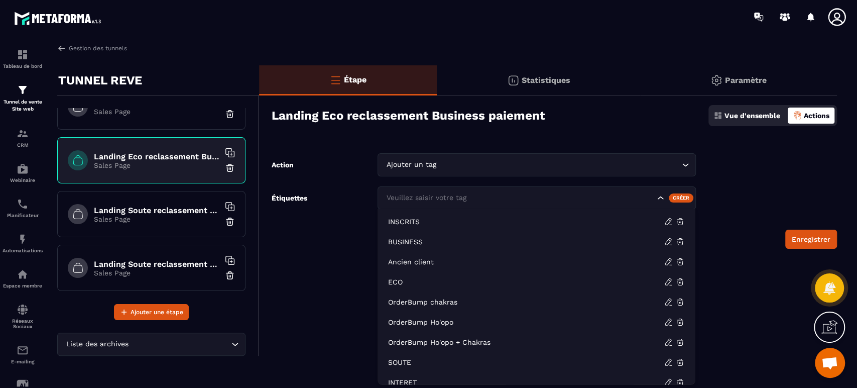
click at [445, 192] on div "Veuillez saisir votre tag" at bounding box center [537, 197] width 318 height 23
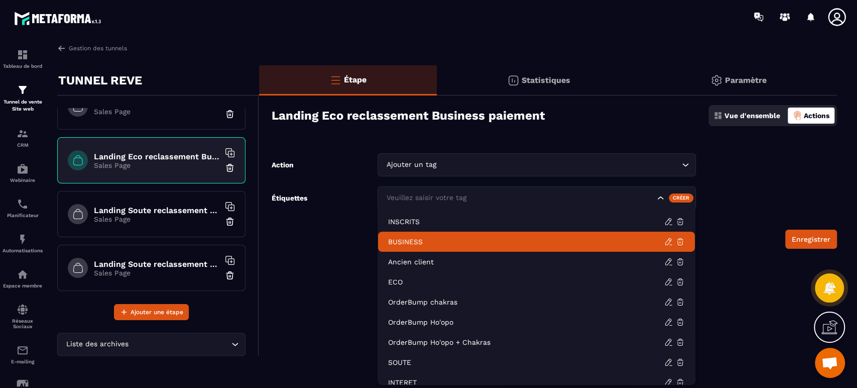
click at [441, 242] on p "BUSINESS" at bounding box center [526, 241] width 276 height 10
